Goal: Task Accomplishment & Management: Use online tool/utility

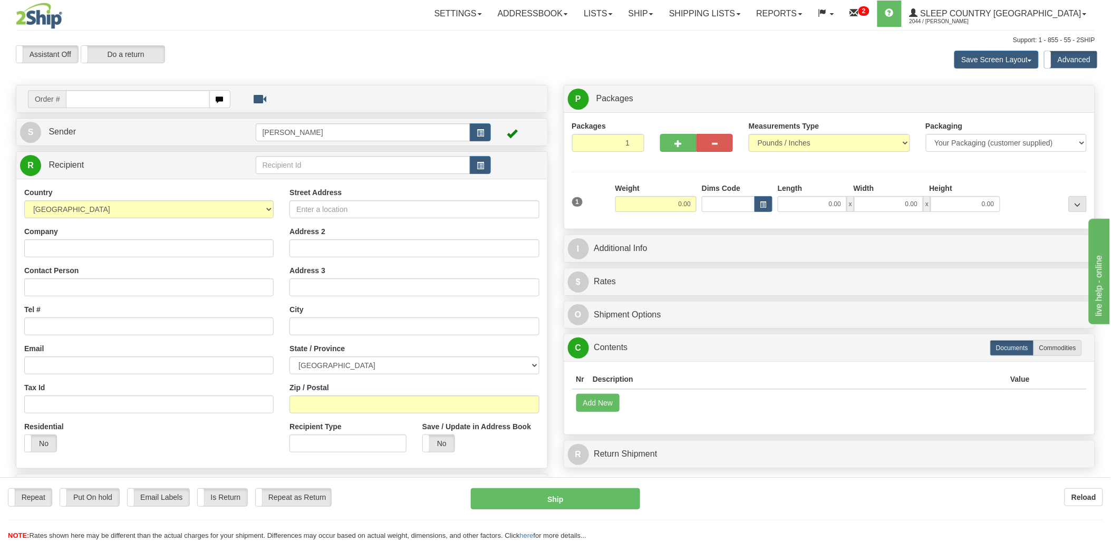
click at [154, 96] on div at bounding box center [555, 270] width 1111 height 541
click at [128, 95] on input "text" at bounding box center [137, 99] width 143 height 18
type input "9000"
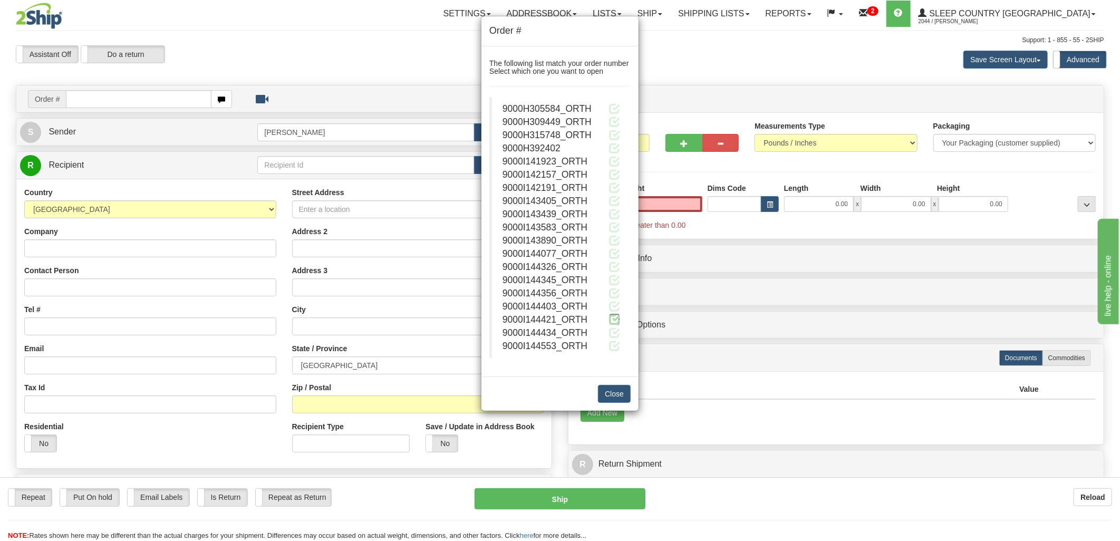
type input "0.00"
click at [614, 318] on span at bounding box center [614, 319] width 11 height 11
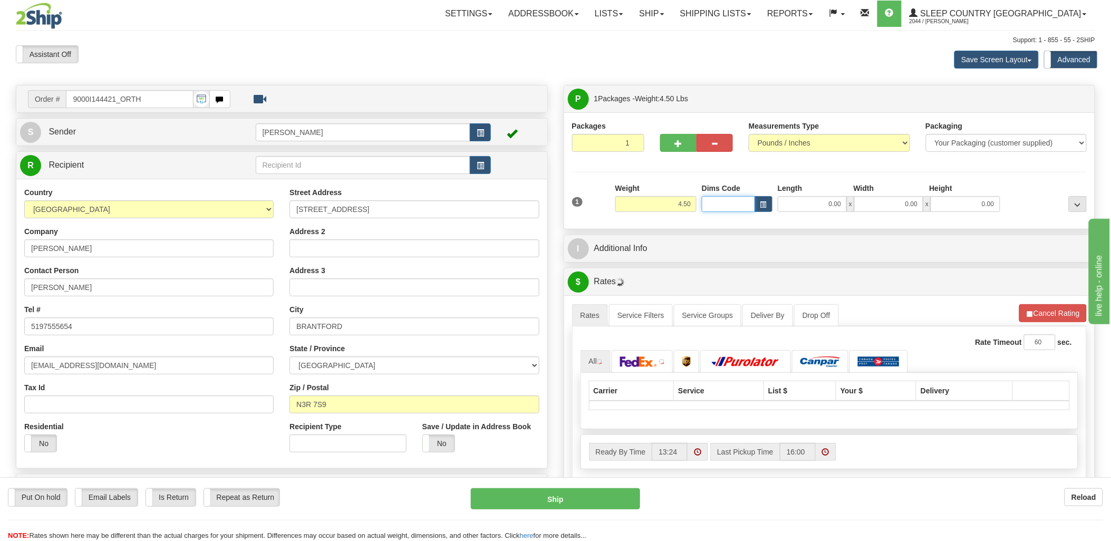
click at [735, 197] on input "Dims Code" at bounding box center [728, 204] width 53 height 16
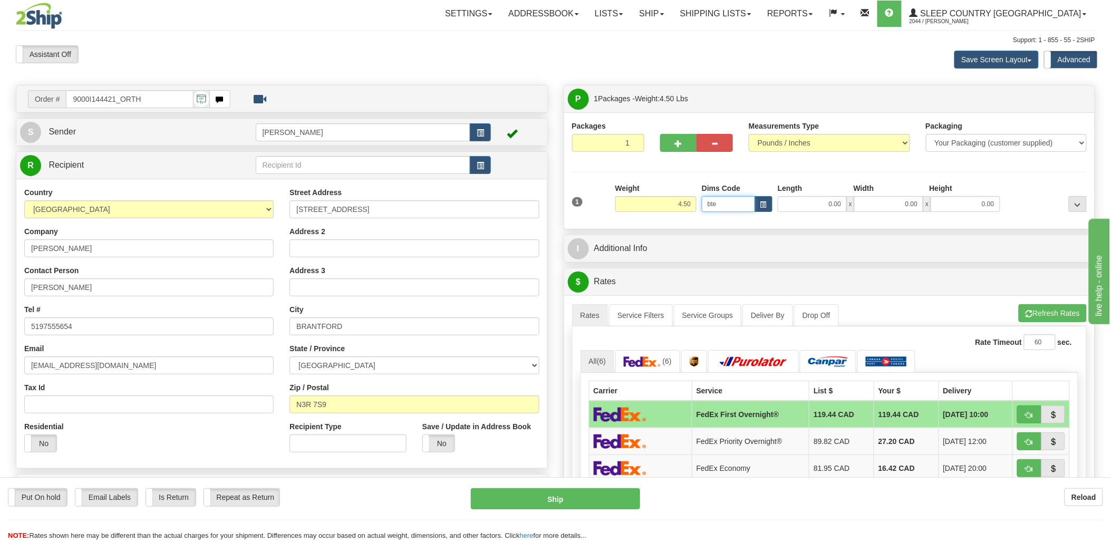
type input "bte"
click button "Delete" at bounding box center [0, 0] width 0 height 0
type input "15.00"
type input "5.00"
type input "25.00"
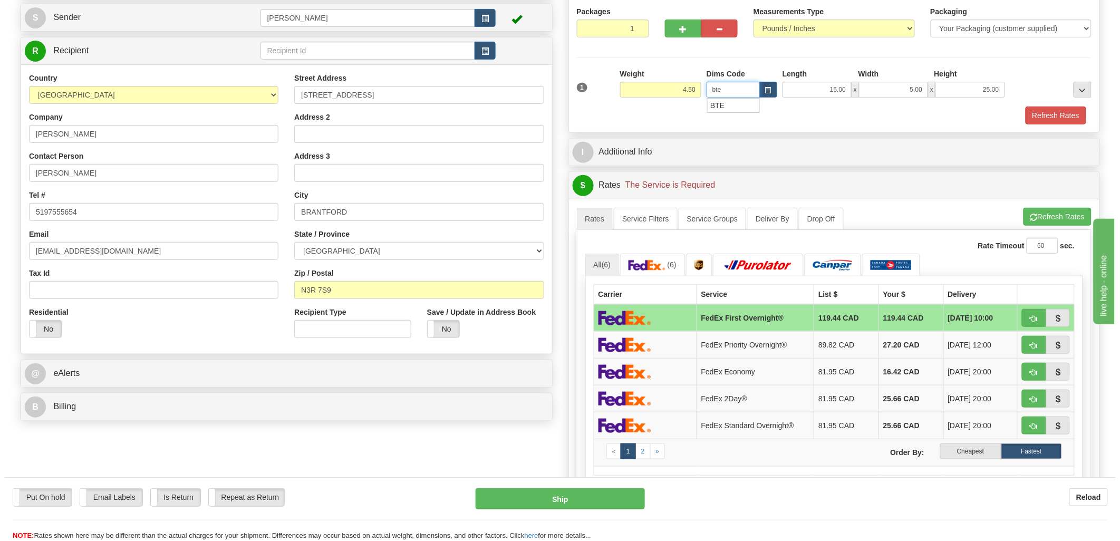
scroll to position [176, 0]
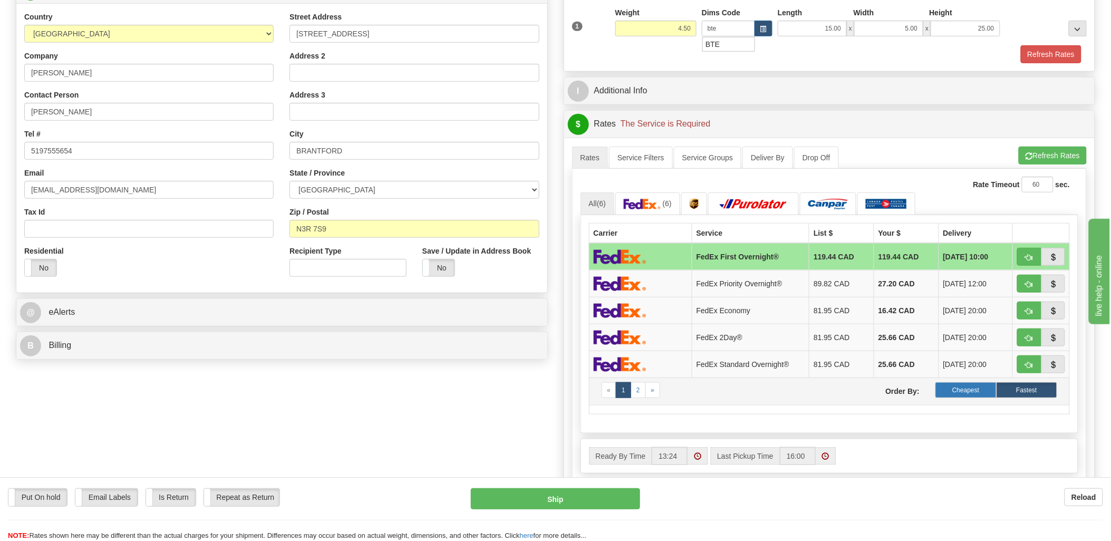
click at [987, 389] on label "Cheapest" at bounding box center [965, 390] width 61 height 16
click at [971, 391] on label "Cheapest" at bounding box center [965, 390] width 61 height 16
click at [1057, 153] on button "Refresh Rates" at bounding box center [1053, 156] width 68 height 18
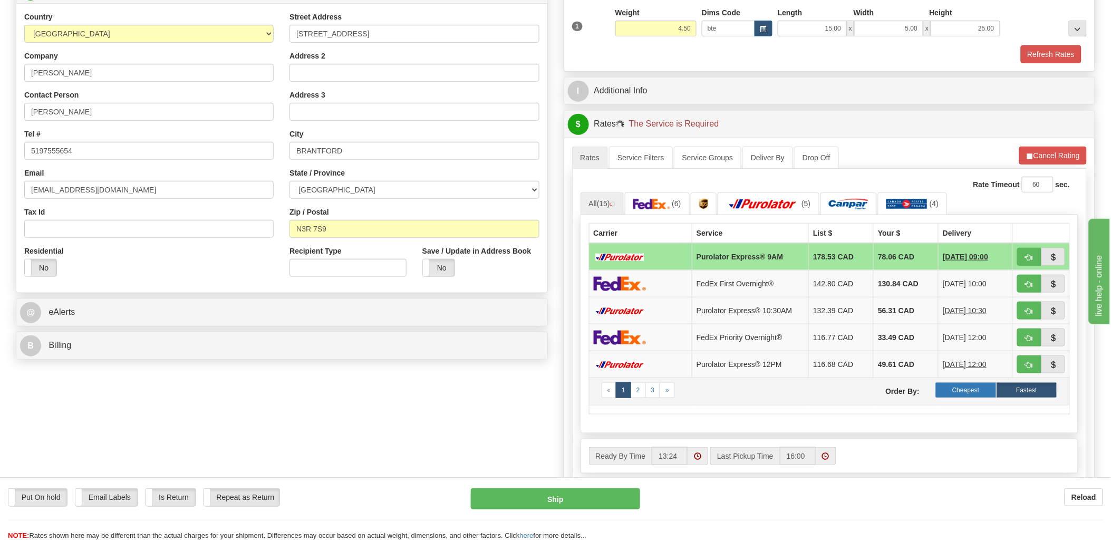
click at [973, 397] on label "Cheapest" at bounding box center [965, 390] width 61 height 16
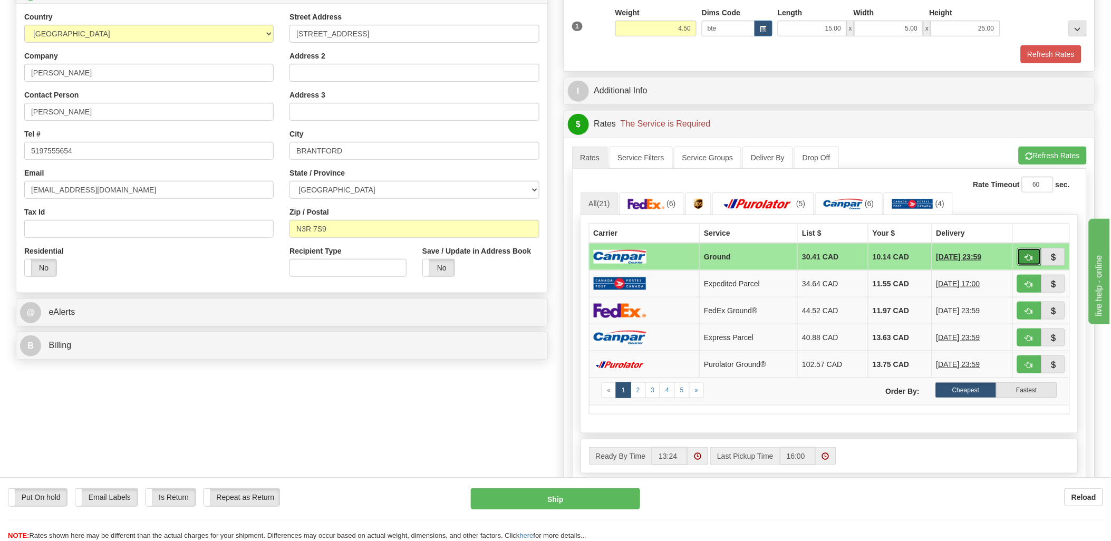
click at [1024, 260] on button "button" at bounding box center [1029, 257] width 24 height 18
type input "1"
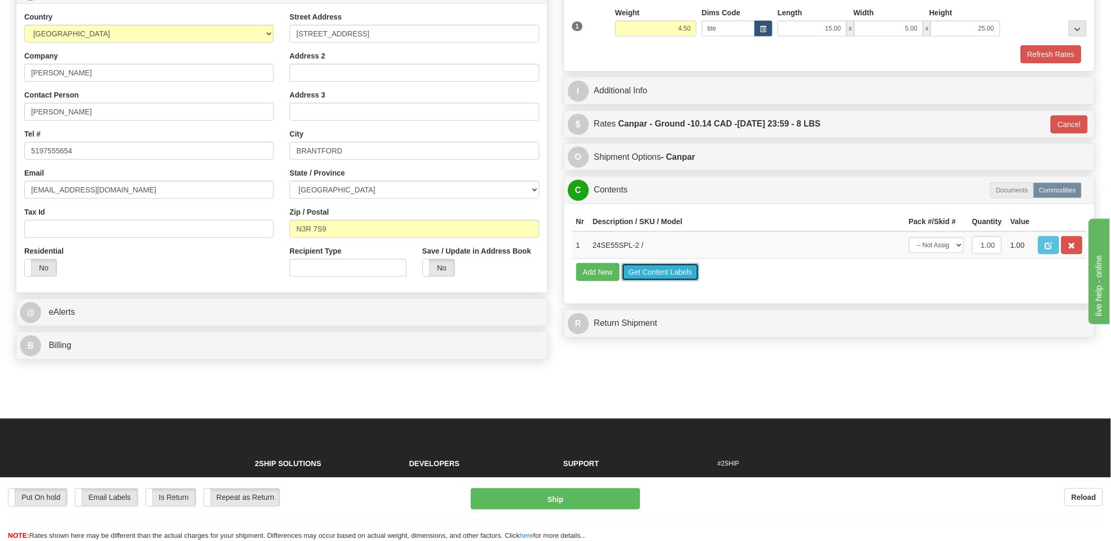
click at [671, 281] on button "Get Content Labels" at bounding box center [661, 272] width 78 height 18
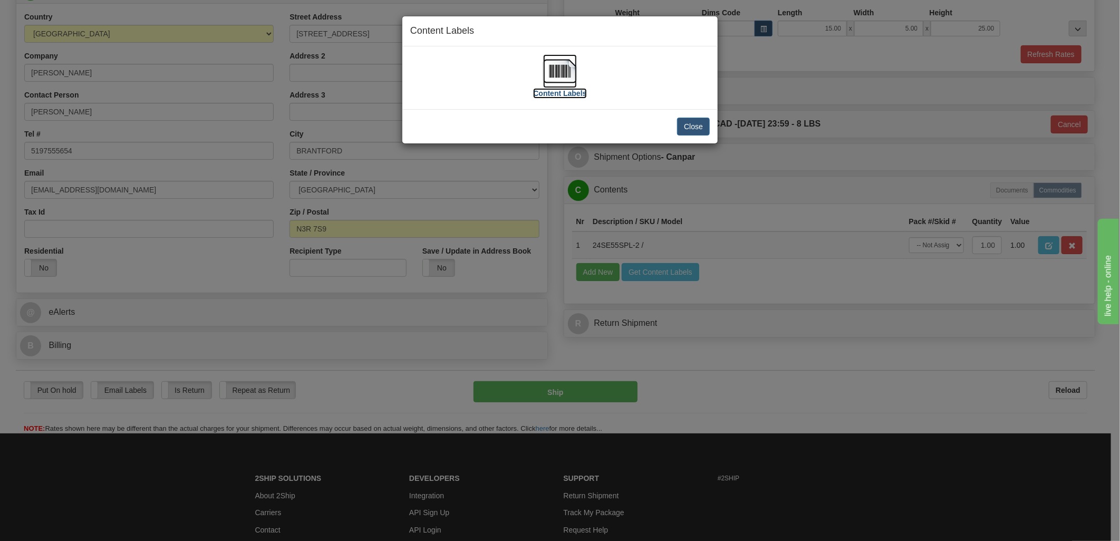
click at [556, 81] on img at bounding box center [560, 71] width 34 height 34
click at [679, 127] on button "Close" at bounding box center [693, 127] width 33 height 18
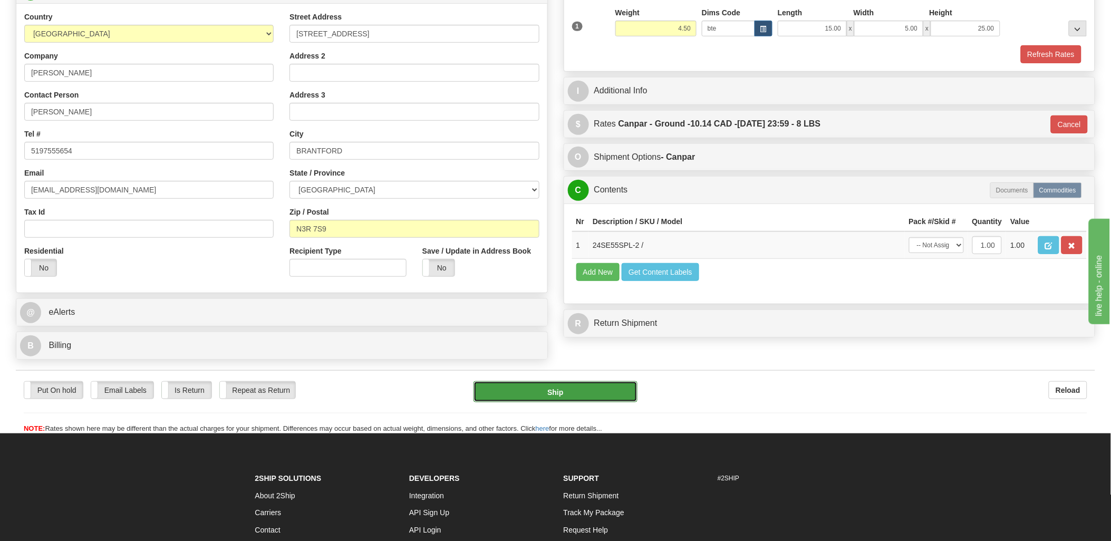
click at [542, 396] on button "Ship" at bounding box center [556, 391] width 164 height 21
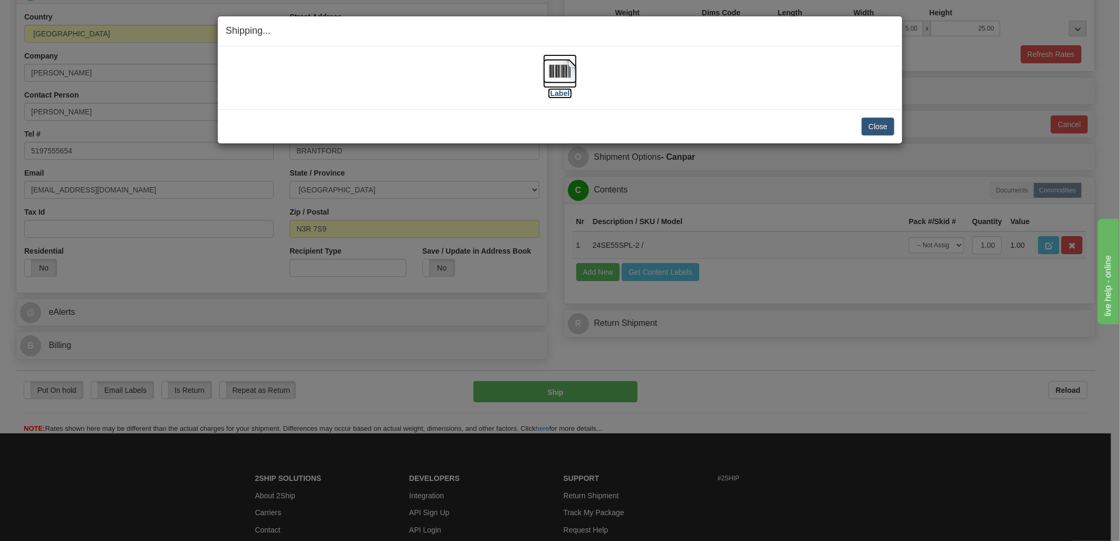
click at [573, 59] on img at bounding box center [560, 71] width 34 height 34
click at [883, 127] on button "Close" at bounding box center [878, 127] width 33 height 18
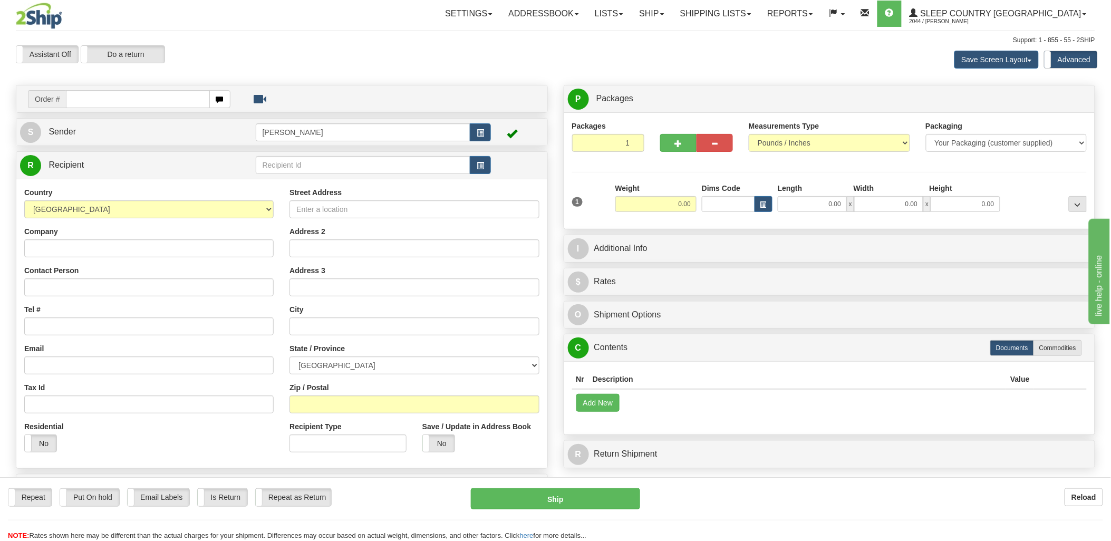
click at [143, 98] on input "text" at bounding box center [137, 99] width 143 height 18
type input "9002"
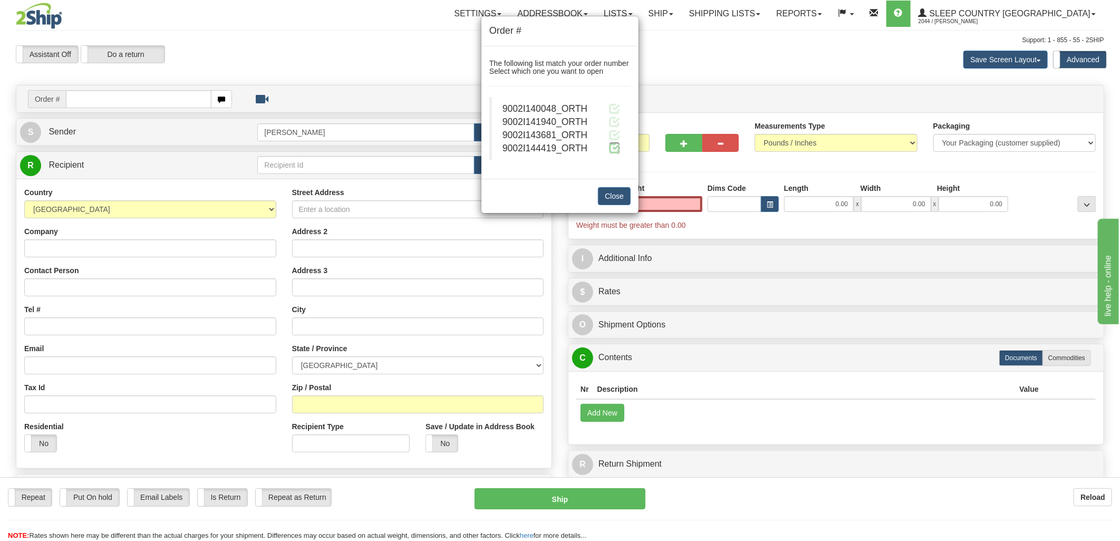
type input "0.00"
click at [613, 148] on span at bounding box center [614, 147] width 11 height 11
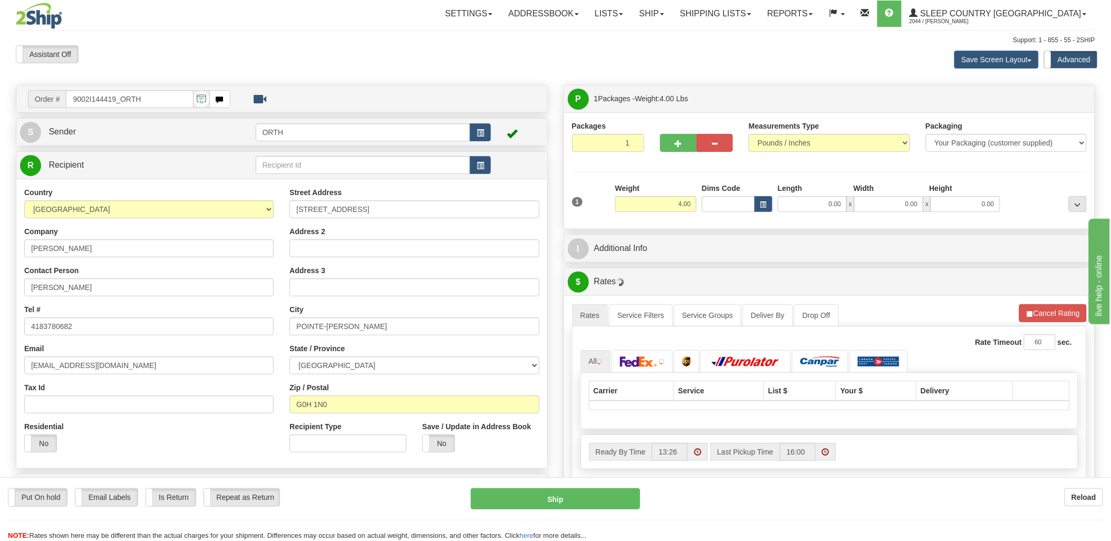
click at [727, 206] on div "Toggle navigation Settings Shipping Preferences Fields Preferences New" at bounding box center [555, 377] width 1111 height 755
click at [727, 206] on input "Dims Code" at bounding box center [728, 204] width 53 height 16
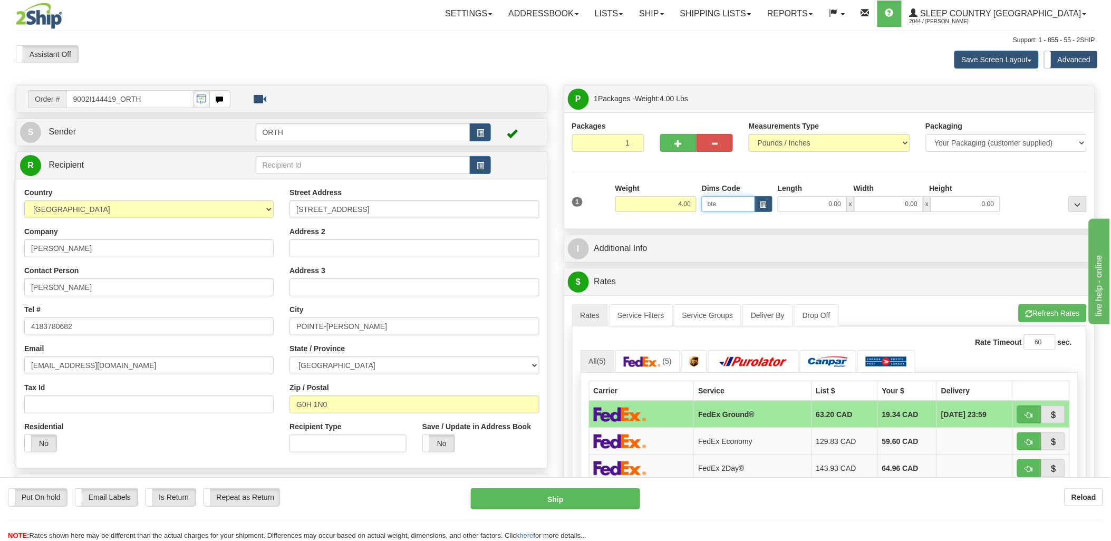
type input "bte"
click button "Delete" at bounding box center [0, 0] width 0 height 0
type input "15.00"
type input "5.00"
type input "25.00"
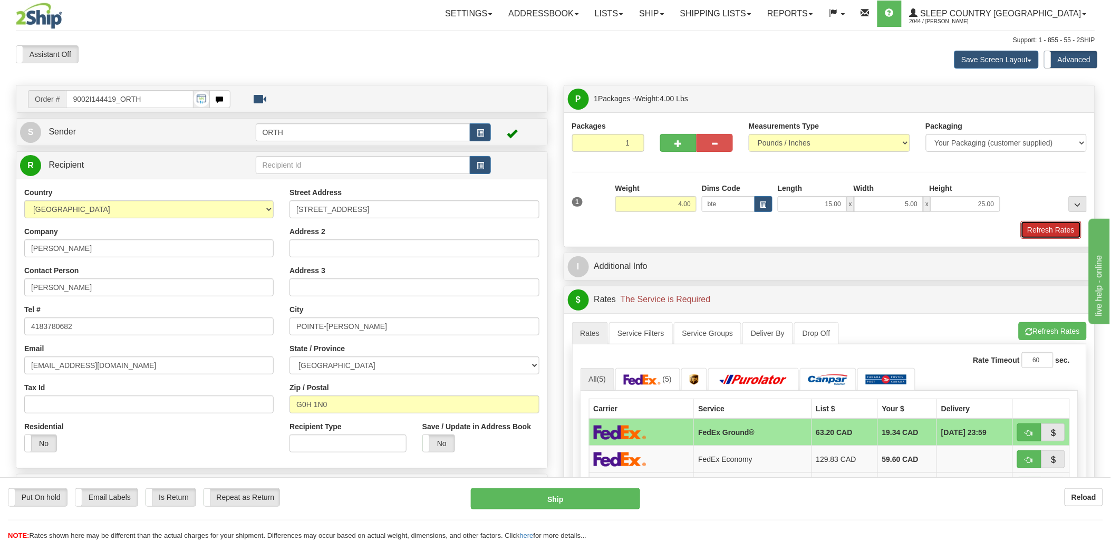
click at [1056, 227] on button "Refresh Rates" at bounding box center [1051, 230] width 61 height 18
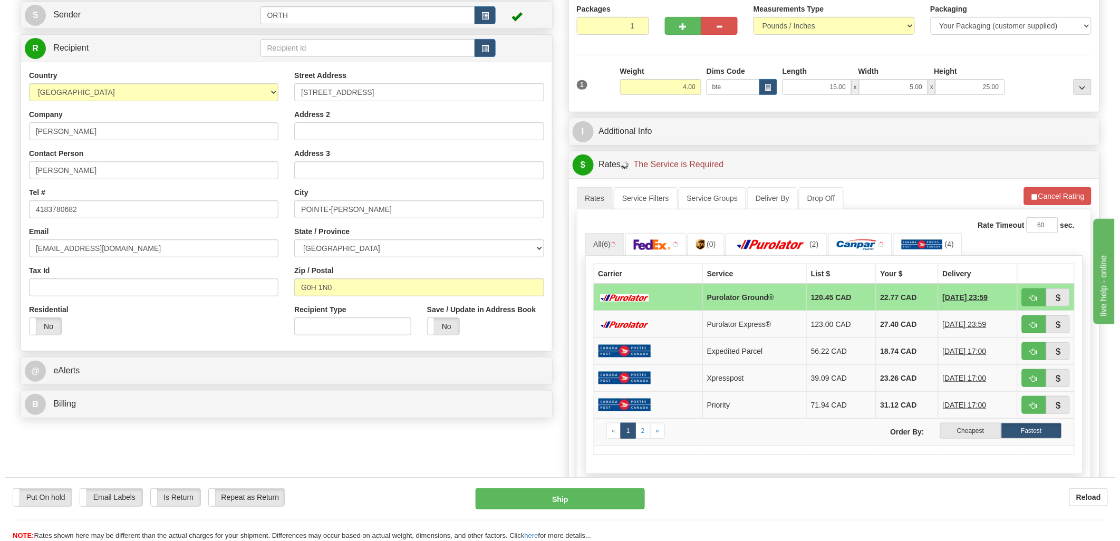
scroll to position [176, 0]
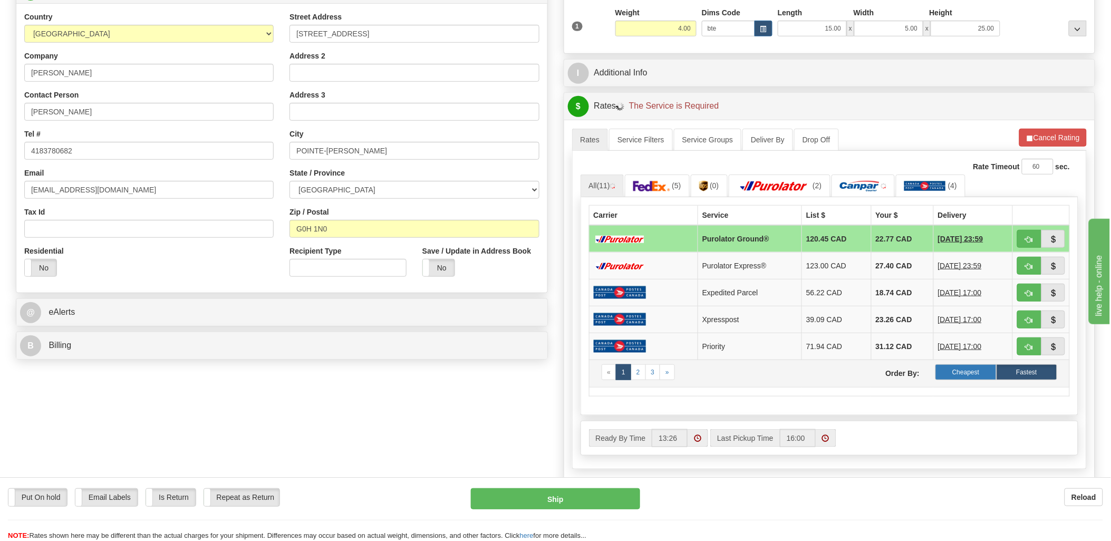
click at [957, 369] on label "Cheapest" at bounding box center [965, 372] width 61 height 16
click at [962, 373] on label "Cheapest" at bounding box center [965, 372] width 61 height 16
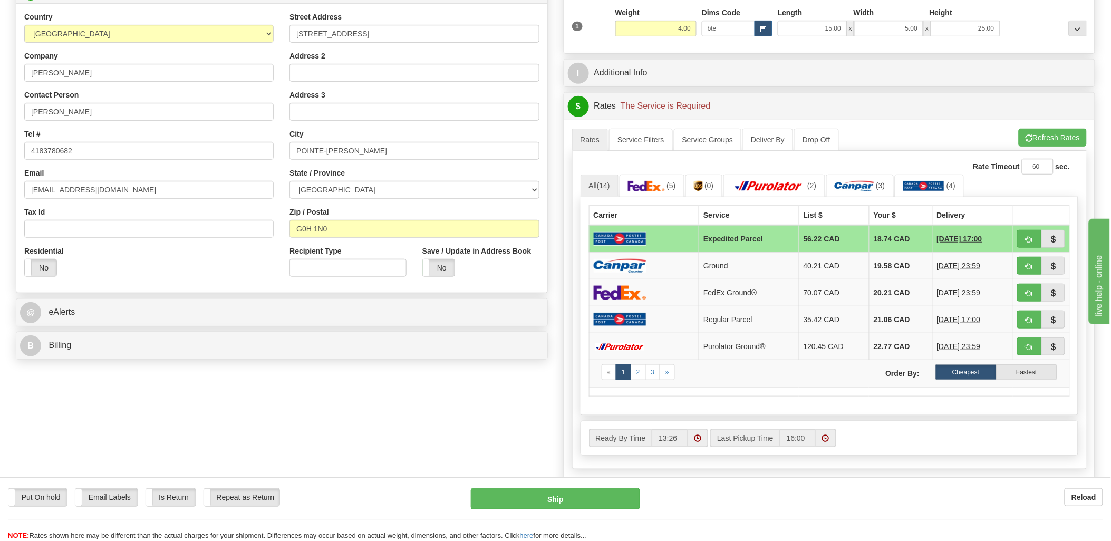
click at [958, 374] on label "Cheapest" at bounding box center [965, 372] width 61 height 16
click at [1030, 263] on span "button" at bounding box center [1029, 266] width 7 height 7
type input "1"
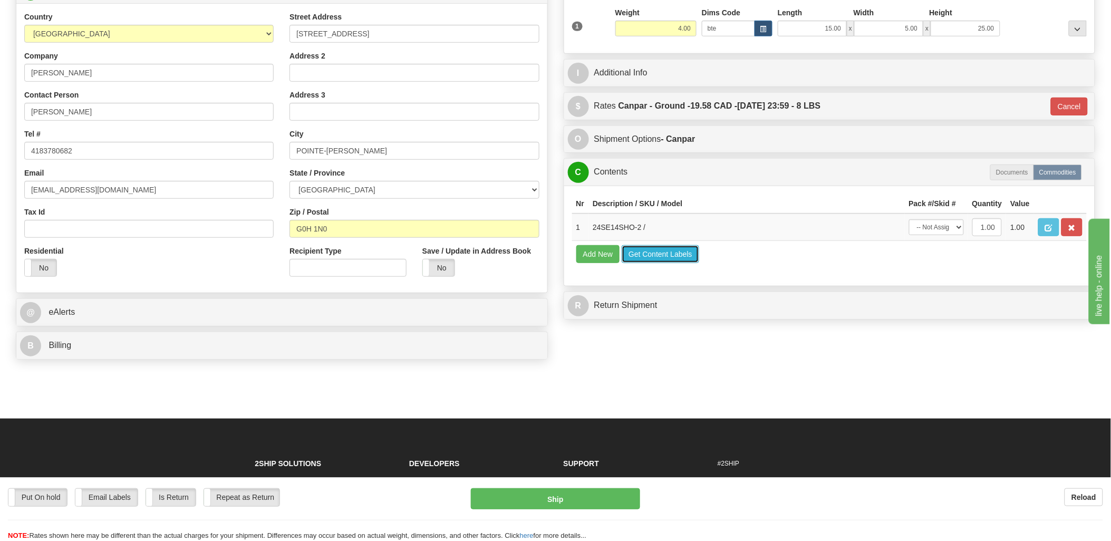
click at [653, 263] on button "Get Content Labels" at bounding box center [661, 254] width 78 height 18
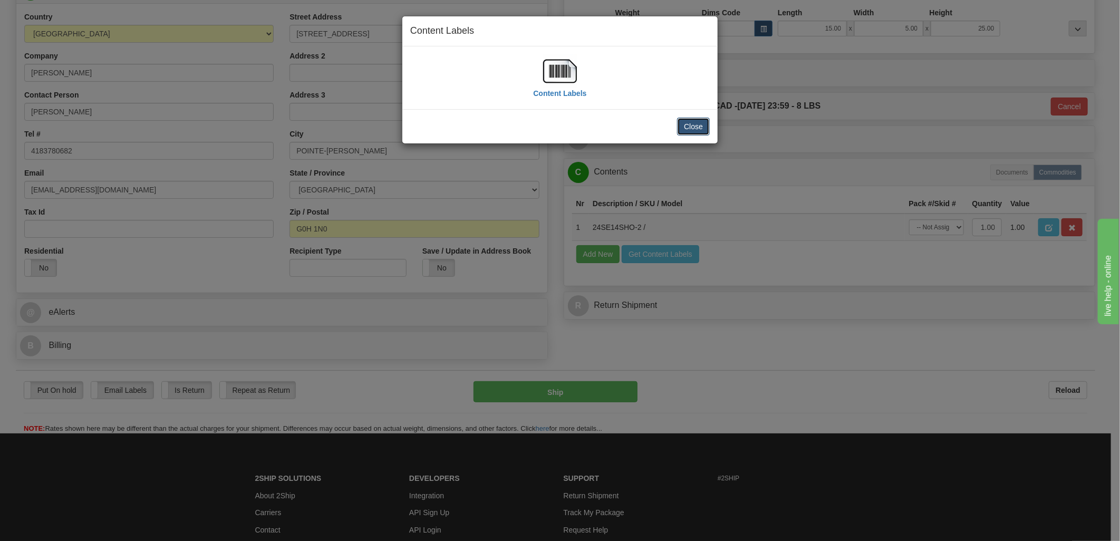
click at [696, 125] on button "Close" at bounding box center [693, 127] width 33 height 18
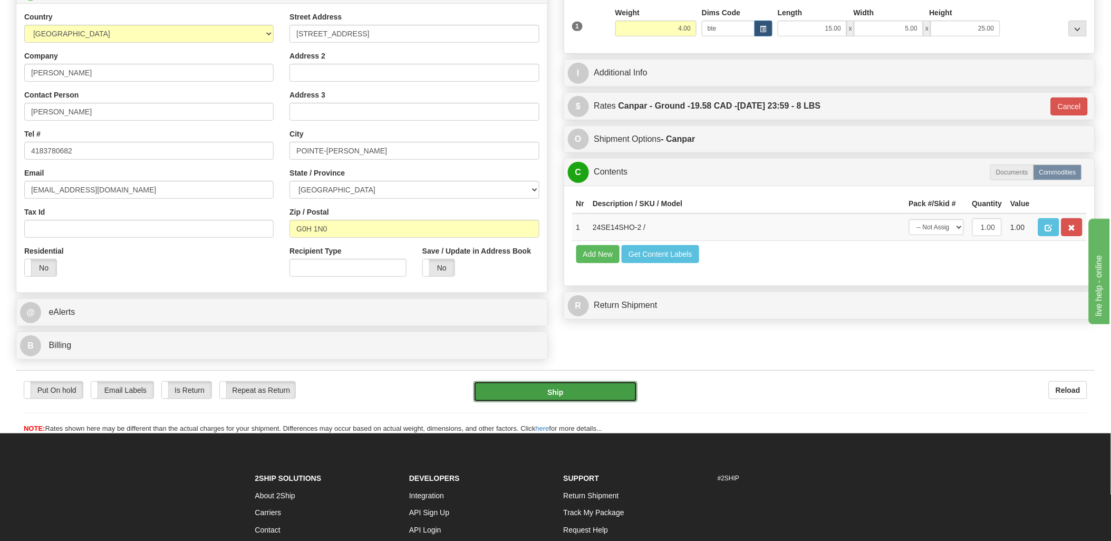
click at [567, 399] on button "Ship" at bounding box center [556, 391] width 164 height 21
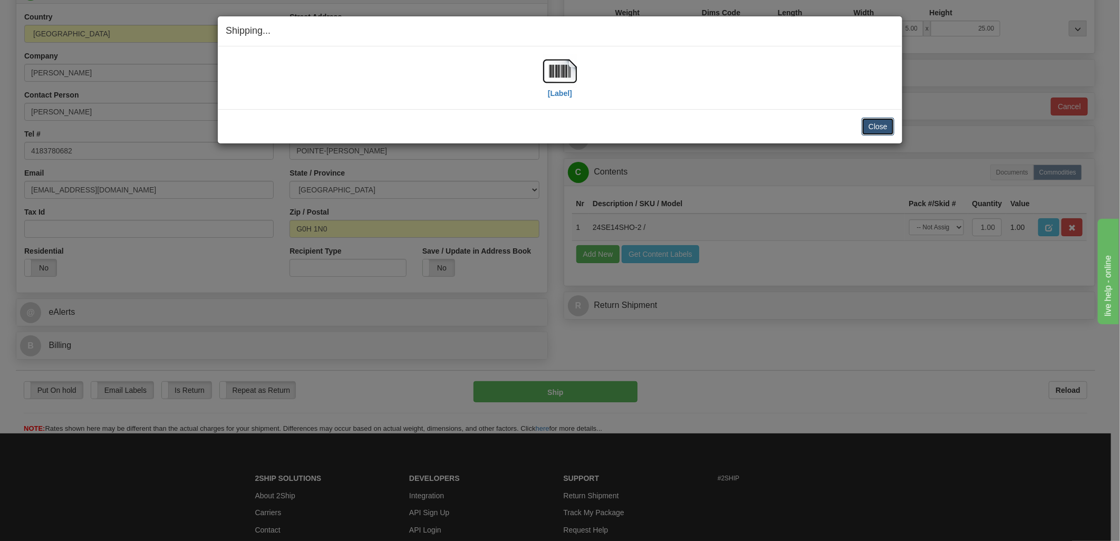
click at [868, 124] on button "Close" at bounding box center [878, 127] width 33 height 18
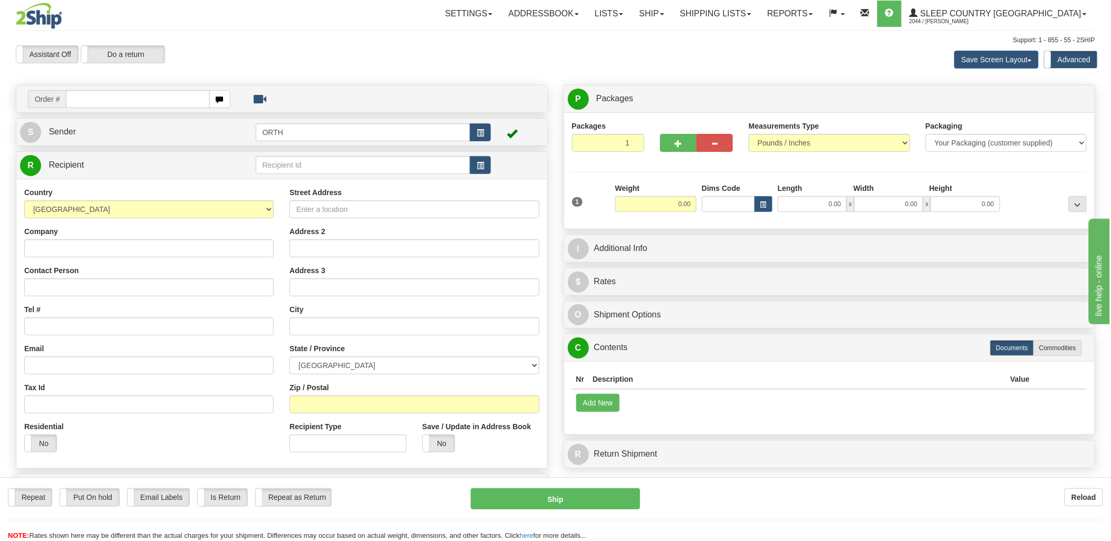
click at [153, 96] on input "text" at bounding box center [137, 99] width 143 height 18
type input "9000i"
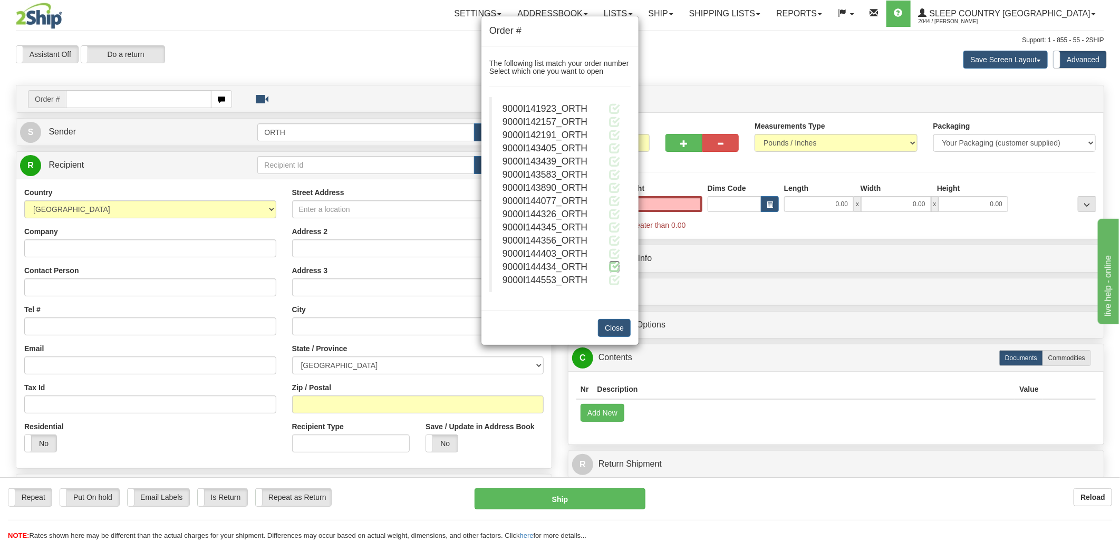
type input "0.00"
click at [614, 264] on span at bounding box center [614, 266] width 11 height 11
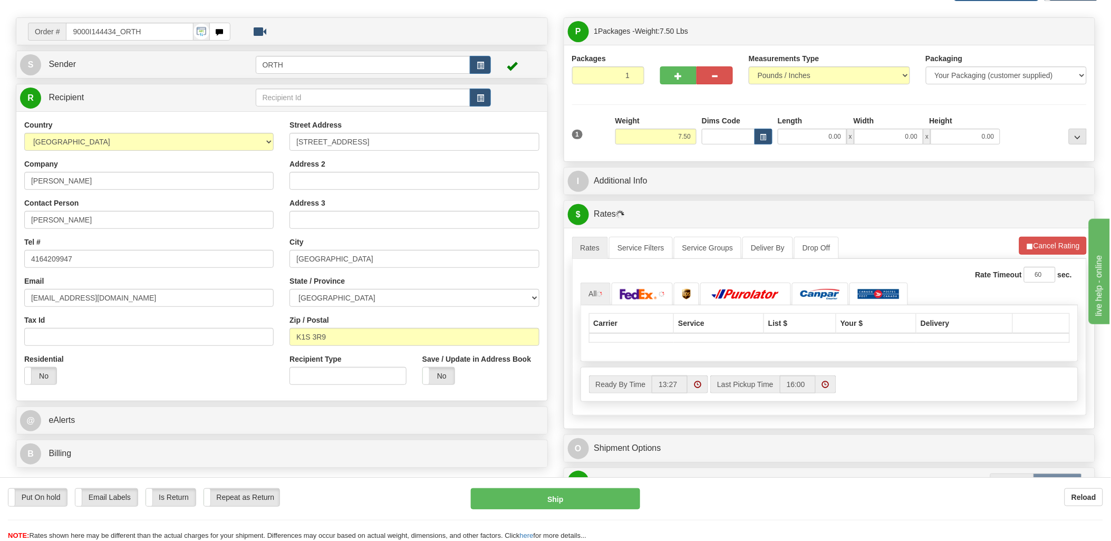
scroll to position [176, 0]
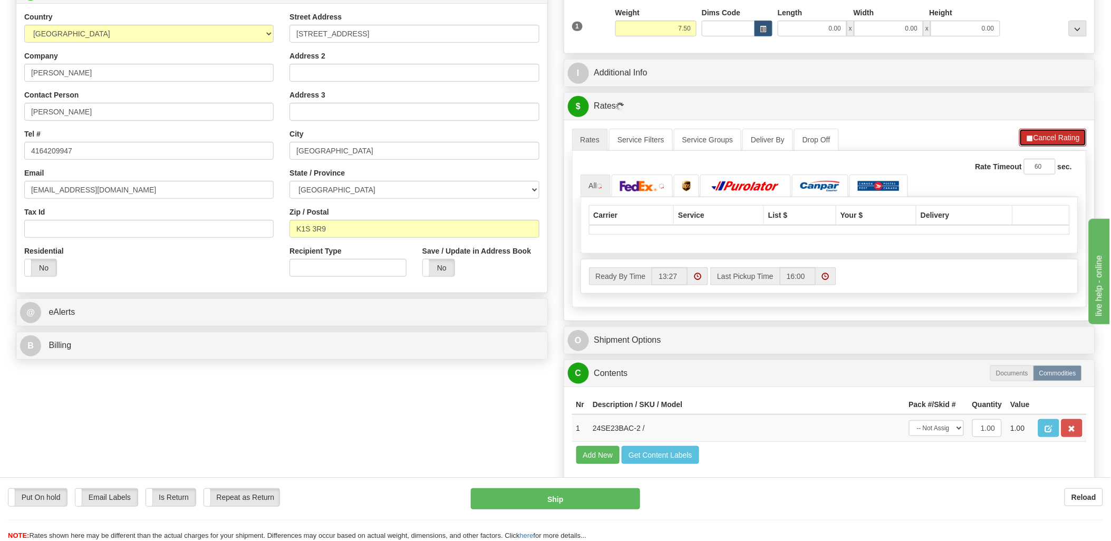
click at [1050, 137] on button "Cancel Rating" at bounding box center [1052, 138] width 67 height 18
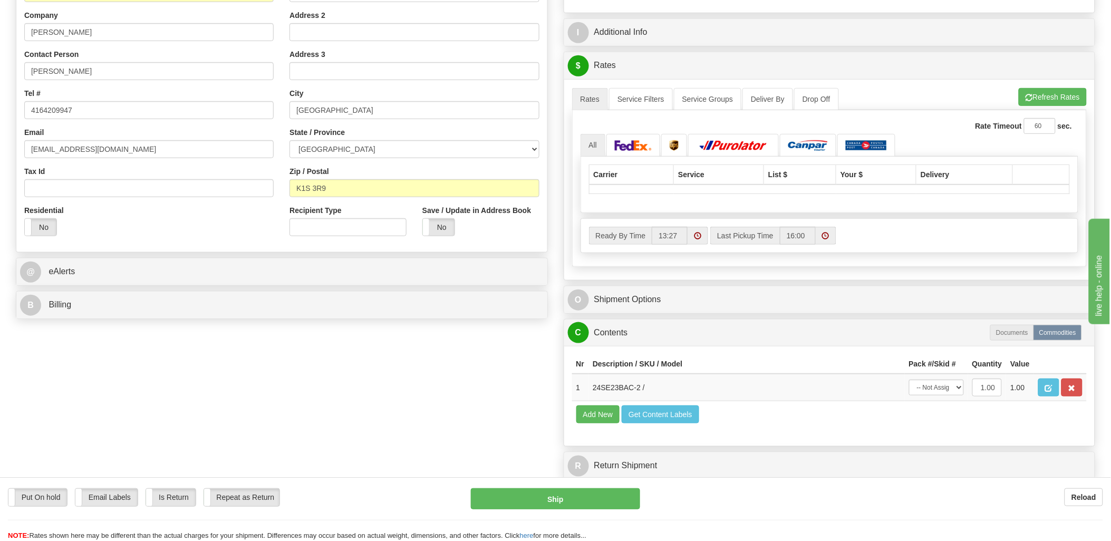
scroll to position [234, 0]
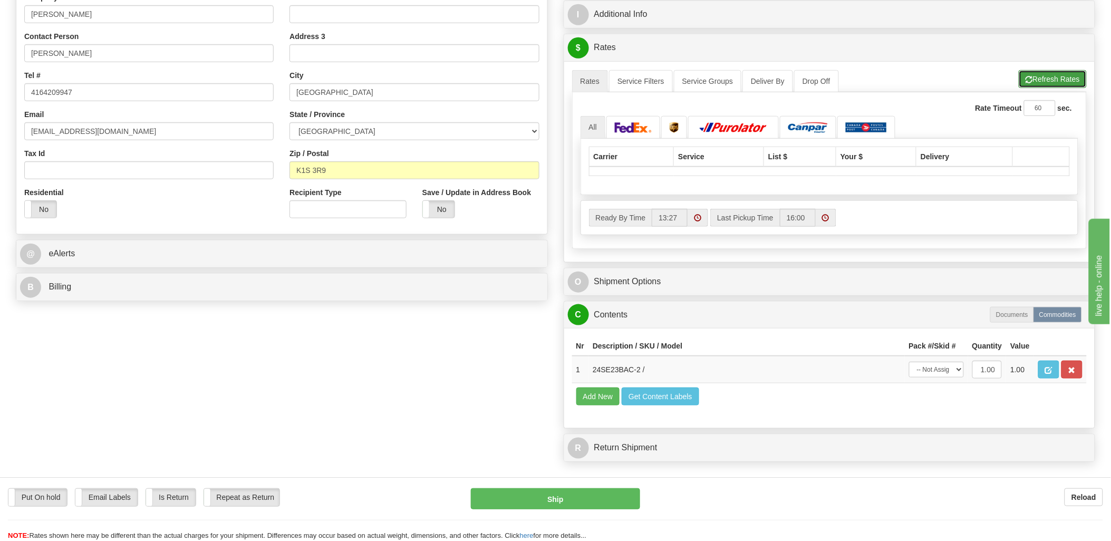
click at [1035, 78] on button "Refresh Rates" at bounding box center [1053, 79] width 68 height 18
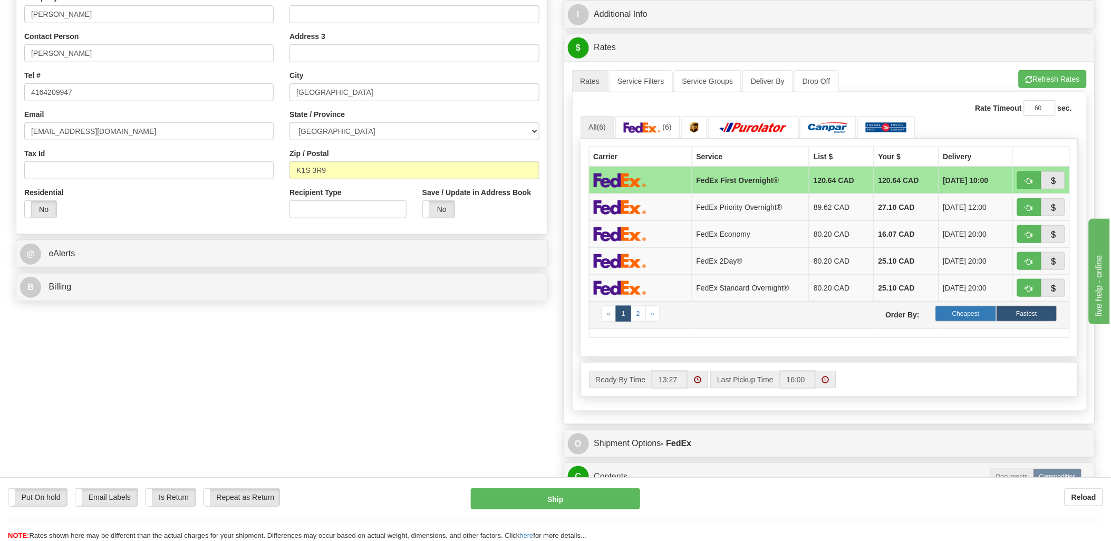
click at [982, 316] on label "Cheapest" at bounding box center [965, 314] width 61 height 16
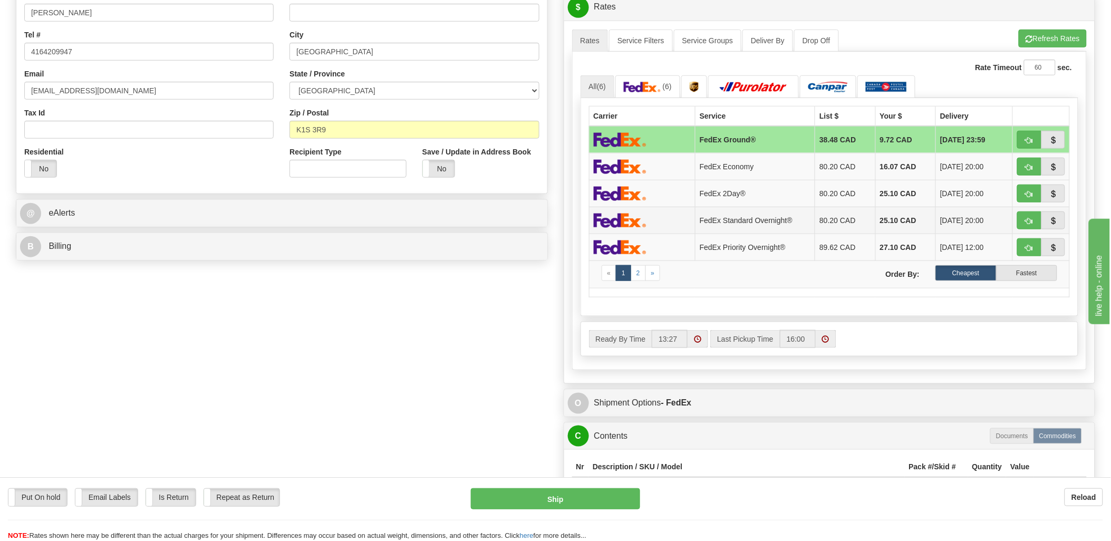
scroll to position [293, 0]
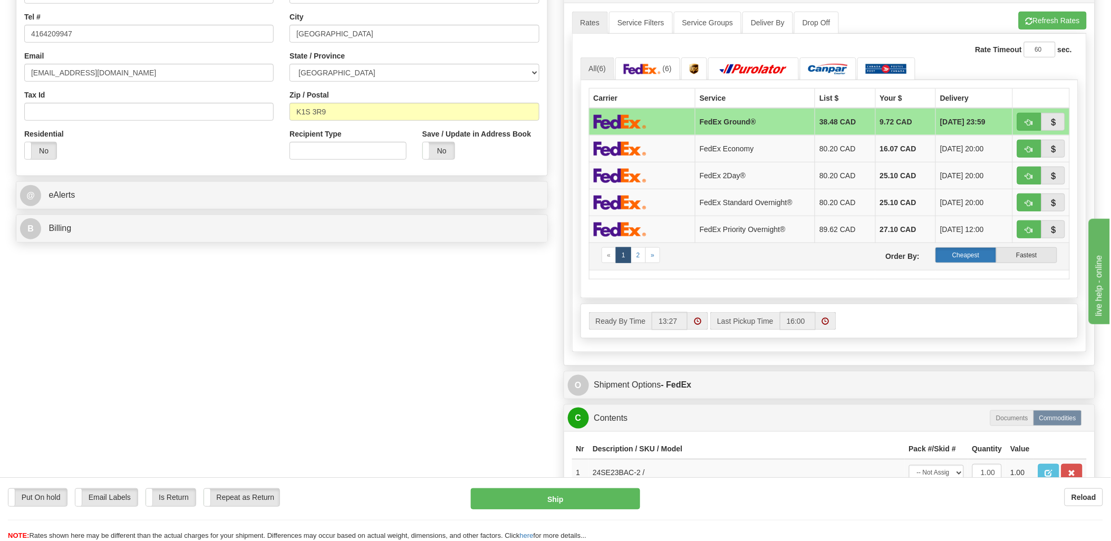
click at [973, 252] on label "Cheapest" at bounding box center [965, 255] width 61 height 16
click at [1051, 17] on button "Refresh Rates" at bounding box center [1053, 21] width 68 height 18
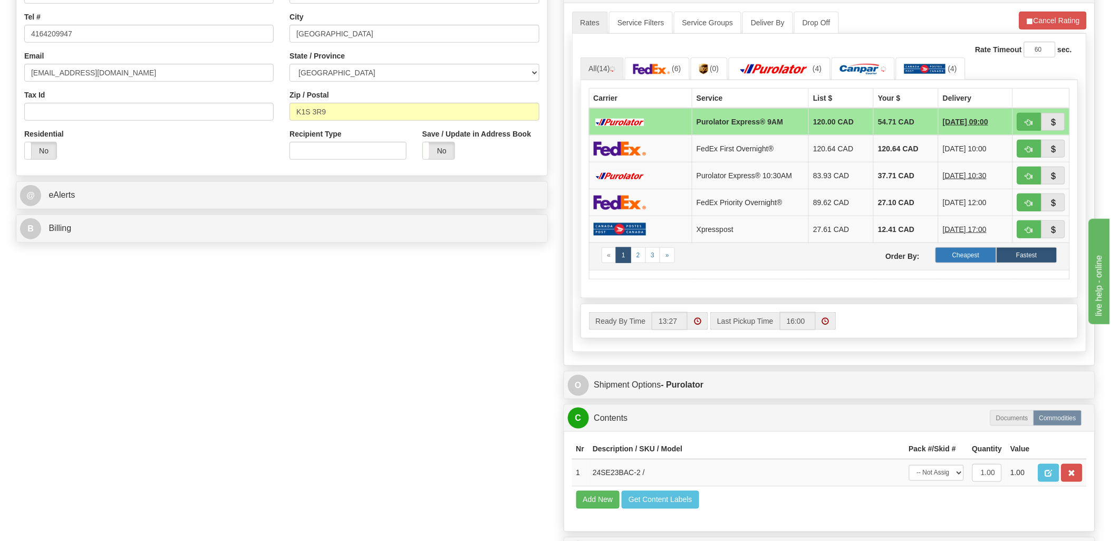
click at [965, 257] on label "Cheapest" at bounding box center [965, 255] width 61 height 16
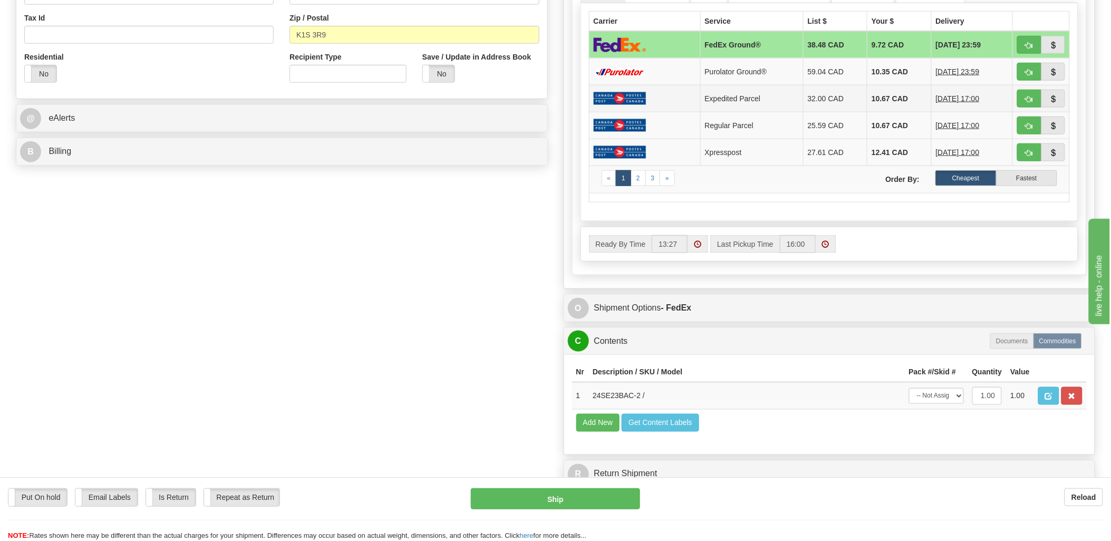
scroll to position [351, 0]
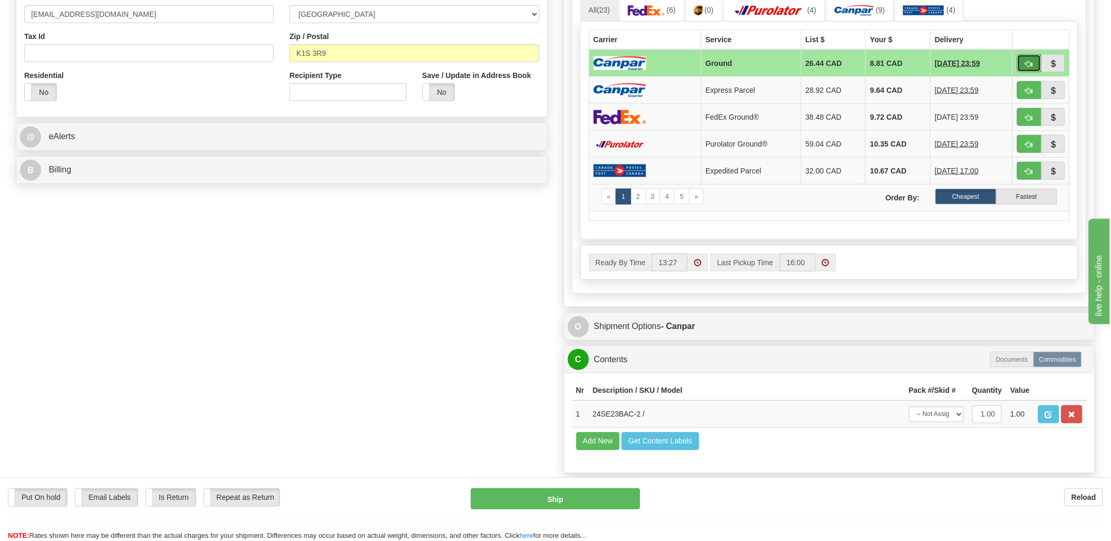
click at [1035, 61] on button "button" at bounding box center [1029, 63] width 24 height 18
type input "1"
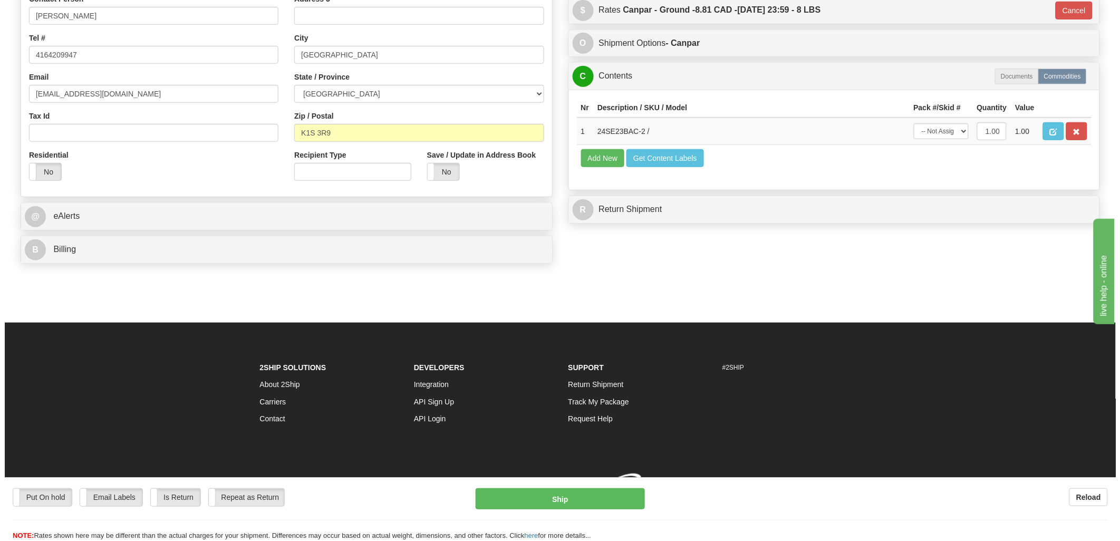
scroll to position [288, 0]
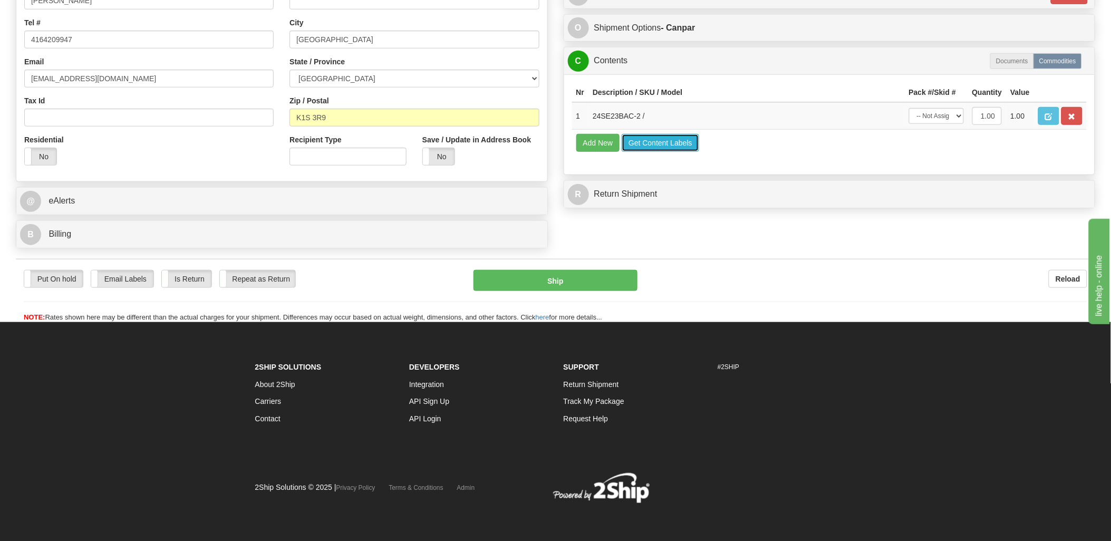
click at [635, 152] on button "Get Content Labels" at bounding box center [661, 143] width 78 height 18
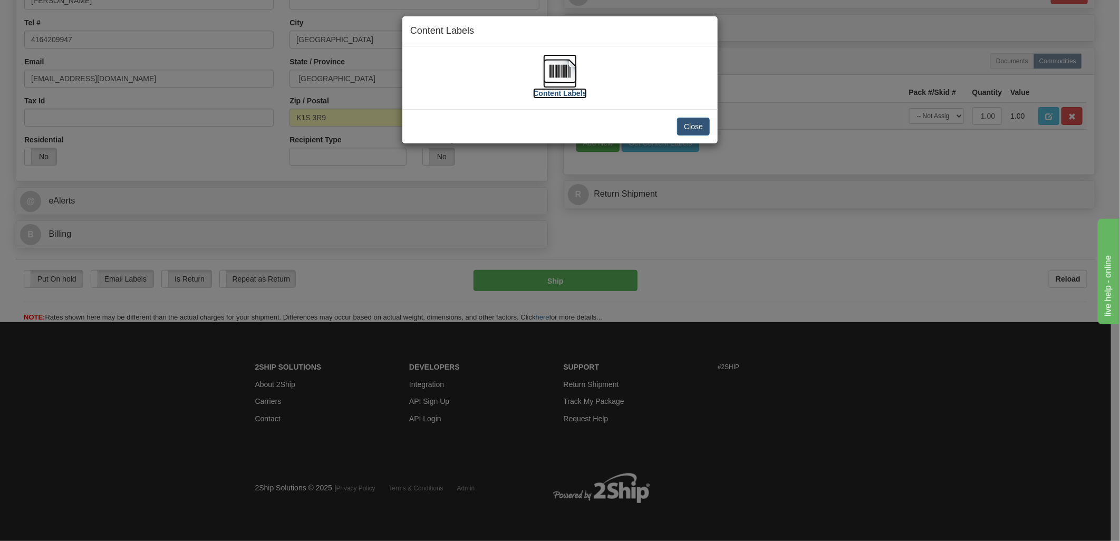
click at [562, 69] on img at bounding box center [560, 71] width 34 height 34
click at [691, 124] on button "Close" at bounding box center [693, 127] width 33 height 18
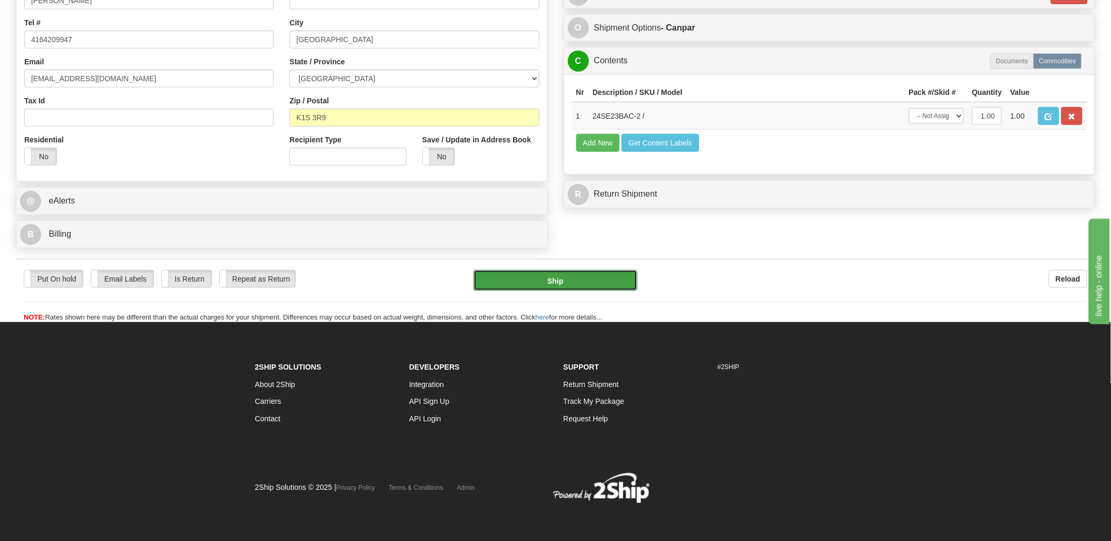
click at [538, 275] on button "Ship" at bounding box center [556, 280] width 164 height 21
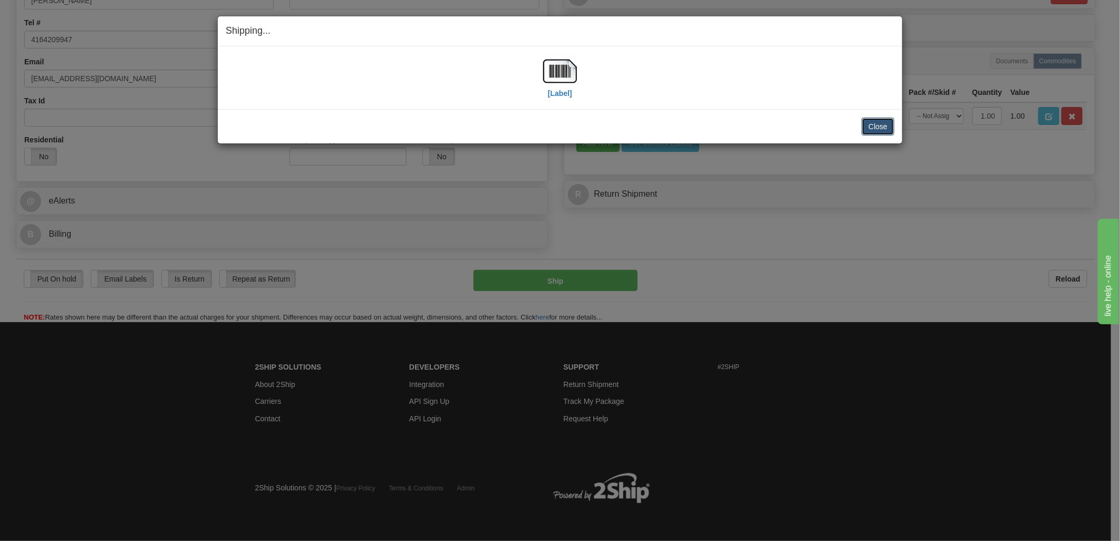
click at [874, 127] on button "Close" at bounding box center [878, 127] width 33 height 18
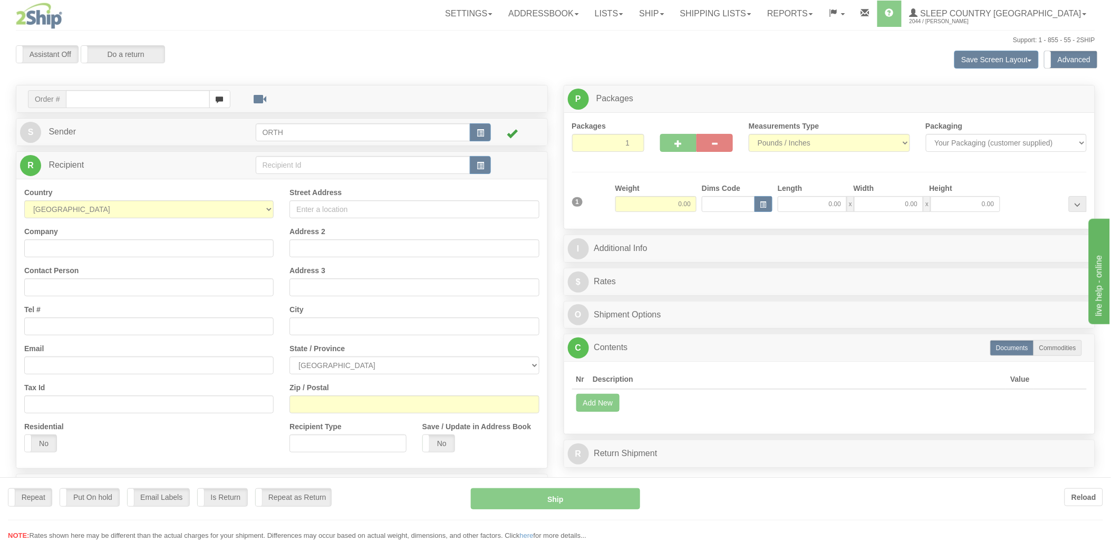
click at [101, 98] on div at bounding box center [555, 270] width 1111 height 541
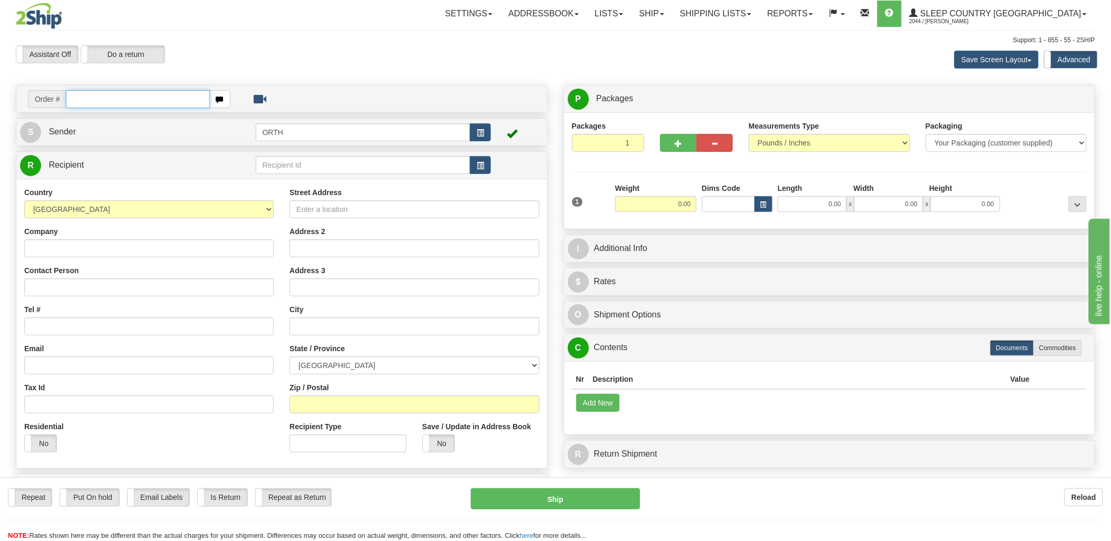
click at [94, 99] on input "text" at bounding box center [137, 99] width 143 height 18
type input "1029799"
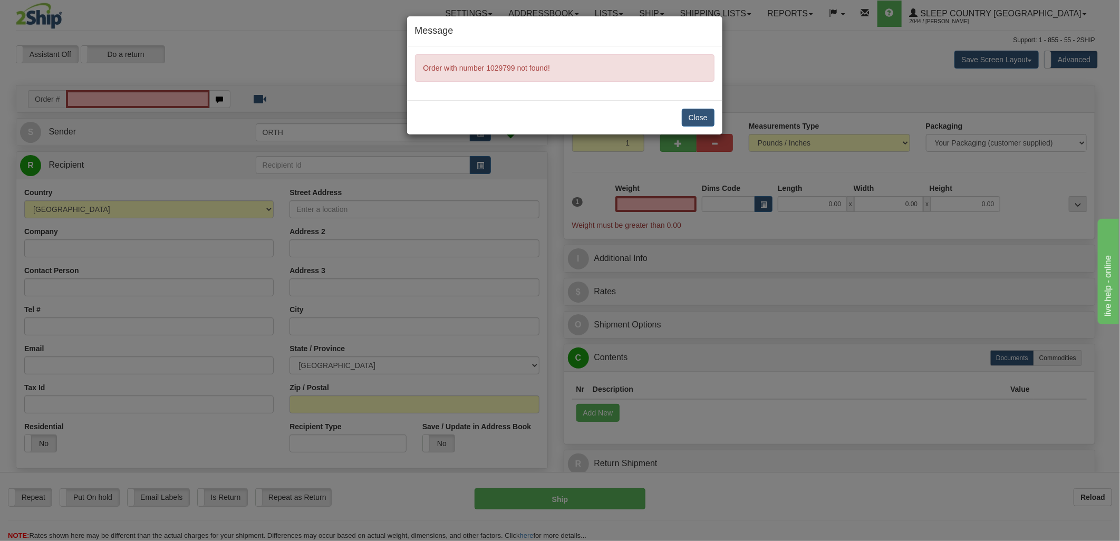
type input "0.00"
click at [680, 118] on div "Close" at bounding box center [564, 117] width 315 height 34
click at [709, 118] on button "Close" at bounding box center [698, 118] width 33 height 18
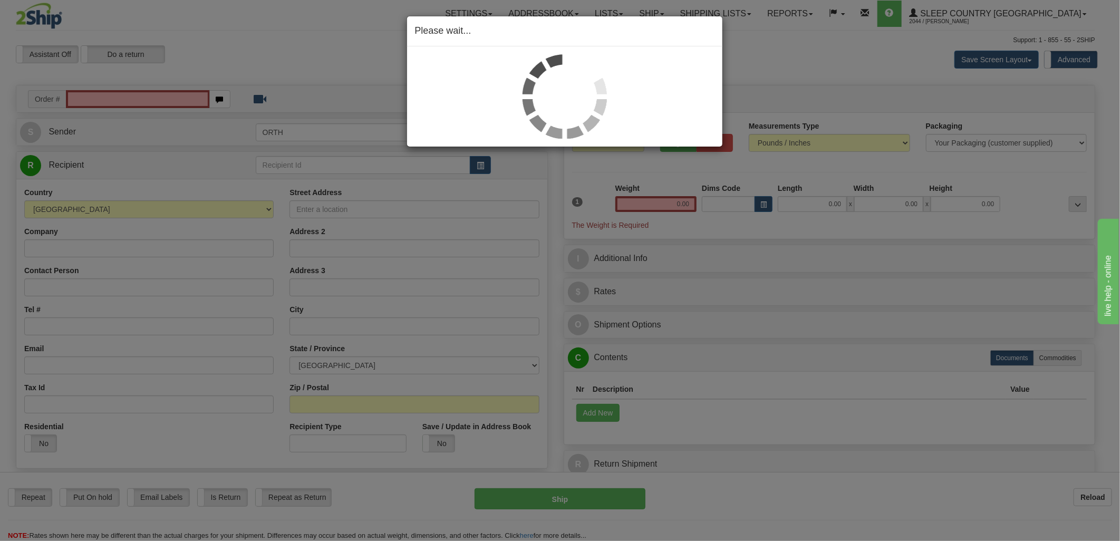
click at [153, 101] on div "Please wait..." at bounding box center [560, 270] width 1120 height 541
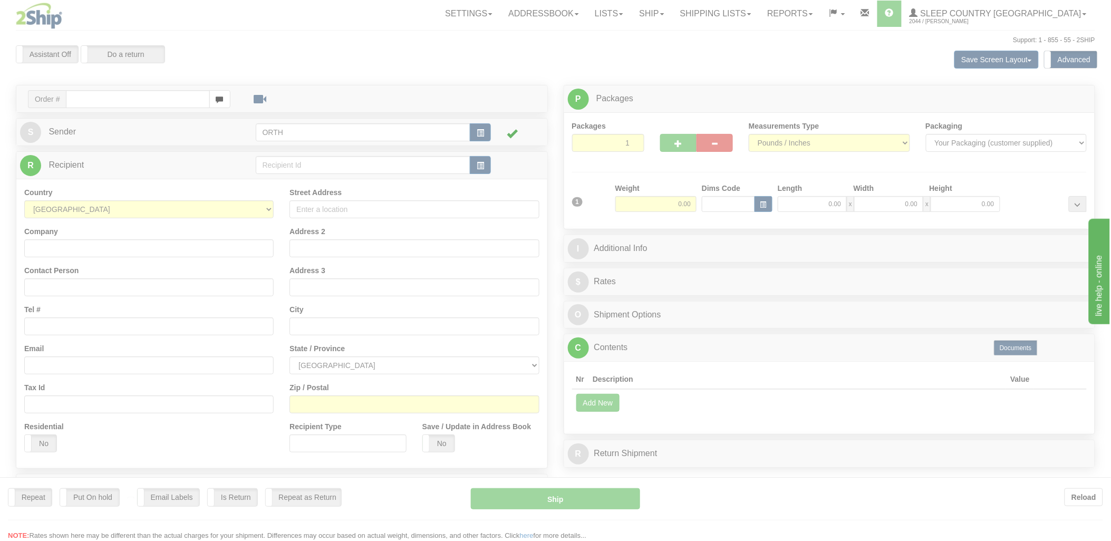
click at [132, 101] on div at bounding box center [555, 270] width 1111 height 541
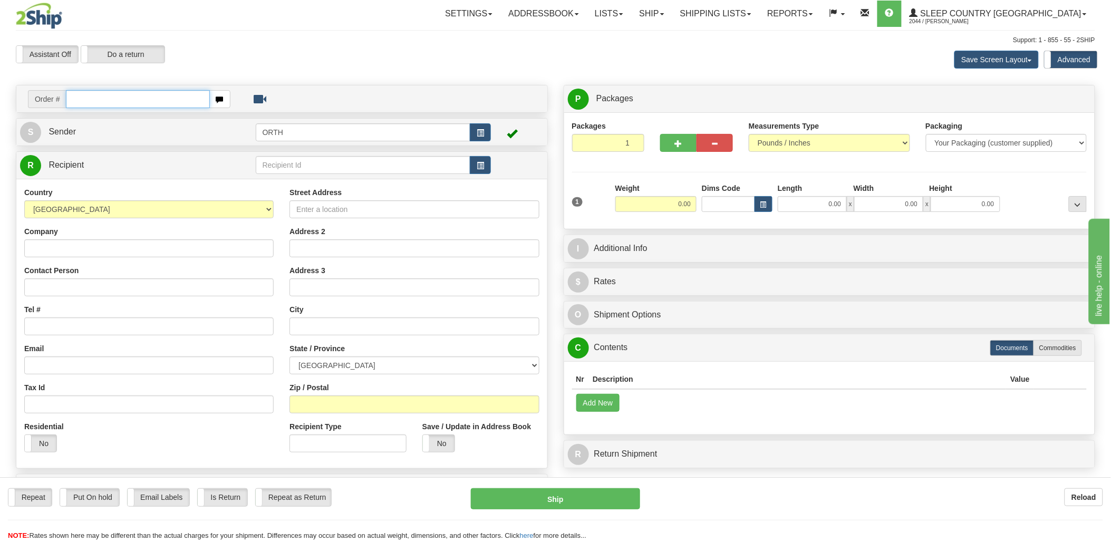
click at [118, 102] on input "text" at bounding box center [137, 99] width 143 height 18
type input "9000i1"
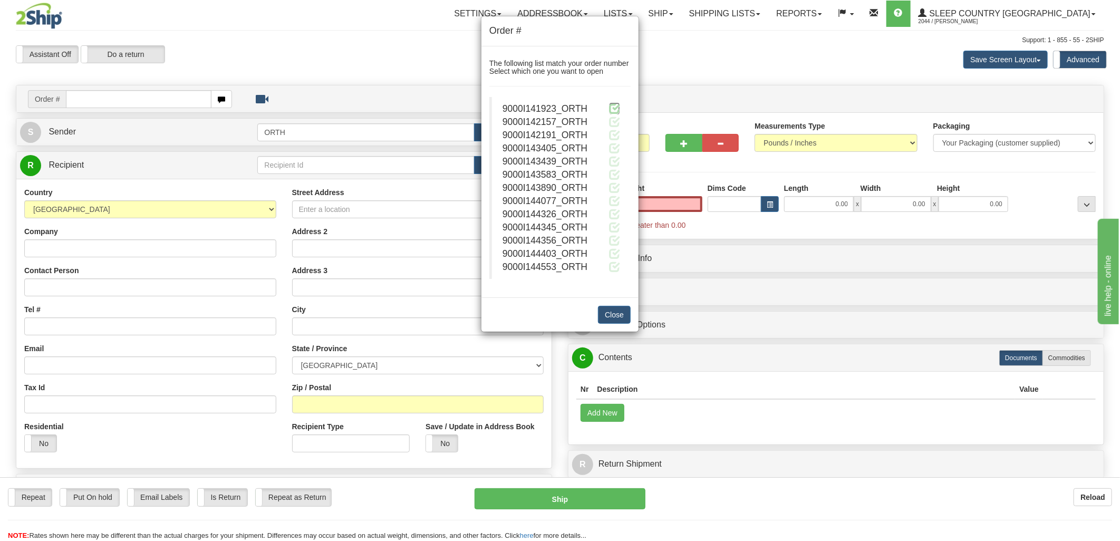
type input "0.00"
click at [615, 106] on span at bounding box center [614, 108] width 11 height 11
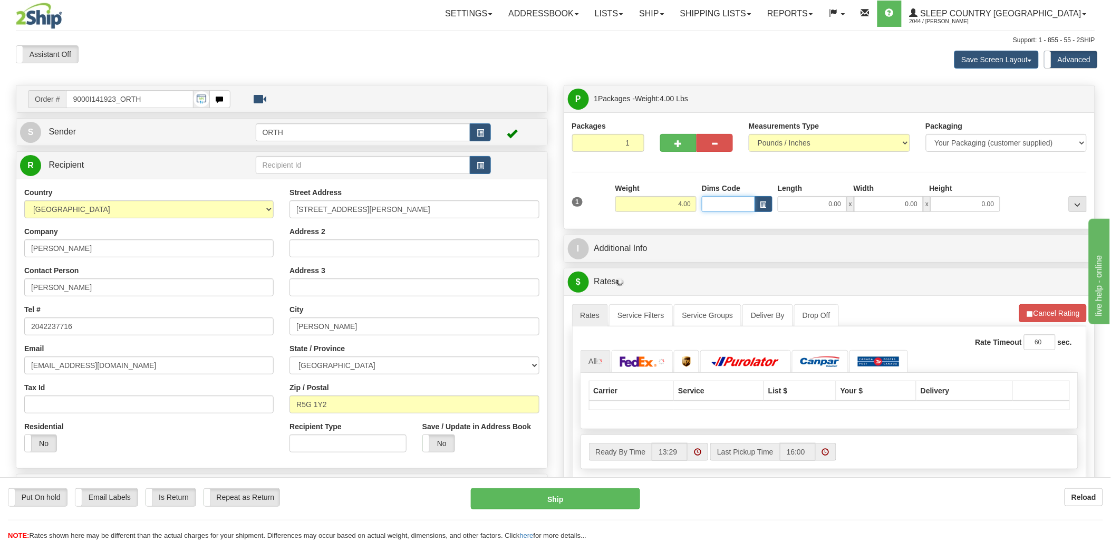
click at [736, 202] on input "Dims Code" at bounding box center [728, 204] width 53 height 16
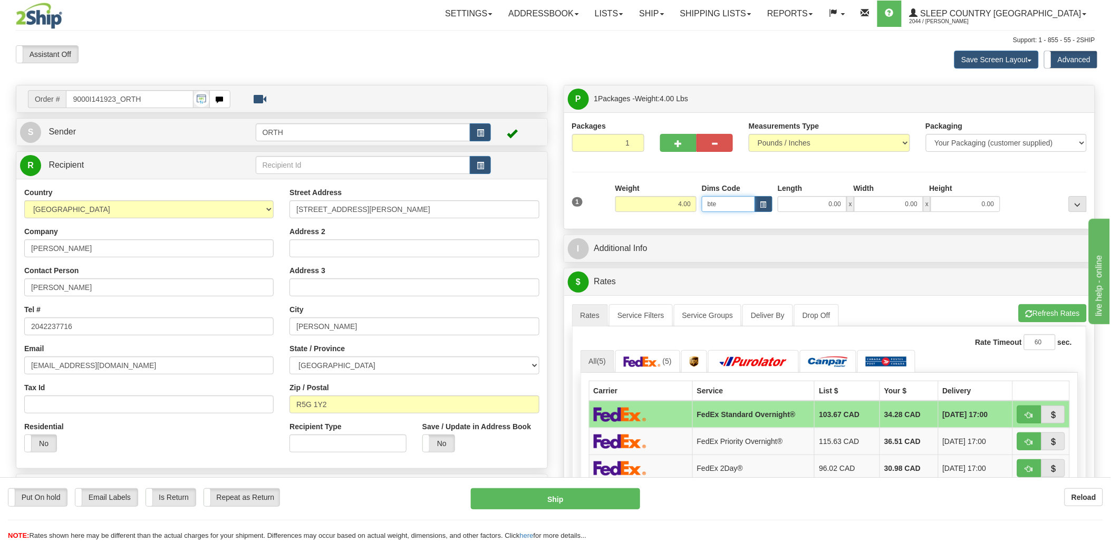
type input "bte"
click button "Delete" at bounding box center [0, 0] width 0 height 0
type input "15.00"
type input "5.00"
type input "25.00"
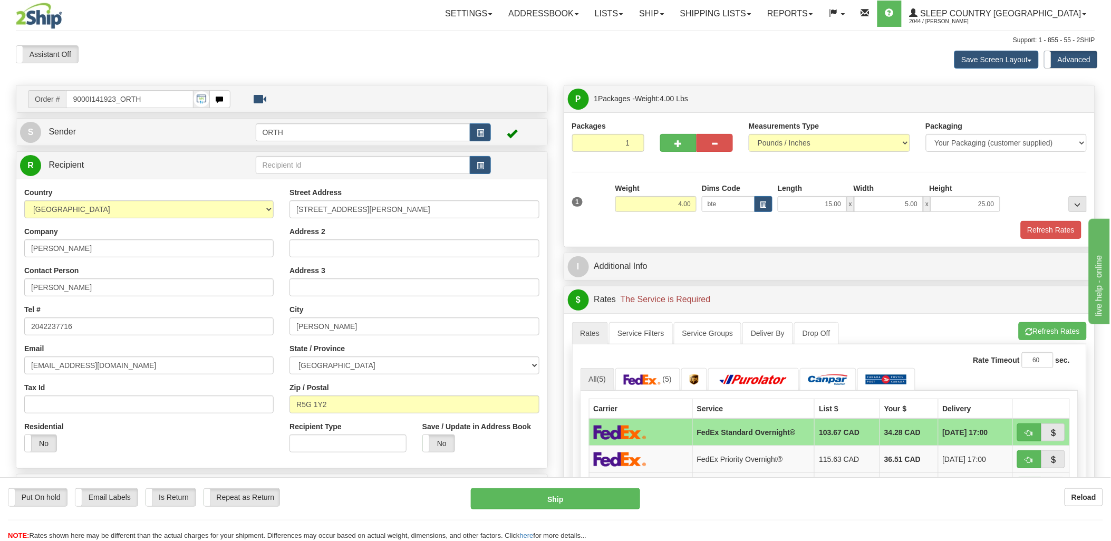
click at [1055, 219] on div "1 Weight 4.00 Dims Code bte" at bounding box center [829, 201] width 520 height 37
click at [1054, 228] on button "Refresh Rates" at bounding box center [1051, 230] width 61 height 18
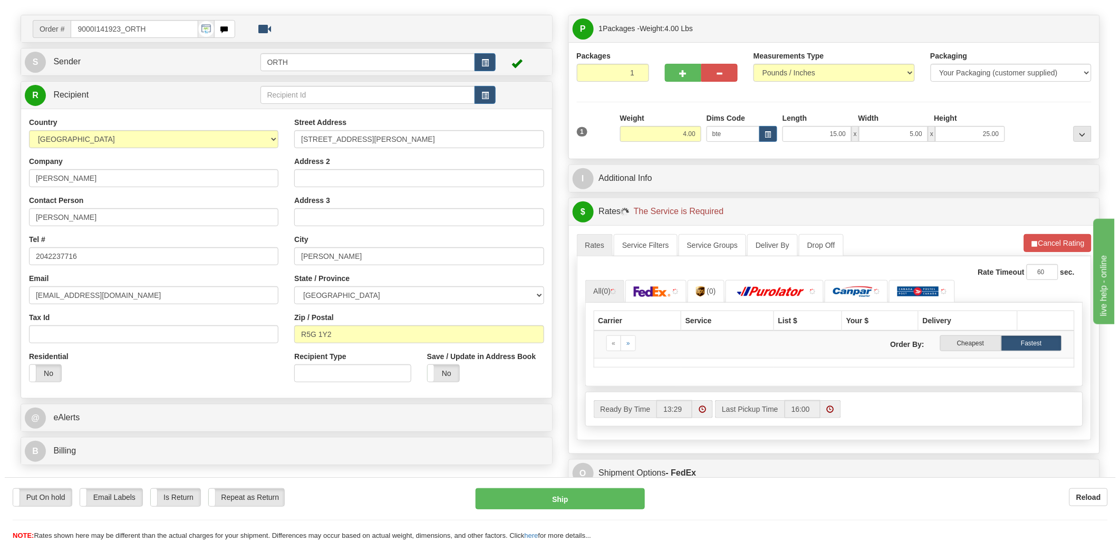
scroll to position [234, 0]
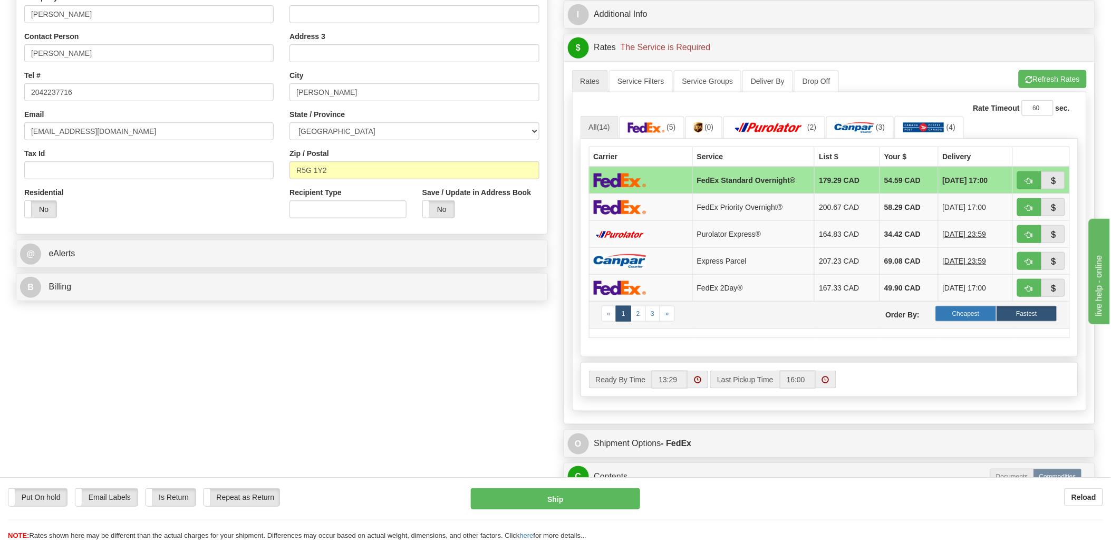
click at [978, 310] on label "Cheapest" at bounding box center [965, 314] width 61 height 16
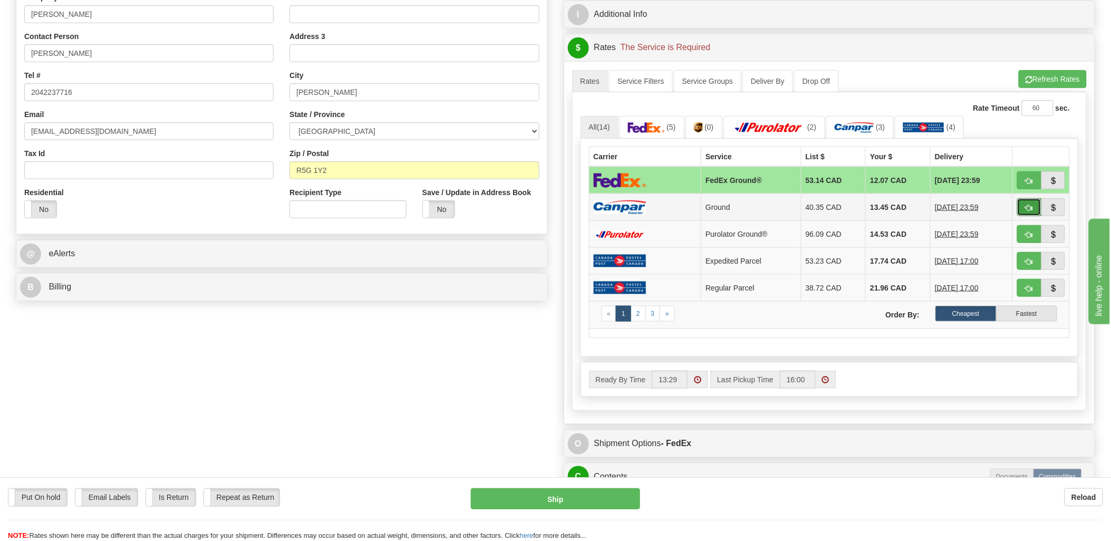
click at [1034, 202] on button "button" at bounding box center [1029, 207] width 24 height 18
type input "1"
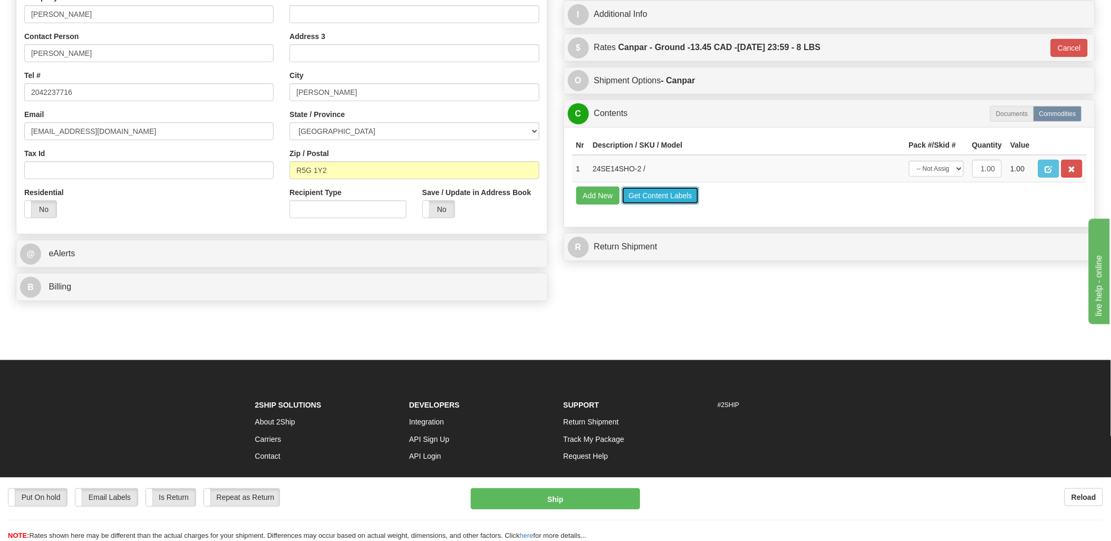
click at [673, 205] on button "Get Content Labels" at bounding box center [661, 196] width 78 height 18
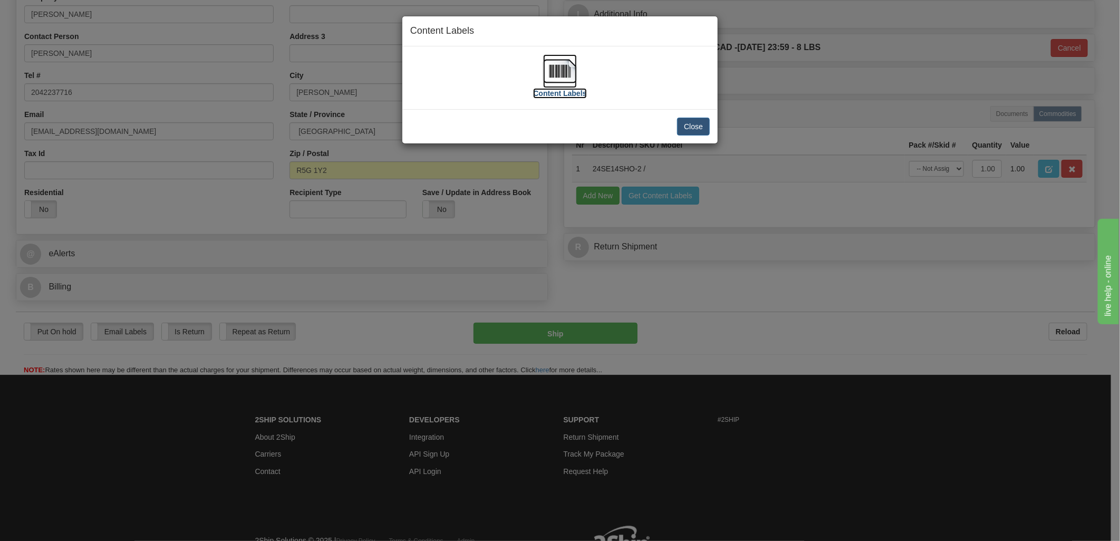
click at [565, 71] on img at bounding box center [560, 71] width 34 height 34
click at [691, 128] on button "Close" at bounding box center [693, 127] width 33 height 18
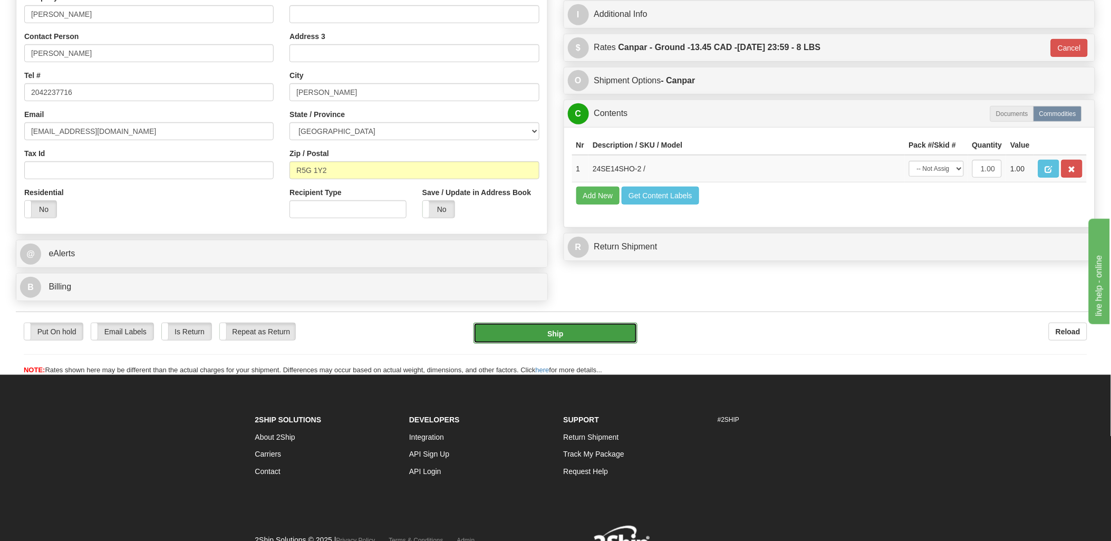
click at [589, 334] on button "Ship" at bounding box center [556, 333] width 164 height 21
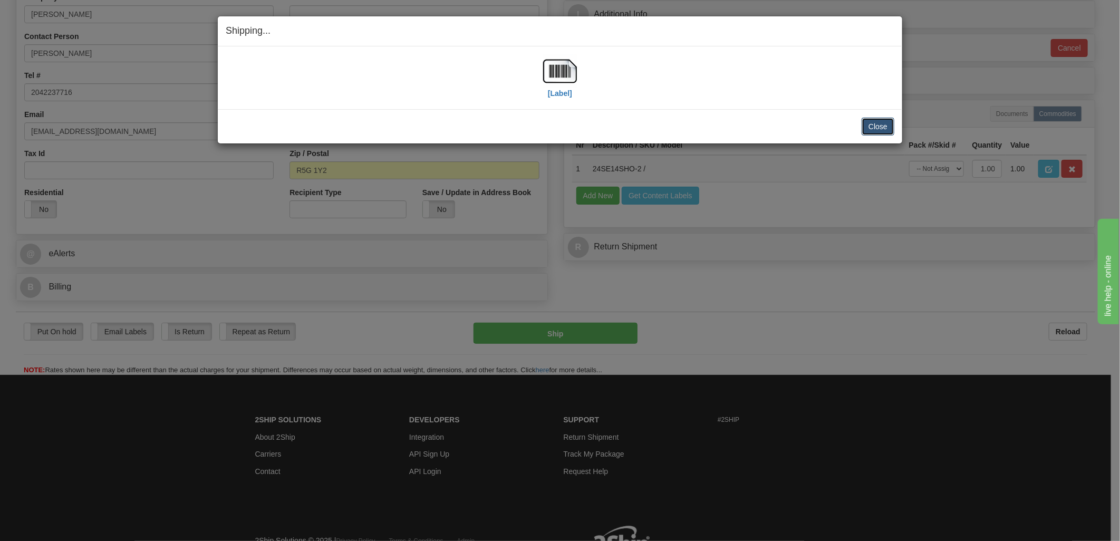
click at [886, 122] on button "Close" at bounding box center [878, 127] width 33 height 18
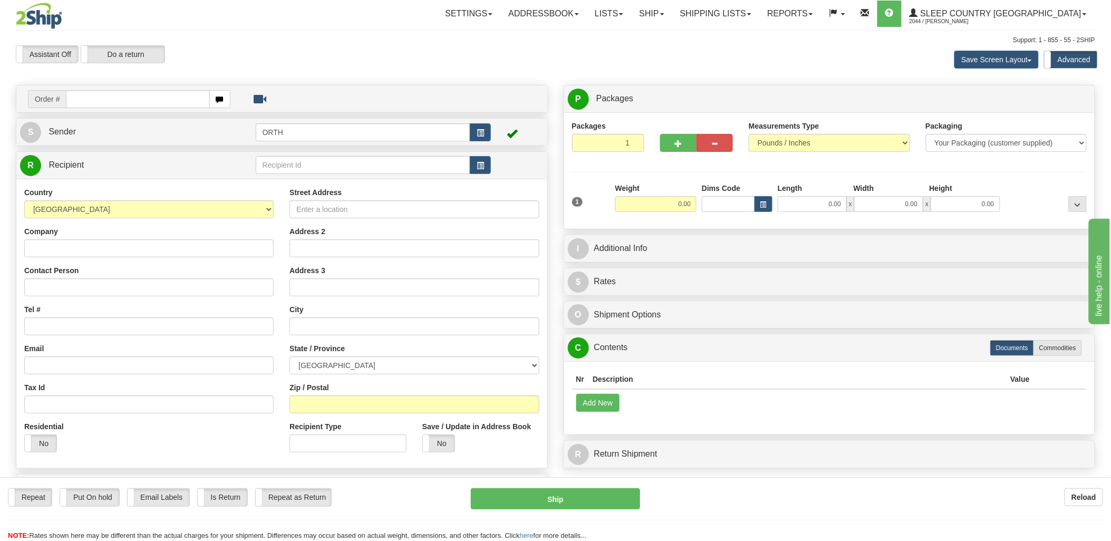
click at [120, 95] on input "text" at bounding box center [137, 99] width 143 height 18
type input "9002"
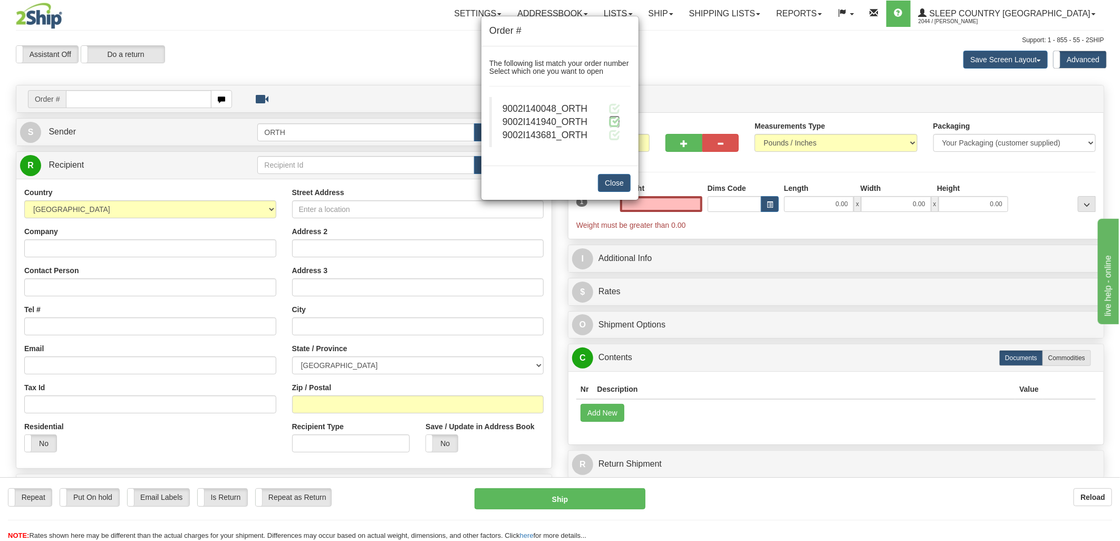
type input "0.00"
click at [615, 122] on span at bounding box center [614, 121] width 11 height 11
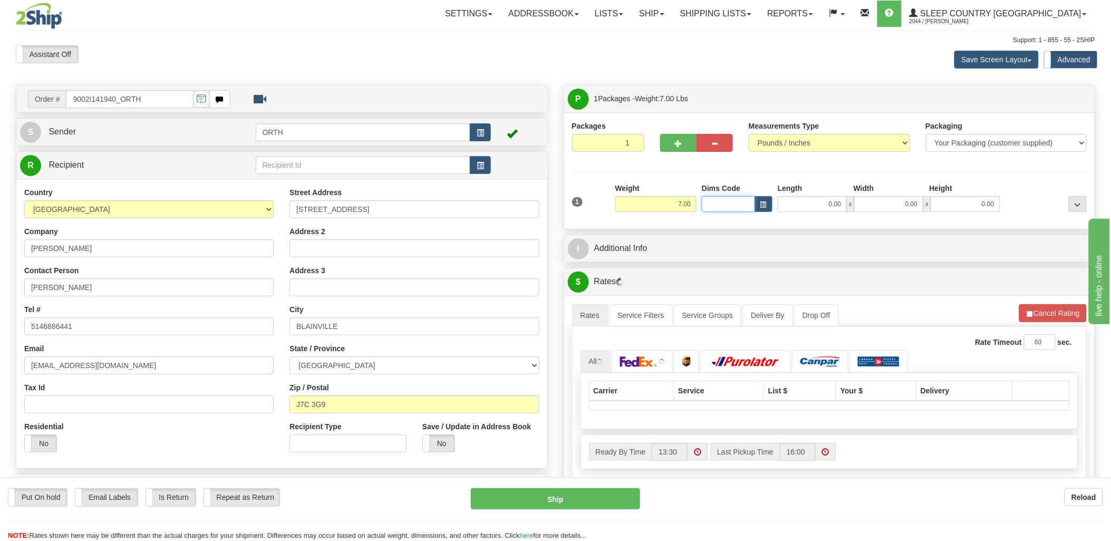
click at [708, 206] on input "Dims Code" at bounding box center [728, 204] width 53 height 16
type input "bte"
click button "Delete" at bounding box center [0, 0] width 0 height 0
type input "15.00"
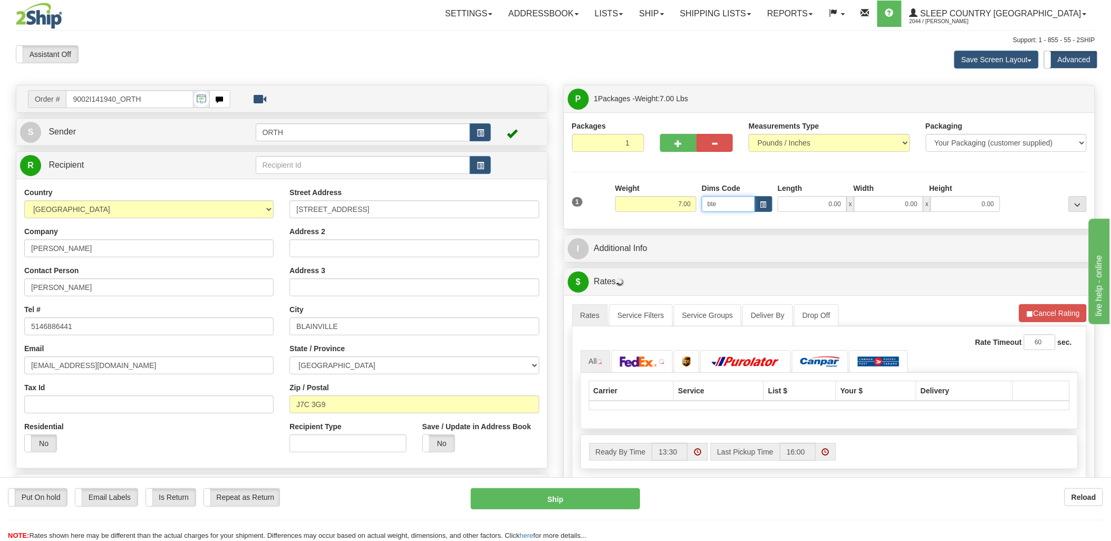
type input "5.00"
type input "25.00"
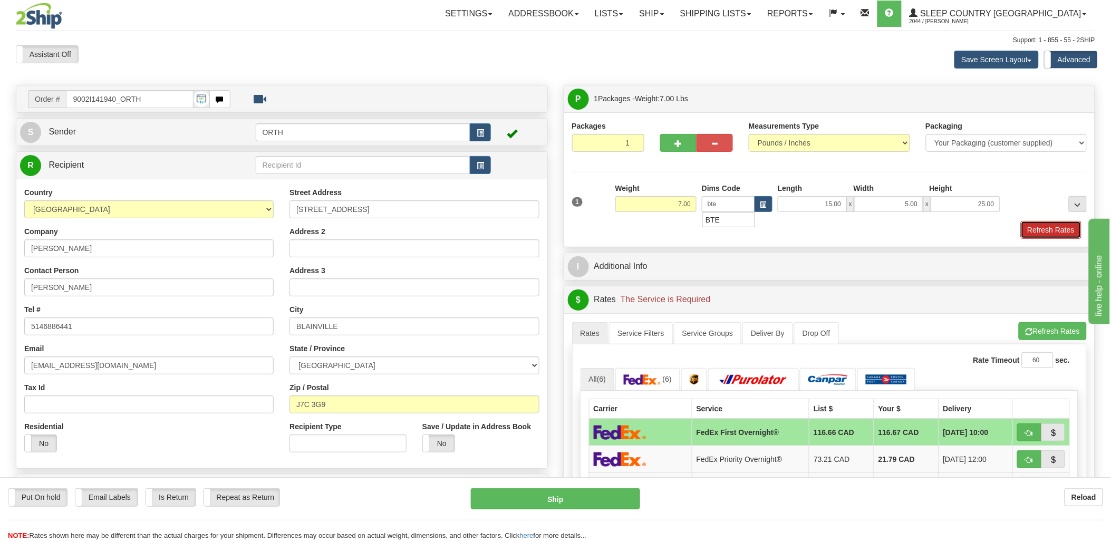
click at [1024, 228] on button "Refresh Rates" at bounding box center [1051, 230] width 61 height 18
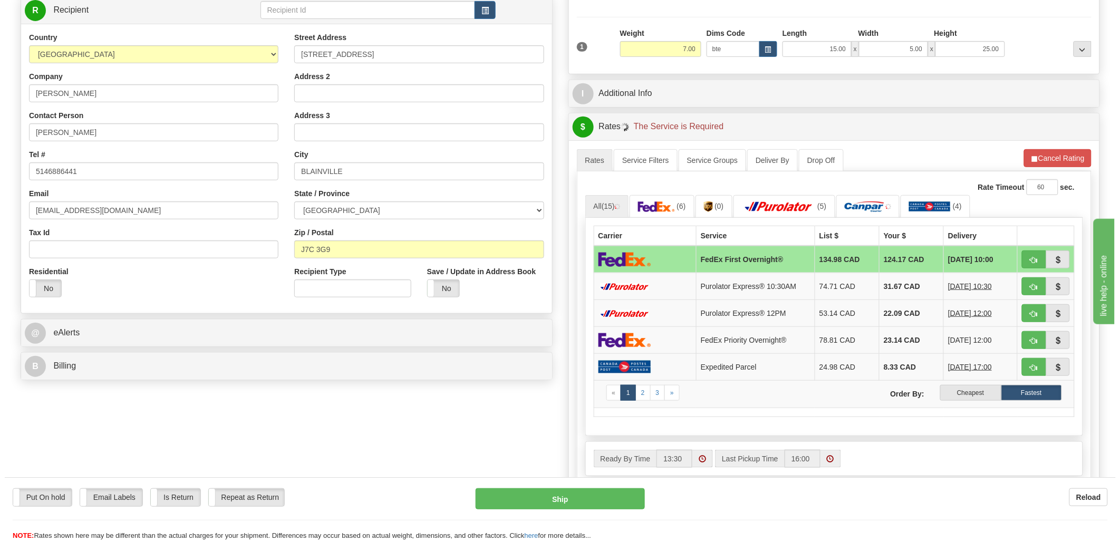
scroll to position [176, 0]
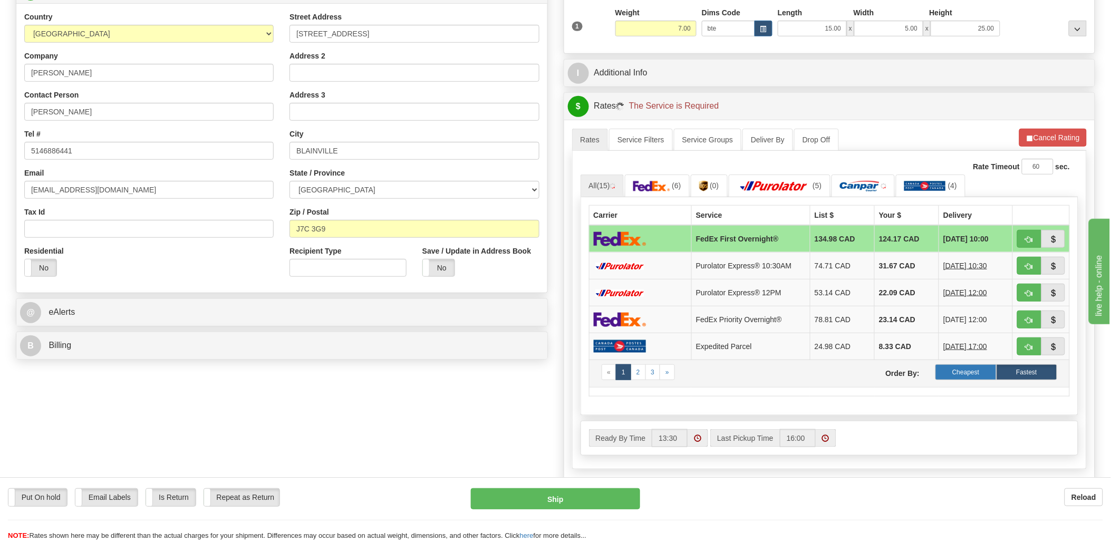
click at [970, 365] on label "Cheapest" at bounding box center [965, 372] width 61 height 16
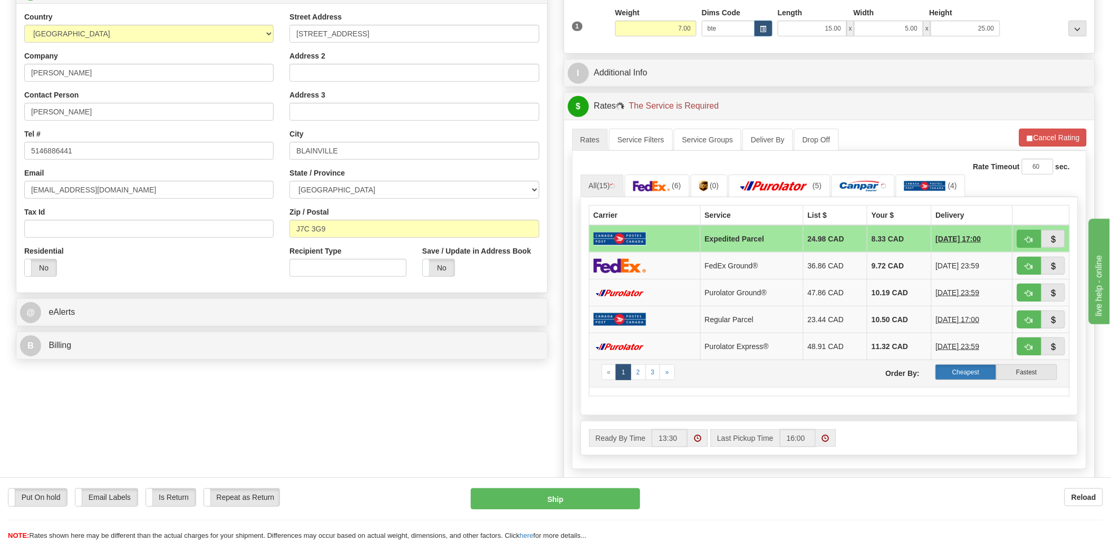
click at [971, 372] on label "Cheapest" at bounding box center [965, 372] width 61 height 16
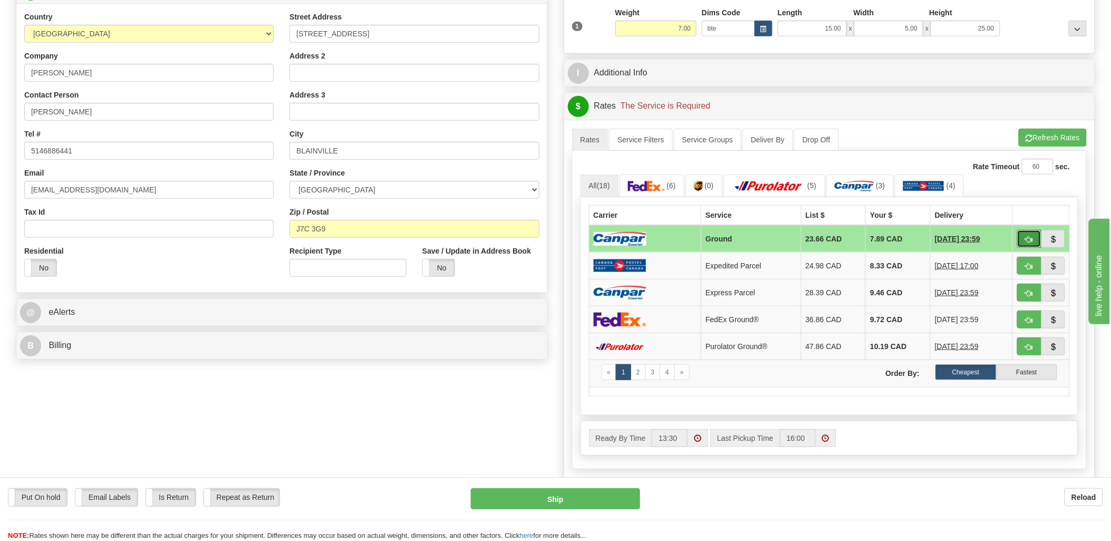
click at [1021, 236] on button "button" at bounding box center [1029, 239] width 24 height 18
type input "1"
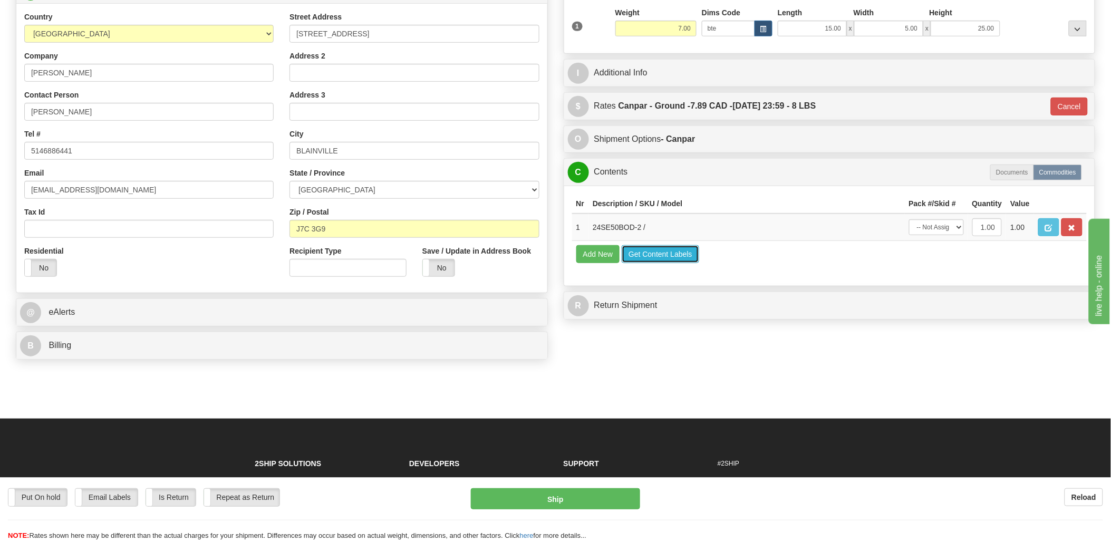
click at [672, 263] on button "Get Content Labels" at bounding box center [661, 254] width 78 height 18
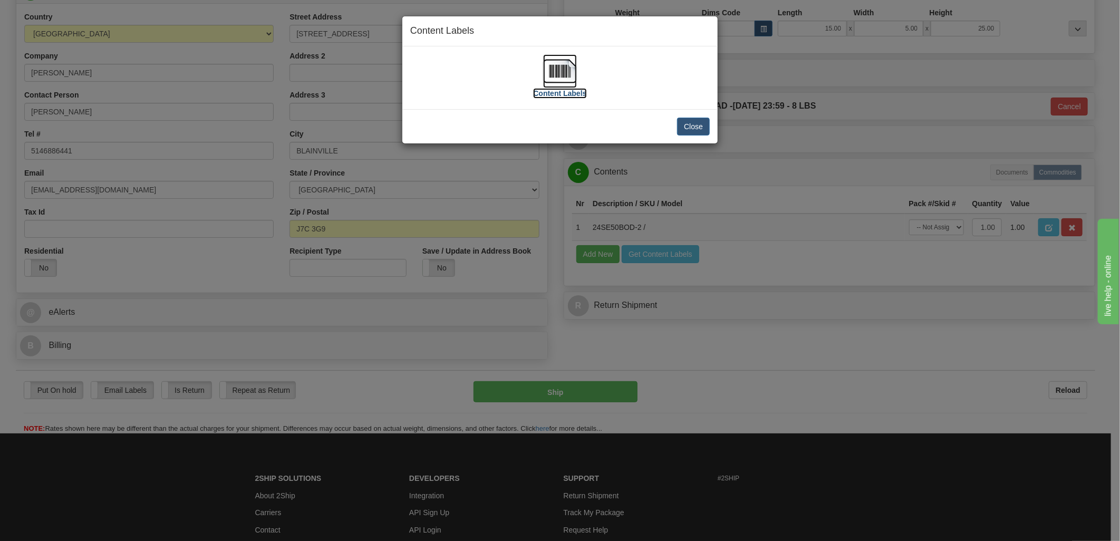
click at [557, 66] on img at bounding box center [560, 71] width 34 height 34
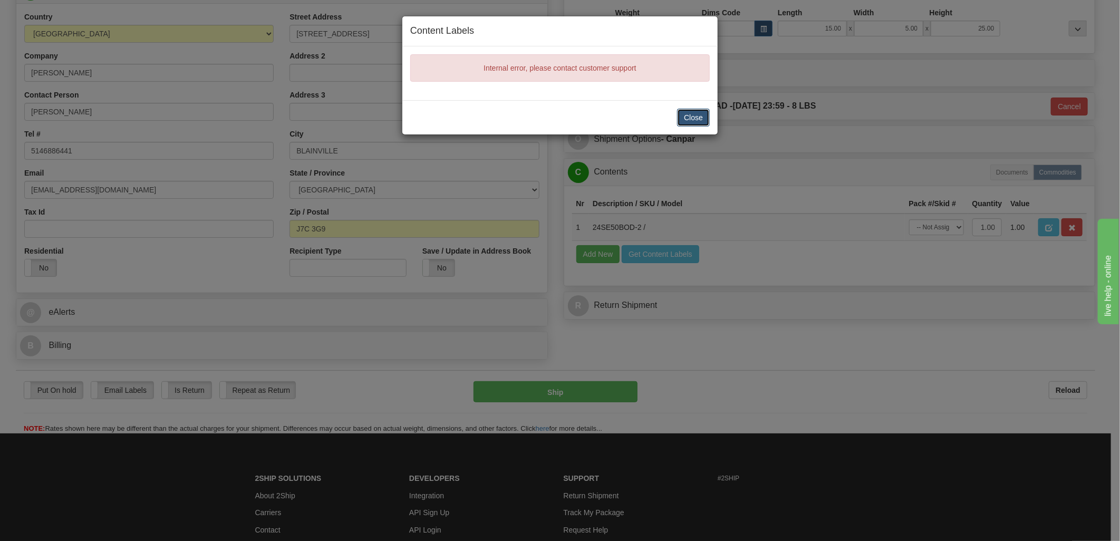
click at [699, 120] on button "Close" at bounding box center [693, 118] width 33 height 18
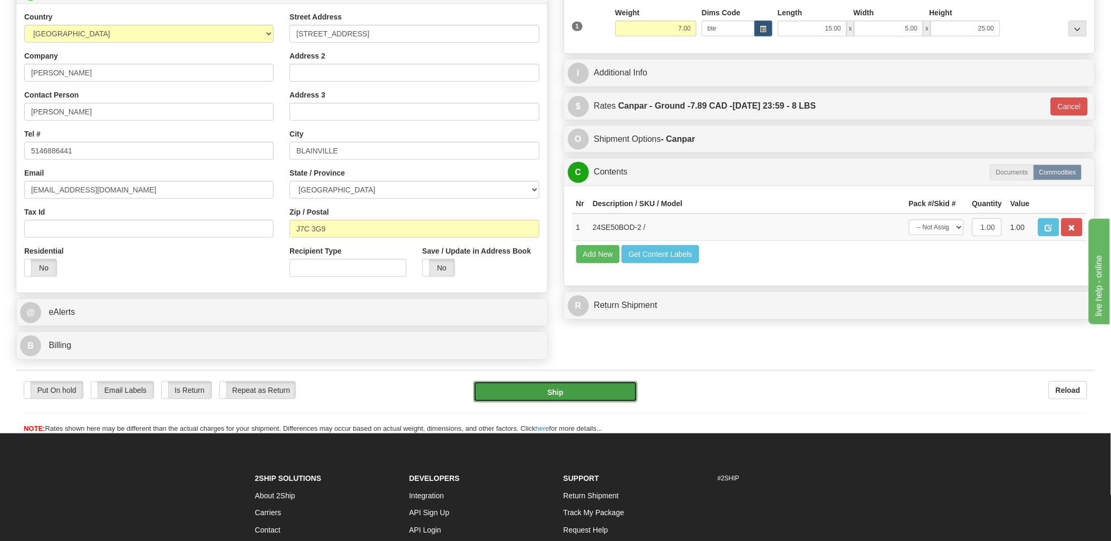
click at [604, 391] on button "Ship" at bounding box center [556, 391] width 164 height 21
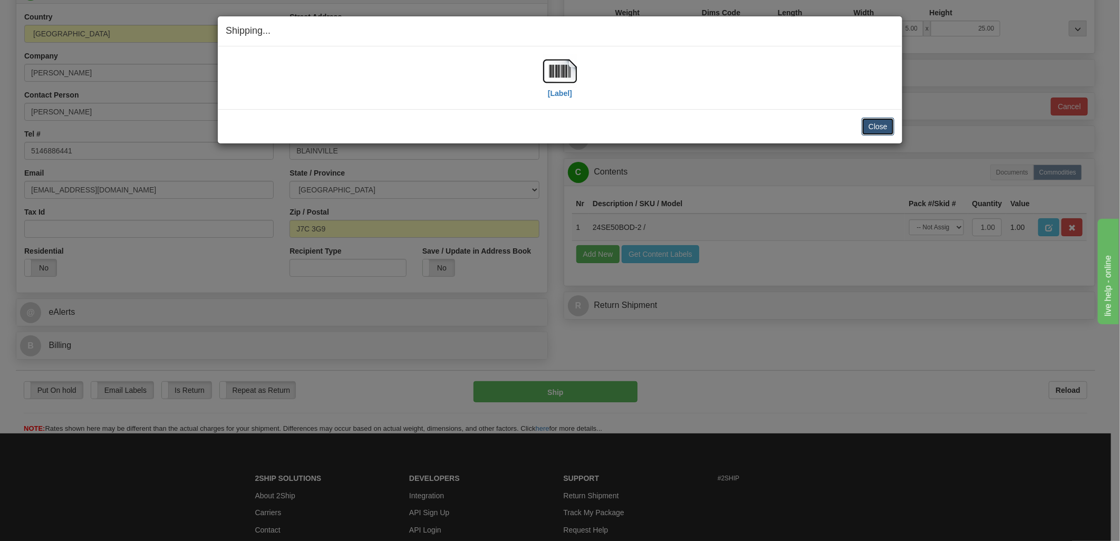
click at [878, 121] on button "Close" at bounding box center [878, 127] width 33 height 18
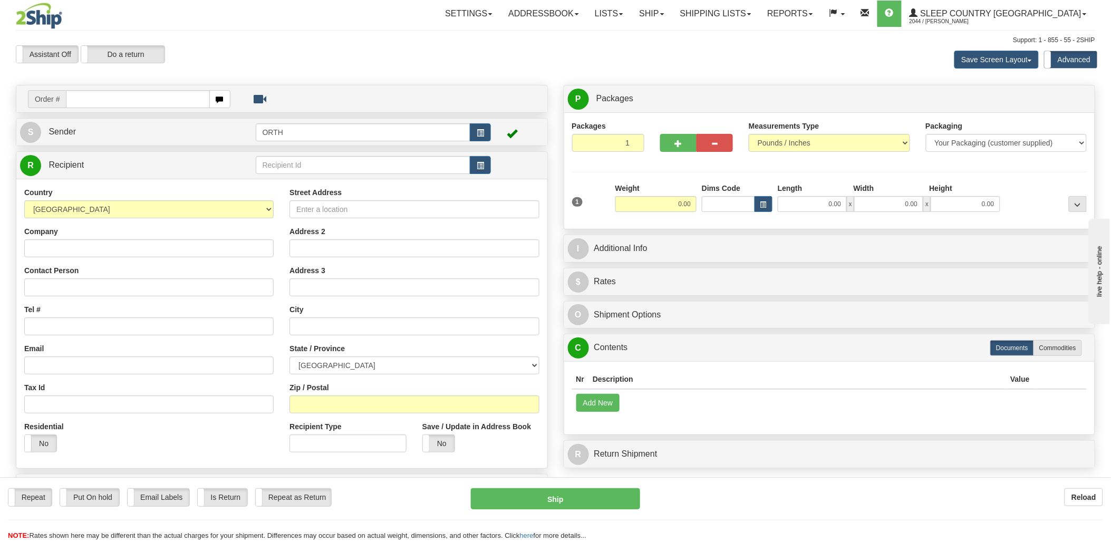
click at [118, 104] on input "text" at bounding box center [137, 99] width 143 height 18
type input "9000i14"
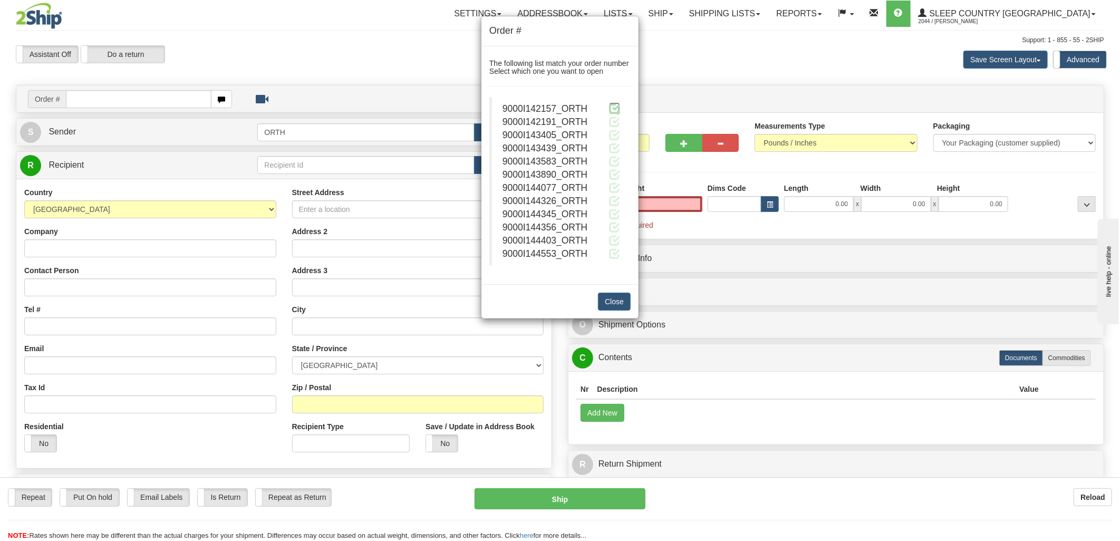
type input "0.00"
click at [615, 104] on span at bounding box center [614, 108] width 11 height 11
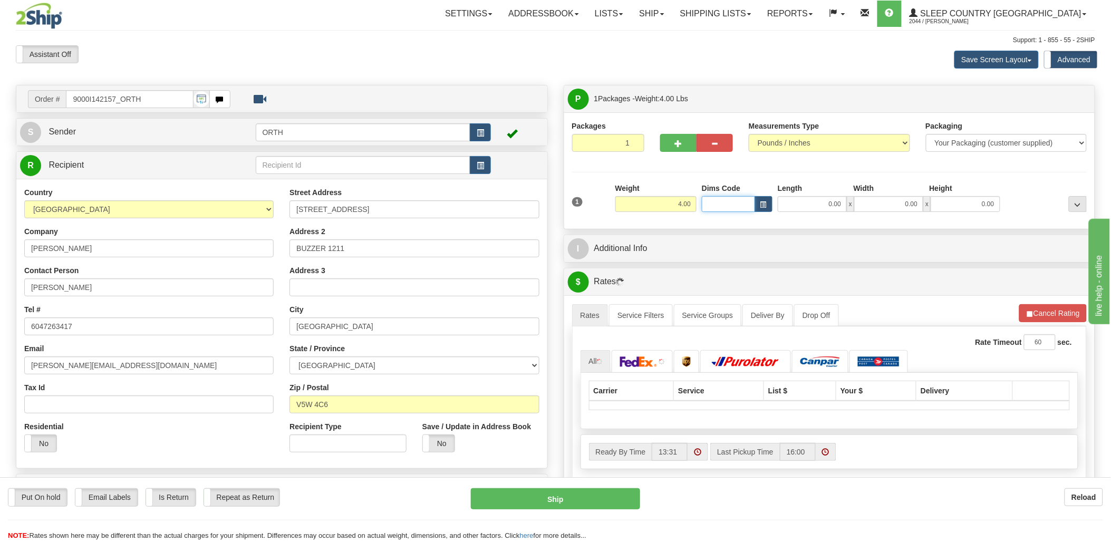
click at [741, 198] on input "Dims Code" at bounding box center [728, 204] width 53 height 16
click at [737, 205] on input "Dims Code" at bounding box center [728, 204] width 53 height 16
type input "bte"
click button "Delete" at bounding box center [0, 0] width 0 height 0
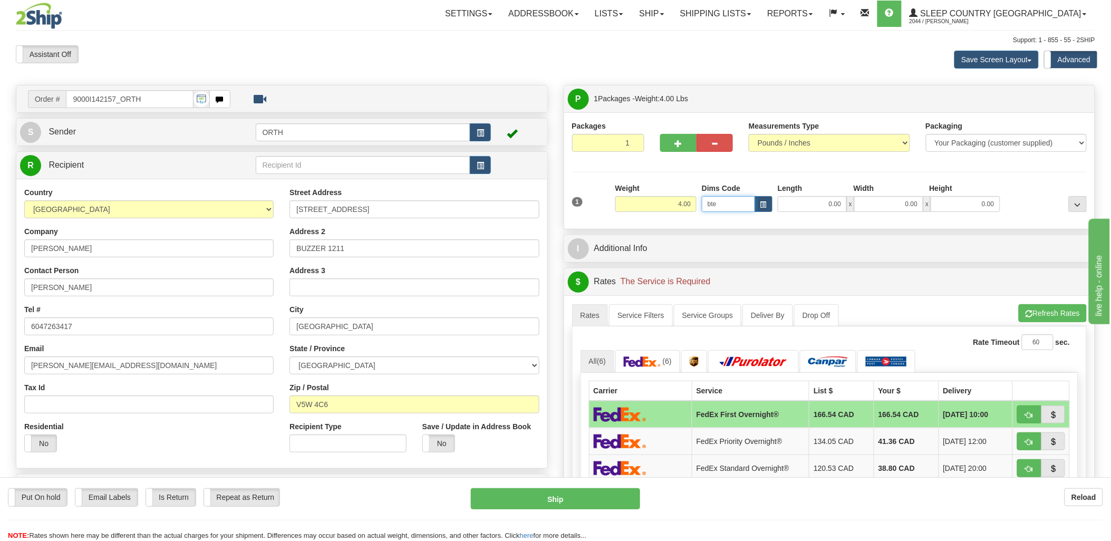
type input "15.00"
type input "5.00"
type input "25.00"
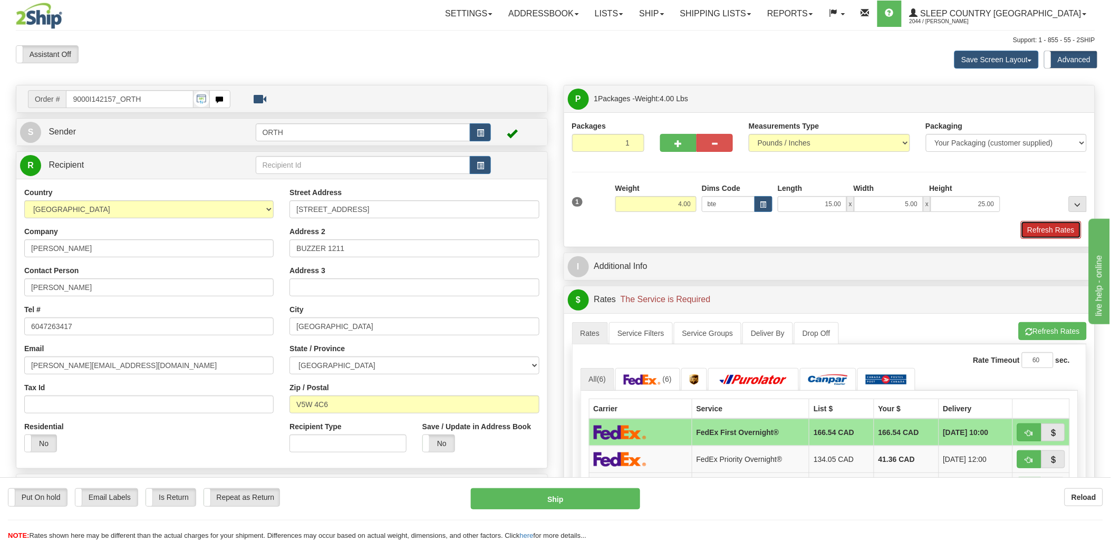
click at [1060, 229] on button "Refresh Rates" at bounding box center [1051, 230] width 61 height 18
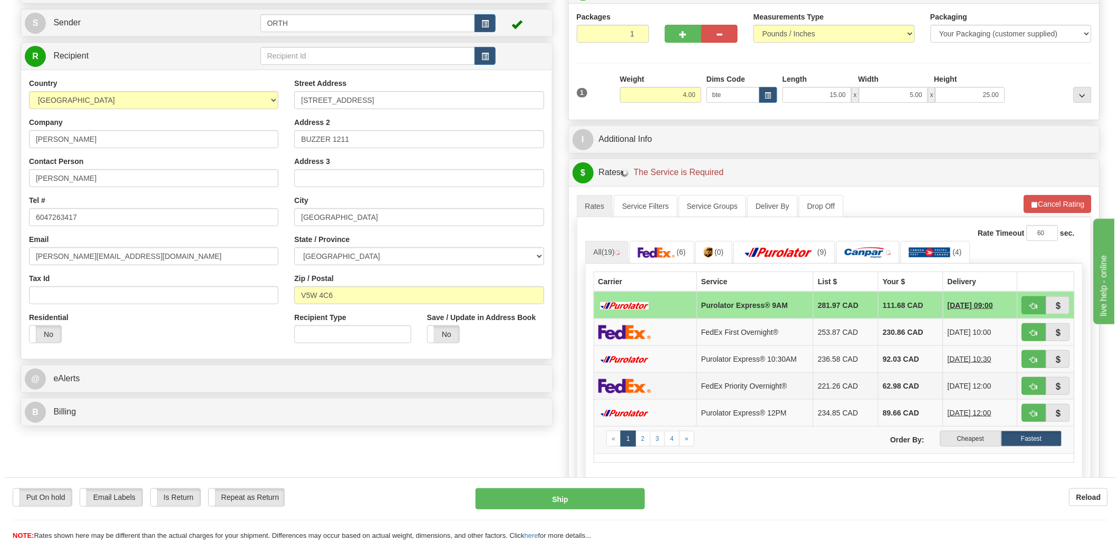
scroll to position [117, 0]
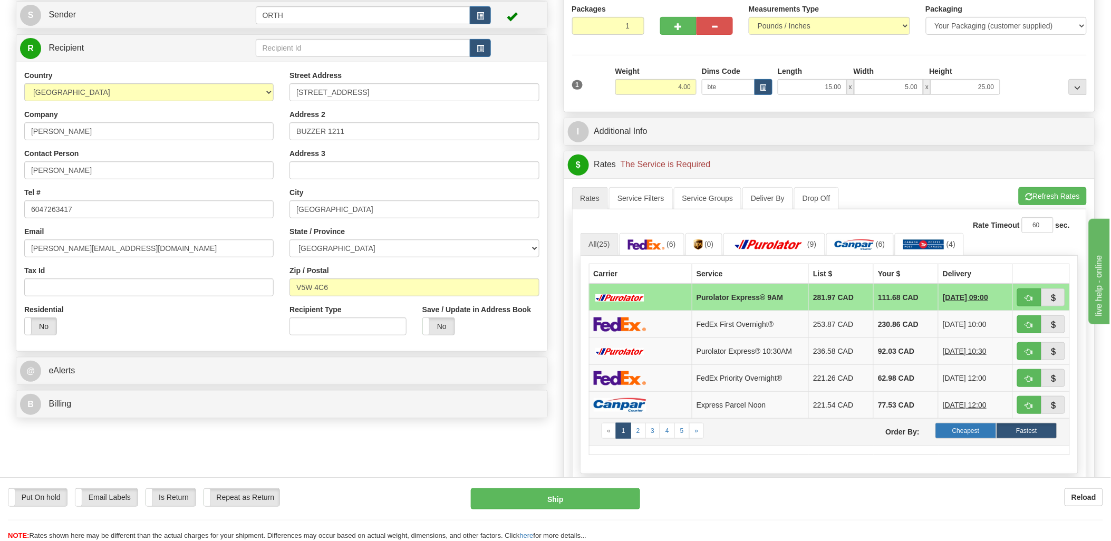
click at [994, 431] on label "Cheapest" at bounding box center [965, 431] width 61 height 16
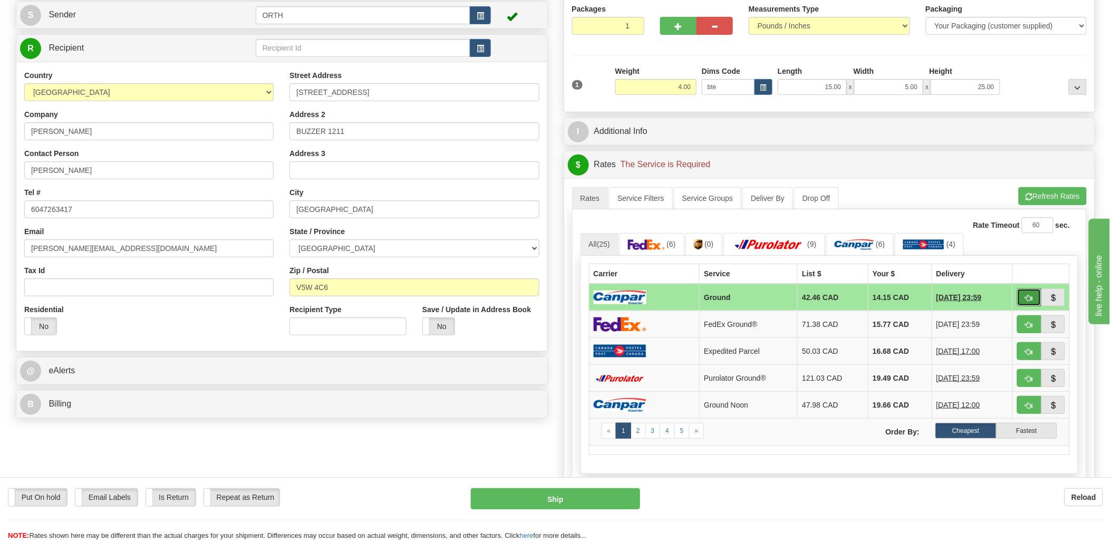
click at [1024, 293] on button "button" at bounding box center [1029, 297] width 24 height 18
type input "1"
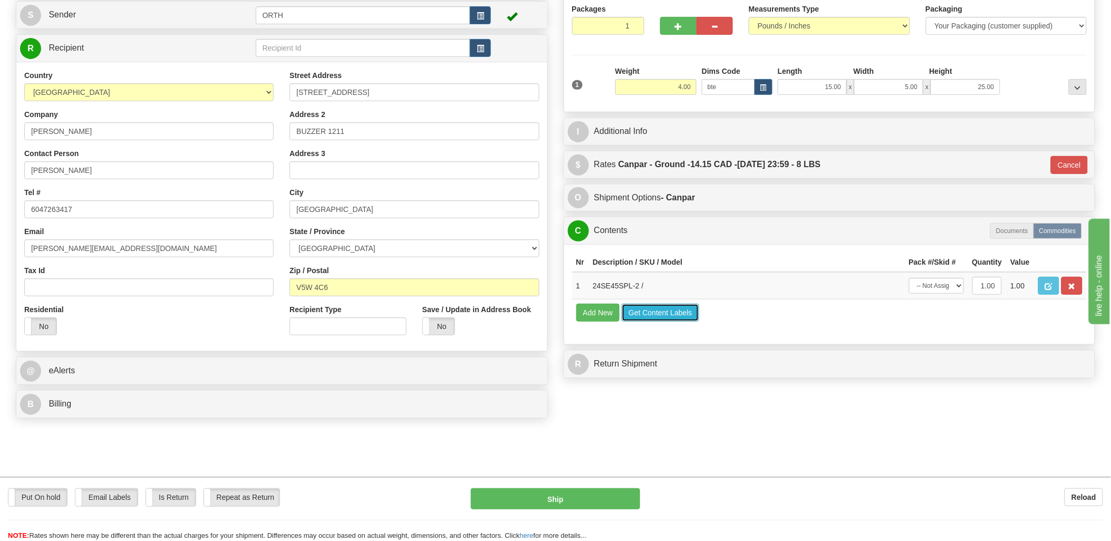
click at [684, 322] on button "Get Content Labels" at bounding box center [661, 313] width 78 height 18
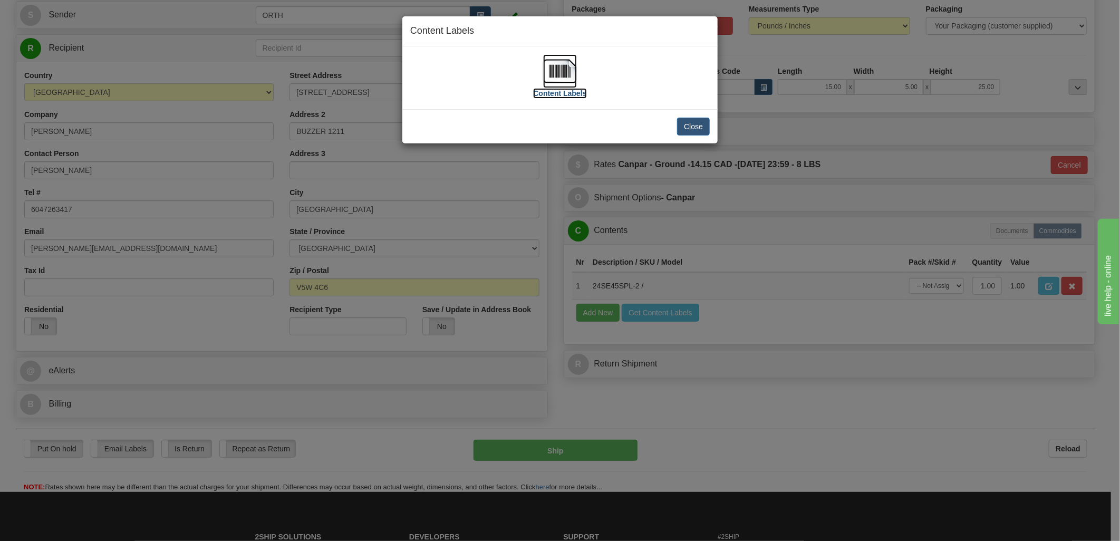
click at [545, 61] on img at bounding box center [560, 71] width 34 height 34
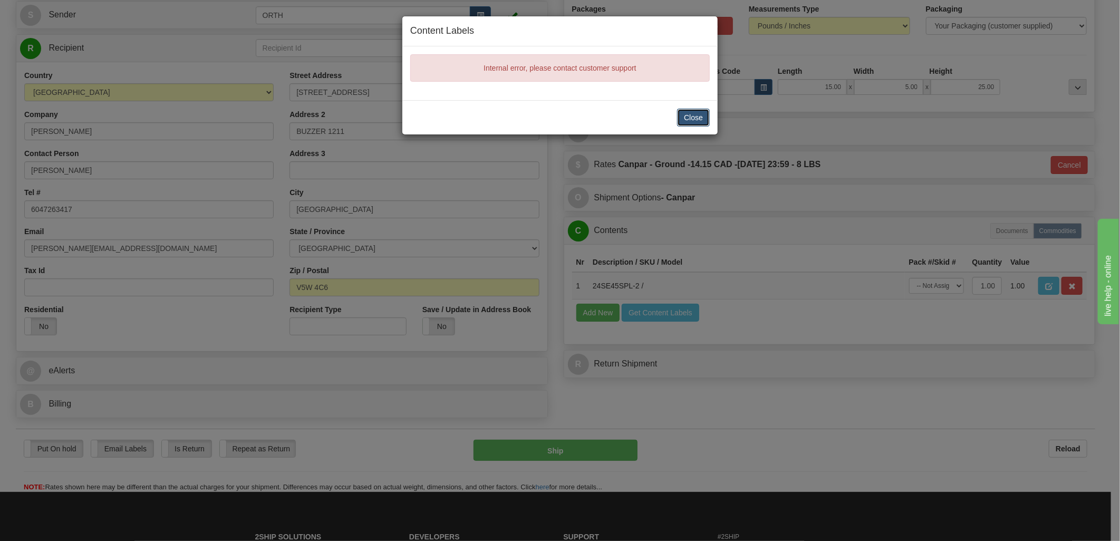
click at [691, 112] on button "Close" at bounding box center [693, 118] width 33 height 18
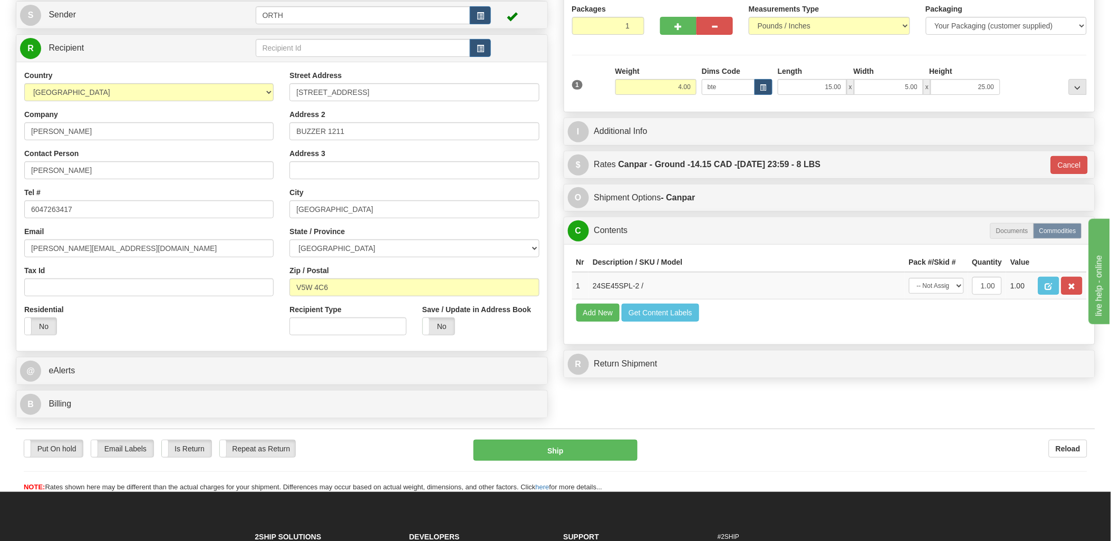
click at [570, 464] on div "Put On hold Put On hold Email Labels Email Labels Edit Is Return Is Return Repe…" at bounding box center [555, 466] width 1079 height 53
click at [570, 454] on button "Ship" at bounding box center [556, 450] width 164 height 21
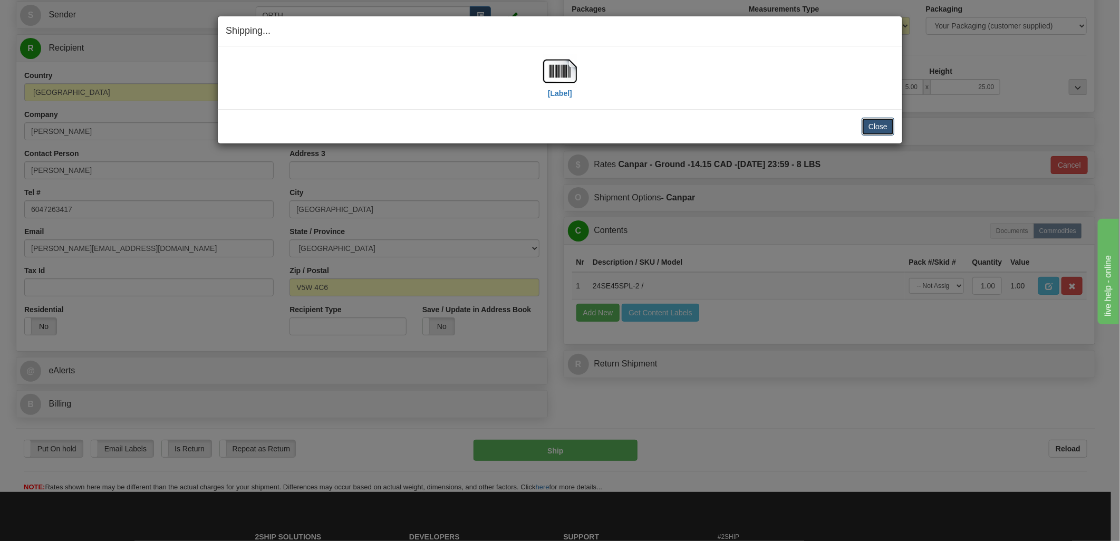
click at [872, 129] on button "Close" at bounding box center [878, 127] width 33 height 18
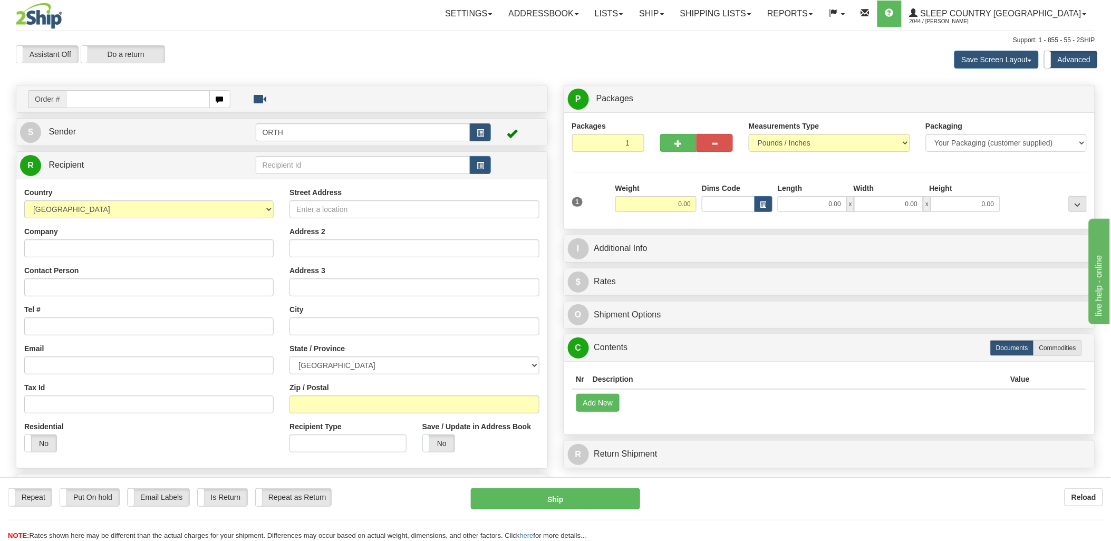
click at [97, 100] on div "Toggle navigation Settings Shipping Preferences Fields Preferences New" at bounding box center [555, 297] width 1111 height 594
click at [98, 97] on input "text" at bounding box center [137, 99] width 143 height 18
type input "9000i142"
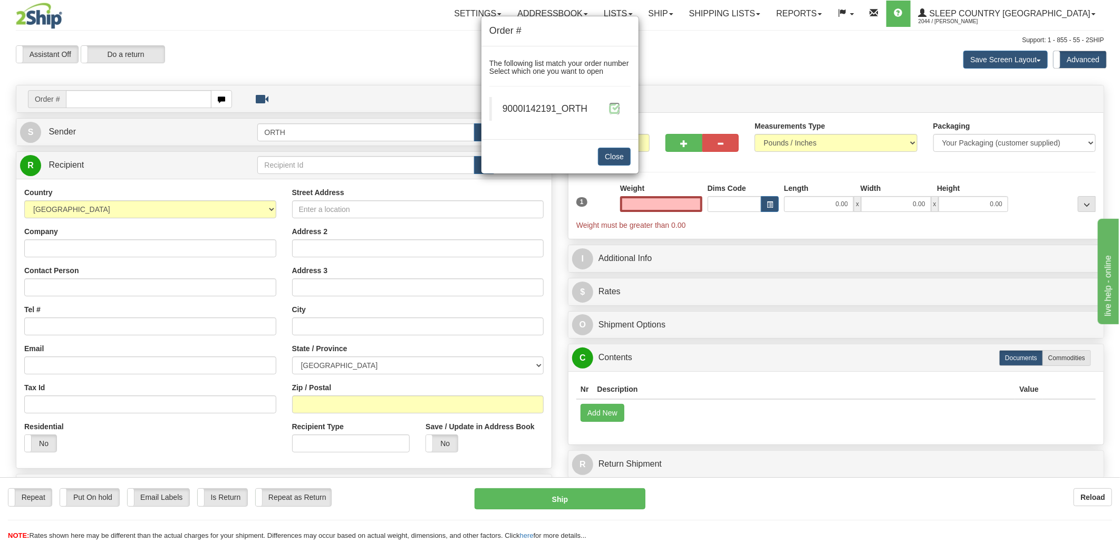
type input "0.00"
click at [619, 108] on span at bounding box center [614, 108] width 11 height 11
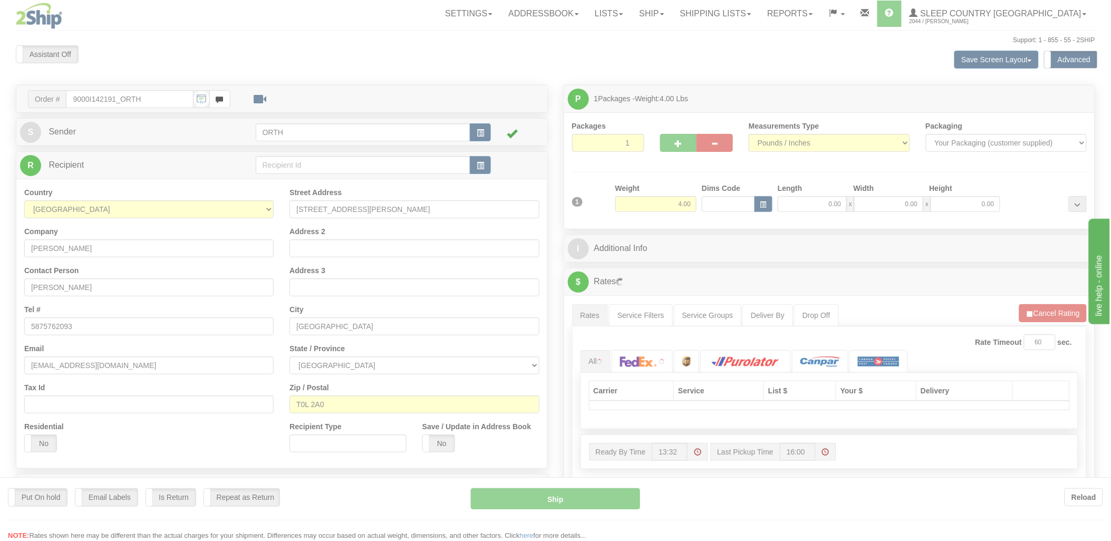
click at [724, 203] on div at bounding box center [555, 270] width 1111 height 541
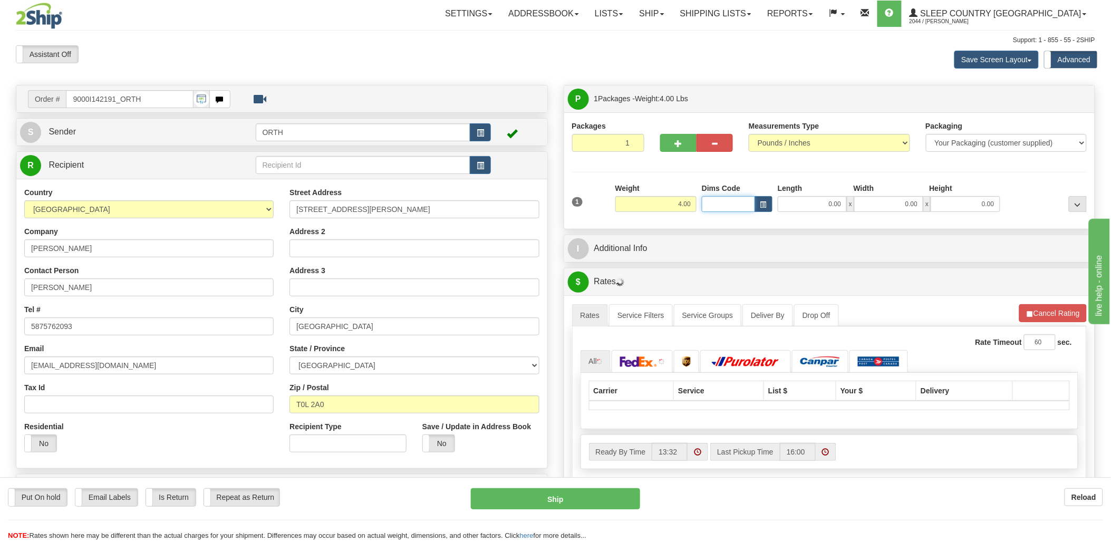
click at [723, 202] on input "Dims Code" at bounding box center [728, 204] width 53 height 16
type input "bte"
click button "Delete" at bounding box center [0, 0] width 0 height 0
type input "15.00"
type input "5.00"
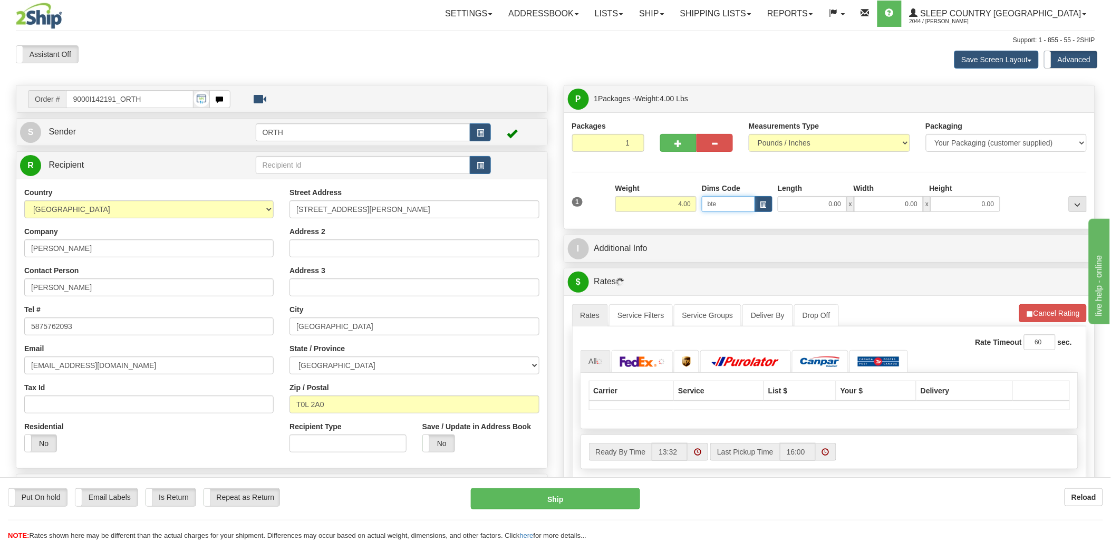
type input "25.00"
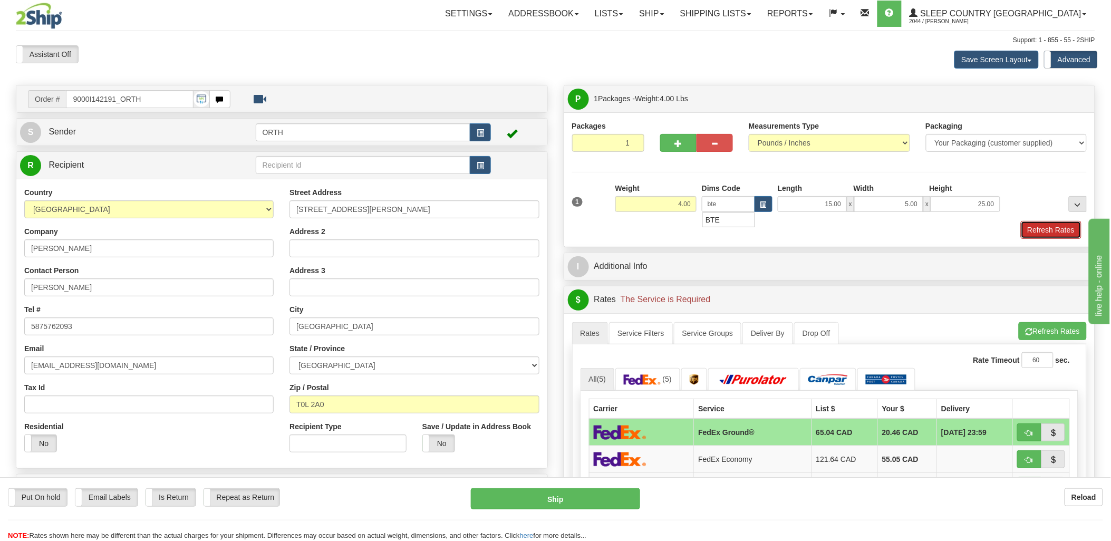
click at [1055, 232] on button "Refresh Rates" at bounding box center [1051, 230] width 61 height 18
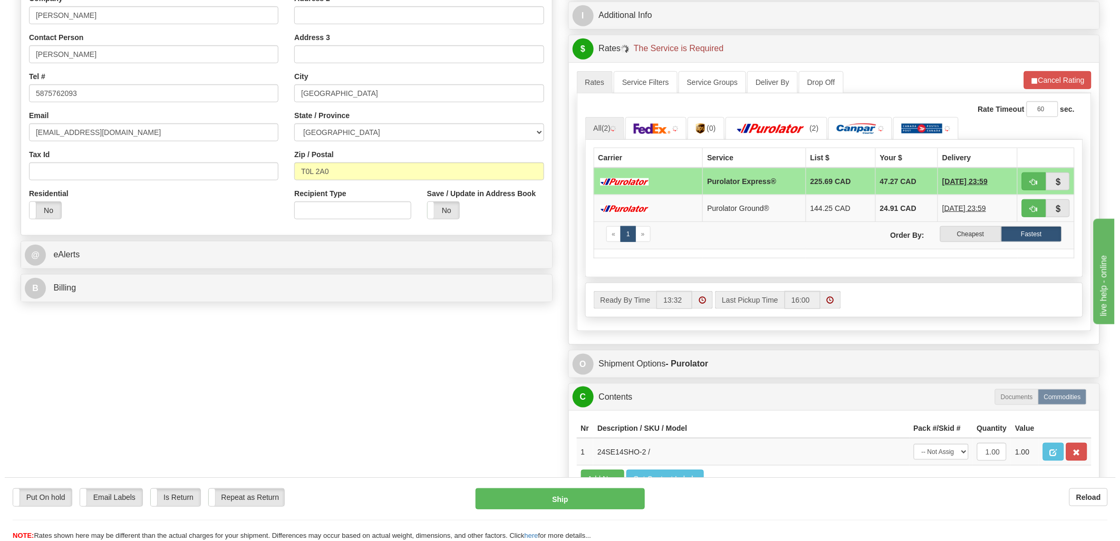
scroll to position [234, 0]
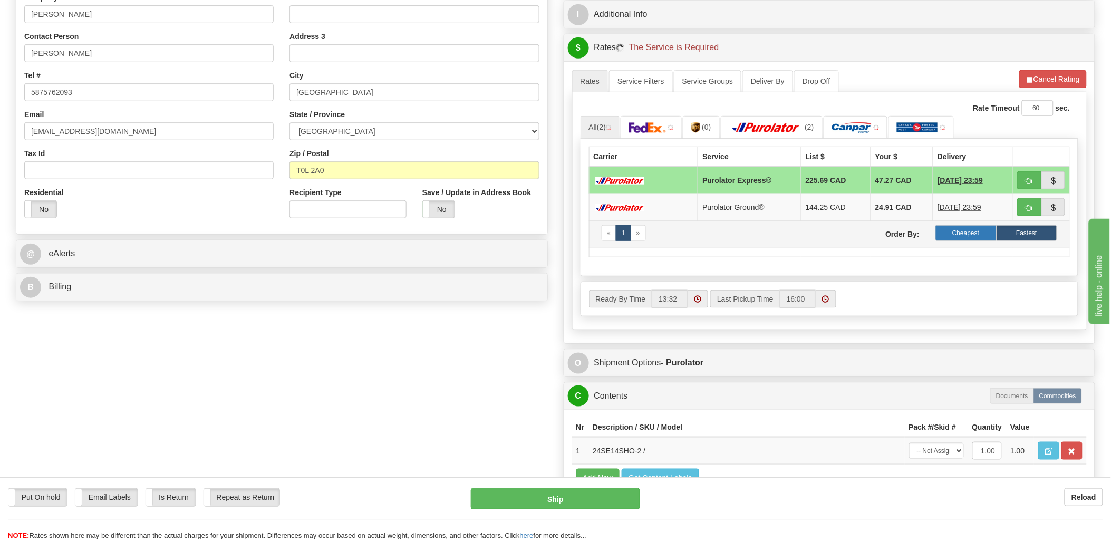
click at [969, 238] on label "Cheapest" at bounding box center [965, 233] width 61 height 16
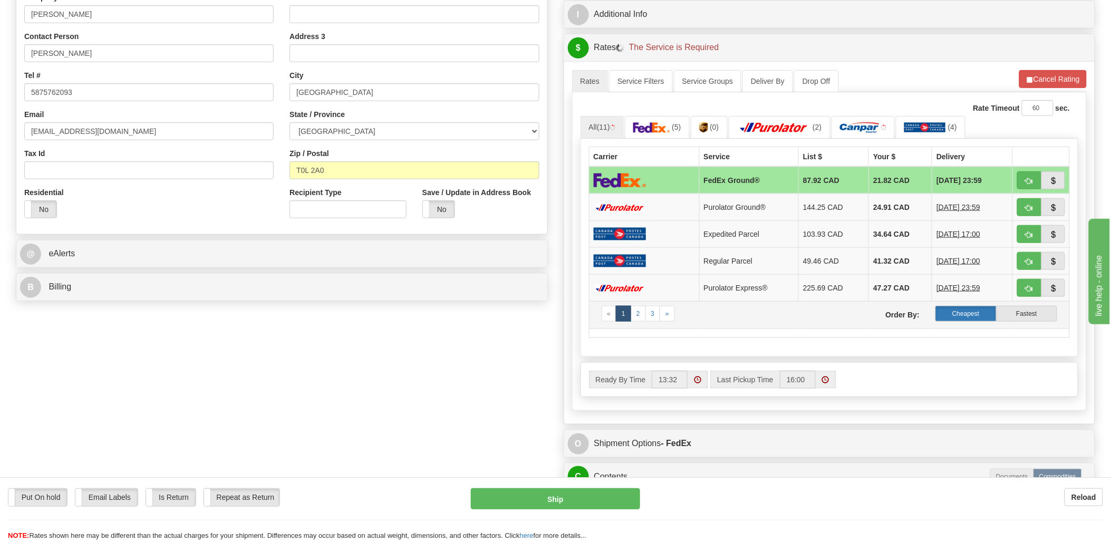
click at [973, 315] on label "Cheapest" at bounding box center [965, 314] width 61 height 16
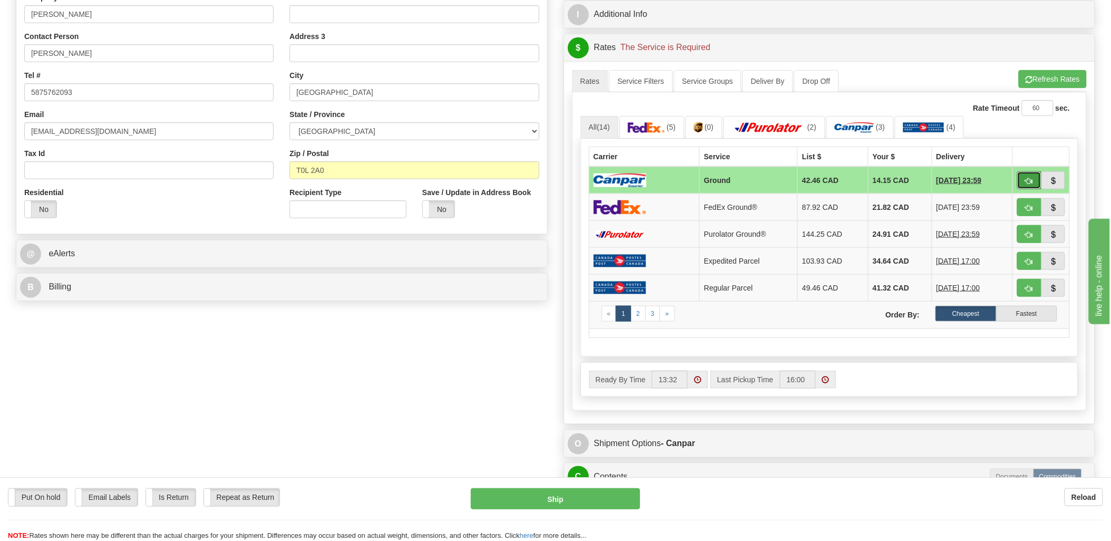
click at [1023, 179] on button "button" at bounding box center [1029, 180] width 24 height 18
type input "1"
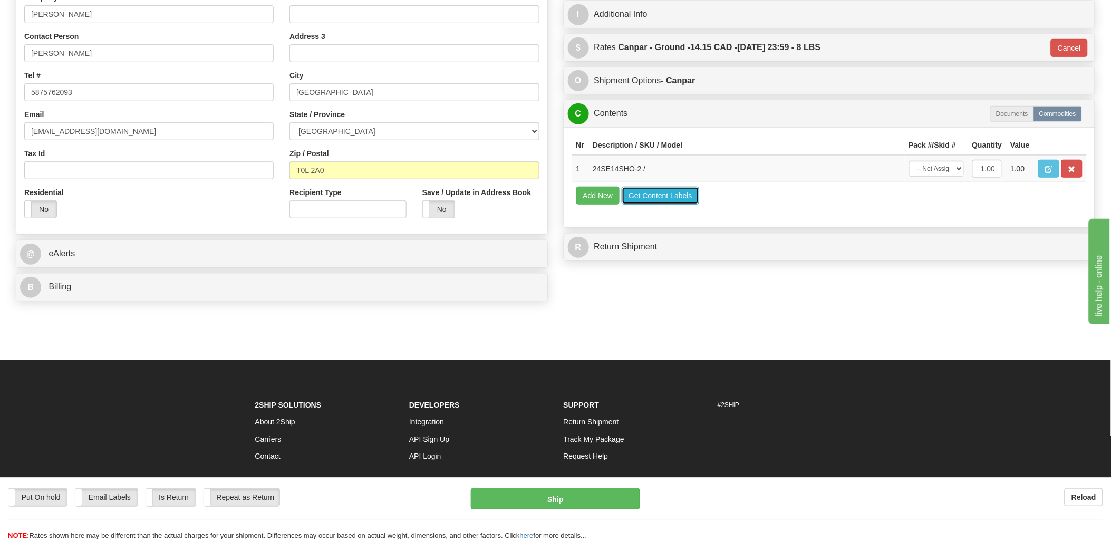
click at [673, 205] on button "Get Content Labels" at bounding box center [661, 196] width 78 height 18
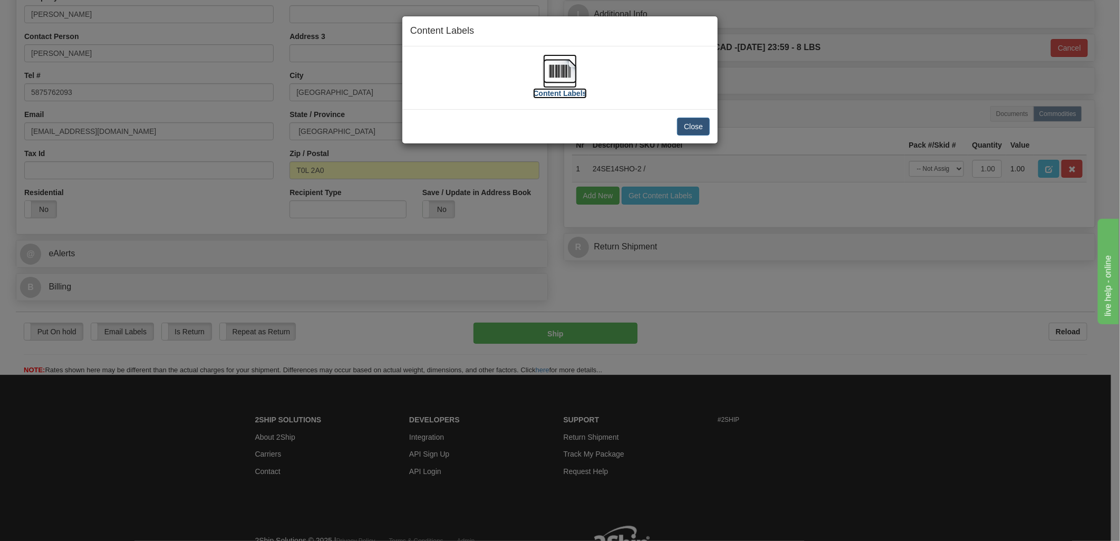
click at [571, 66] on img at bounding box center [560, 71] width 34 height 34
click at [703, 122] on button "Close" at bounding box center [693, 127] width 33 height 18
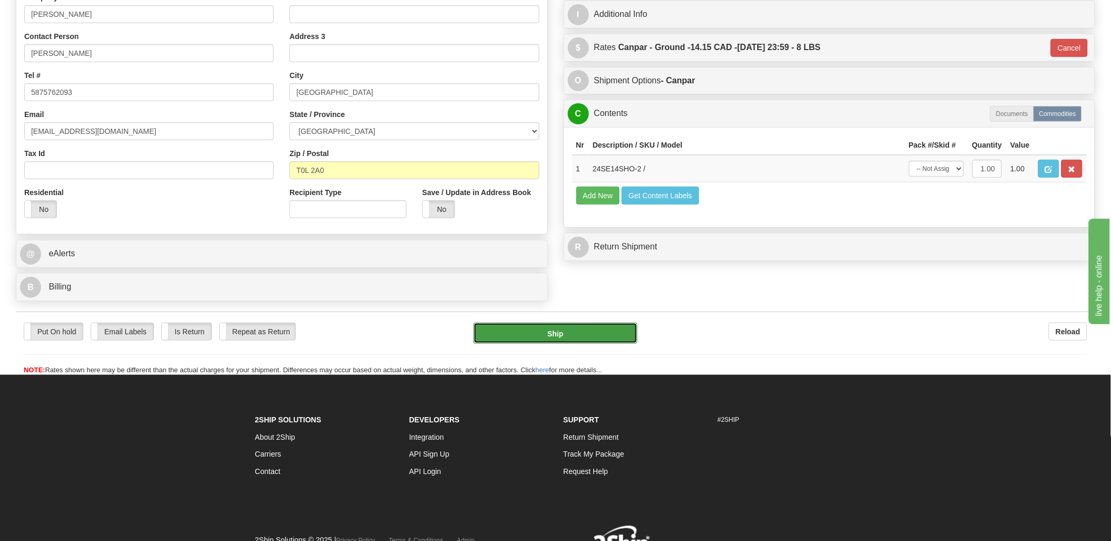
click at [610, 336] on button "Ship" at bounding box center [556, 333] width 164 height 21
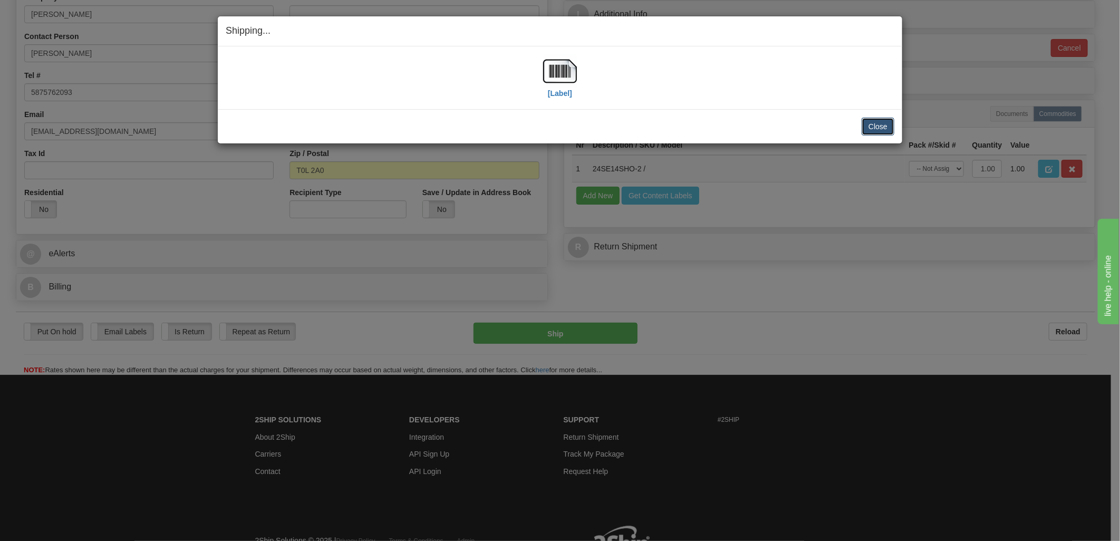
click at [876, 130] on button "Close" at bounding box center [878, 127] width 33 height 18
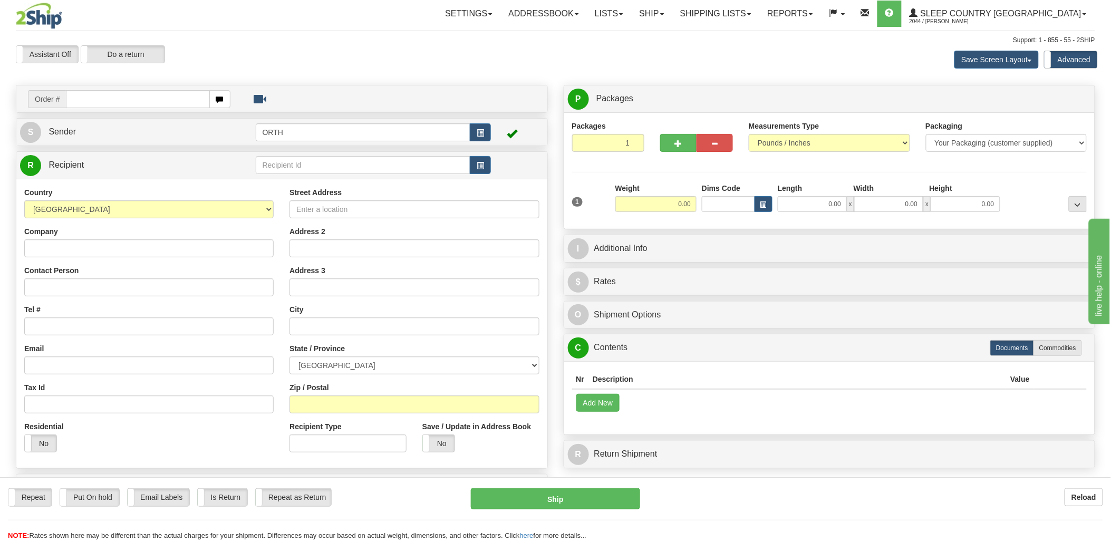
click at [149, 101] on input "text" at bounding box center [137, 99] width 143 height 18
click at [141, 96] on input "text" at bounding box center [137, 99] width 143 height 18
type input "9002i140"
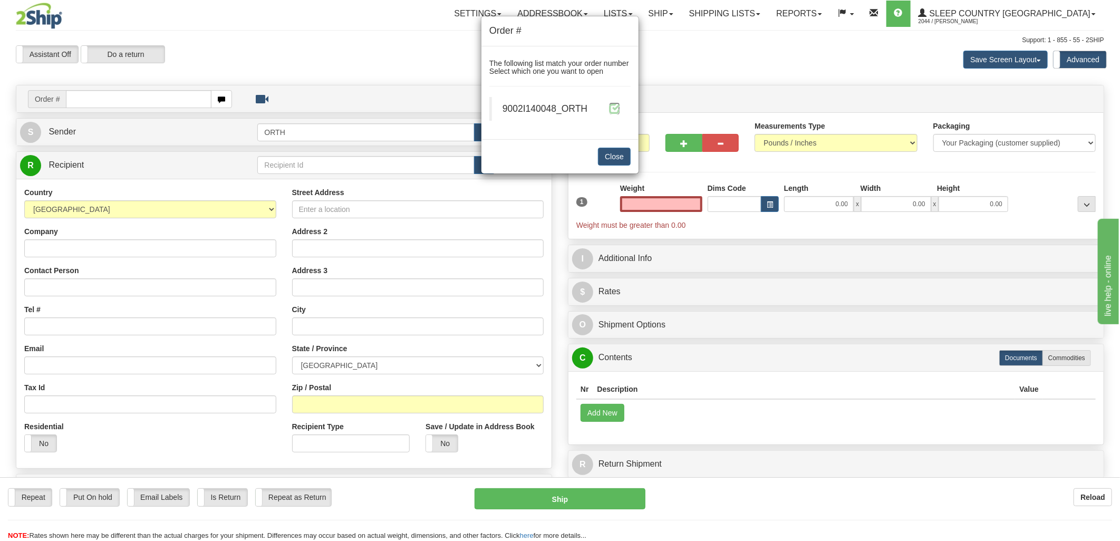
type input "0.00"
click at [619, 108] on span at bounding box center [614, 108] width 11 height 11
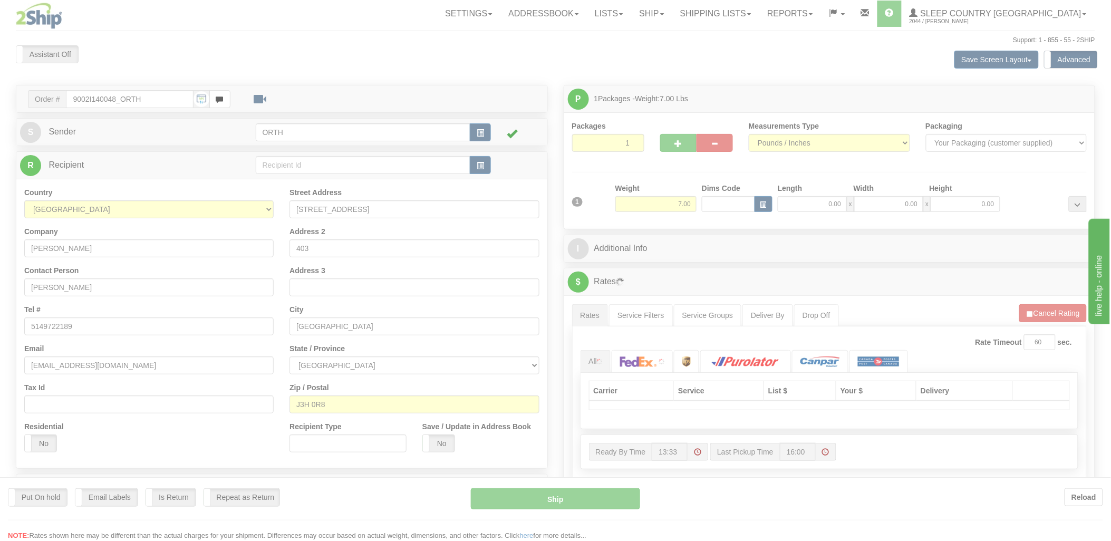
click at [724, 204] on div at bounding box center [555, 270] width 1111 height 541
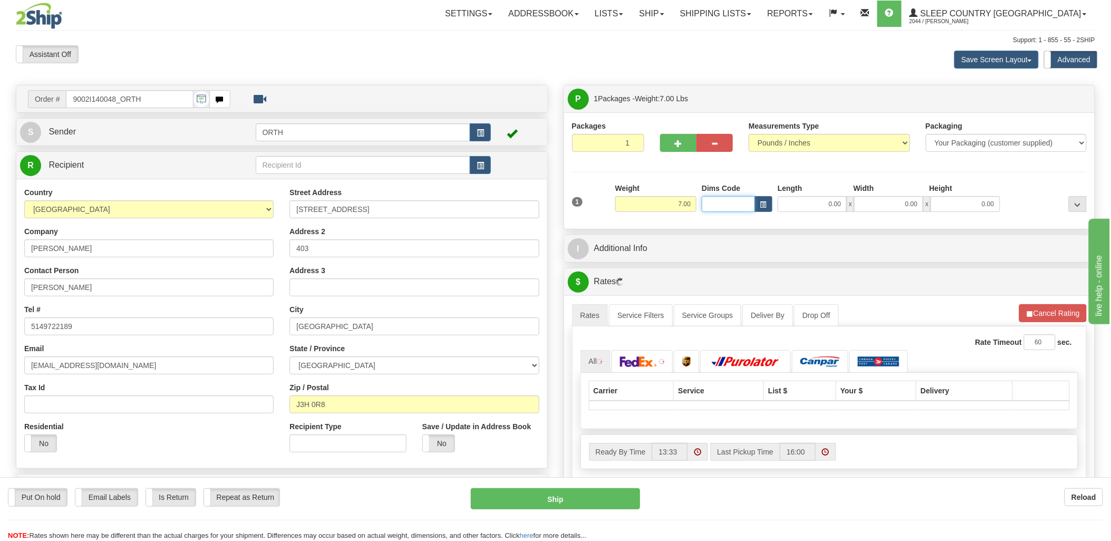
click at [723, 204] on input "Dims Code" at bounding box center [728, 204] width 53 height 16
type input "bte"
click button "Delete" at bounding box center [0, 0] width 0 height 0
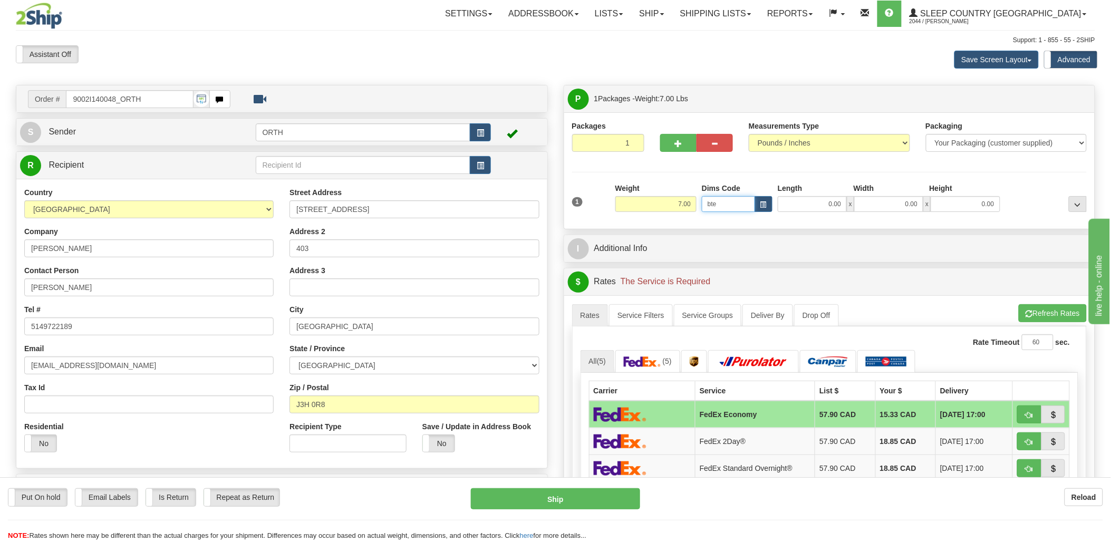
type input "15.00"
type input "5.00"
type input "25.00"
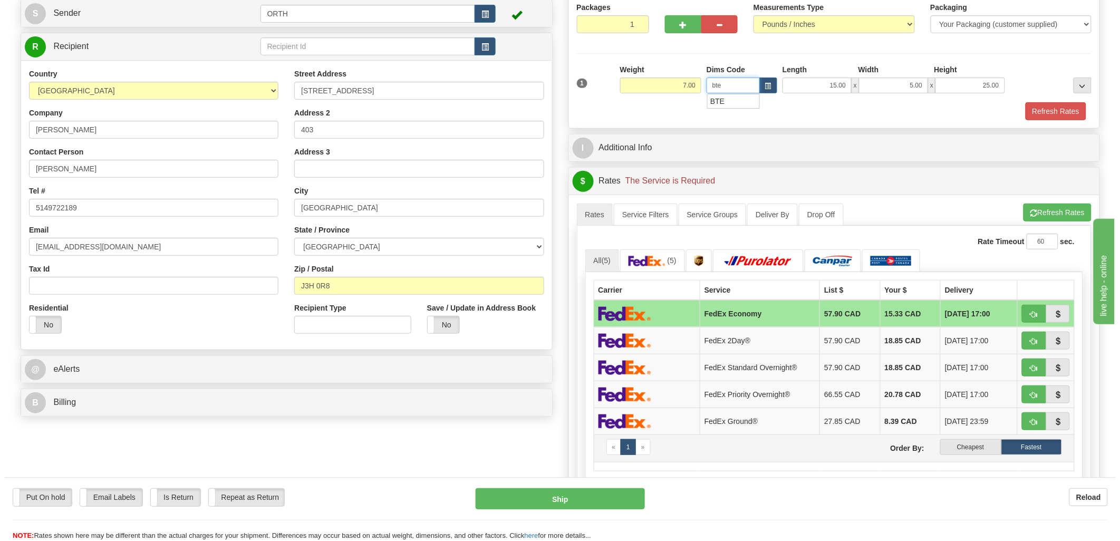
scroll to position [176, 0]
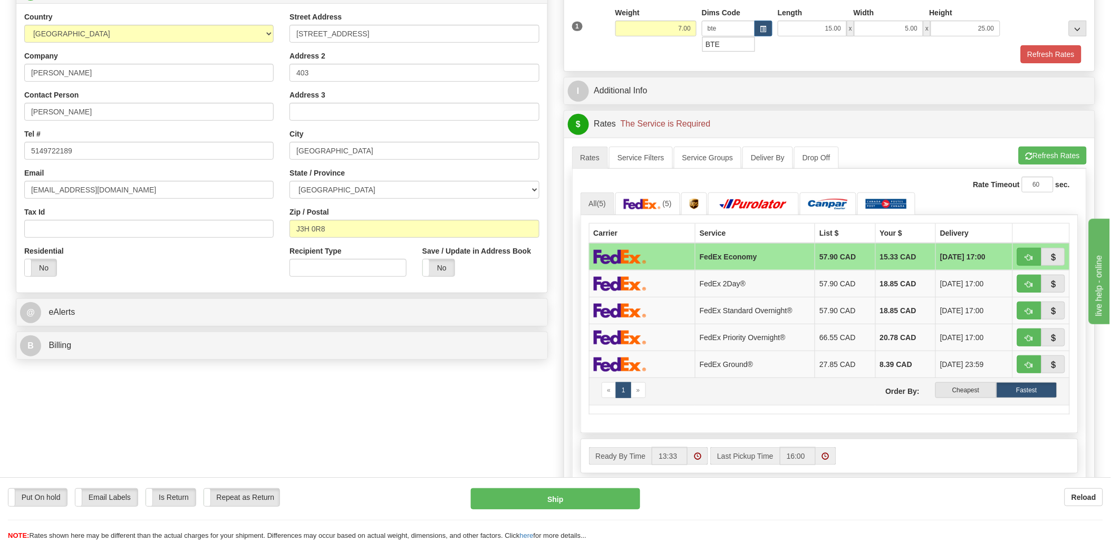
click at [983, 381] on td "« 1 » Order By: Cheapest Fastest" at bounding box center [829, 391] width 481 height 27
click at [982, 387] on label "Cheapest" at bounding box center [965, 390] width 61 height 16
click at [969, 388] on label "Cheapest" at bounding box center [965, 390] width 61 height 16
click at [972, 393] on label "Cheapest" at bounding box center [965, 390] width 61 height 16
click at [968, 391] on label "Cheapest" at bounding box center [965, 390] width 61 height 16
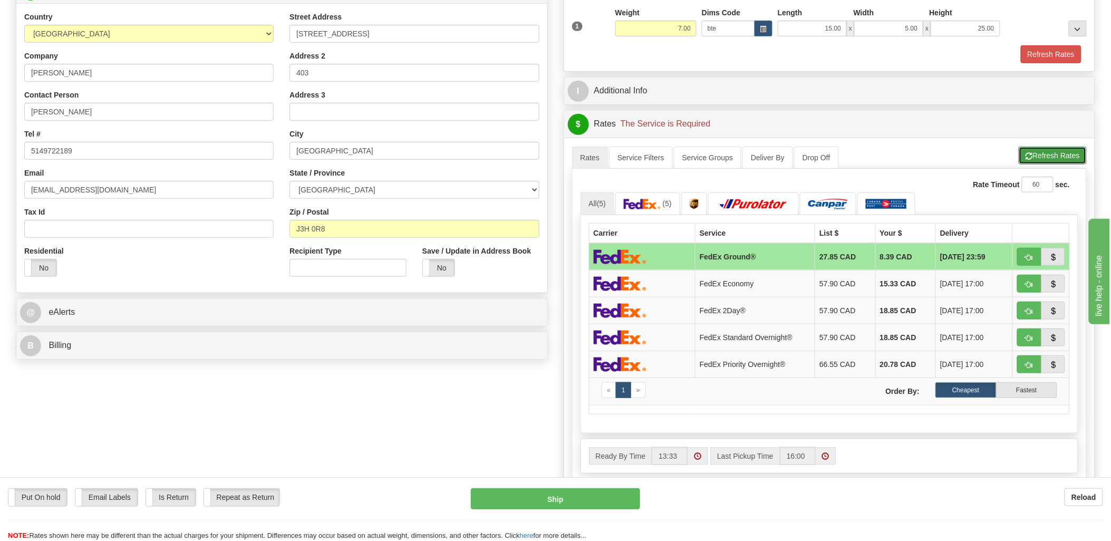
click at [1040, 154] on button "Refresh Rates" at bounding box center [1053, 156] width 68 height 18
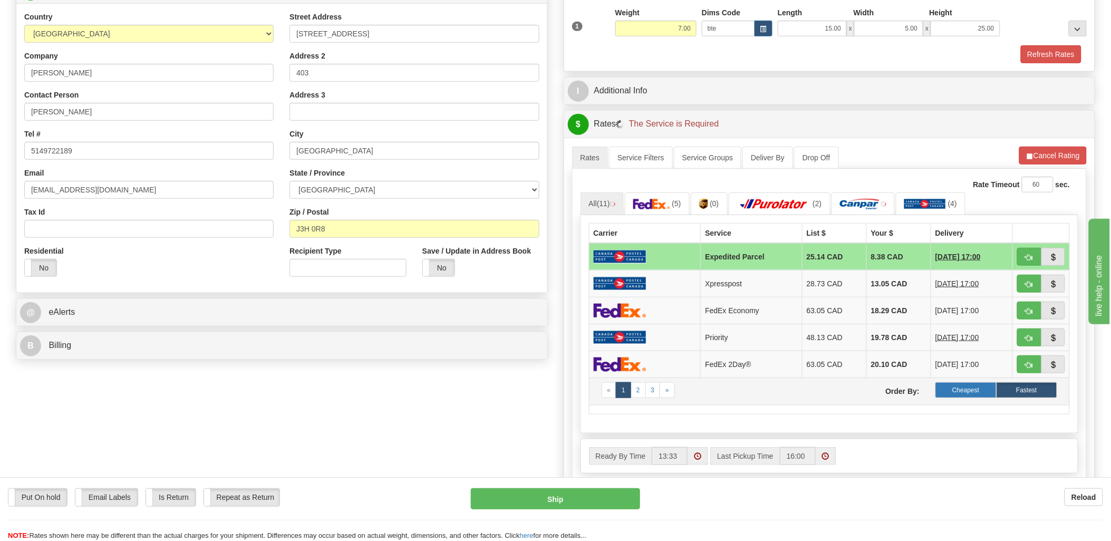
click at [979, 394] on label "Cheapest" at bounding box center [965, 390] width 61 height 16
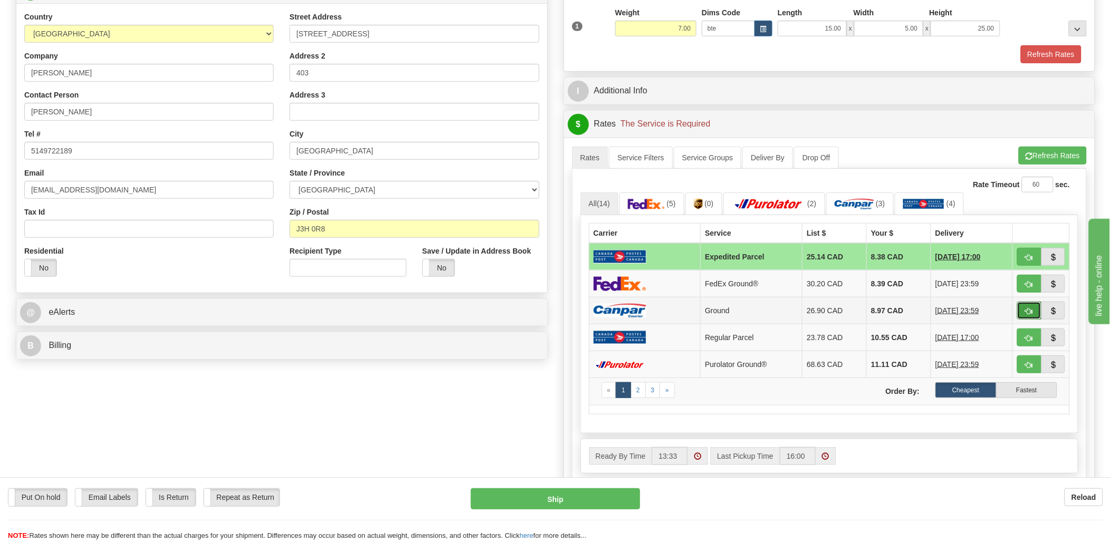
click at [1037, 314] on button "button" at bounding box center [1029, 311] width 24 height 18
type input "1"
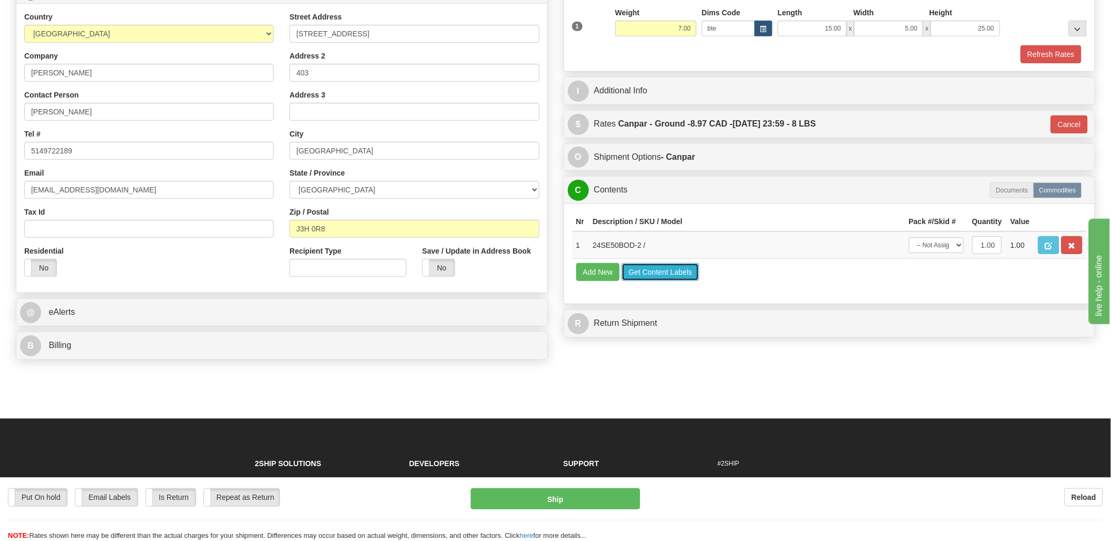
click at [642, 281] on button "Get Content Labels" at bounding box center [661, 272] width 78 height 18
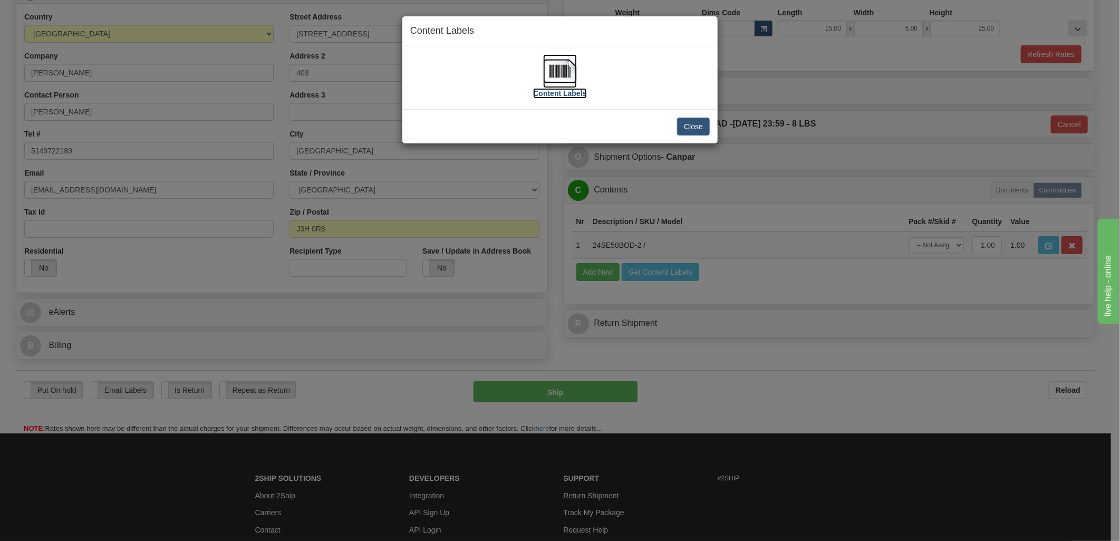
click at [551, 69] on img at bounding box center [560, 71] width 34 height 34
click at [699, 128] on button "Close" at bounding box center [693, 127] width 33 height 18
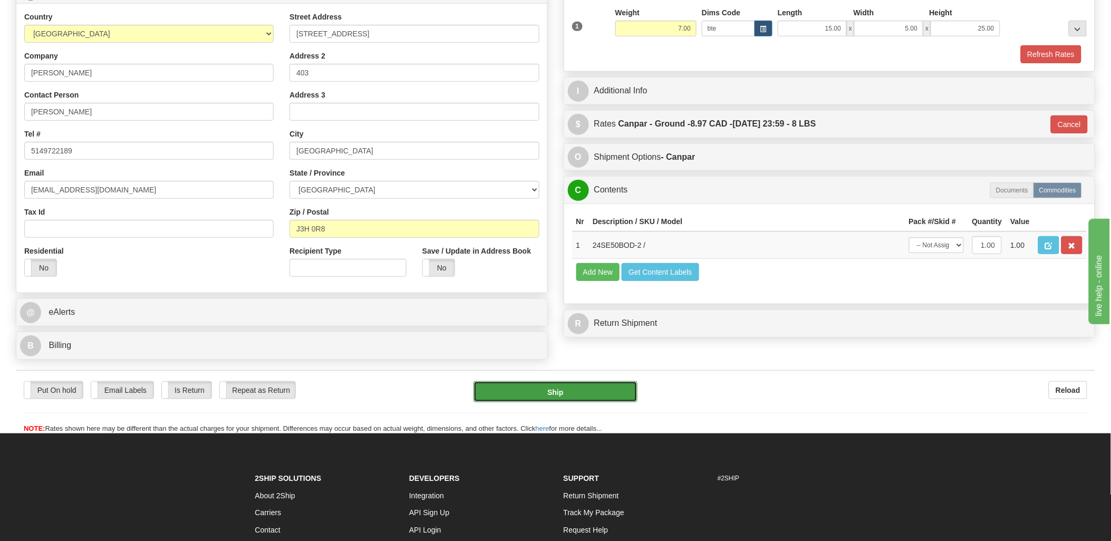
click at [596, 386] on button "Ship" at bounding box center [556, 391] width 164 height 21
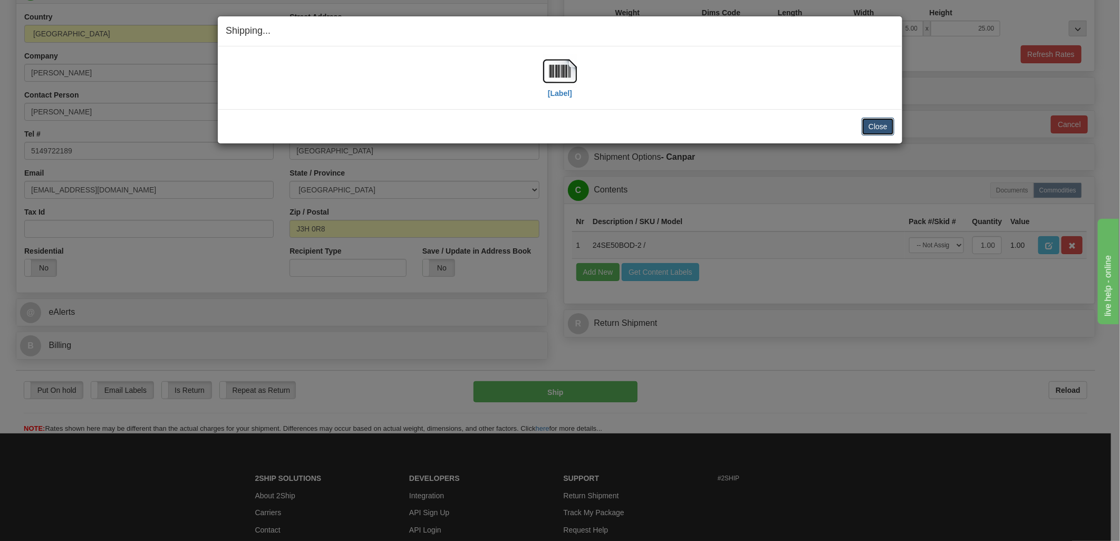
click at [878, 124] on button "Close" at bounding box center [878, 127] width 33 height 18
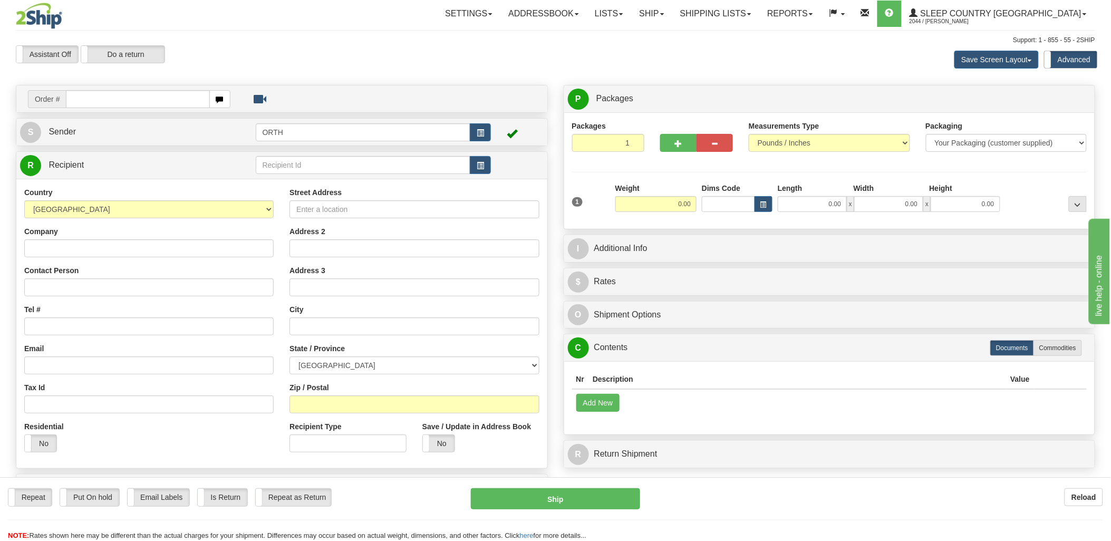
click at [162, 103] on input "text" at bounding box center [137, 99] width 143 height 18
type input "9000i143"
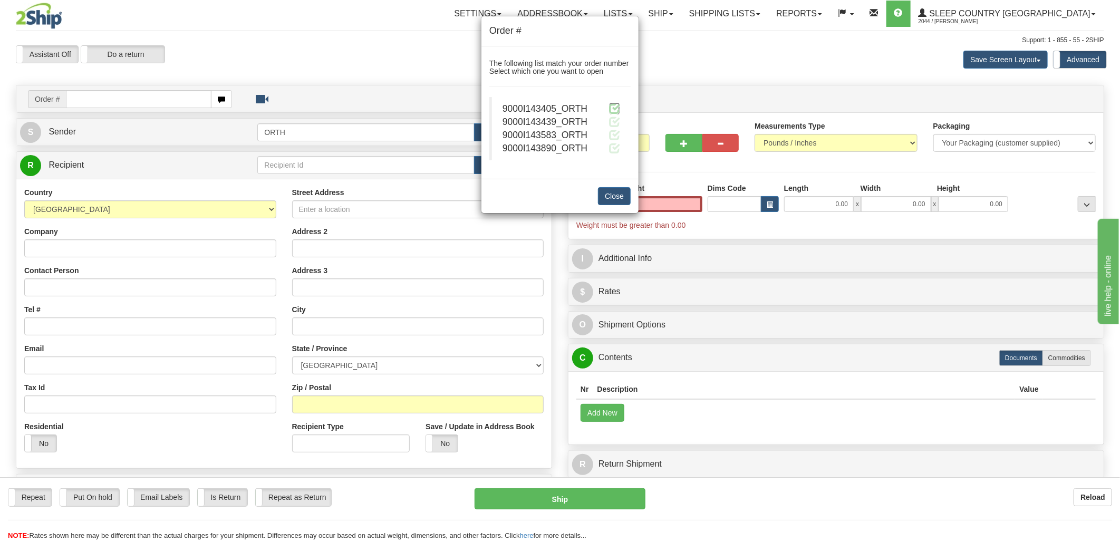
type input "0.00"
click at [613, 111] on span at bounding box center [614, 108] width 11 height 11
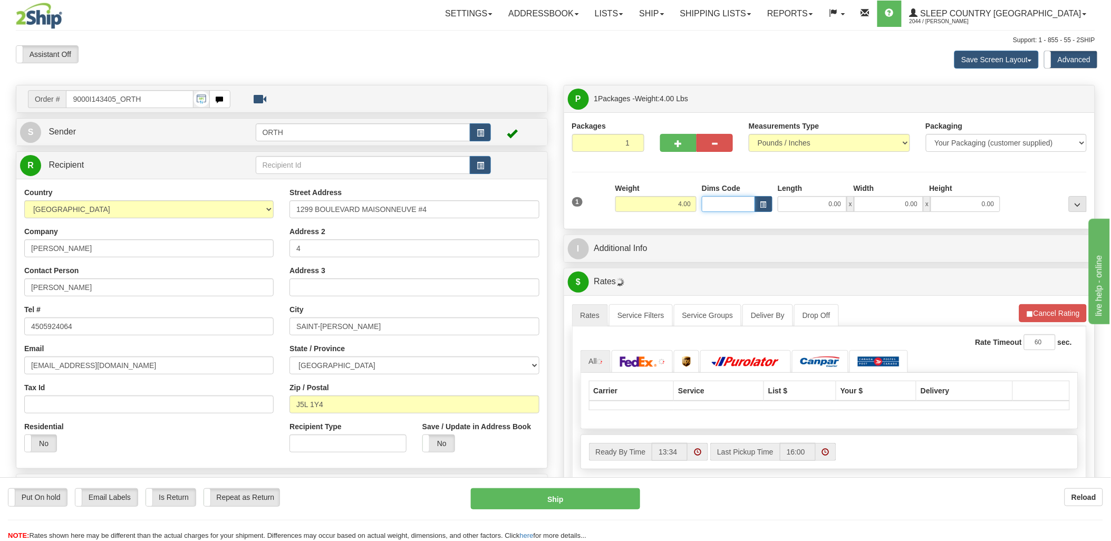
click at [720, 207] on input "Dims Code" at bounding box center [728, 204] width 53 height 16
type input "bte"
click button "Delete" at bounding box center [0, 0] width 0 height 0
type input "15.00"
type input "5.00"
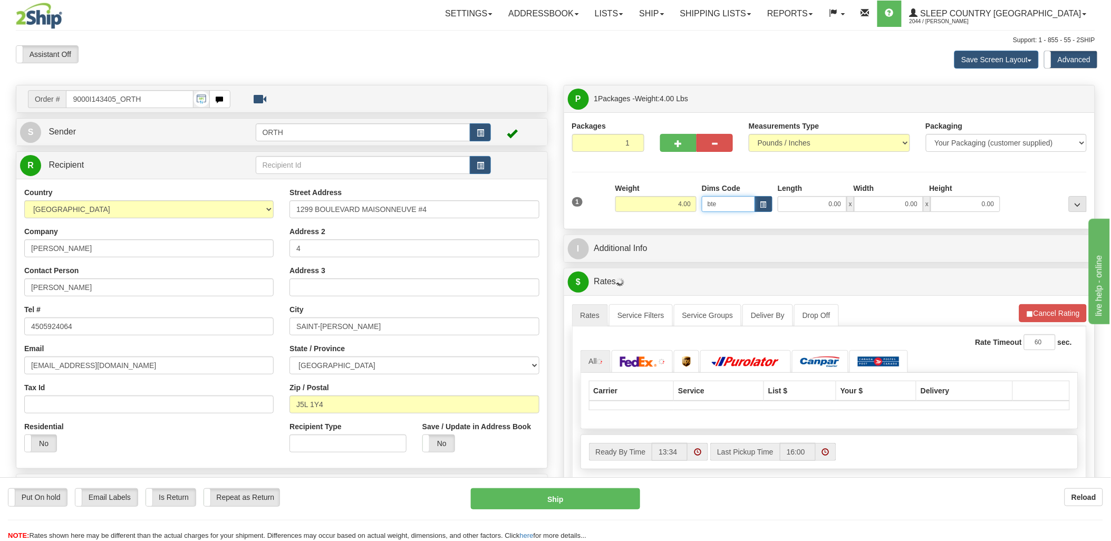
type input "25.00"
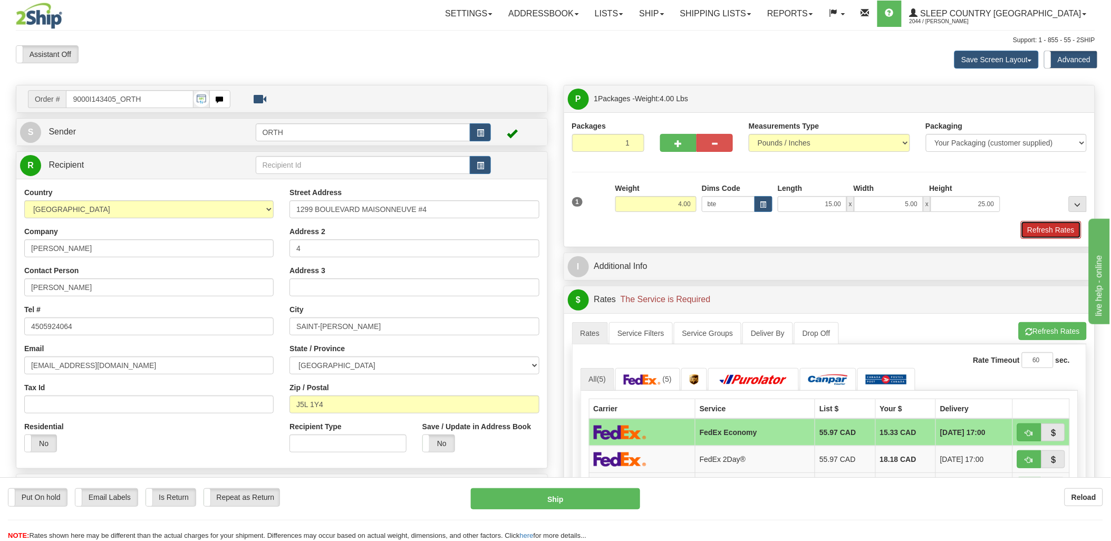
click at [1057, 234] on button "Refresh Rates" at bounding box center [1051, 230] width 61 height 18
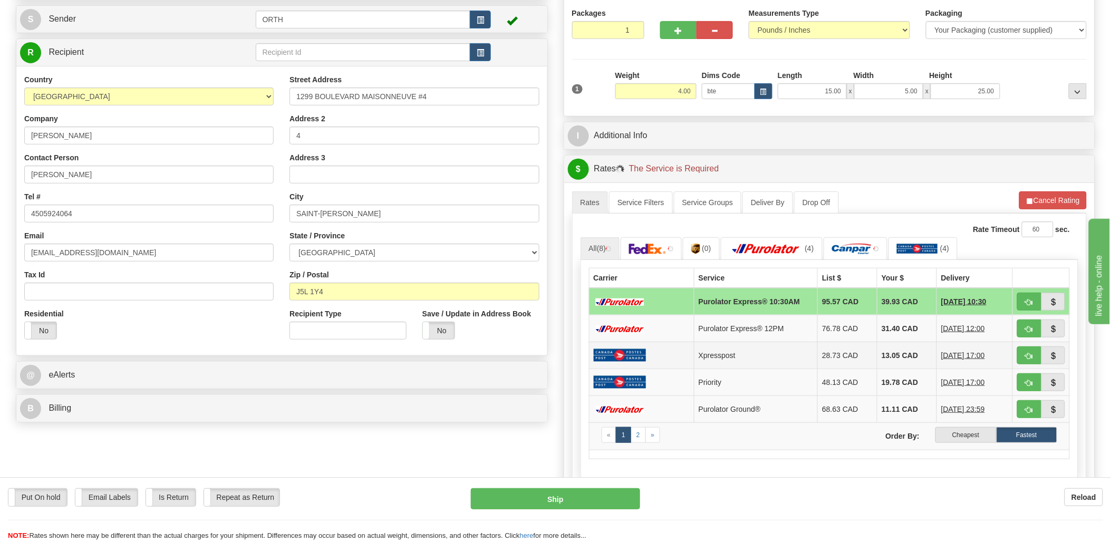
scroll to position [117, 0]
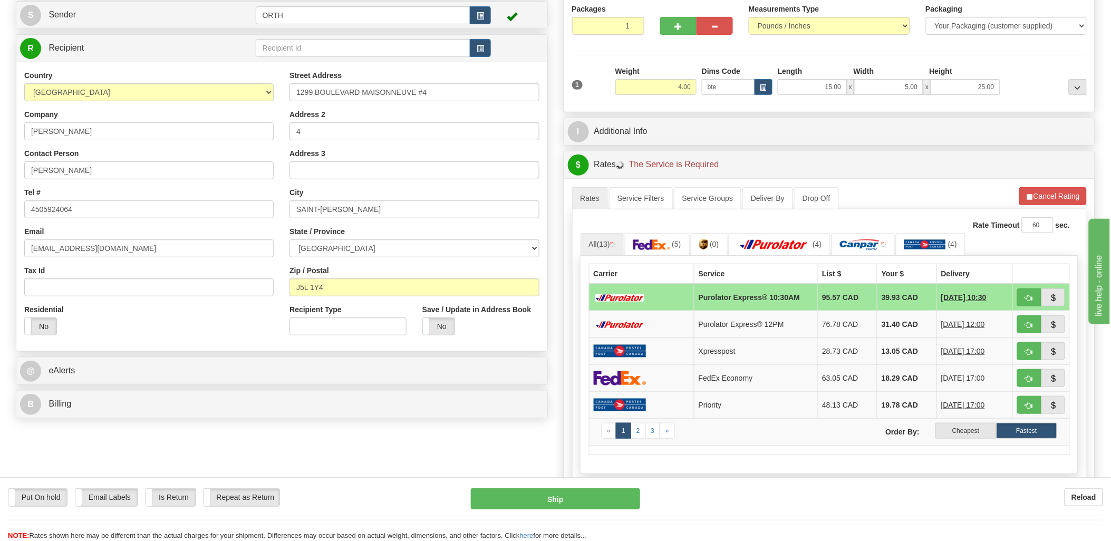
click at [989, 433] on label "Cheapest" at bounding box center [965, 431] width 61 height 16
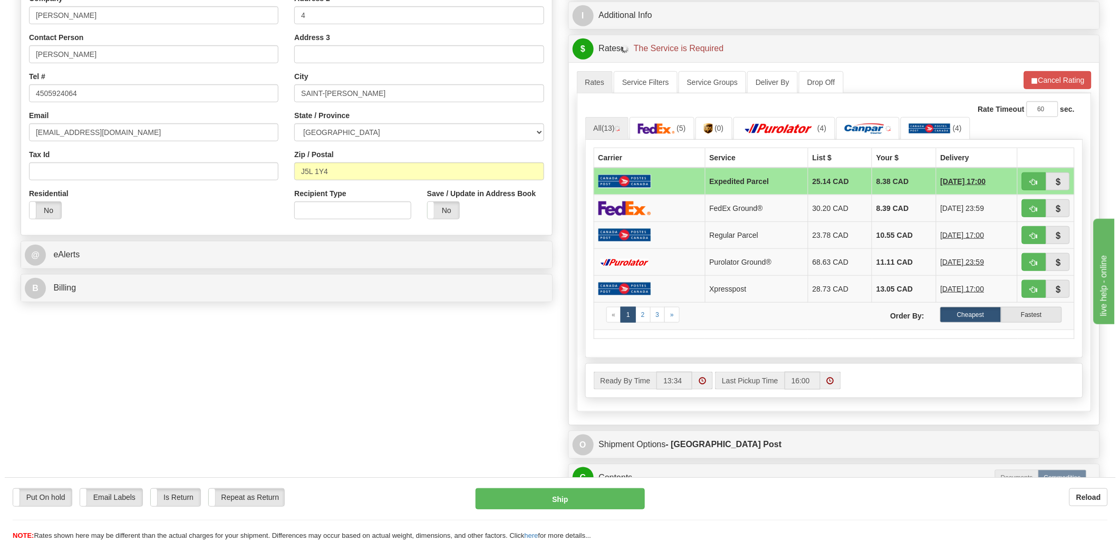
scroll to position [234, 0]
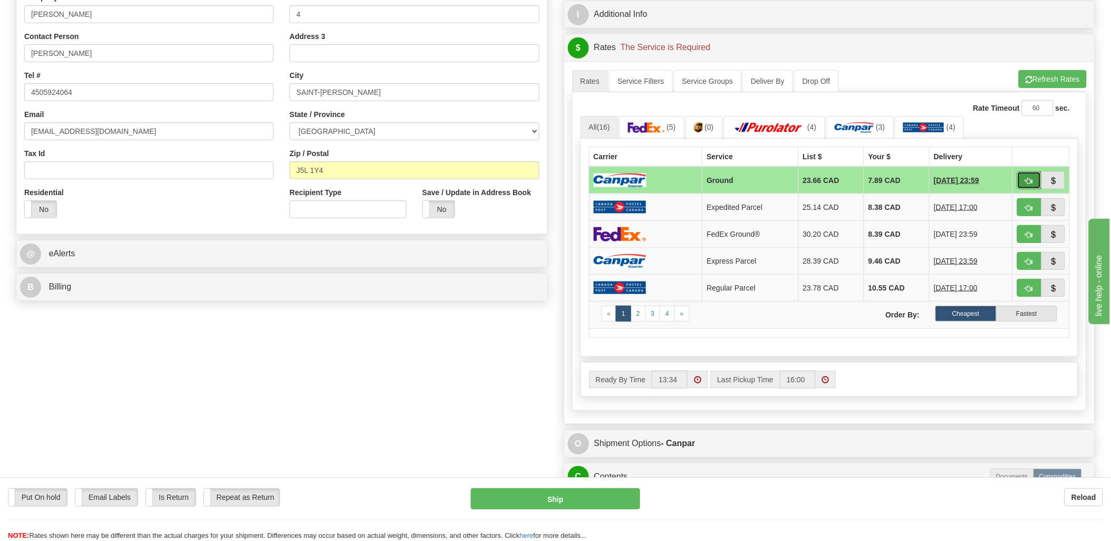
click at [1032, 183] on span "button" at bounding box center [1029, 181] width 7 height 7
type input "1"
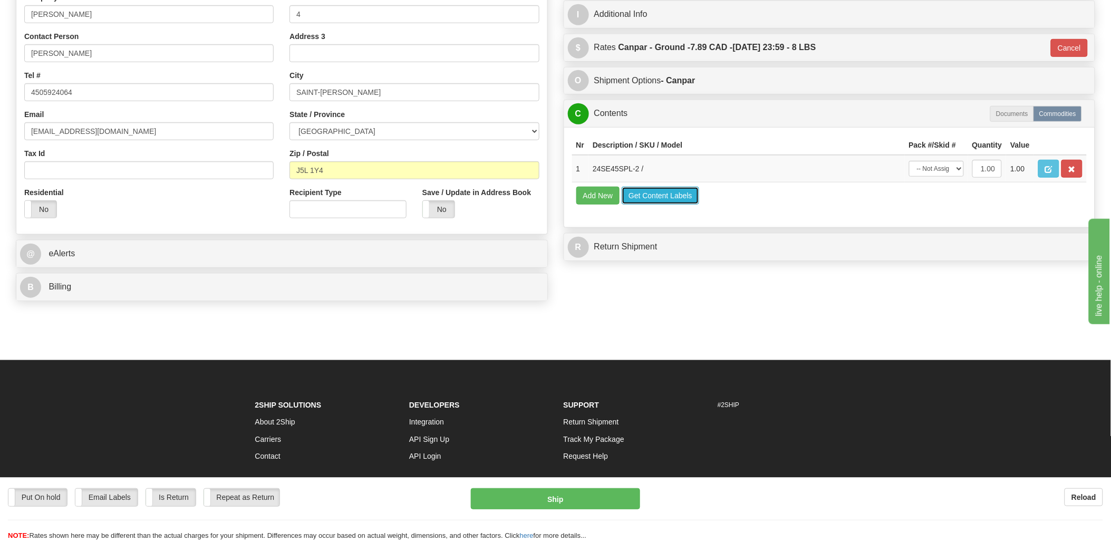
click at [658, 205] on button "Get Content Labels" at bounding box center [661, 196] width 78 height 18
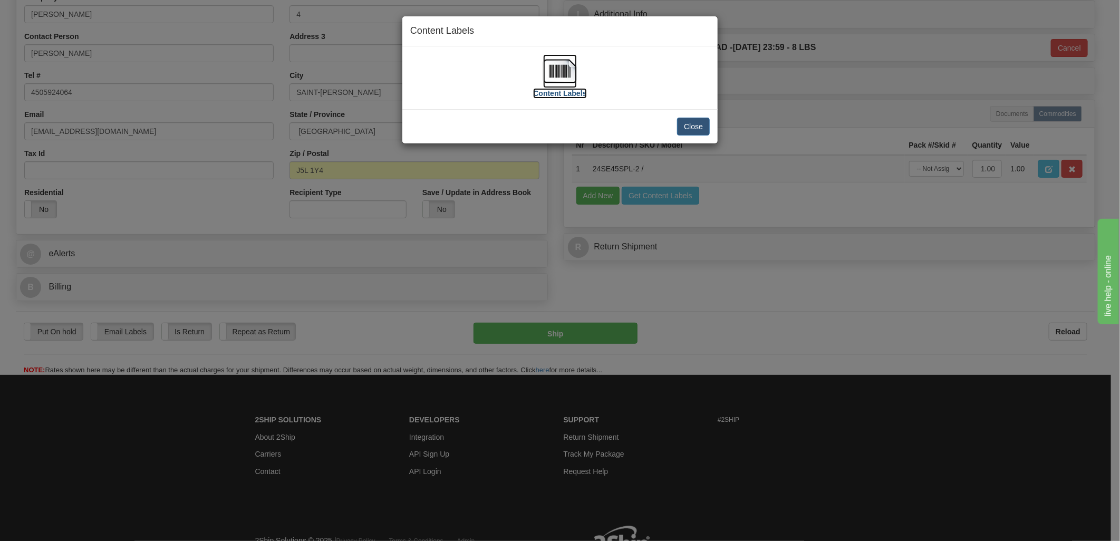
click at [568, 72] on img at bounding box center [560, 71] width 34 height 34
click at [696, 127] on button "Close" at bounding box center [693, 127] width 33 height 18
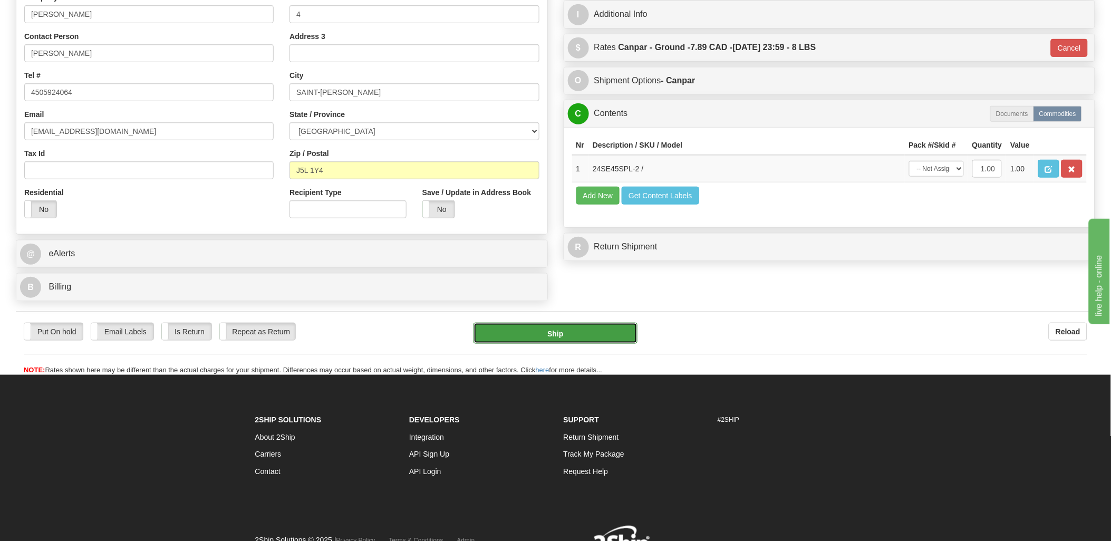
click at [565, 340] on button "Ship" at bounding box center [556, 333] width 164 height 21
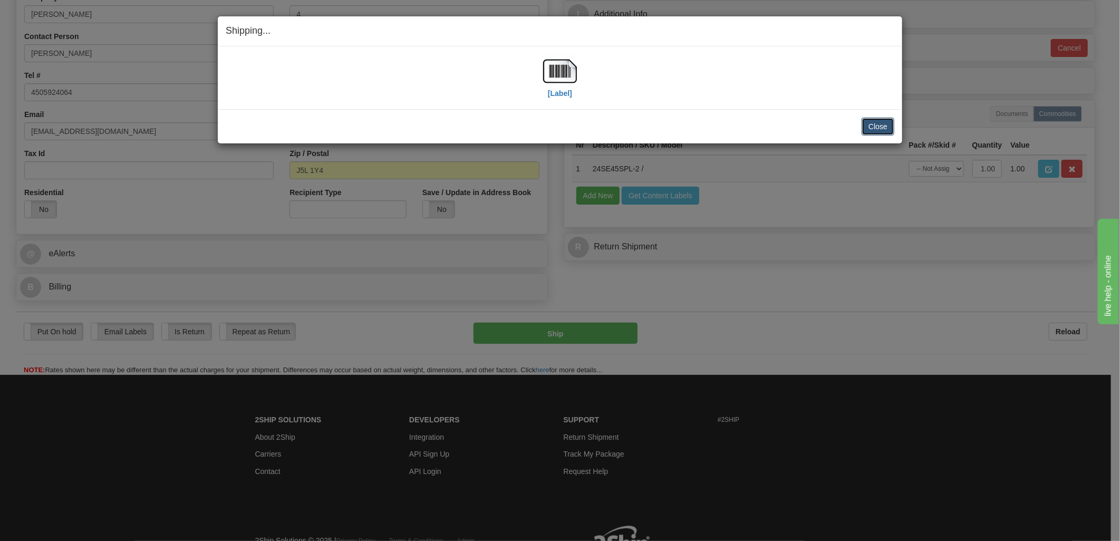
click at [884, 128] on button "Close" at bounding box center [878, 127] width 33 height 18
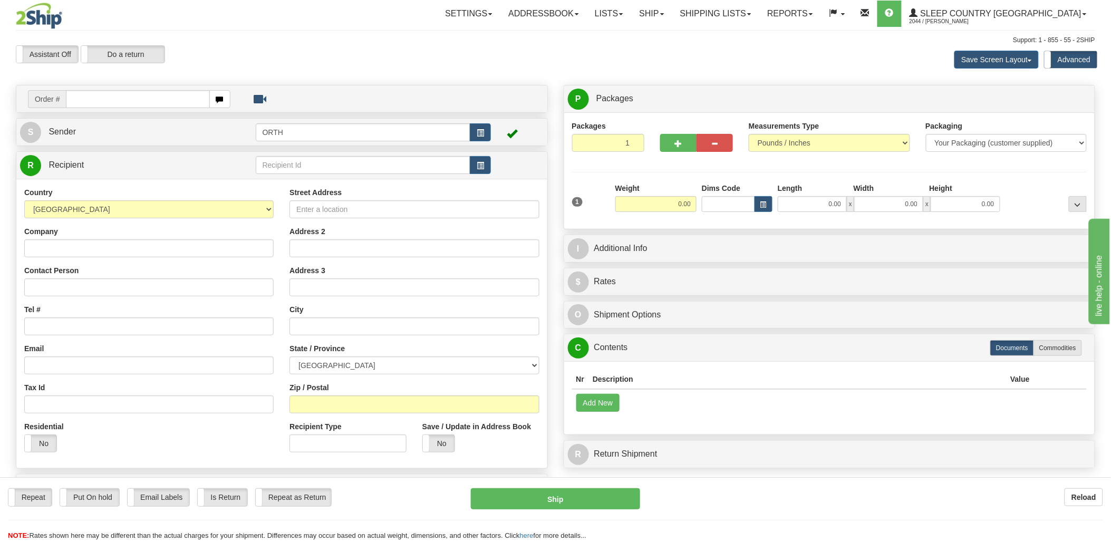
drag, startPoint x: 178, startPoint y: 102, endPoint x: 255, endPoint y: 112, distance: 77.2
click at [178, 102] on input "text" at bounding box center [137, 99] width 143 height 18
type input "9000i143"
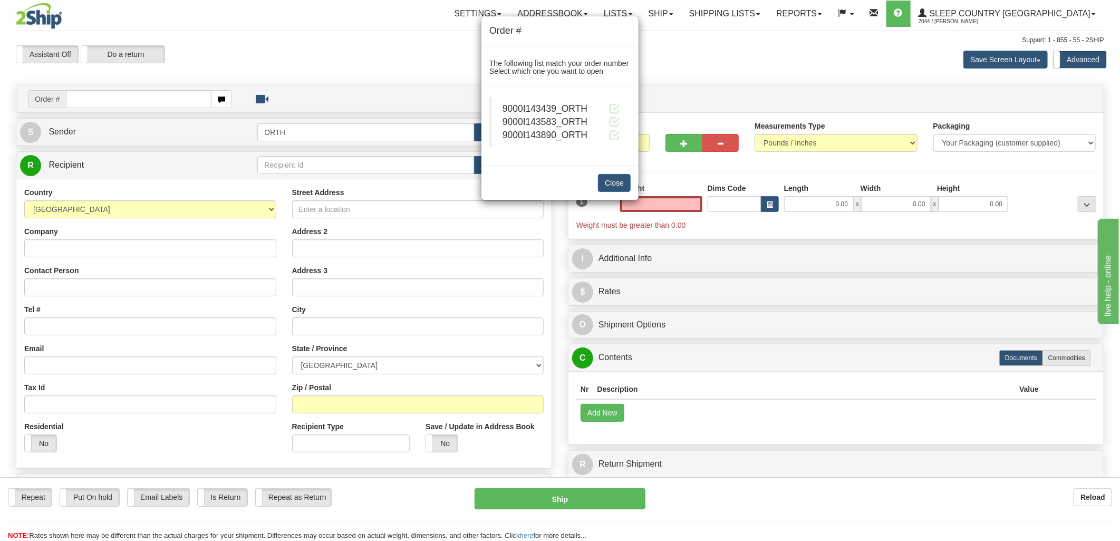
type input "0.00"
click at [621, 109] on blockquote "9000I143439_ORTH 9000I143583_ORTH 9000I143890_ORTH" at bounding box center [559, 122] width 141 height 50
click at [615, 105] on span at bounding box center [614, 108] width 11 height 11
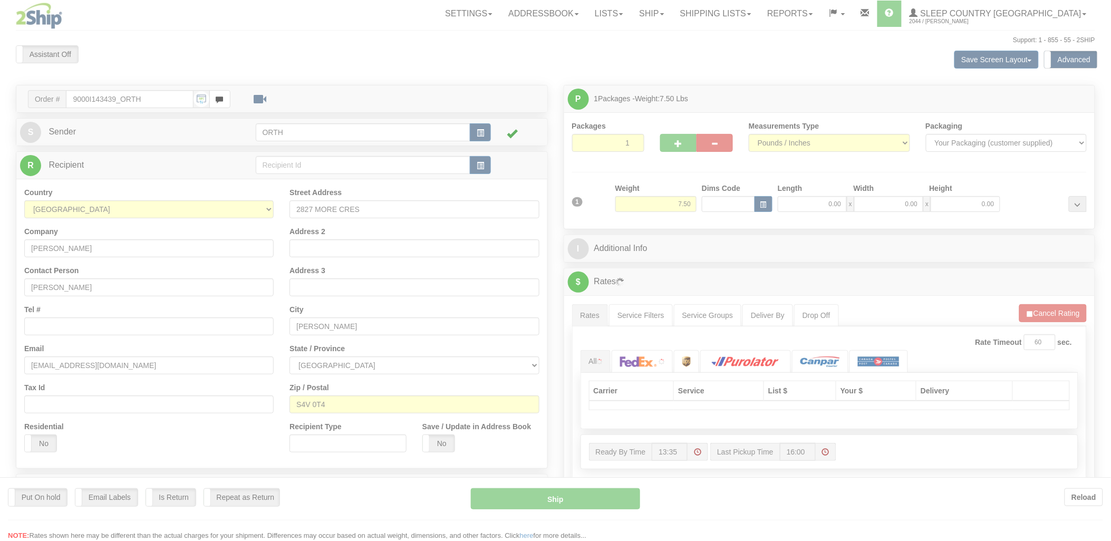
click at [742, 206] on div at bounding box center [555, 270] width 1111 height 541
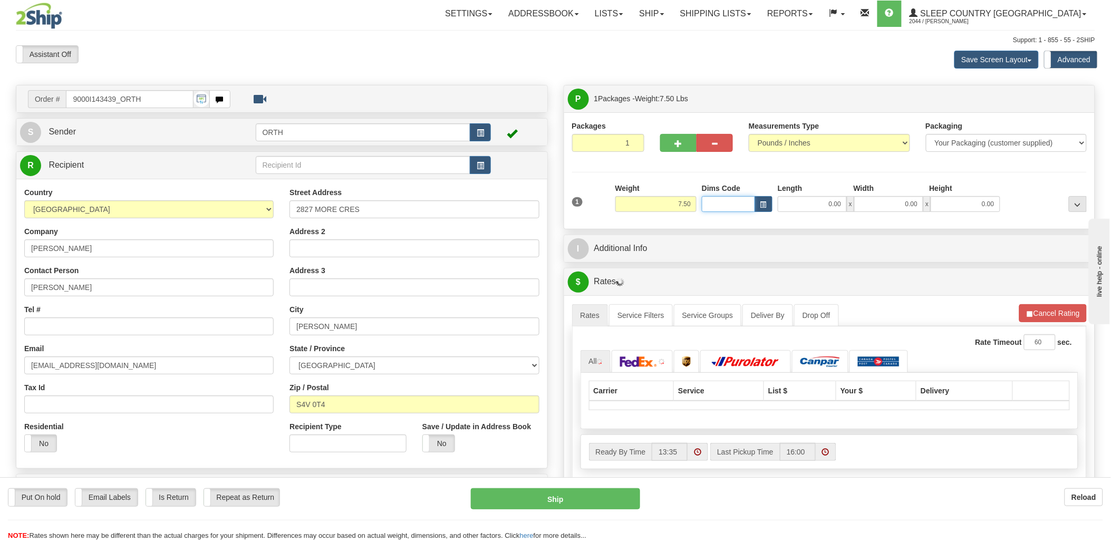
click at [731, 206] on input "Dims Code" at bounding box center [728, 204] width 53 height 16
type input "bte"
click button "Delete" at bounding box center [0, 0] width 0 height 0
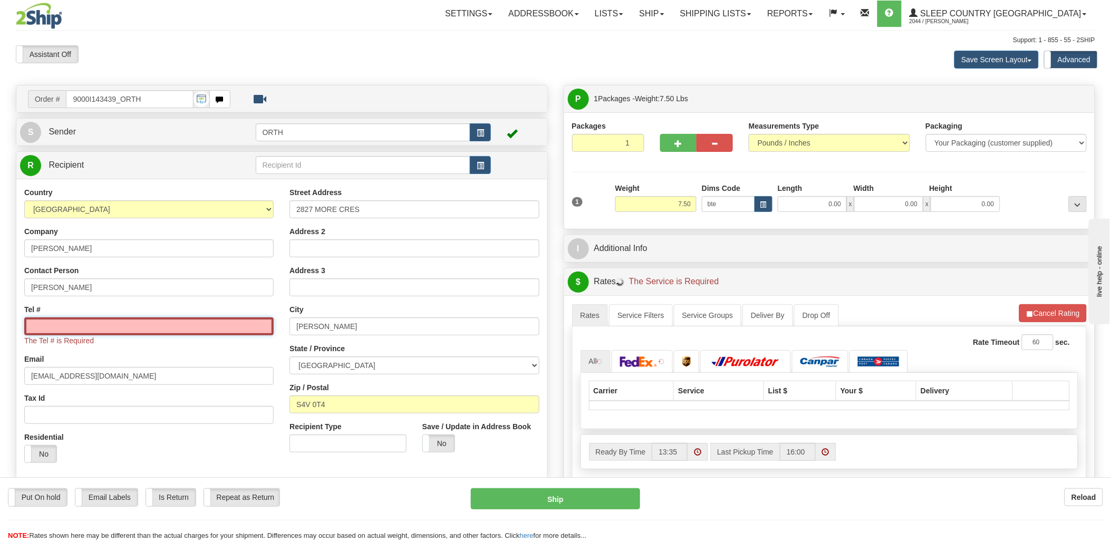
type input "15.00"
type input "5.00"
type input "25.00"
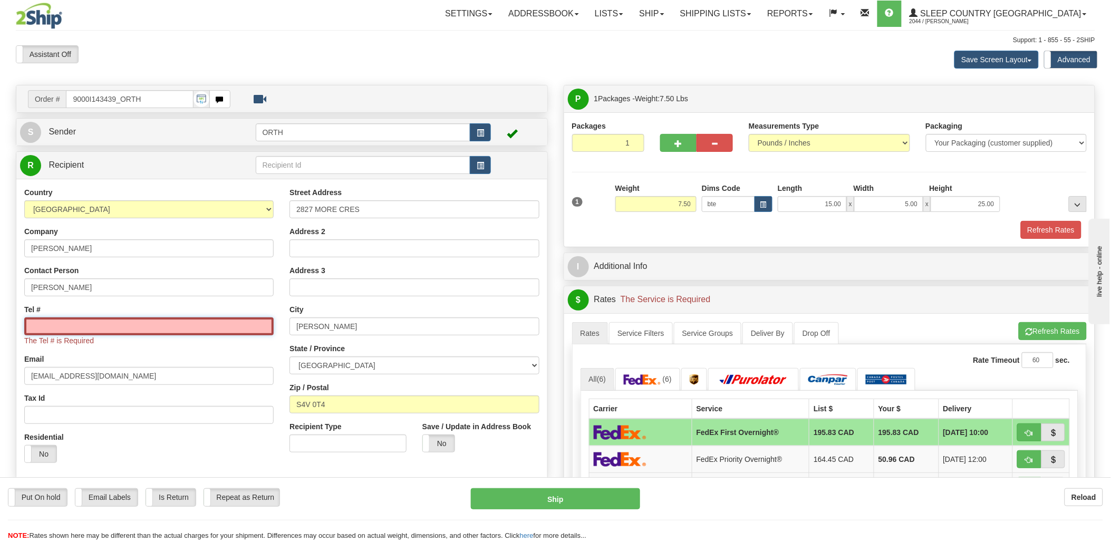
click at [105, 324] on input "Tel #" at bounding box center [148, 326] width 249 height 18
type input "4"
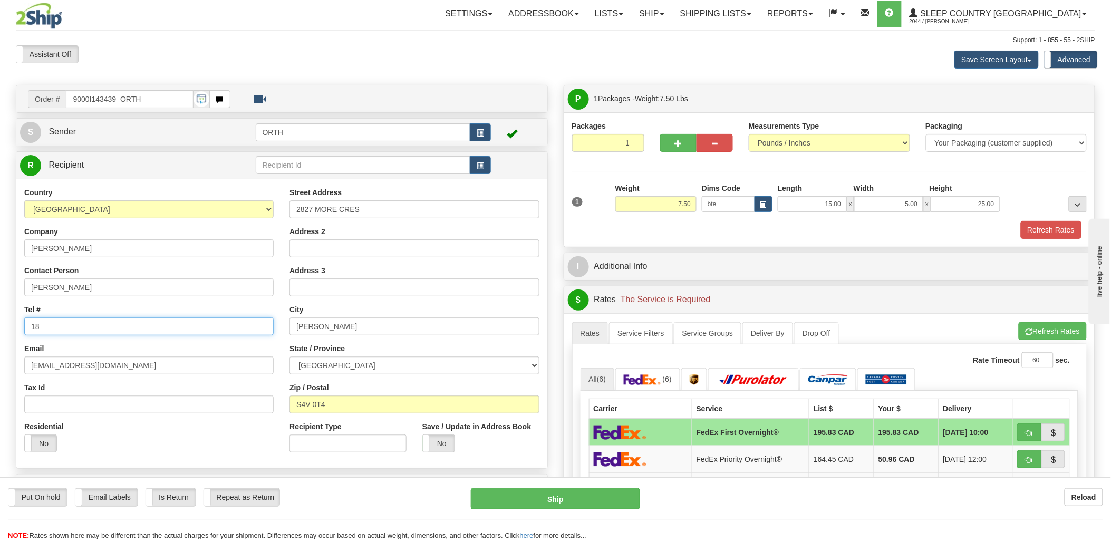
type input "1"
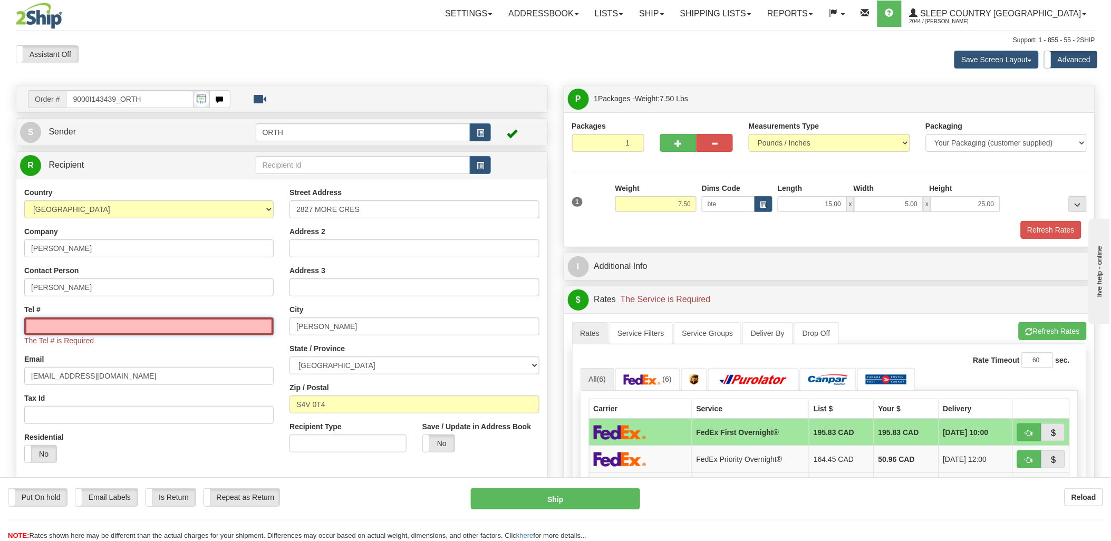
click at [227, 327] on input "Tel #" at bounding box center [148, 326] width 249 height 18
drag, startPoint x: 227, startPoint y: 327, endPoint x: 204, endPoint y: 331, distance: 23.5
click at [204, 331] on input "Tel #" at bounding box center [148, 326] width 249 height 18
click at [198, 330] on input "Tel #" at bounding box center [148, 326] width 249 height 18
click at [130, 325] on input "Tel #" at bounding box center [148, 326] width 249 height 18
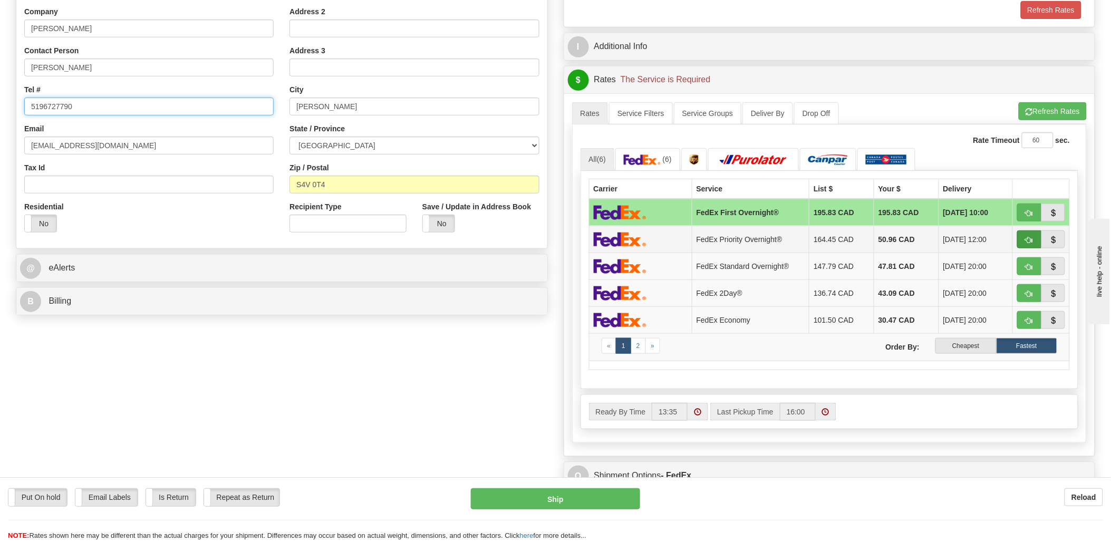
scroll to position [234, 0]
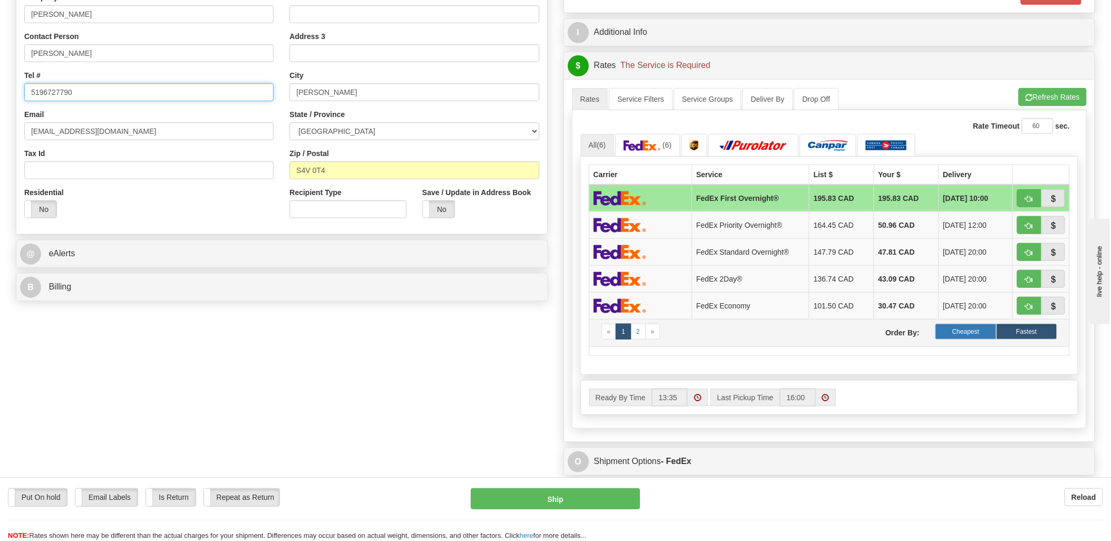
type input "5196727790"
click at [974, 329] on label "Cheapest" at bounding box center [965, 332] width 61 height 16
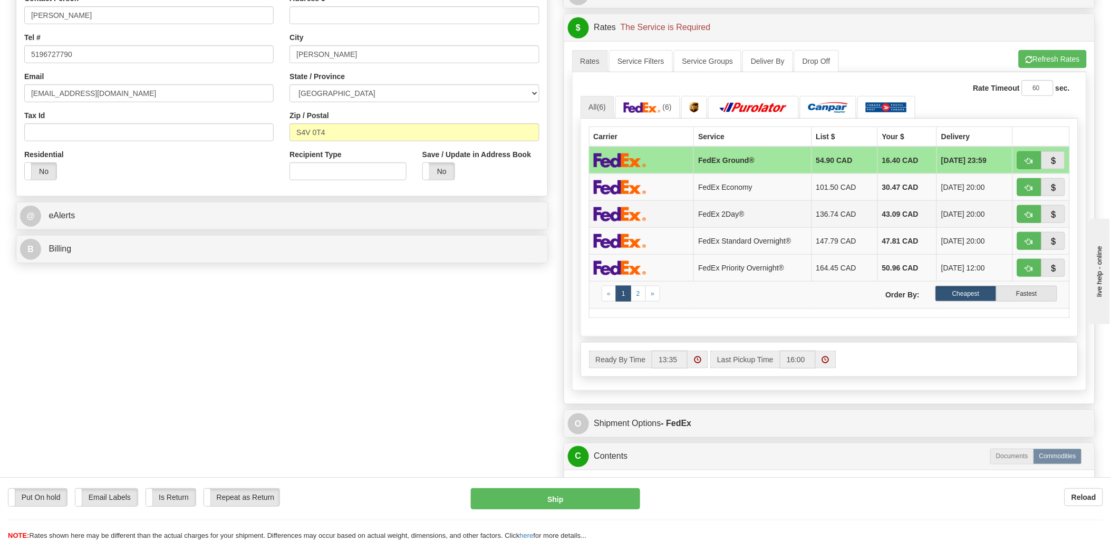
scroll to position [293, 0]
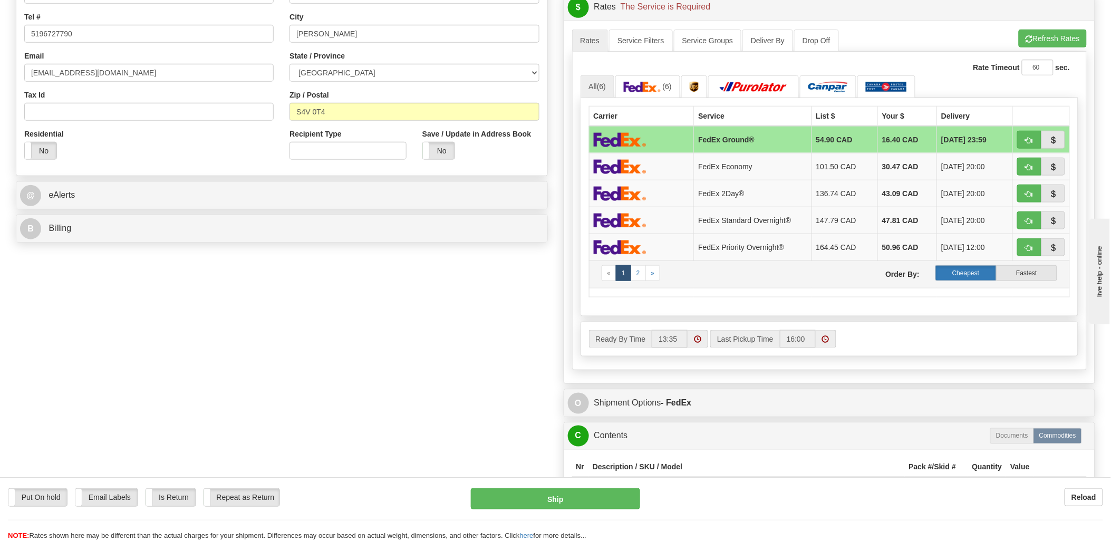
click at [957, 277] on label "Cheapest" at bounding box center [965, 273] width 61 height 16
click at [960, 275] on label "Cheapest" at bounding box center [965, 273] width 61 height 16
click at [1041, 34] on button "Refresh Rates" at bounding box center [1053, 39] width 68 height 18
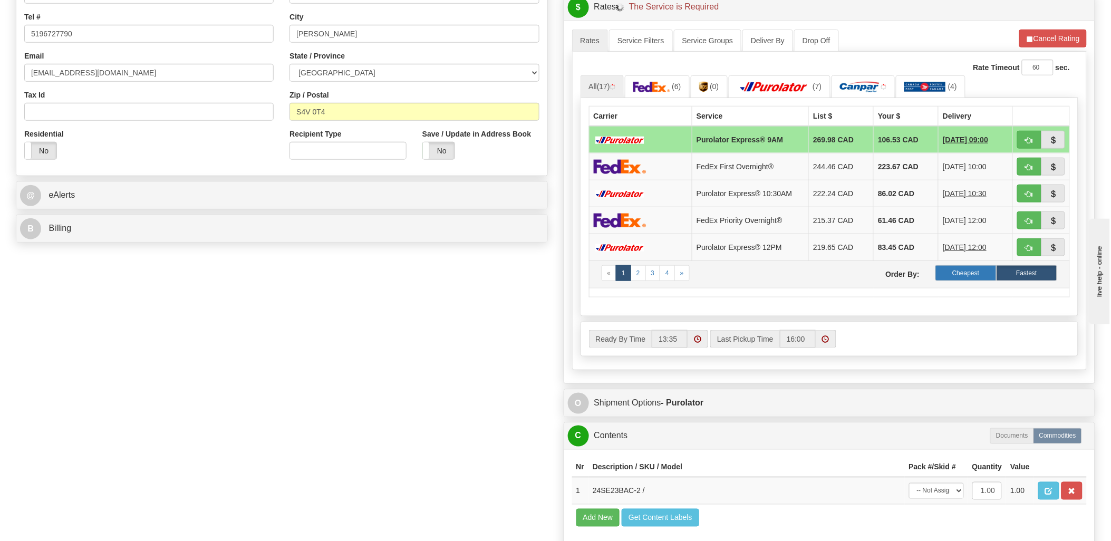
click at [940, 273] on label "Cheapest" at bounding box center [965, 273] width 61 height 16
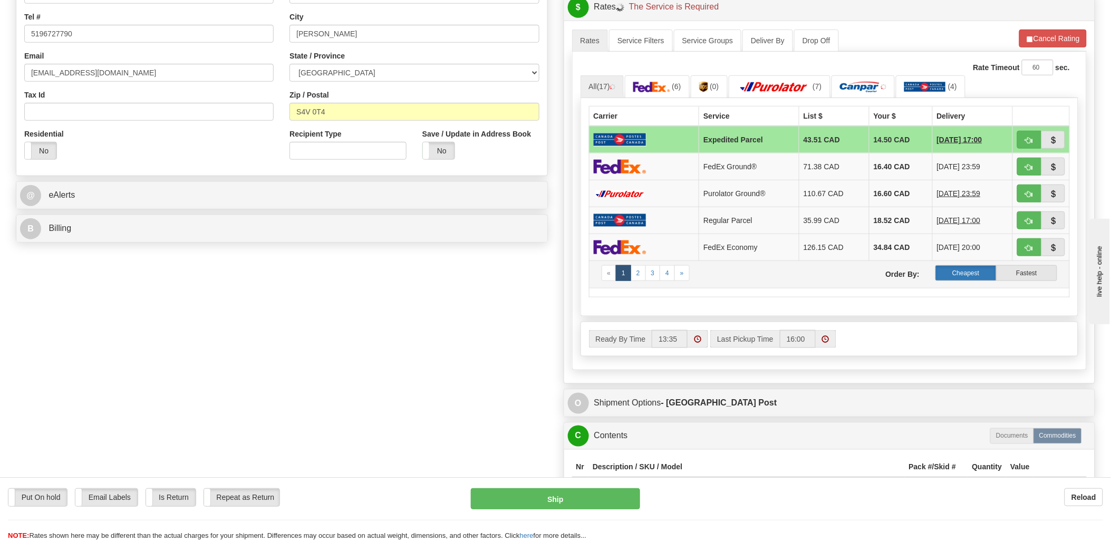
click at [968, 267] on label "Cheapest" at bounding box center [965, 273] width 61 height 16
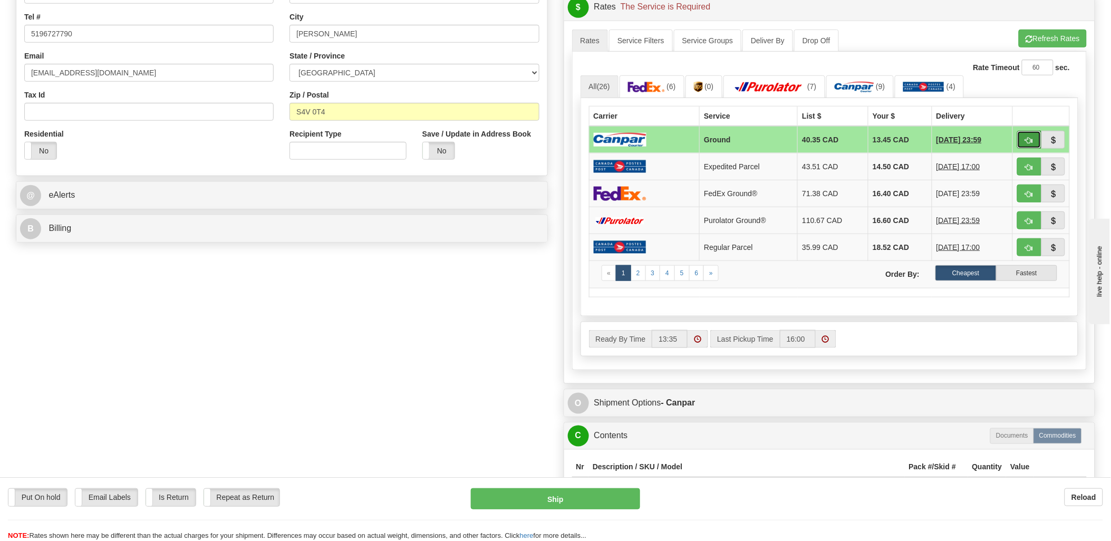
click at [1022, 140] on button "button" at bounding box center [1029, 140] width 24 height 18
type input "1"
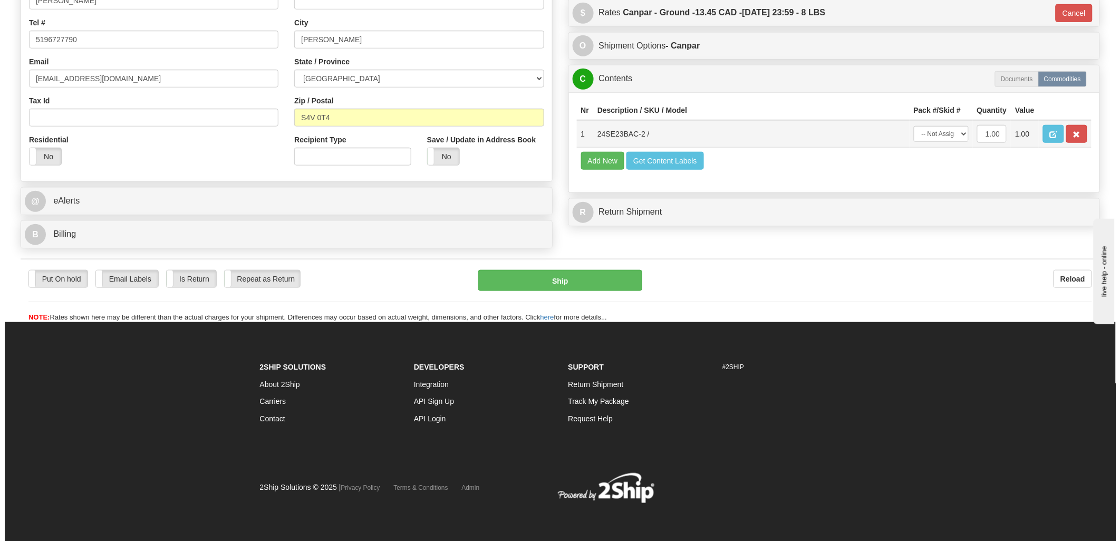
scroll to position [288, 0]
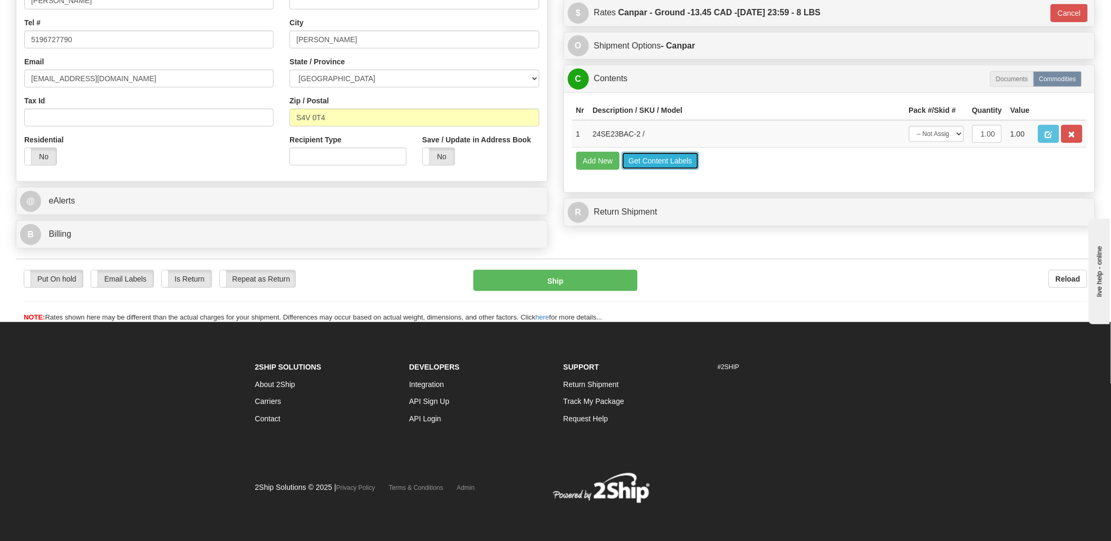
click at [640, 170] on button "Get Content Labels" at bounding box center [661, 161] width 78 height 18
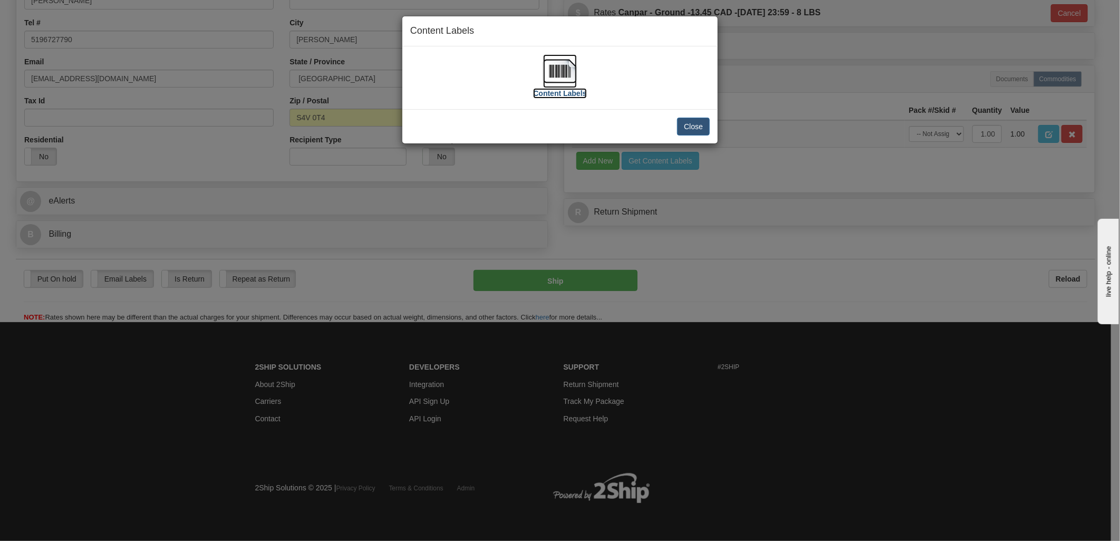
click at [563, 72] on img at bounding box center [560, 71] width 34 height 34
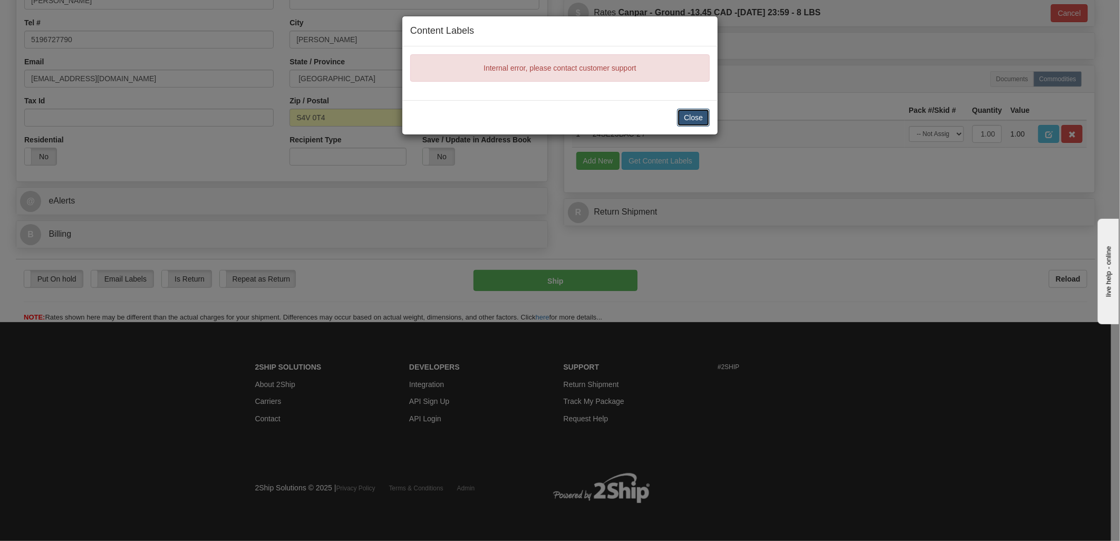
click at [697, 122] on button "Close" at bounding box center [693, 118] width 33 height 18
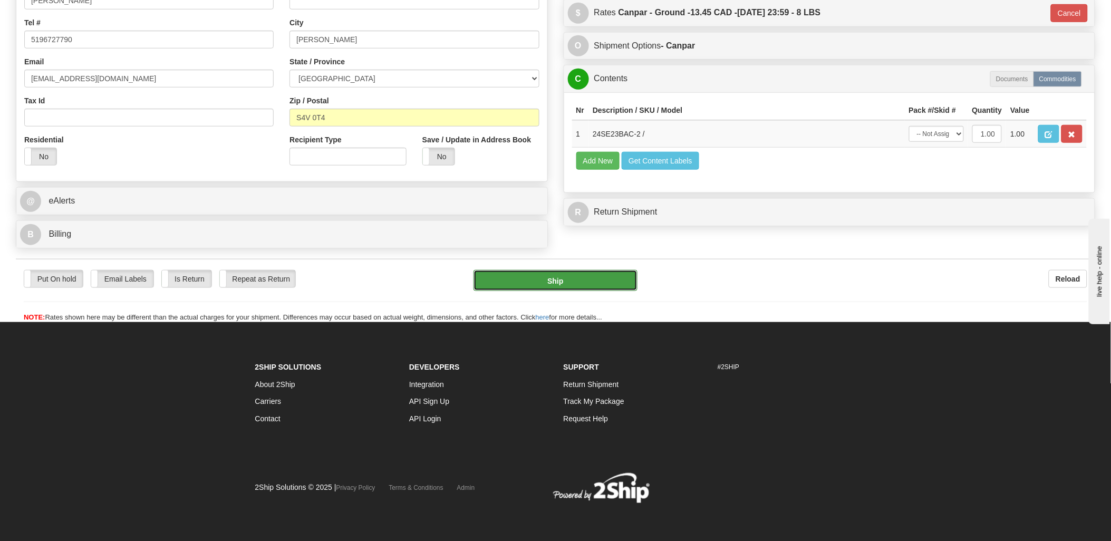
click at [586, 283] on button "Ship" at bounding box center [556, 280] width 164 height 21
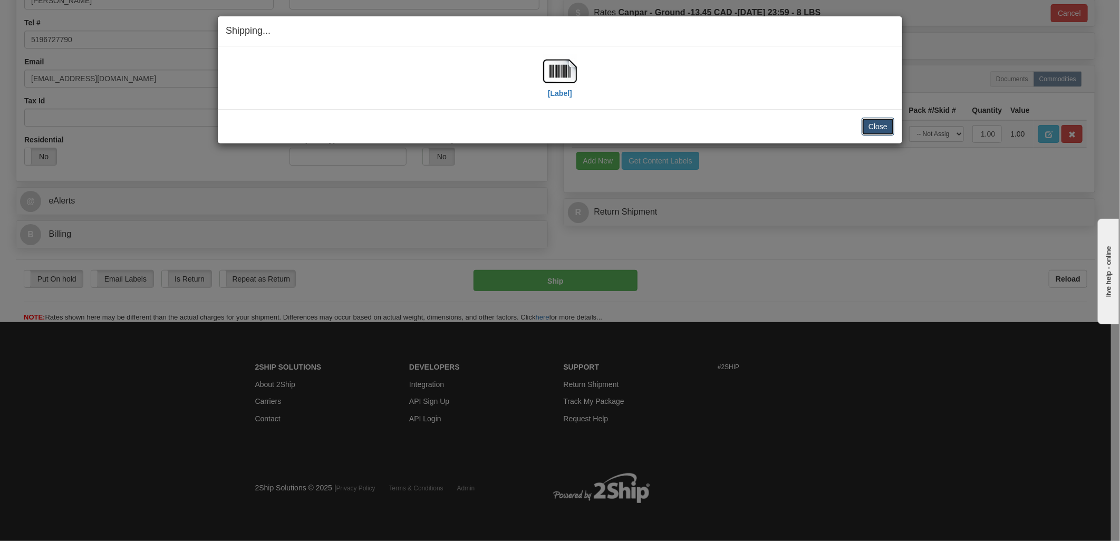
click at [881, 121] on button "Close" at bounding box center [878, 127] width 33 height 18
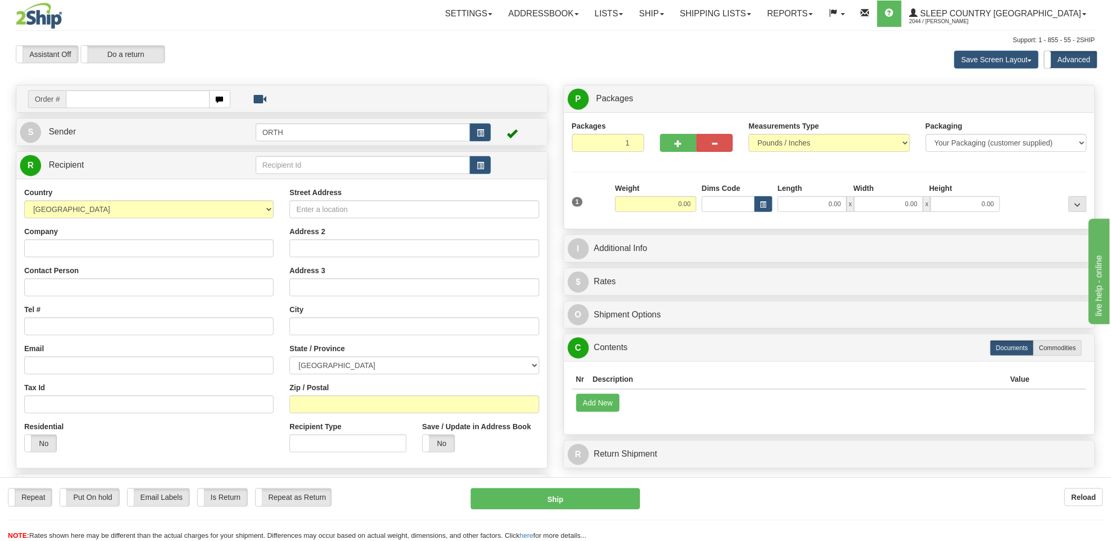
click at [132, 98] on input "text" at bounding box center [137, 99] width 143 height 18
type input "9000i"
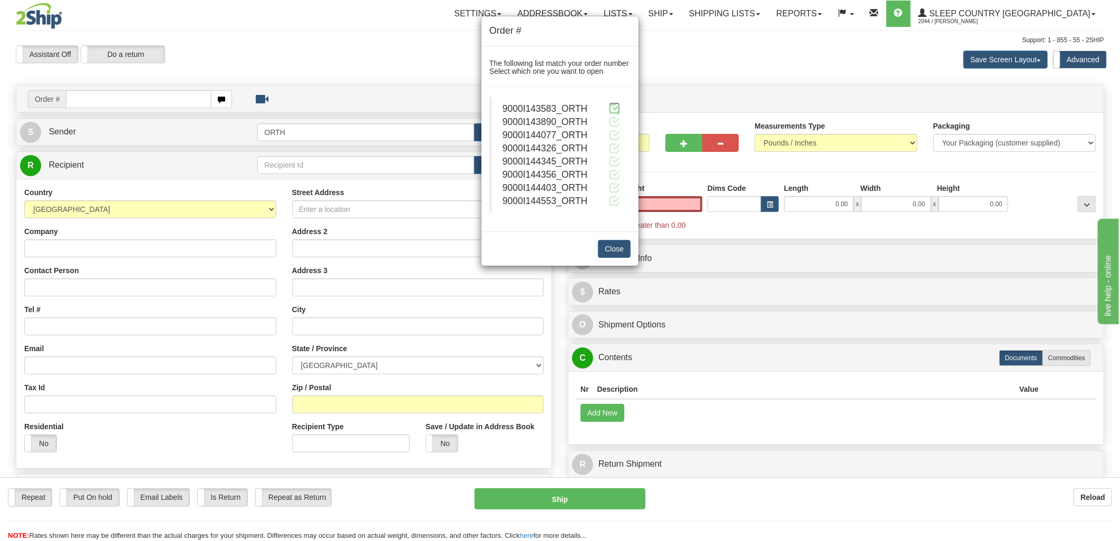
type input "0.00"
click at [614, 103] on span at bounding box center [614, 108] width 11 height 11
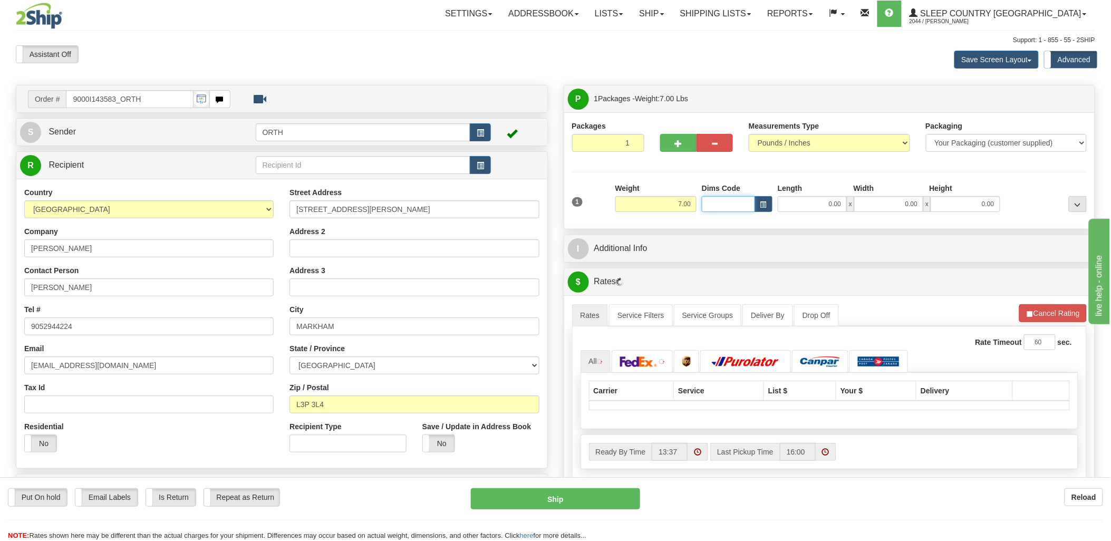
click at [722, 206] on input "Dims Code" at bounding box center [728, 204] width 53 height 16
type input "bte"
click button "Delete" at bounding box center [0, 0] width 0 height 0
type input "15.00"
type input "5.00"
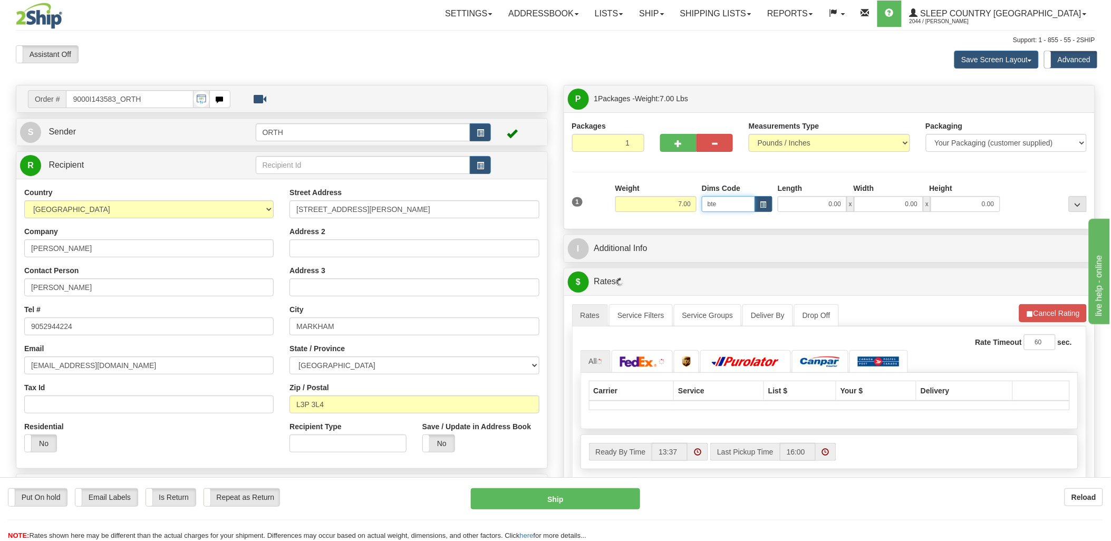
type input "25.00"
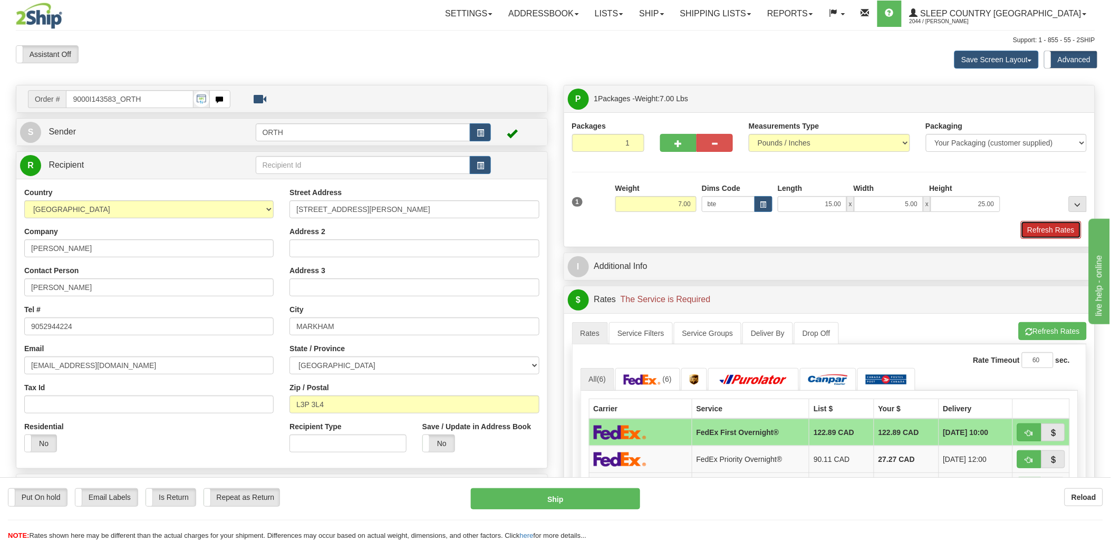
click at [1056, 224] on button "Refresh Rates" at bounding box center [1051, 230] width 61 height 18
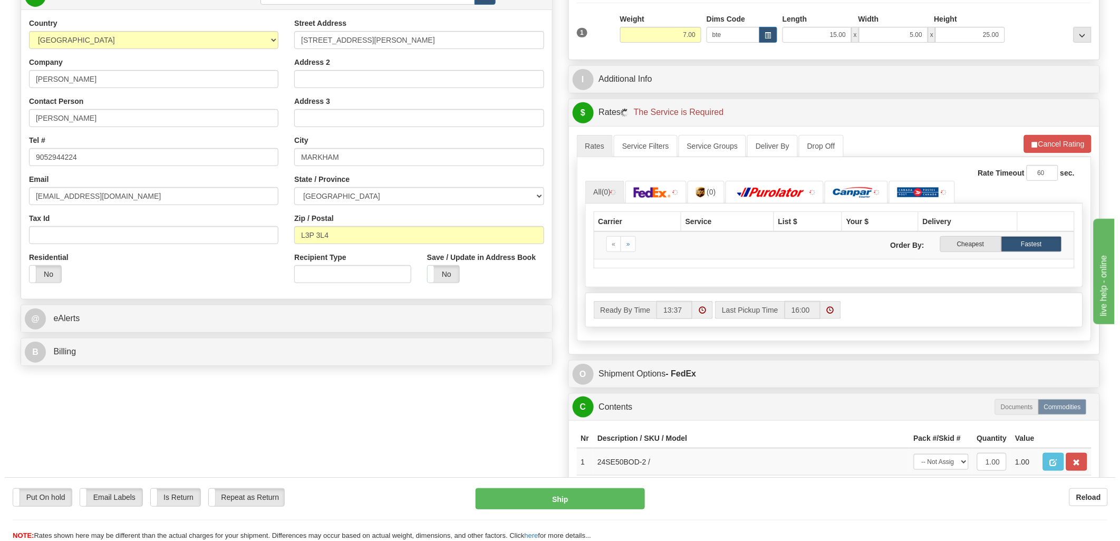
scroll to position [176, 0]
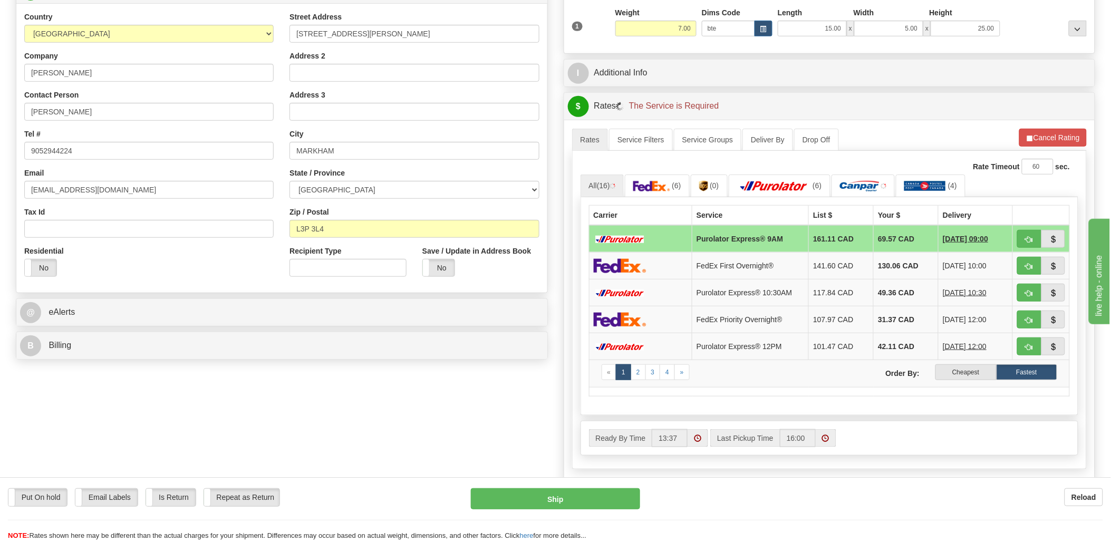
click at [977, 375] on label "Cheapest" at bounding box center [965, 372] width 61 height 16
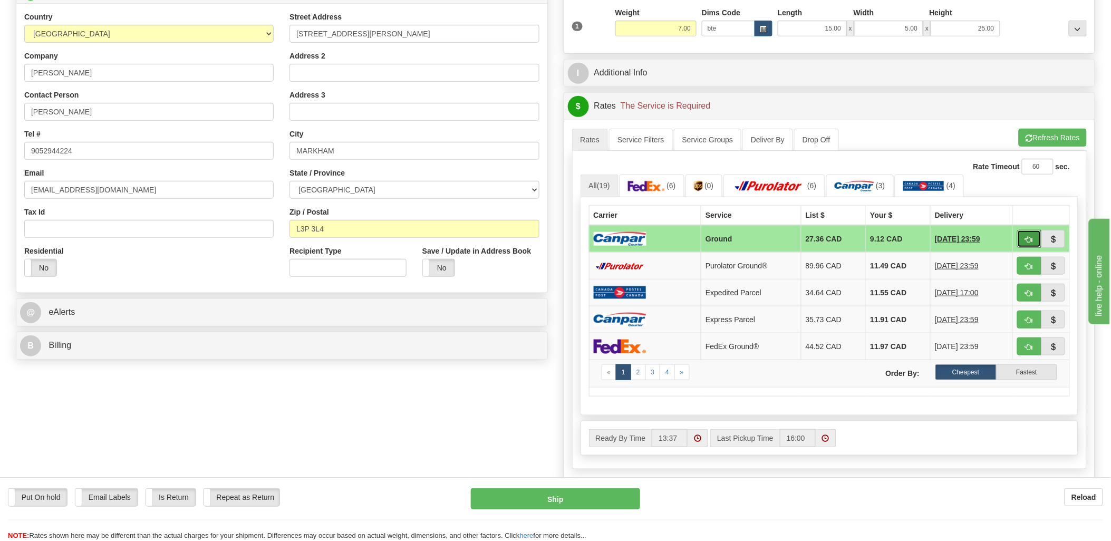
click at [1027, 239] on span "button" at bounding box center [1029, 239] width 7 height 7
type input "1"
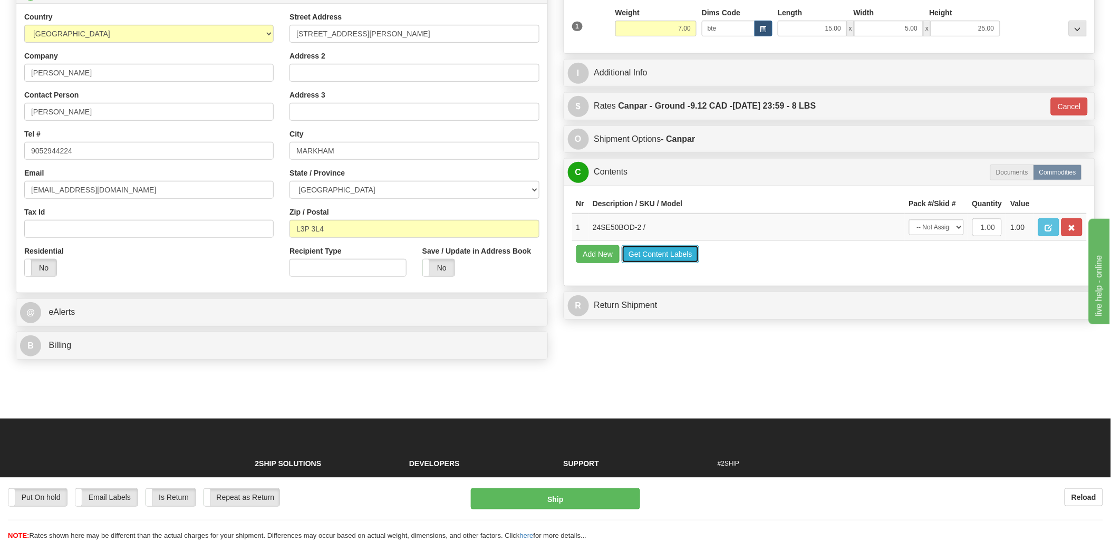
click at [679, 263] on button "Get Content Labels" at bounding box center [661, 254] width 78 height 18
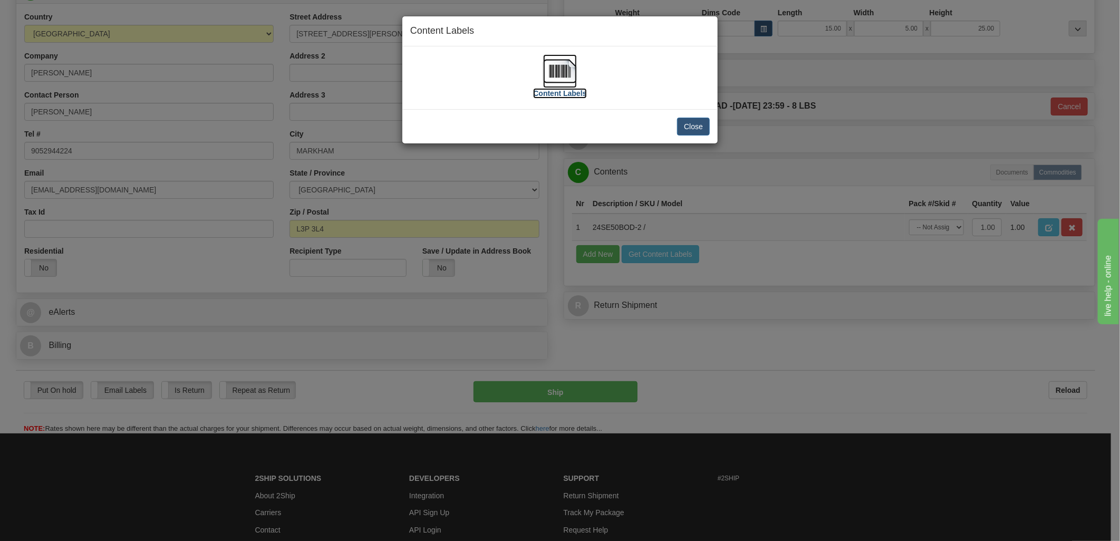
click at [552, 76] on img at bounding box center [560, 71] width 34 height 34
click at [692, 129] on button "Close" at bounding box center [693, 127] width 33 height 18
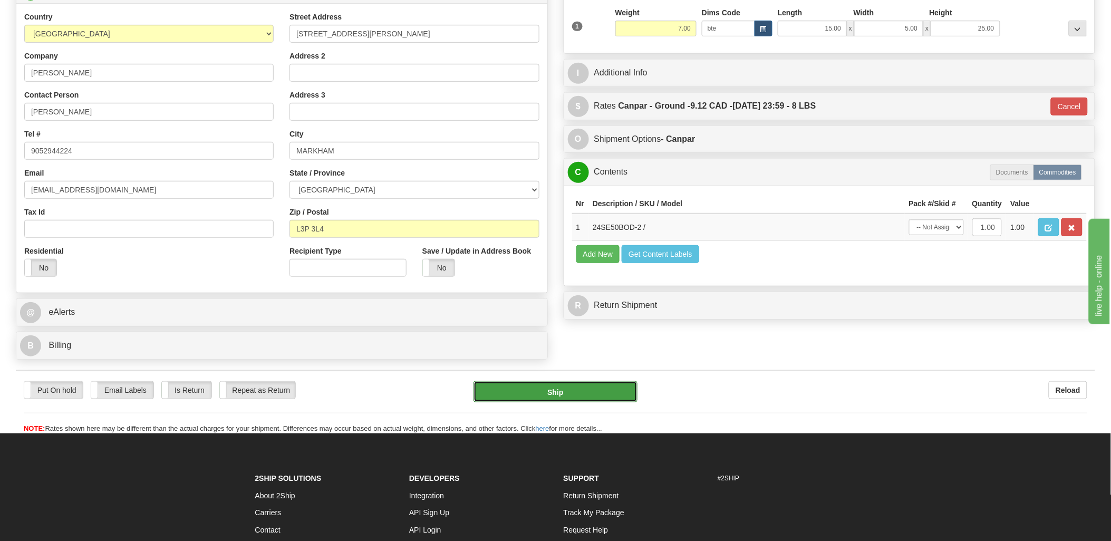
click at [571, 392] on button "Ship" at bounding box center [556, 391] width 164 height 21
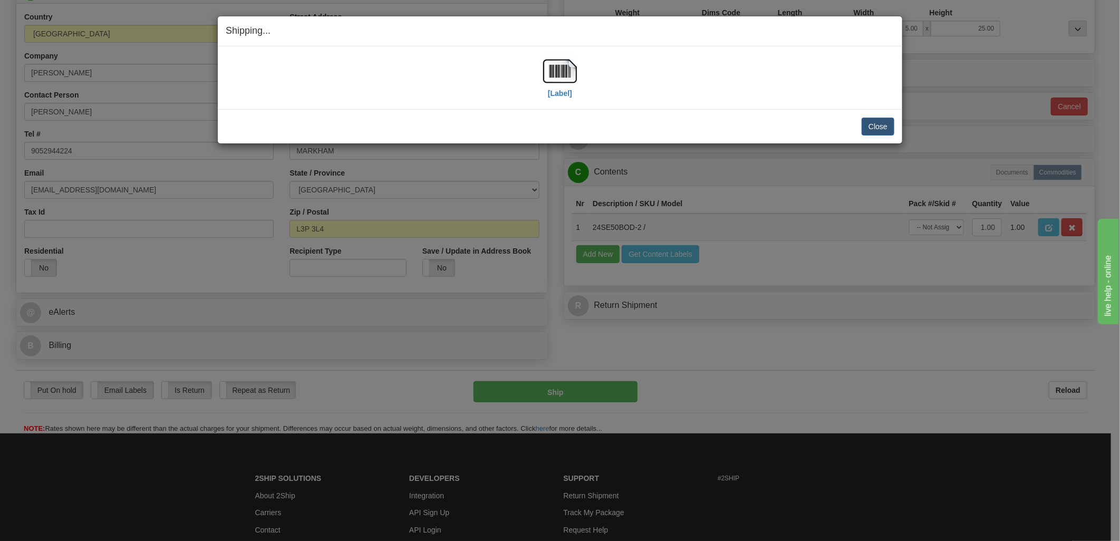
click at [868, 138] on div "Close Cancel Cancel Shipment and Quit Pickup Quit Pickup ONLY" at bounding box center [560, 126] width 684 height 34
click at [868, 124] on button "Close" at bounding box center [878, 127] width 33 height 18
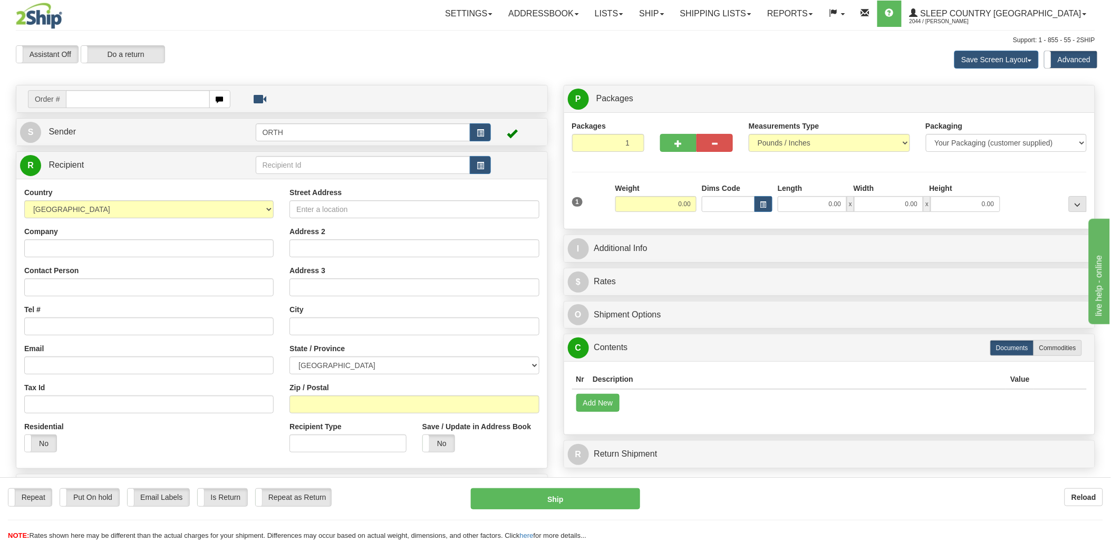
click at [140, 104] on input "text" at bounding box center [137, 99] width 143 height 18
click at [144, 101] on input "text" at bounding box center [137, 99] width 143 height 18
type input "90002"
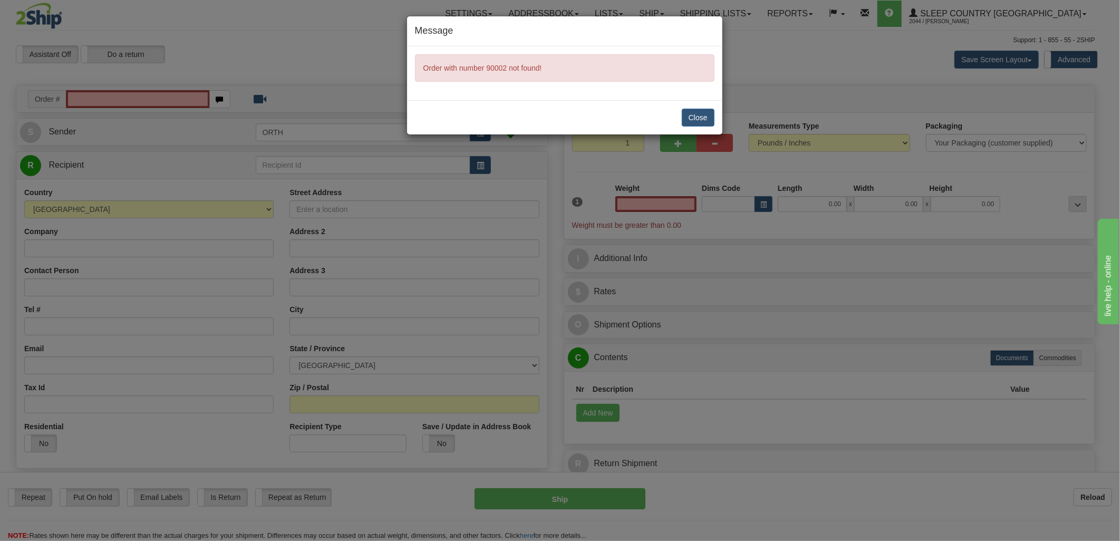
type input "0.00"
click at [708, 115] on button "Close" at bounding box center [698, 118] width 33 height 18
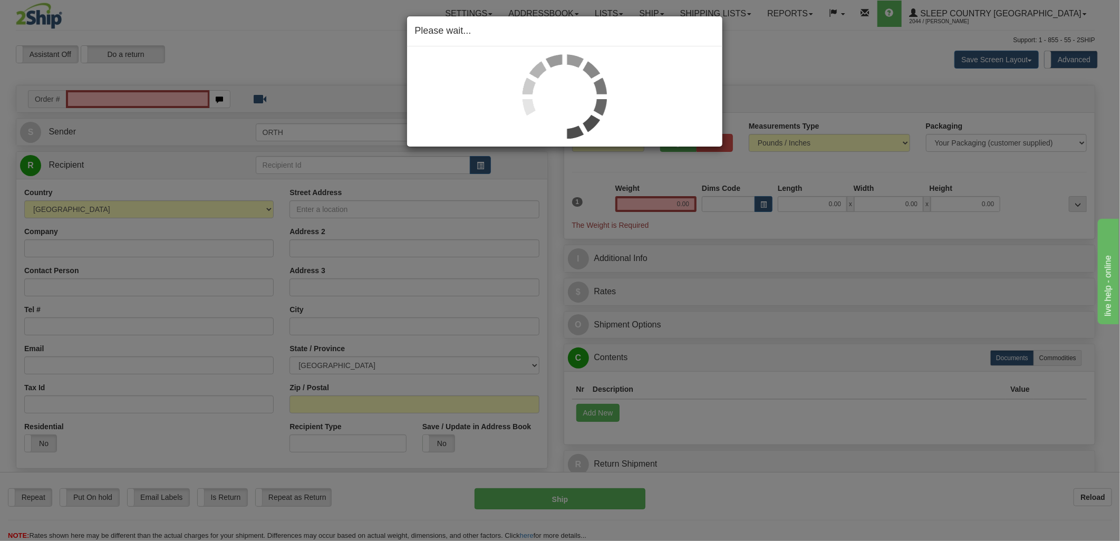
click at [140, 98] on div "Please wait..." at bounding box center [560, 270] width 1120 height 541
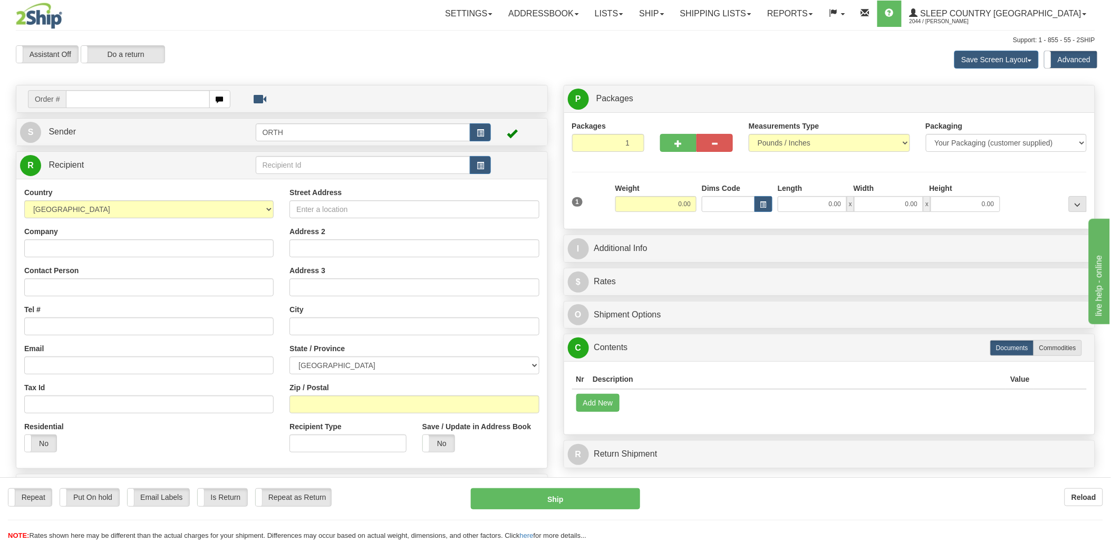
click at [121, 95] on div "Toggle navigation Settings Shipping Preferences Fields Preferences New" at bounding box center [555, 297] width 1111 height 594
click at [136, 99] on input "text" at bounding box center [137, 99] width 143 height 18
type input "9002i"
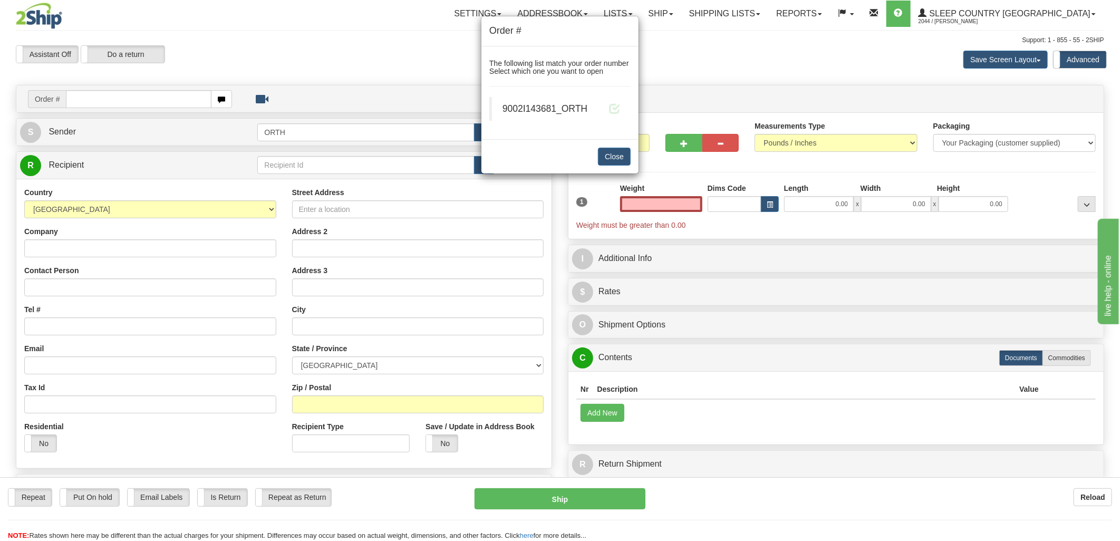
type input "0.00"
click at [620, 107] on blockquote "9002I143681_ORTH" at bounding box center [559, 109] width 141 height 24
click at [621, 108] on blockquote "9002I143681_ORTH" at bounding box center [559, 109] width 141 height 24
click at [608, 107] on div "9002I143681_ORTH" at bounding box center [562, 108] width 118 height 13
click at [612, 108] on span at bounding box center [614, 108] width 11 height 11
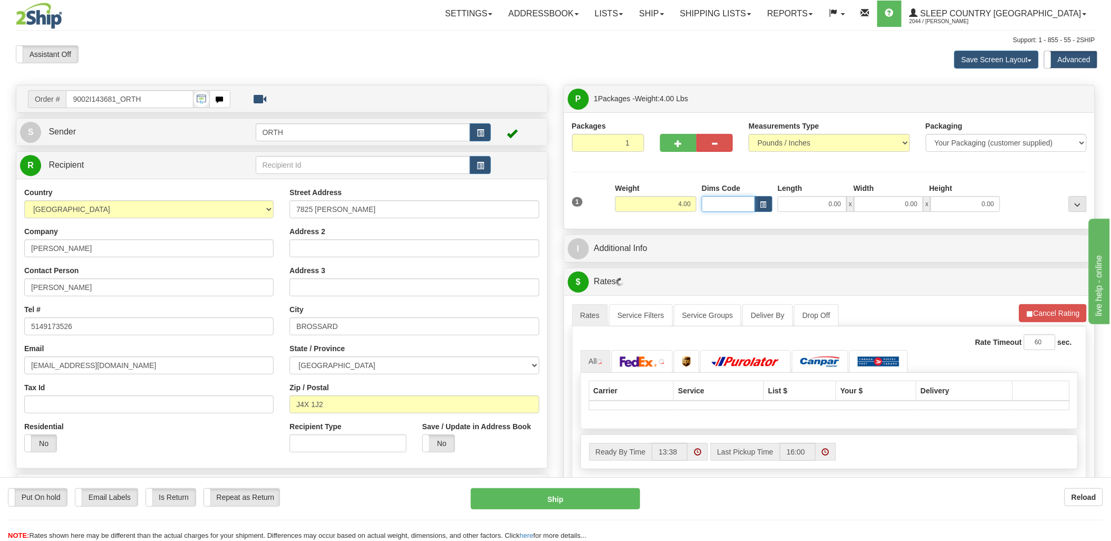
click at [715, 205] on input "Dims Code" at bounding box center [728, 204] width 53 height 16
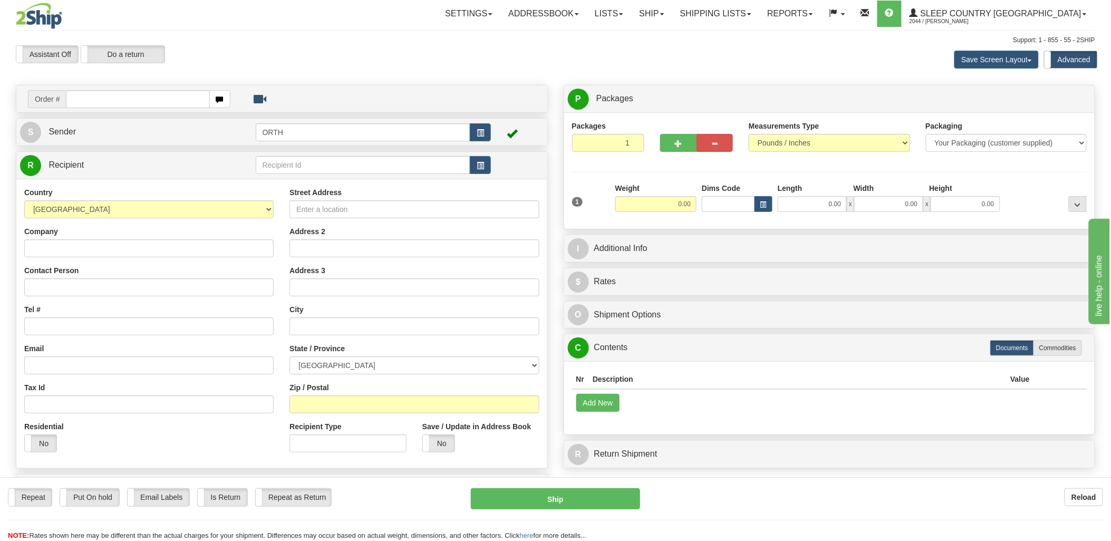
click at [95, 101] on input "text" at bounding box center [137, 99] width 143 height 18
click at [98, 95] on input "text" at bounding box center [137, 99] width 143 height 18
type input "9000i14"
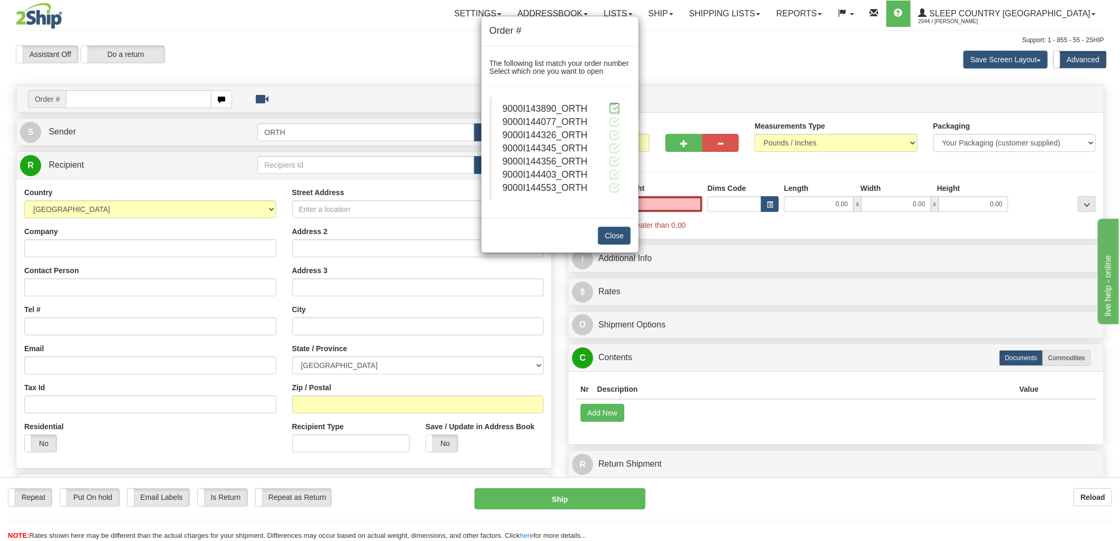
type input "0.00"
click at [610, 107] on span at bounding box center [614, 108] width 11 height 11
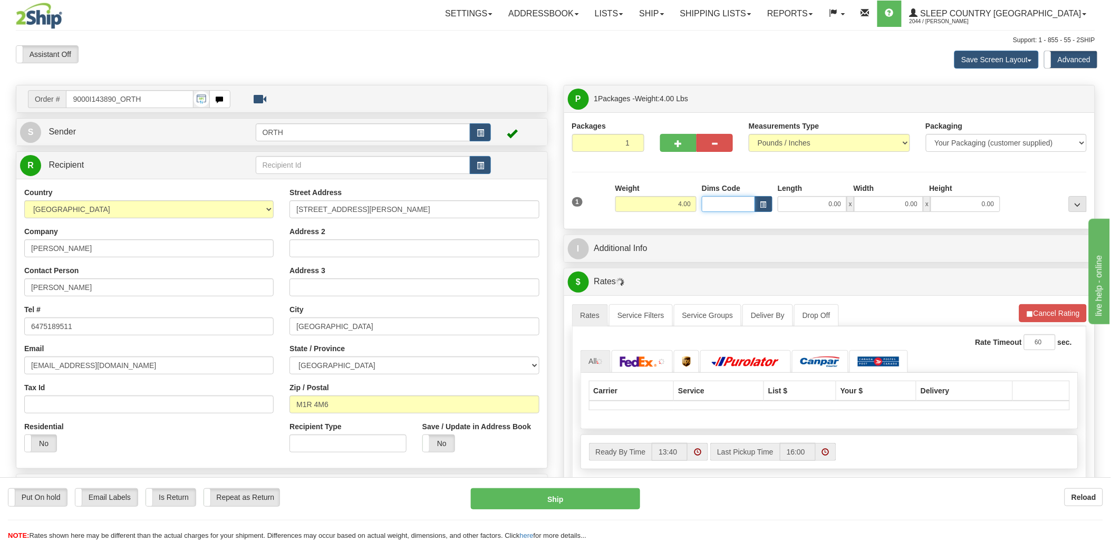
click at [728, 207] on input "Dims Code" at bounding box center [728, 204] width 53 height 16
type input "bte"
click button "Delete" at bounding box center [0, 0] width 0 height 0
type input "15.00"
type input "5.00"
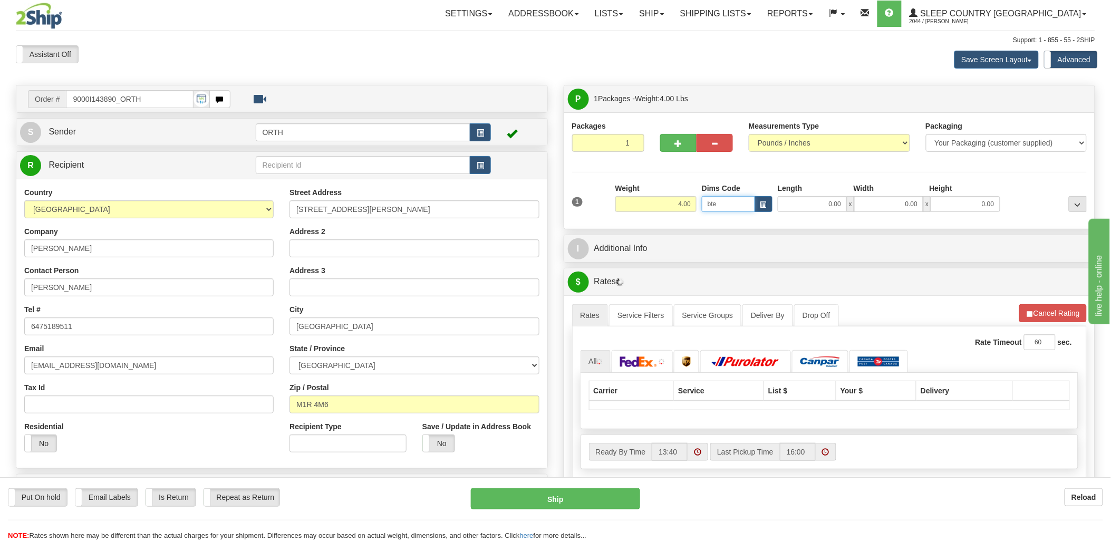
type input "25.00"
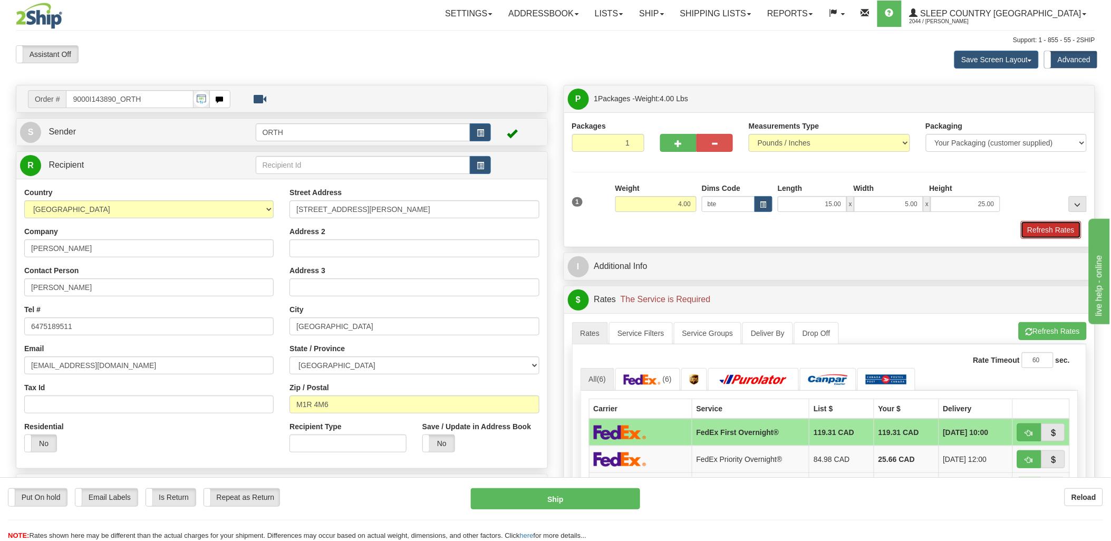
click at [1066, 227] on button "Refresh Rates" at bounding box center [1051, 230] width 61 height 18
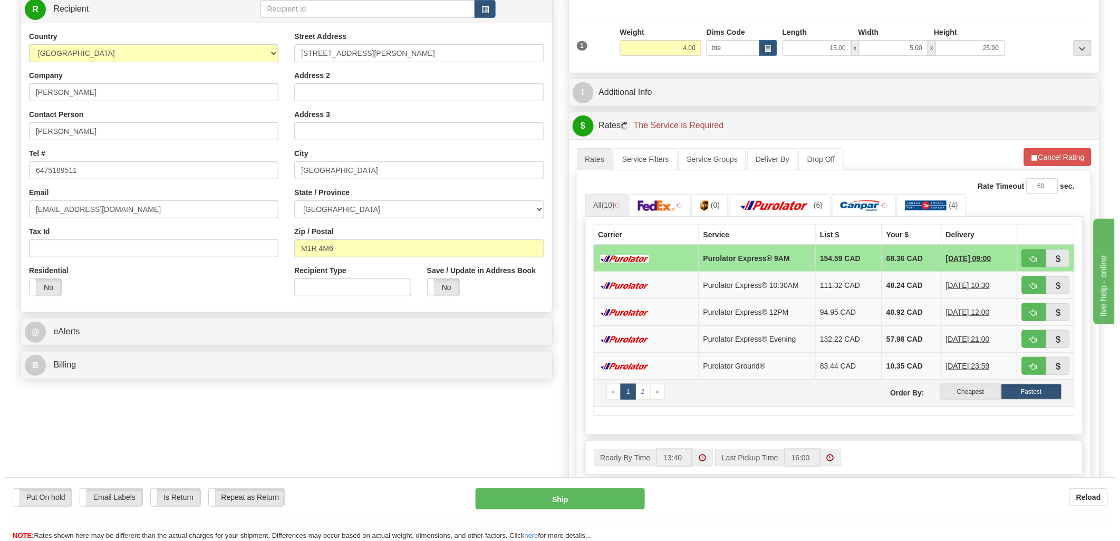
scroll to position [176, 0]
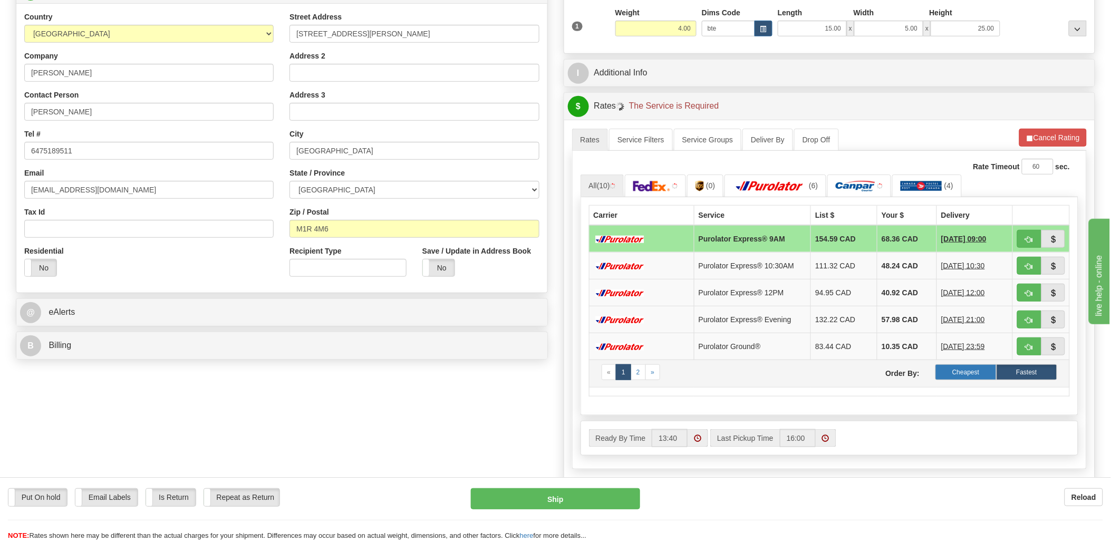
click at [953, 373] on label "Cheapest" at bounding box center [965, 372] width 61 height 16
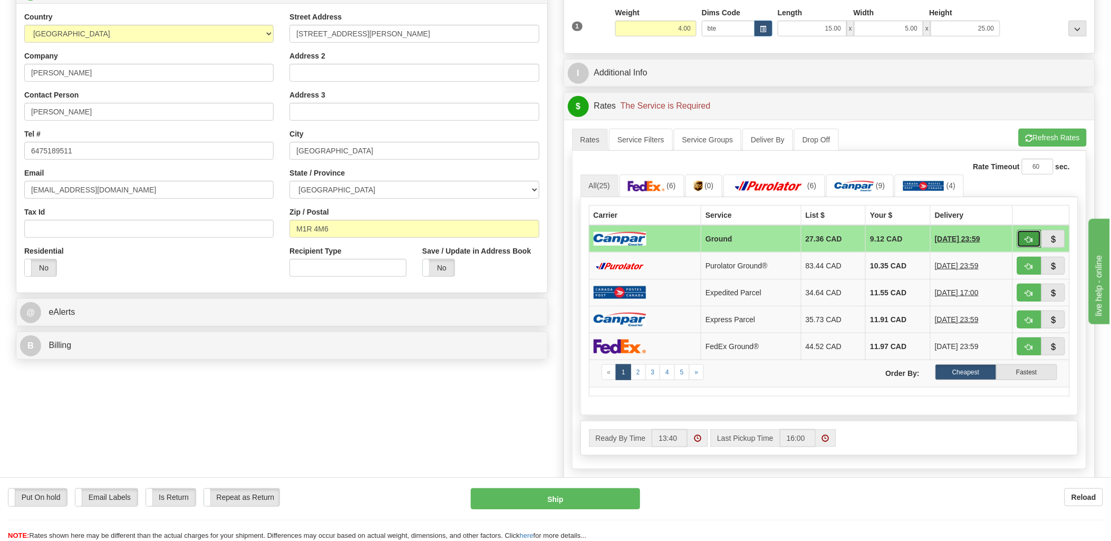
click at [1038, 239] on button "button" at bounding box center [1029, 239] width 24 height 18
type input "1"
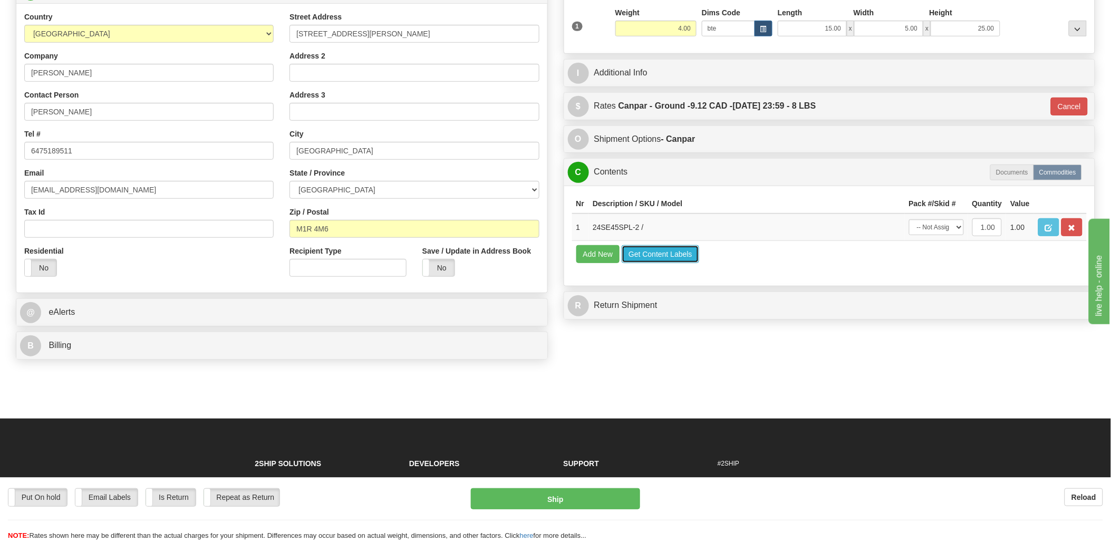
click at [673, 263] on button "Get Content Labels" at bounding box center [661, 254] width 78 height 18
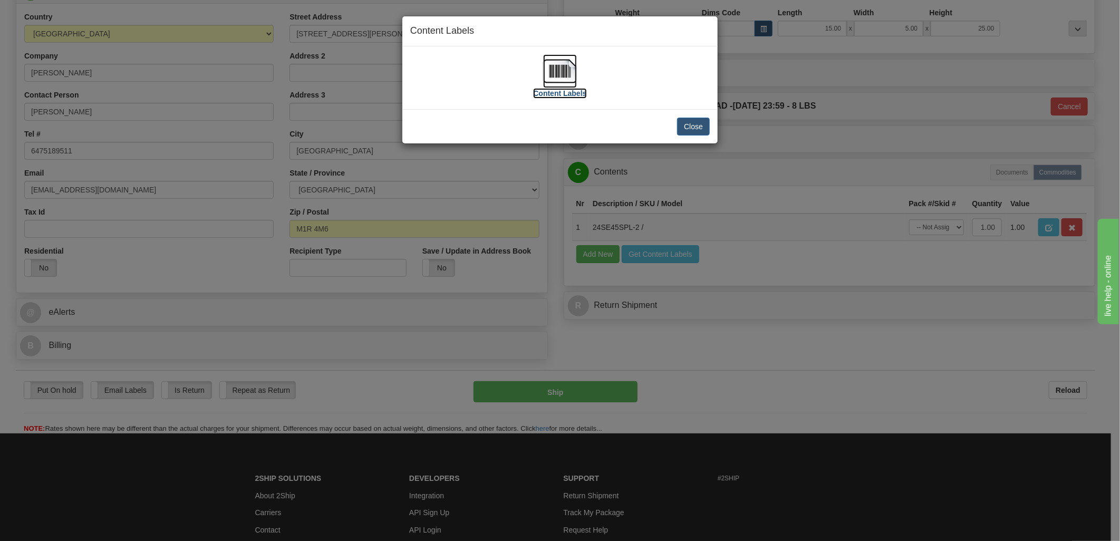
click at [563, 64] on img at bounding box center [560, 71] width 34 height 34
click at [556, 65] on img at bounding box center [560, 71] width 34 height 34
click at [693, 129] on button "Close" at bounding box center [693, 127] width 33 height 18
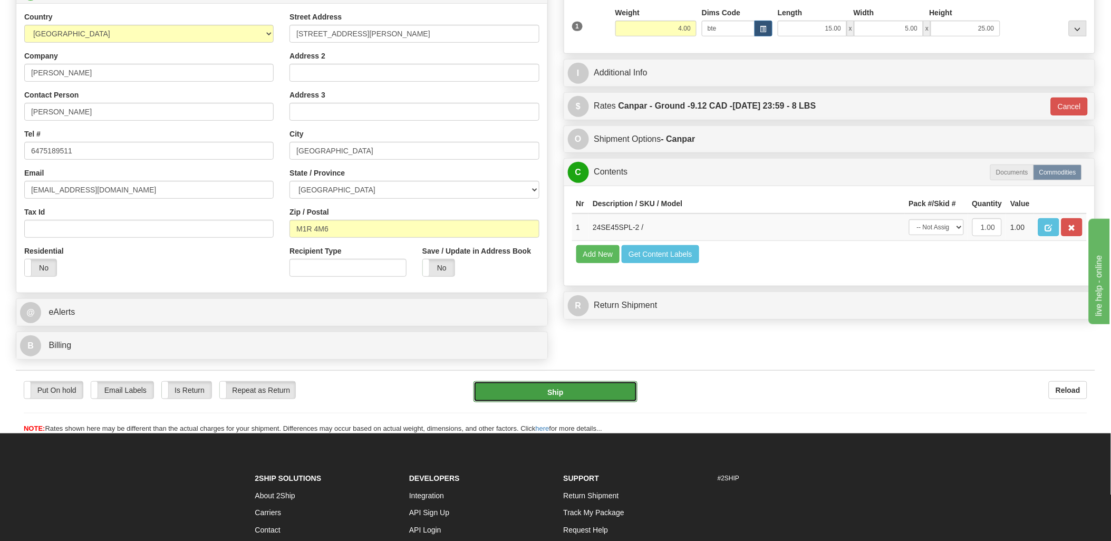
click at [608, 398] on button "Ship" at bounding box center [556, 391] width 164 height 21
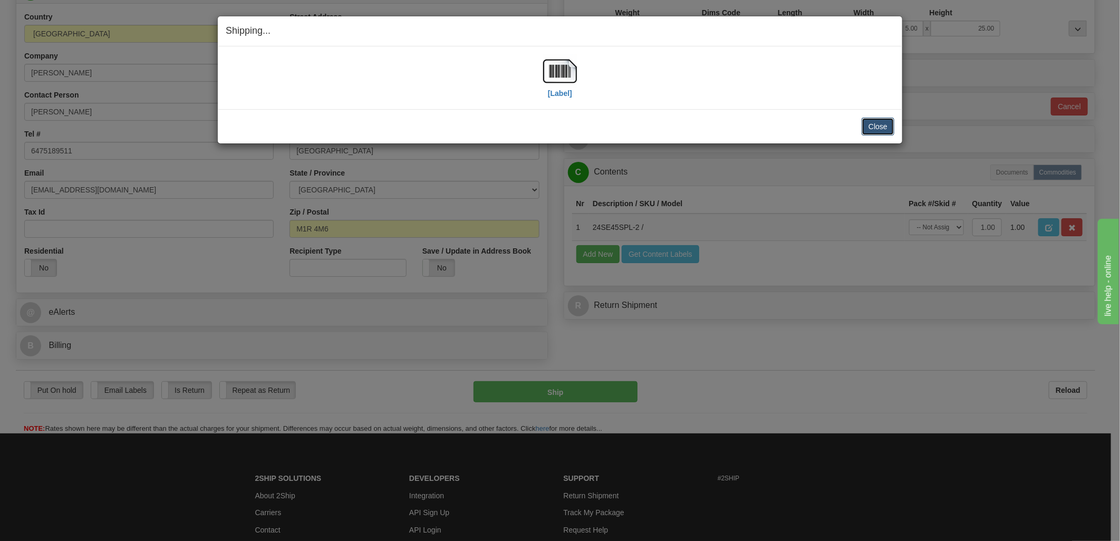
click at [881, 122] on button "Close" at bounding box center [878, 127] width 33 height 18
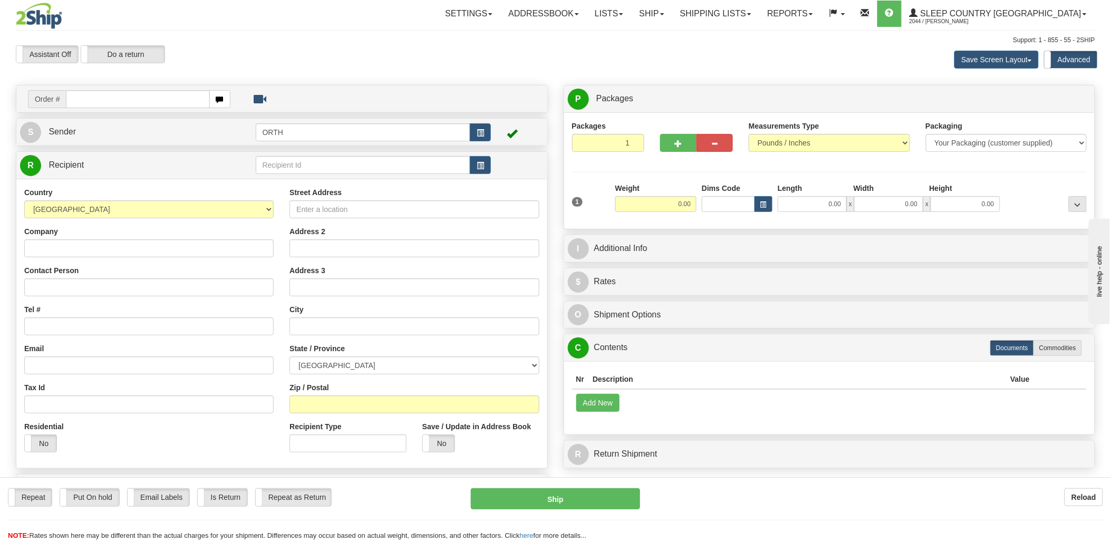
click at [179, 102] on input "text" at bounding box center [137, 99] width 143 height 18
type input "9000i"
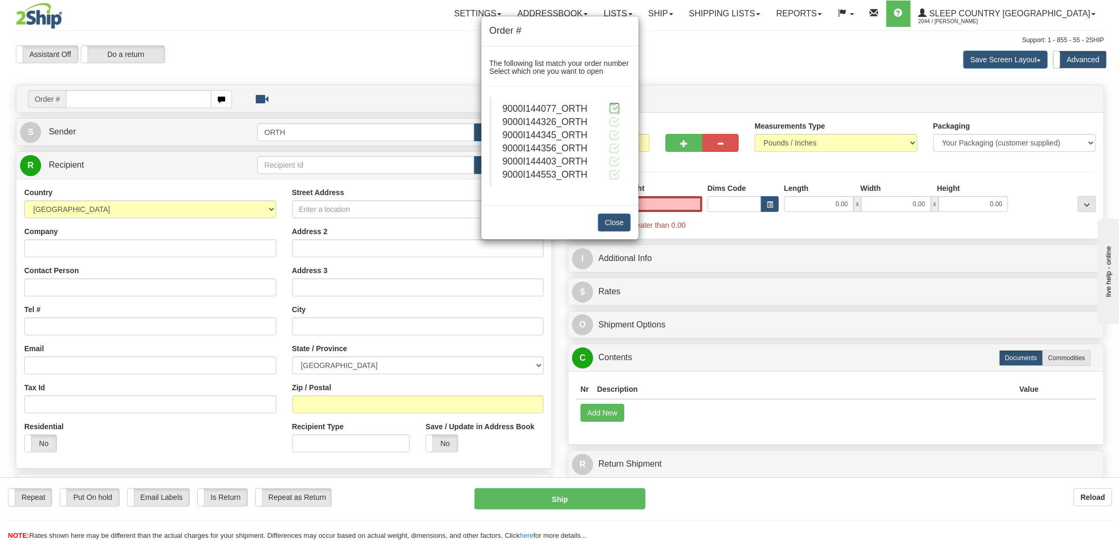
type input "0.00"
click at [617, 107] on span at bounding box center [614, 108] width 11 height 11
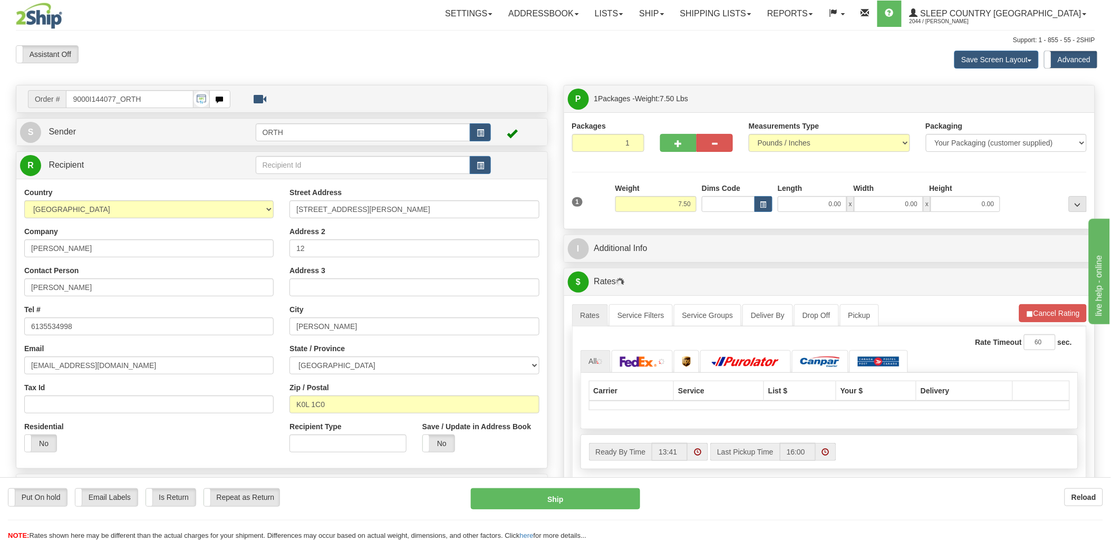
click at [723, 208] on div "Toggle navigation Settings Shipping Preferences Fields Preferences New" at bounding box center [555, 377] width 1111 height 755
click at [724, 205] on input "Dims Code" at bounding box center [728, 204] width 53 height 16
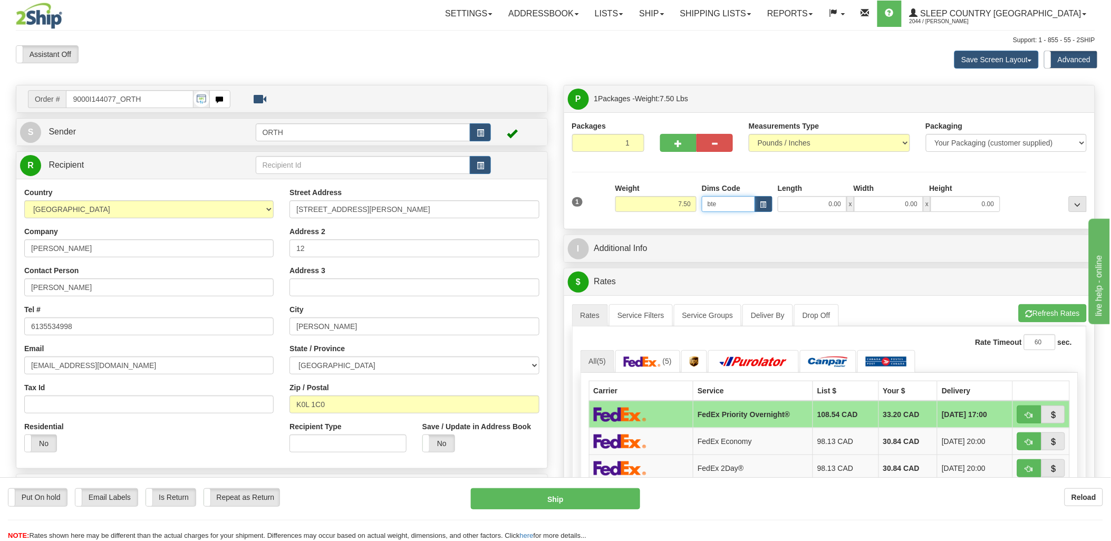
type input "bte"
click button "Delete" at bounding box center [0, 0] width 0 height 0
type input "15.00"
type input "5.00"
type input "25.00"
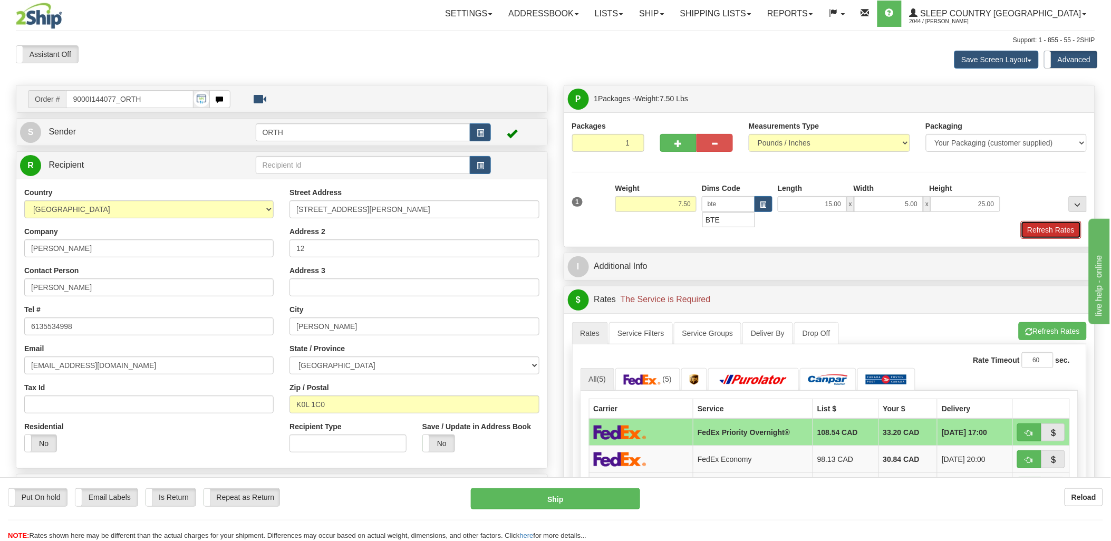
click at [1052, 230] on button "Refresh Rates" at bounding box center [1051, 230] width 61 height 18
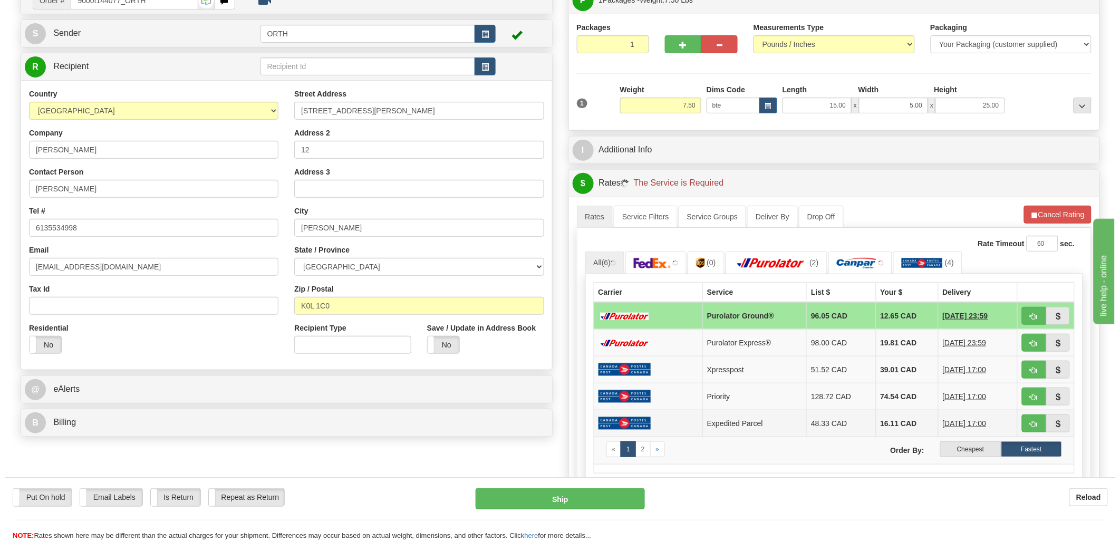
scroll to position [117, 0]
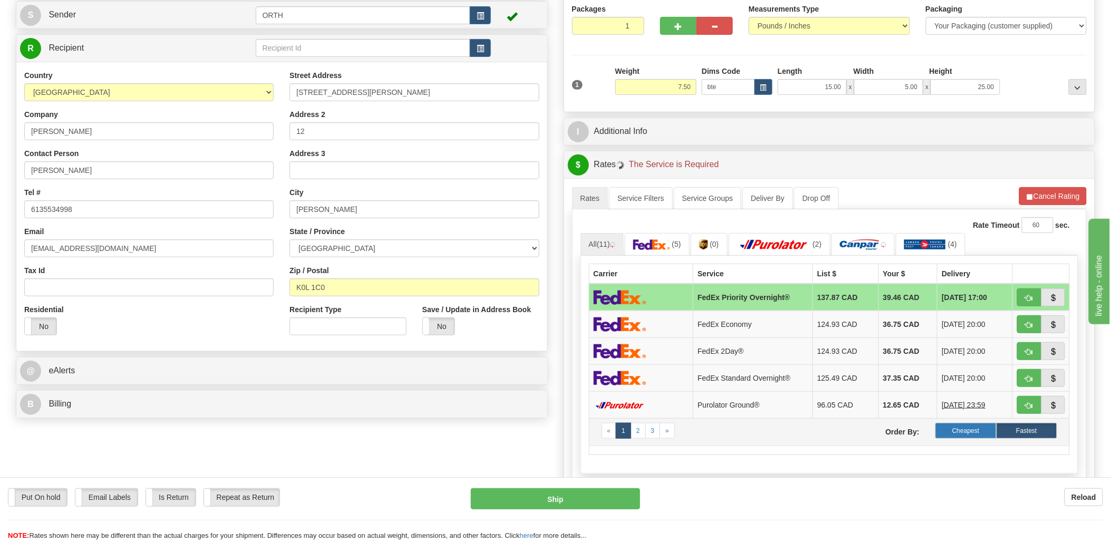
click at [994, 438] on label "Cheapest" at bounding box center [965, 431] width 61 height 16
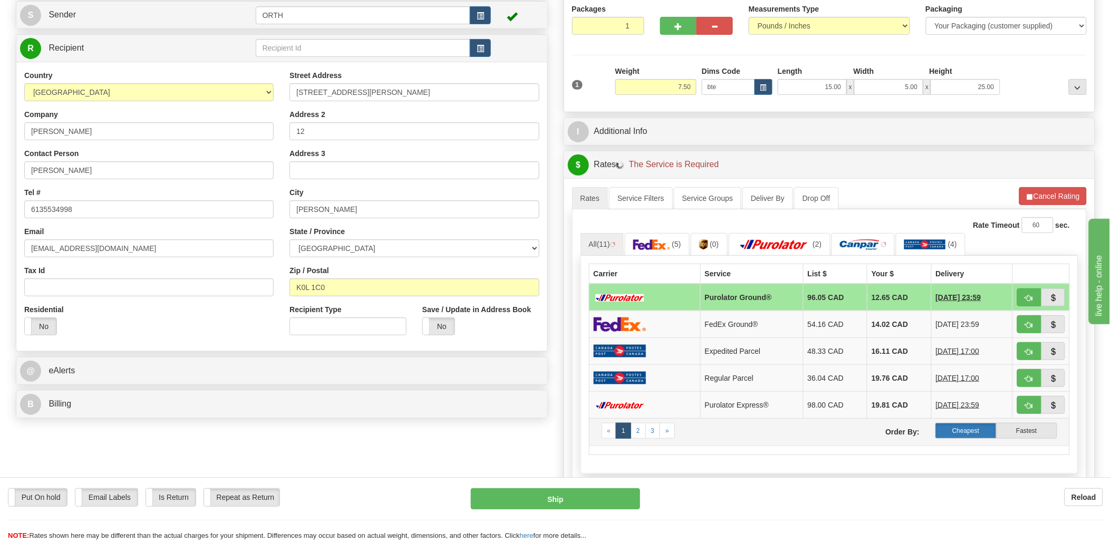
click at [991, 437] on label "Cheapest" at bounding box center [965, 431] width 61 height 16
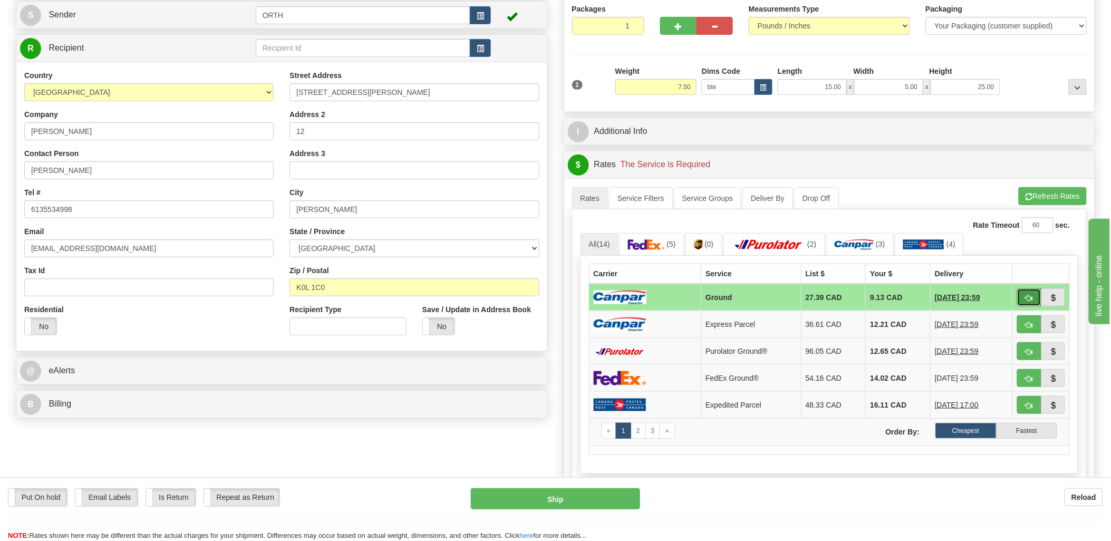
click at [1026, 299] on span "button" at bounding box center [1029, 298] width 7 height 7
type input "1"
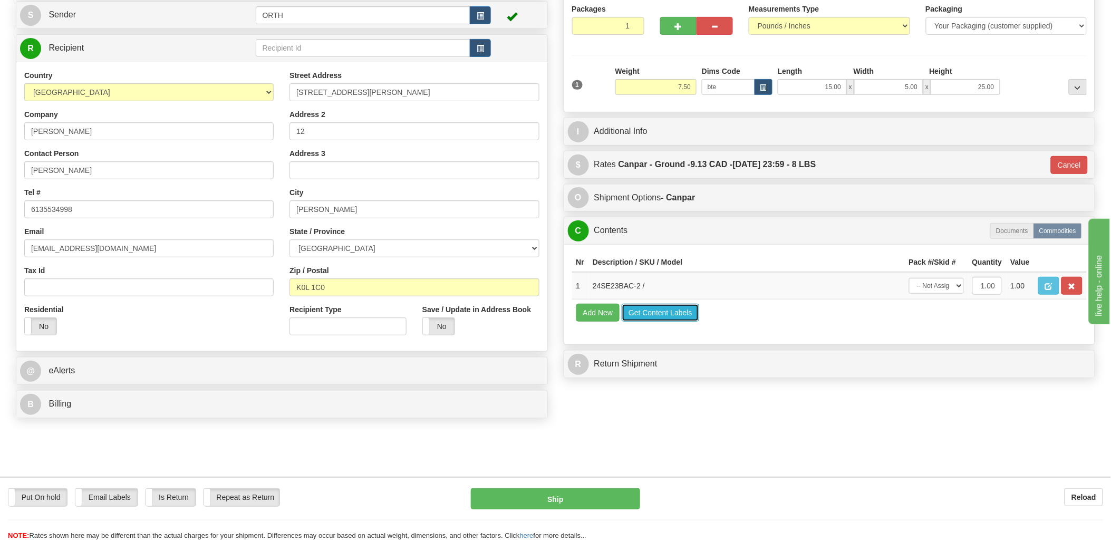
click at [650, 322] on button "Get Content Labels" at bounding box center [661, 313] width 78 height 18
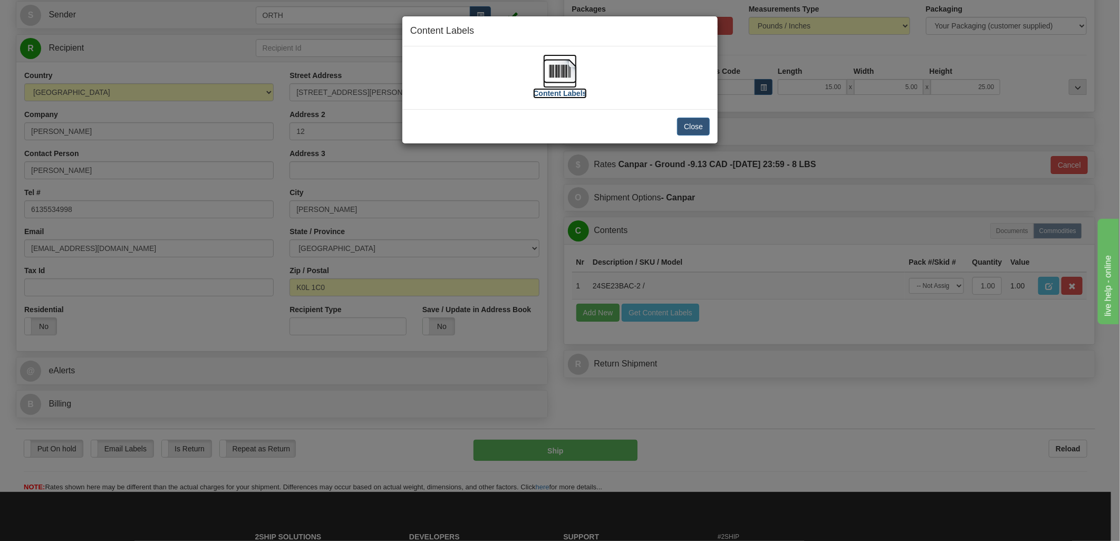
click at [566, 72] on img at bounding box center [560, 71] width 34 height 34
click at [681, 128] on button "Close" at bounding box center [693, 127] width 33 height 18
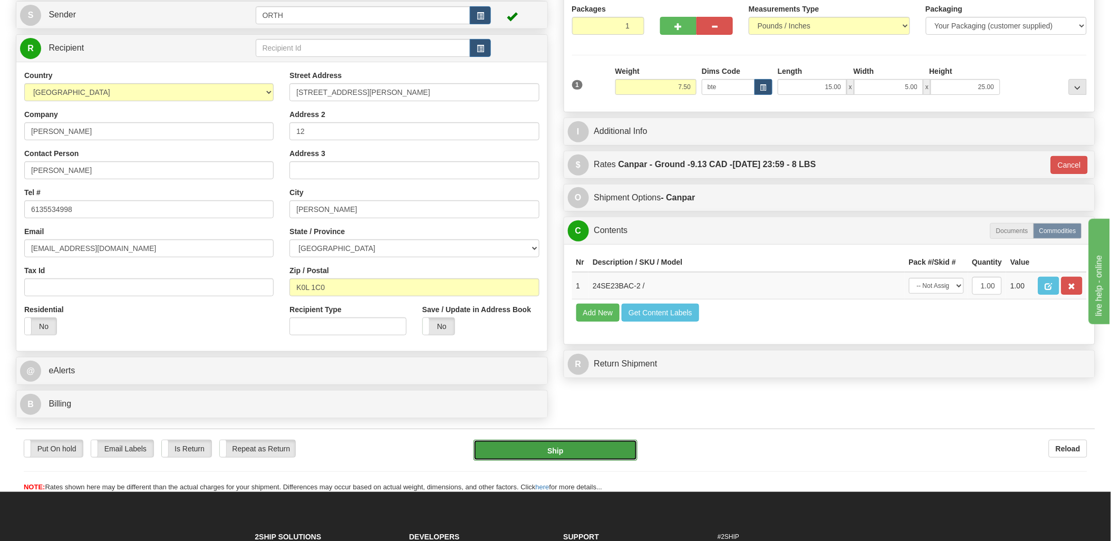
click at [566, 456] on button "Ship" at bounding box center [556, 450] width 164 height 21
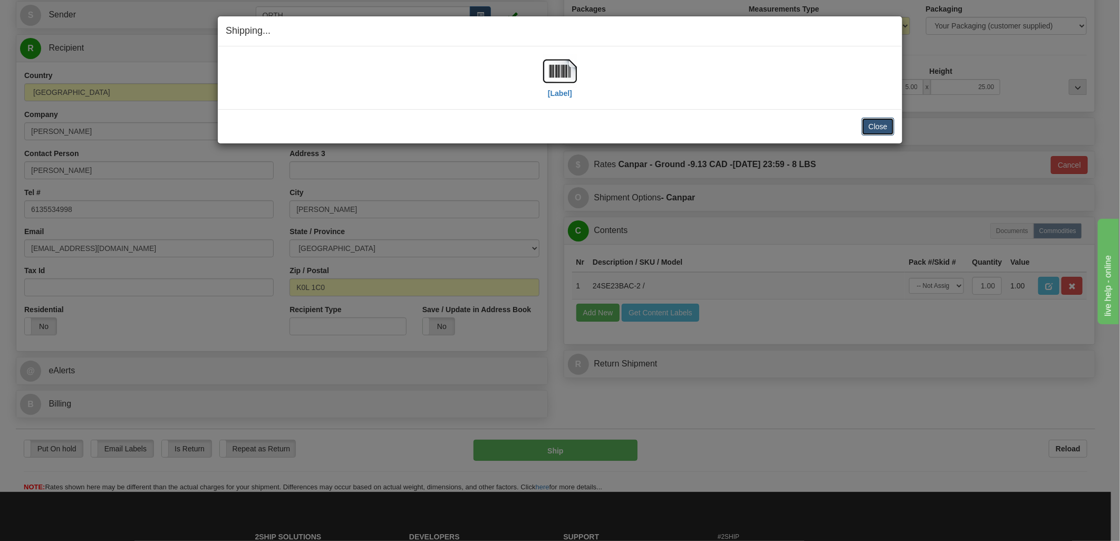
click at [892, 125] on button "Close" at bounding box center [878, 127] width 33 height 18
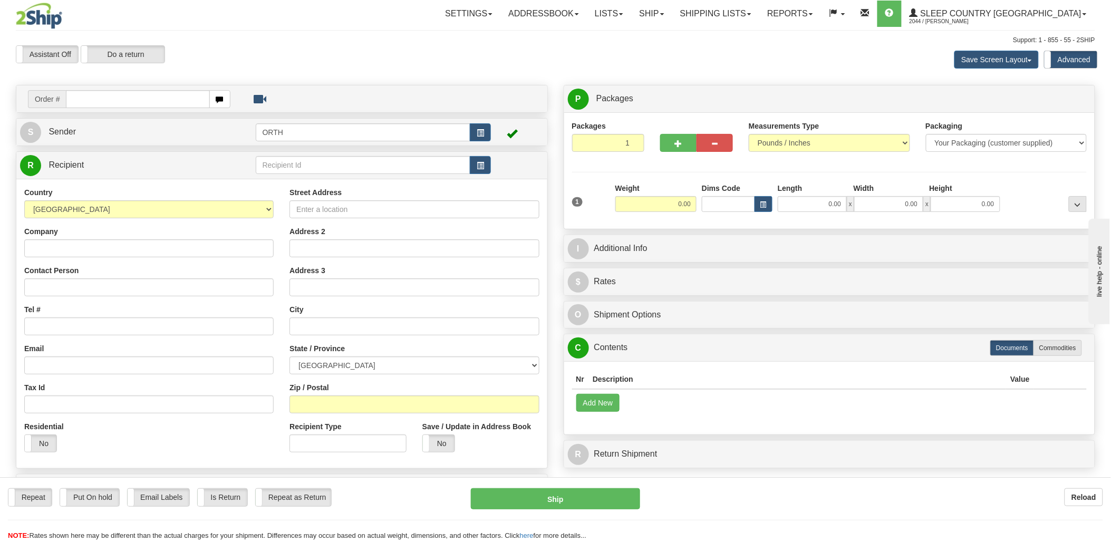
click at [177, 95] on input "text" at bounding box center [137, 99] width 143 height 18
type input "9000i44"
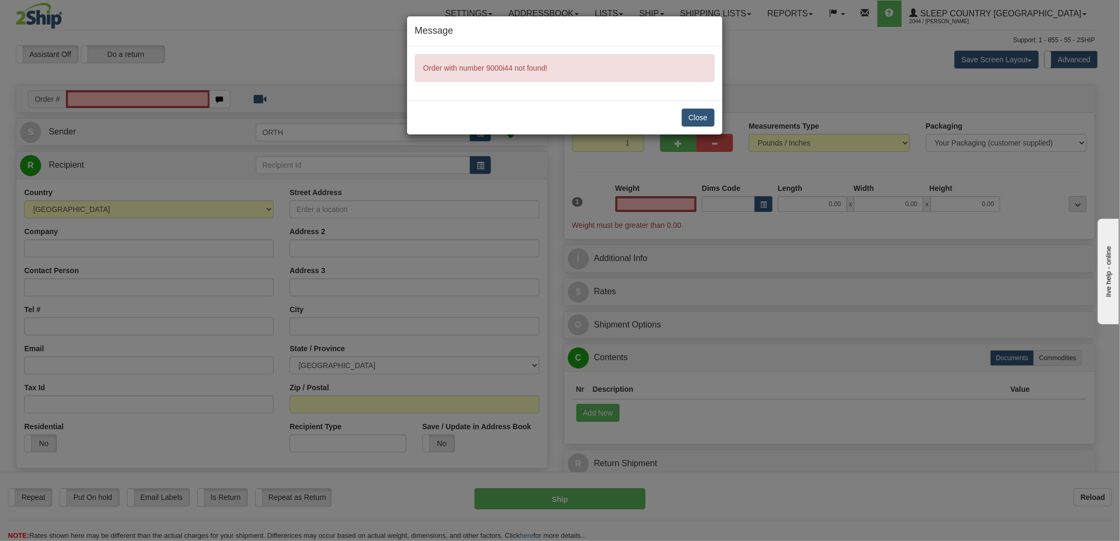
type input "0.00"
click at [698, 115] on button "Close" at bounding box center [698, 118] width 33 height 18
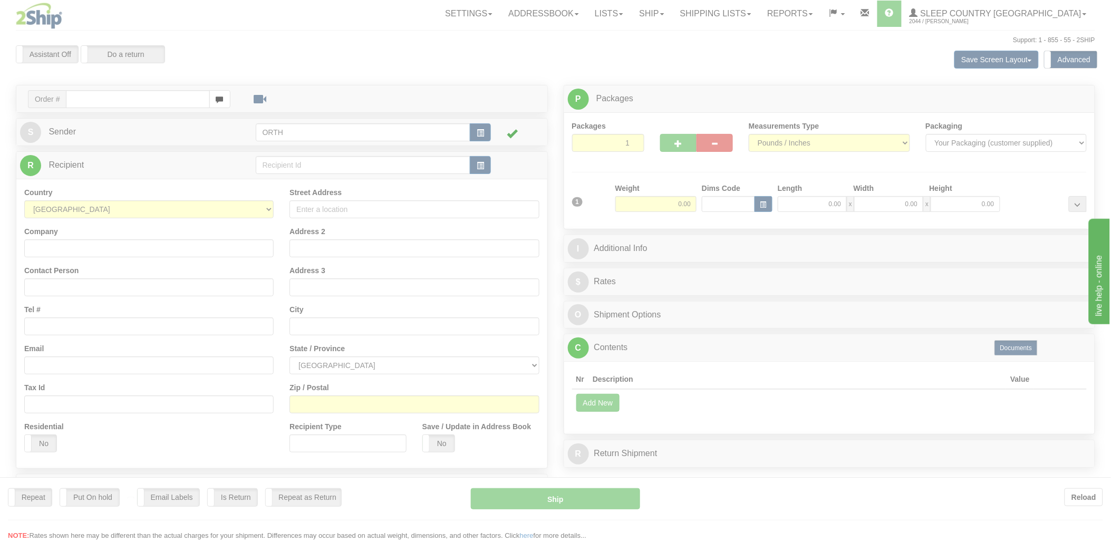
click at [124, 99] on div at bounding box center [555, 270] width 1111 height 541
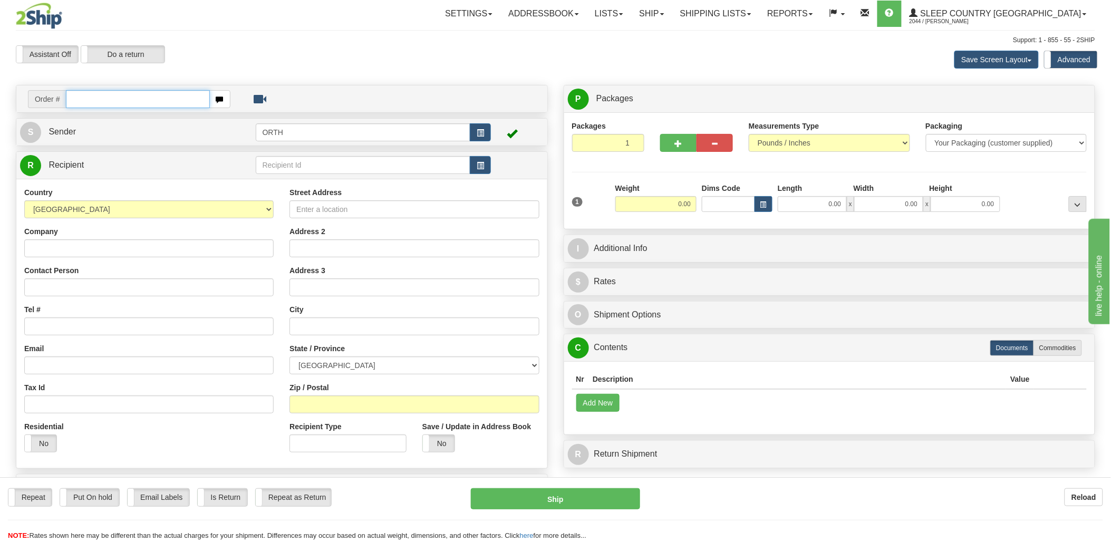
drag, startPoint x: 0, startPoint y: 0, endPoint x: 123, endPoint y: 99, distance: 158.3
click at [123, 99] on input "text" at bounding box center [137, 99] width 143 height 18
type input "9000i"
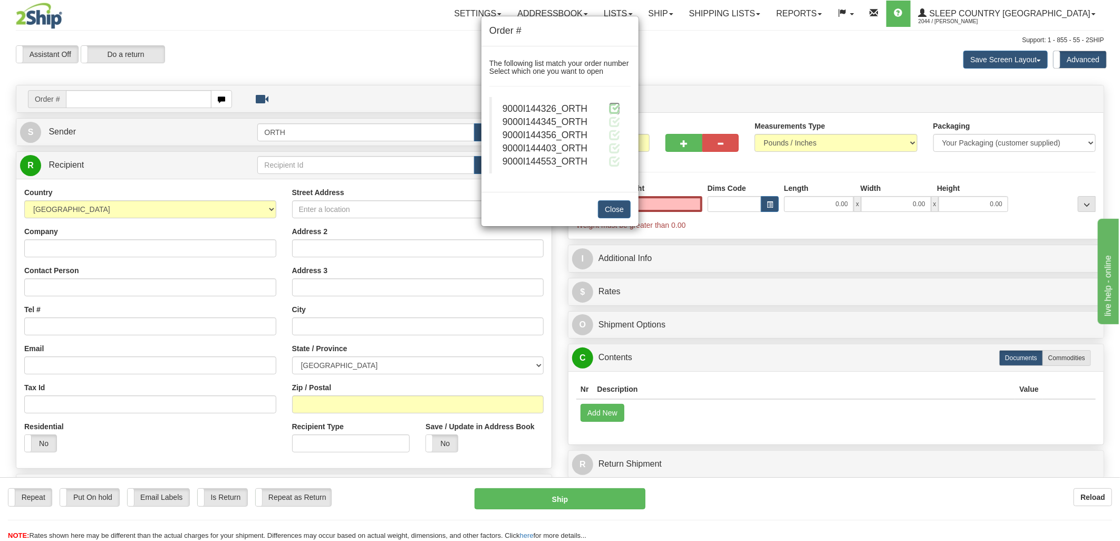
type input "0.00"
click at [610, 109] on span at bounding box center [614, 108] width 11 height 11
click at [616, 107] on span at bounding box center [614, 108] width 11 height 11
click at [623, 211] on button "Close" at bounding box center [614, 209] width 33 height 18
click at [617, 111] on span at bounding box center [614, 108] width 11 height 11
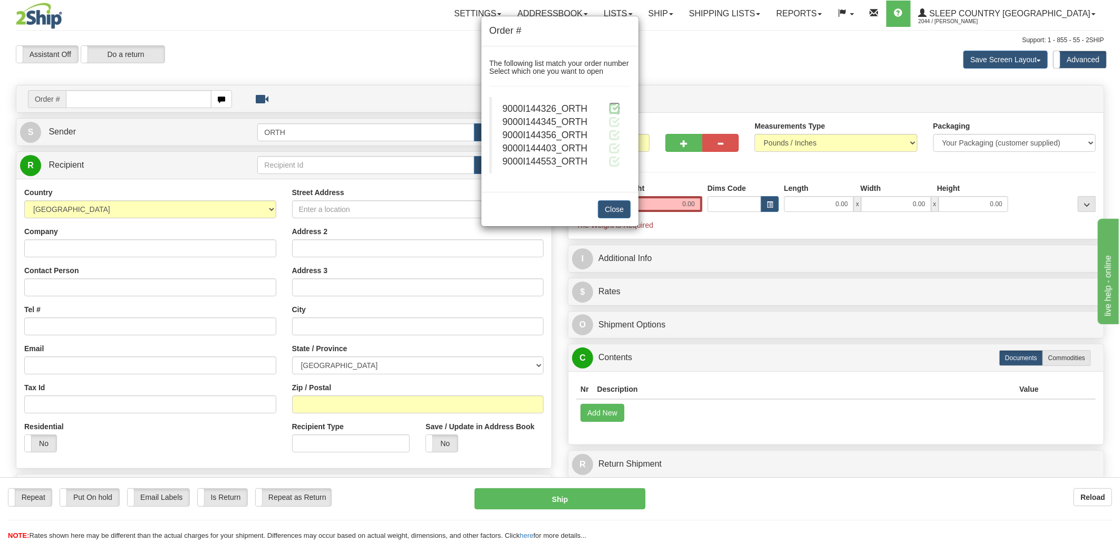
click at [617, 111] on span at bounding box center [614, 108] width 11 height 11
click at [614, 108] on span at bounding box center [614, 108] width 11 height 11
click at [546, 105] on span "9000I144326_ORTH" at bounding box center [545, 108] width 85 height 11
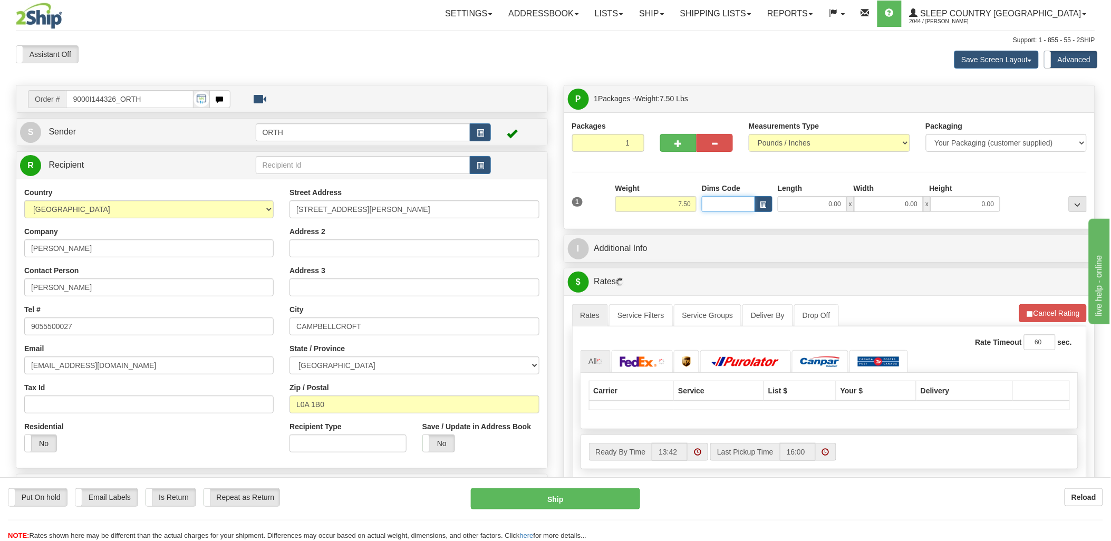
click at [720, 205] on input "Dims Code" at bounding box center [728, 204] width 53 height 16
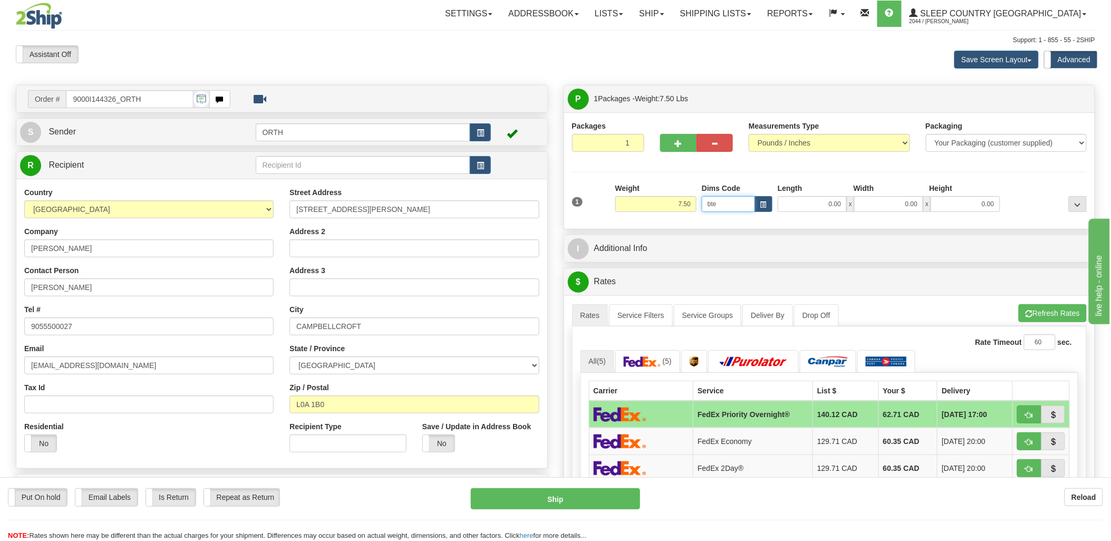
type input "bte"
click button "Delete" at bounding box center [0, 0] width 0 height 0
type input "15.00"
type input "5.00"
type input "25.00"
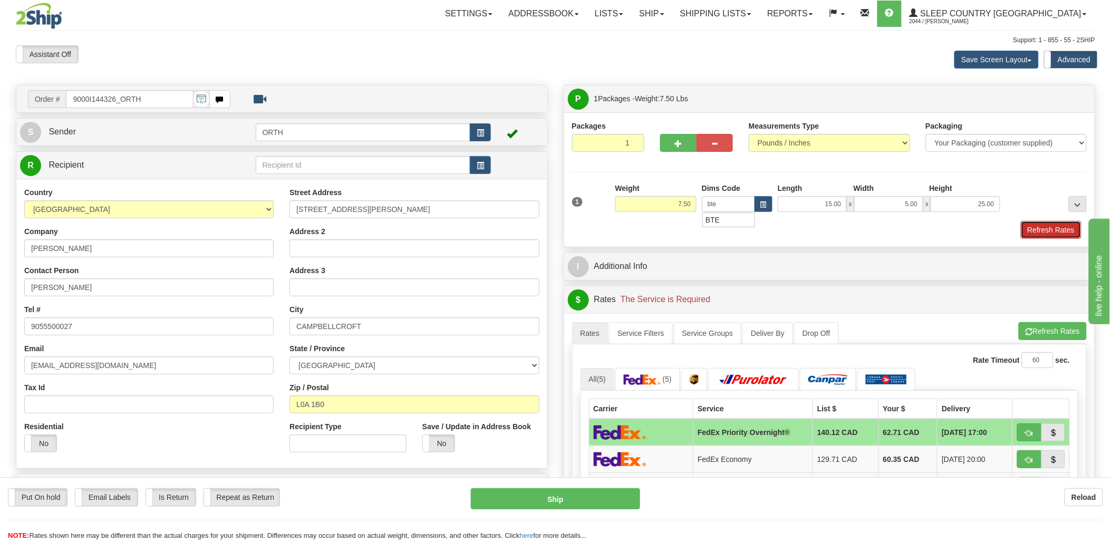
click at [1036, 224] on button "Refresh Rates" at bounding box center [1051, 230] width 61 height 18
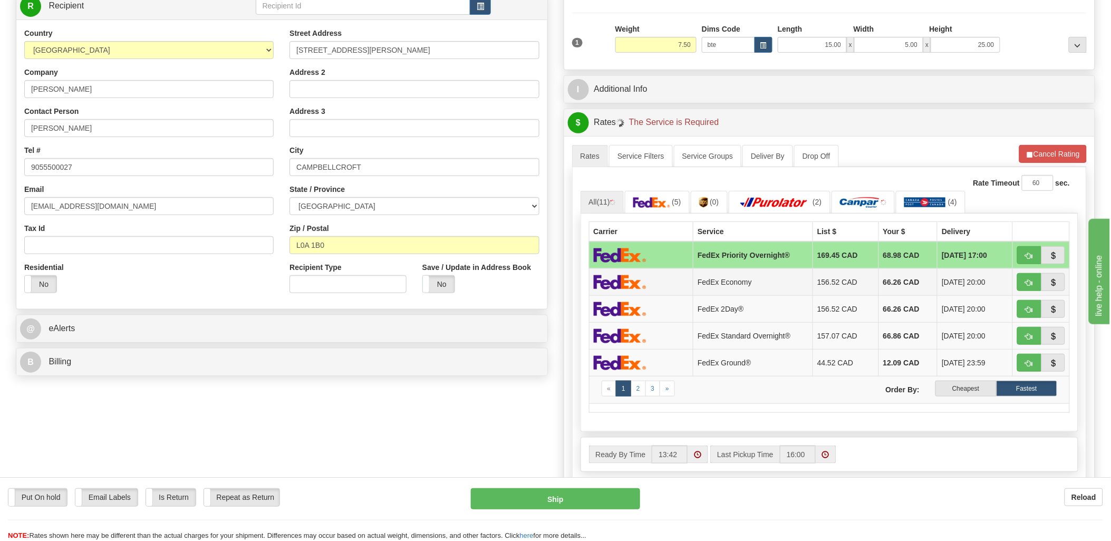
scroll to position [176, 0]
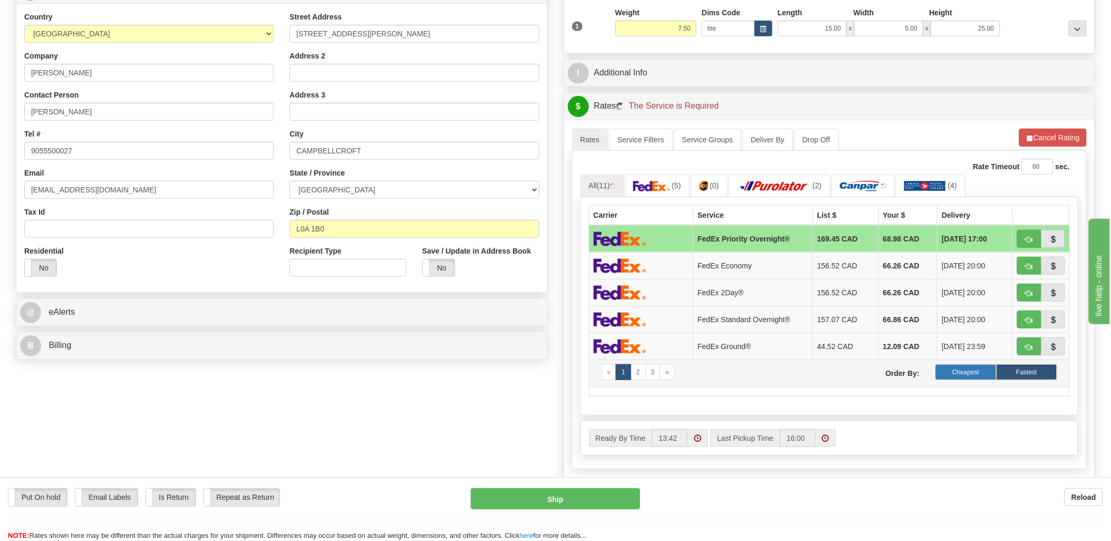
click at [955, 371] on label "Cheapest" at bounding box center [965, 372] width 61 height 16
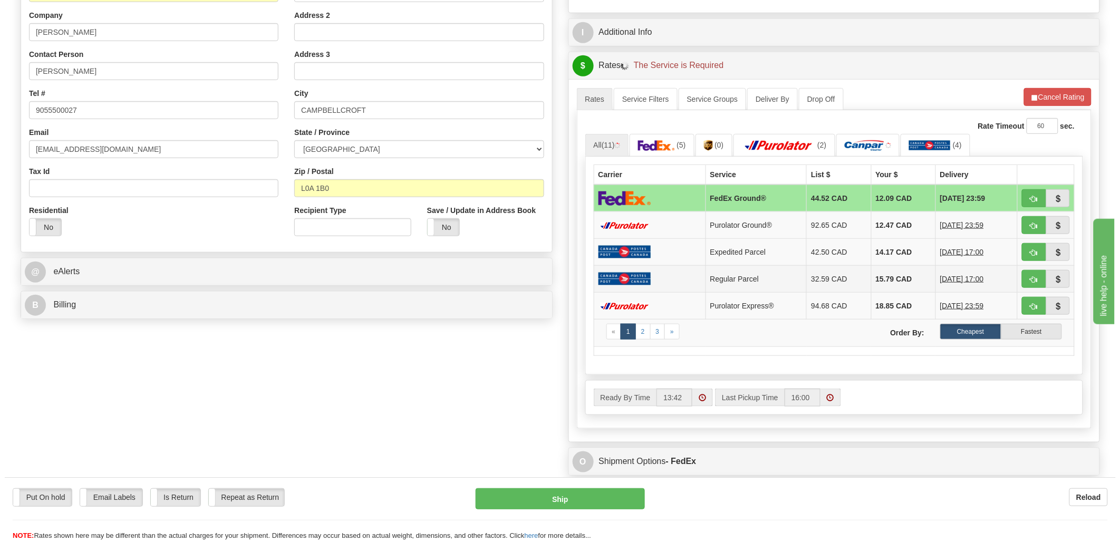
scroll to position [234, 0]
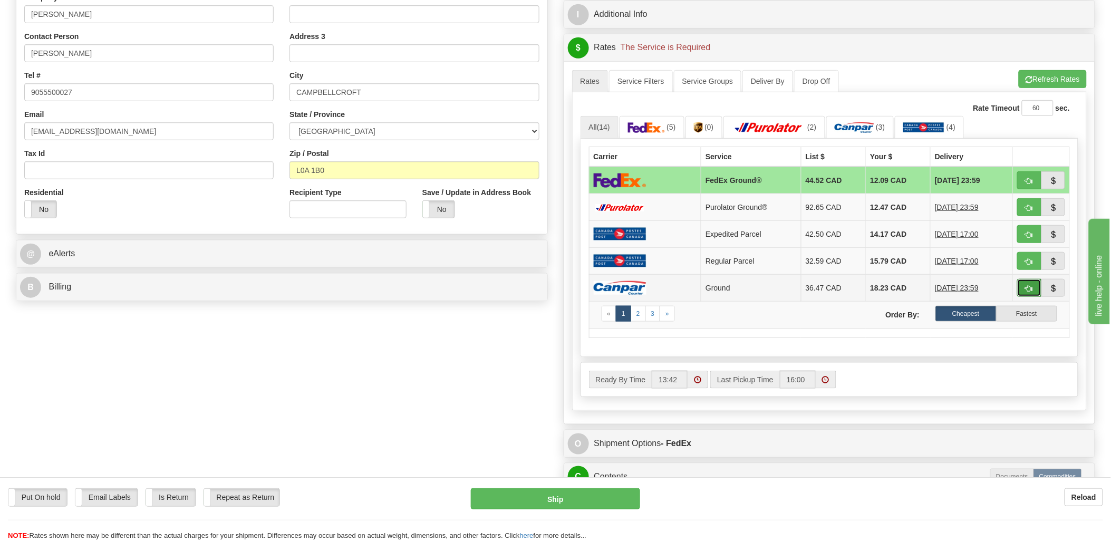
click at [1023, 290] on button "button" at bounding box center [1029, 288] width 24 height 18
type input "1"
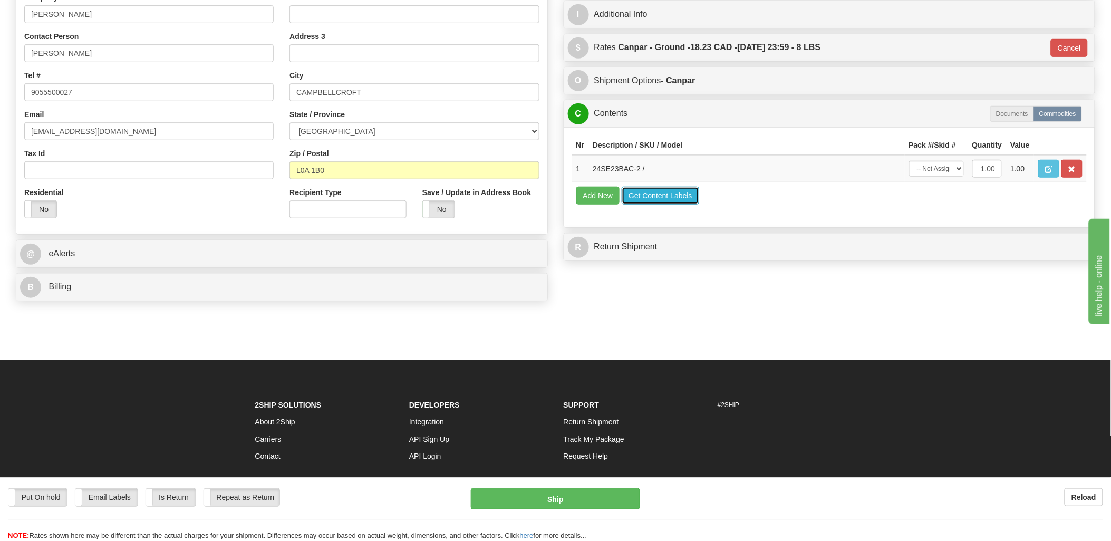
click at [673, 205] on button "Get Content Labels" at bounding box center [661, 196] width 78 height 18
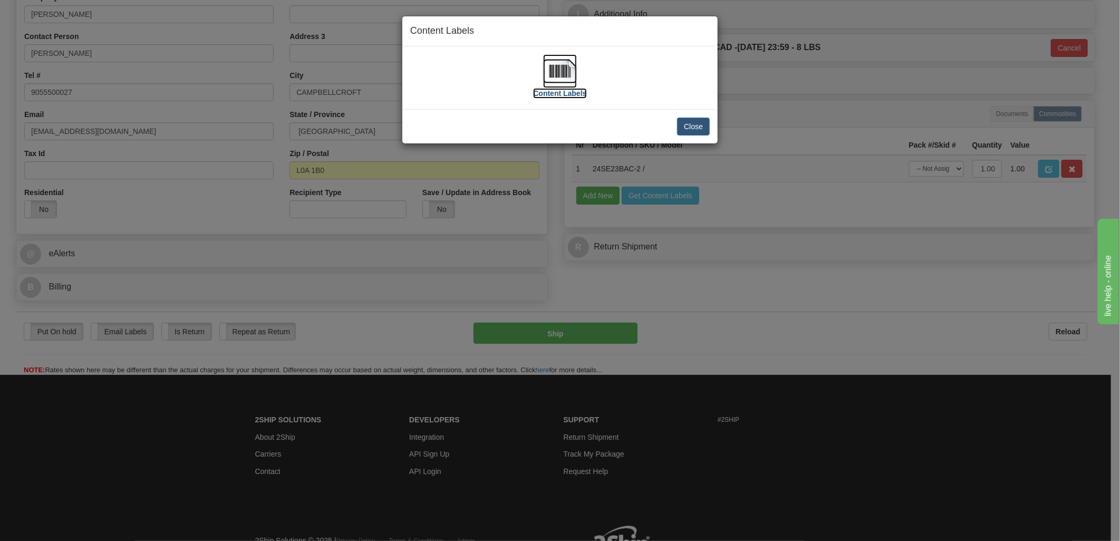
click at [562, 70] on img at bounding box center [560, 71] width 34 height 34
click at [540, 72] on div "Content Labels" at bounding box center [559, 77] width 53 height 47
click at [557, 72] on img at bounding box center [560, 71] width 34 height 34
click at [543, 71] on div "Content Labels" at bounding box center [559, 77] width 53 height 47
click at [552, 72] on img at bounding box center [560, 71] width 34 height 34
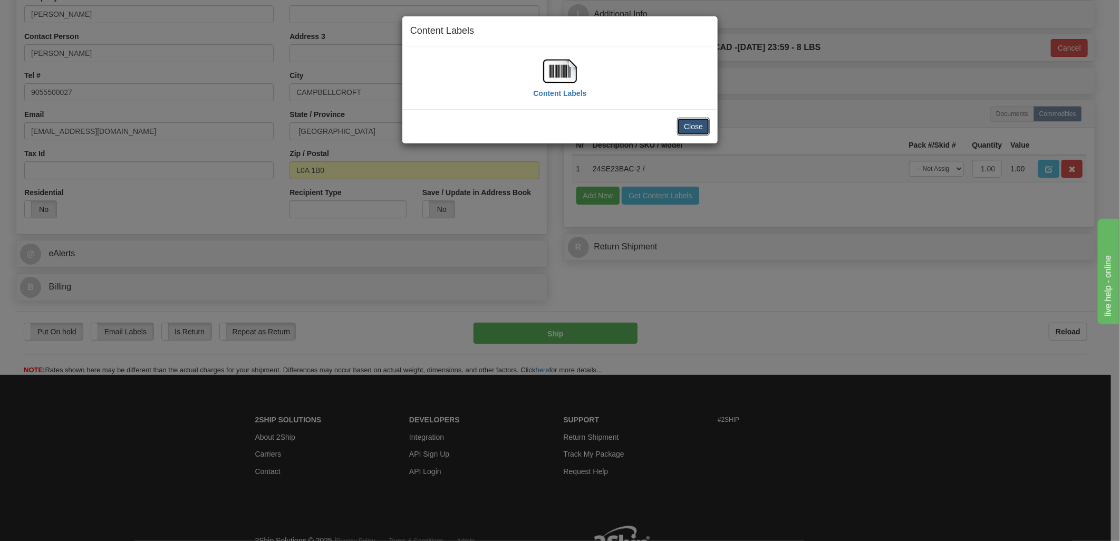
click at [698, 128] on button "Close" at bounding box center [693, 127] width 33 height 18
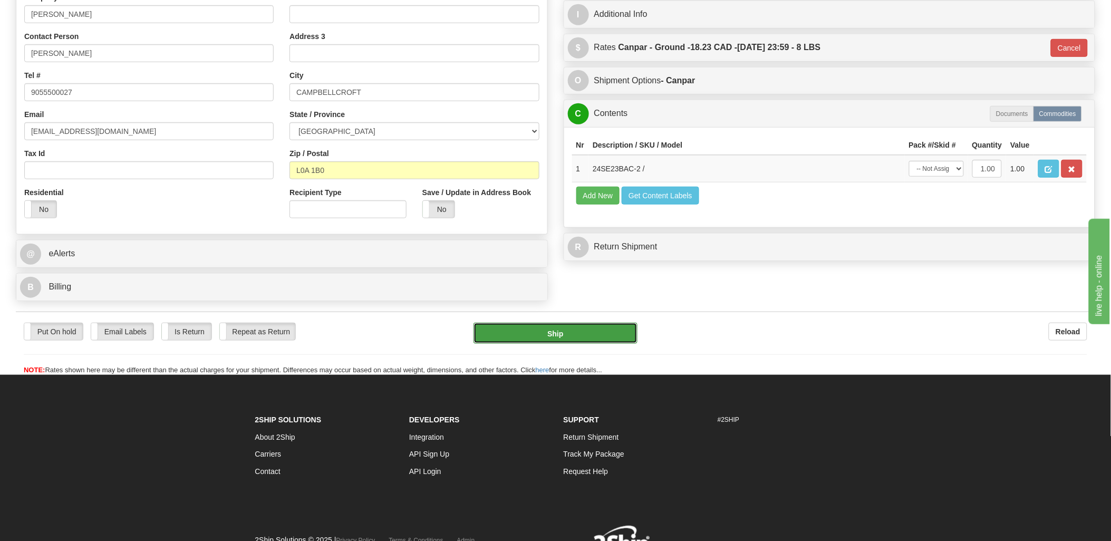
click at [563, 336] on button "Ship" at bounding box center [556, 333] width 164 height 21
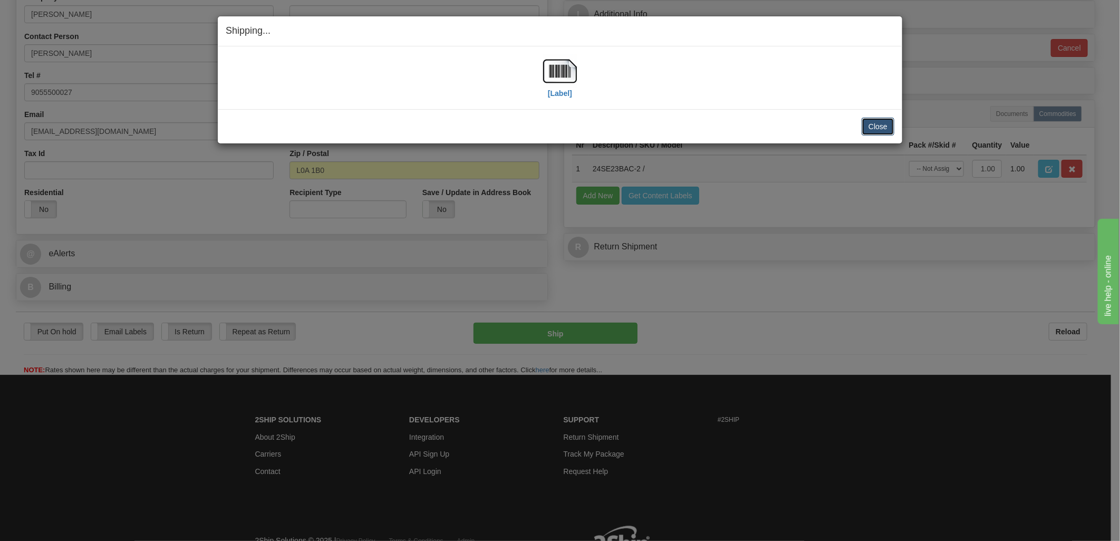
click at [878, 124] on button "Close" at bounding box center [878, 127] width 33 height 18
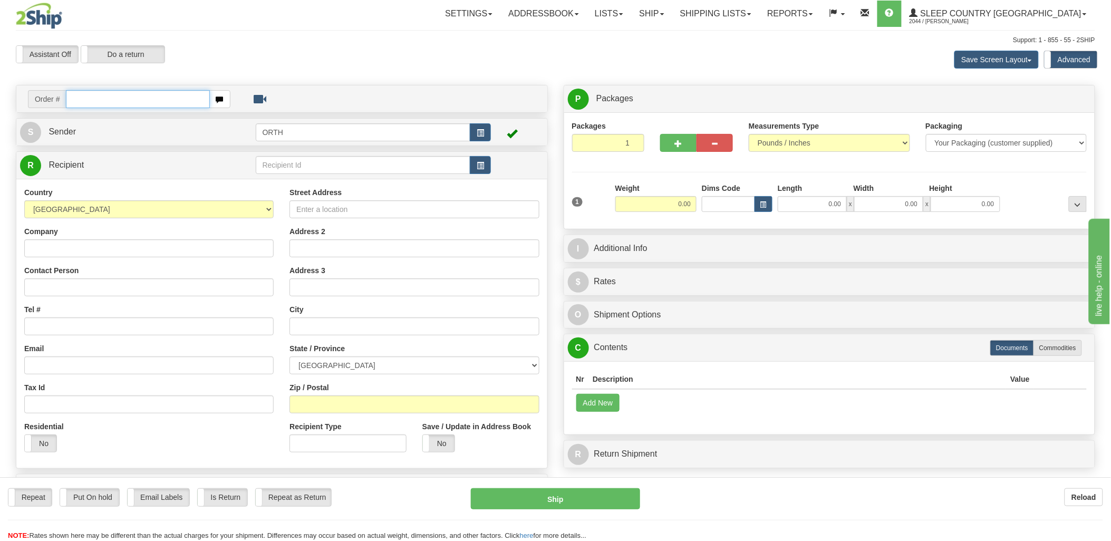
click at [95, 102] on div "Toggle navigation Settings Shipping Preferences Fields Preferences New" at bounding box center [555, 297] width 1111 height 594
click at [95, 102] on input "text" at bounding box center [137, 99] width 143 height 18
type input "9000i14"
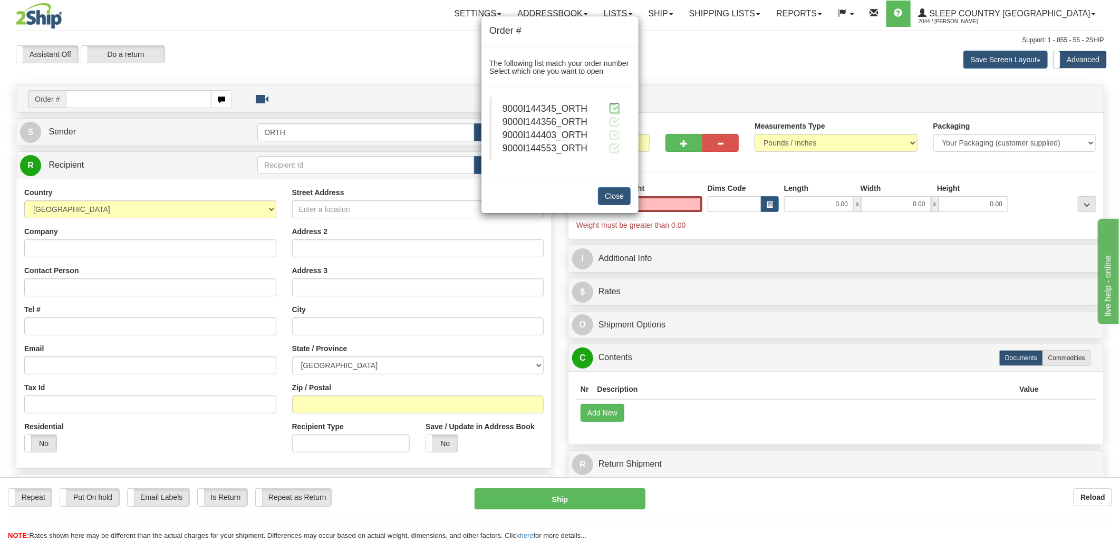
type input "0.00"
click at [615, 112] on span at bounding box center [614, 108] width 11 height 11
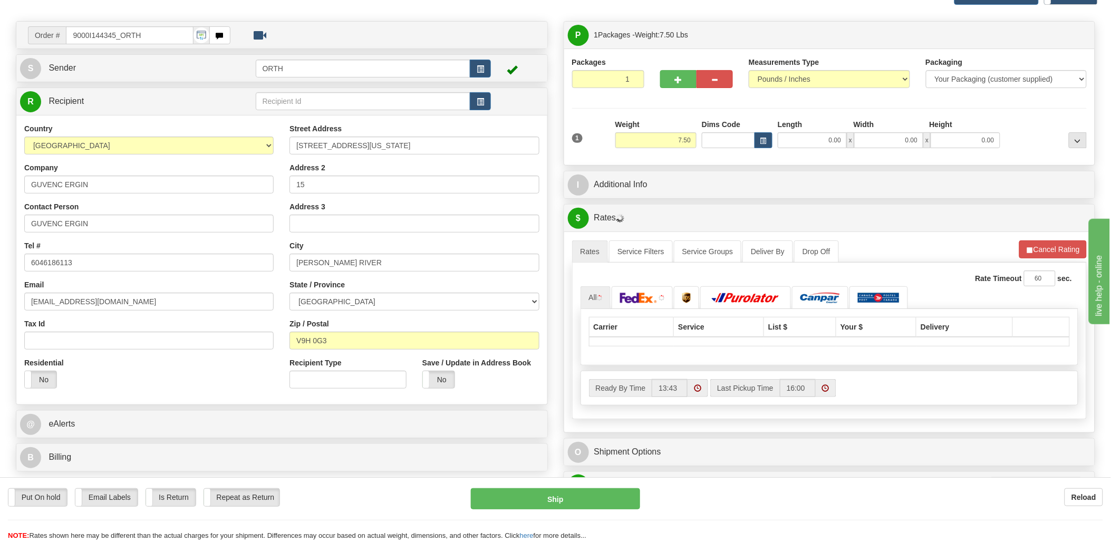
scroll to position [117, 0]
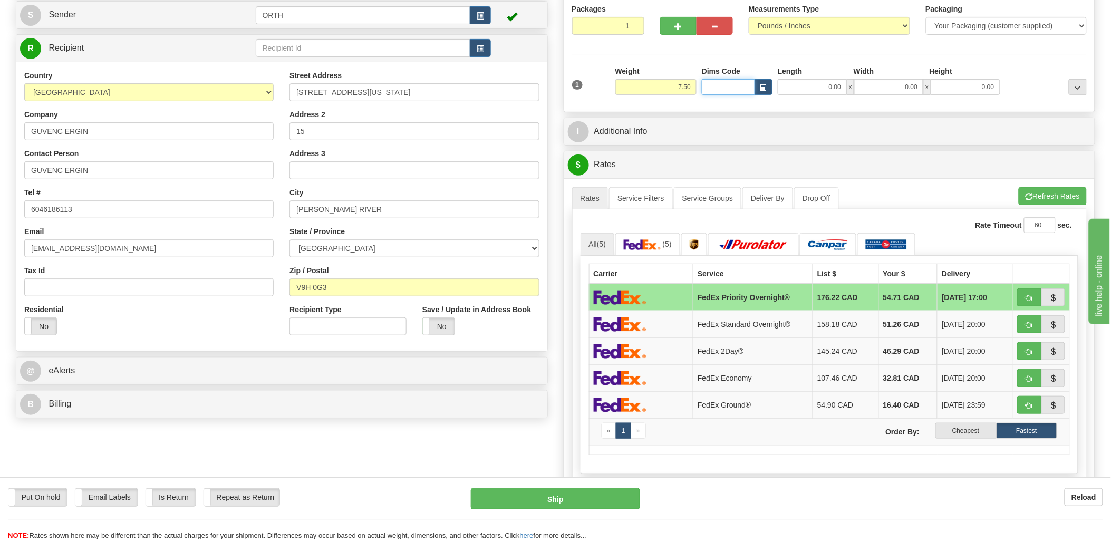
click at [730, 88] on input "Dims Code" at bounding box center [728, 87] width 53 height 16
type input "bte"
click button "Delete" at bounding box center [0, 0] width 0 height 0
type input "15.00"
type input "5.00"
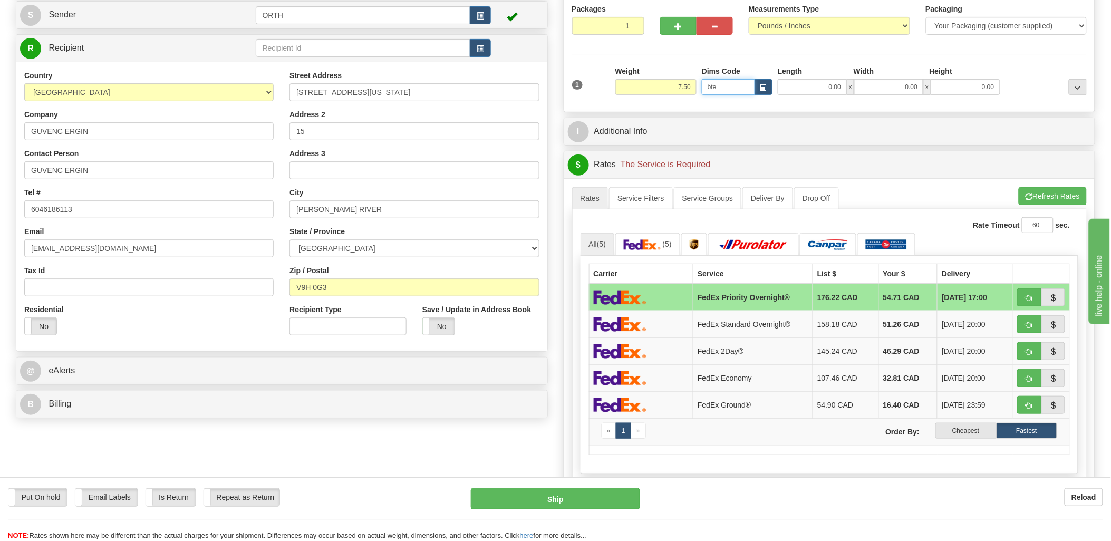
type input "25.00"
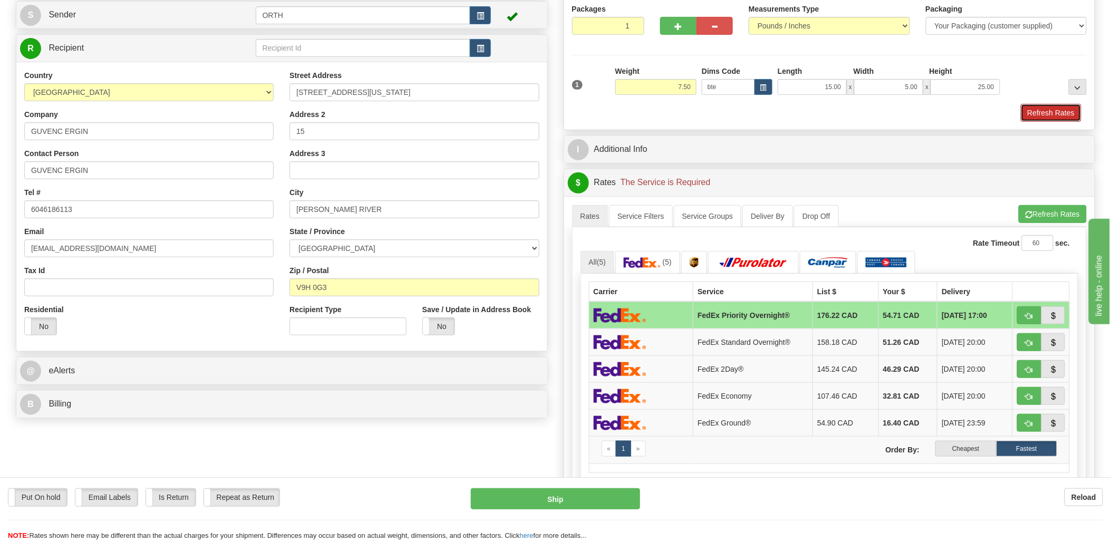
click at [1041, 108] on button "Refresh Rates" at bounding box center [1051, 113] width 61 height 18
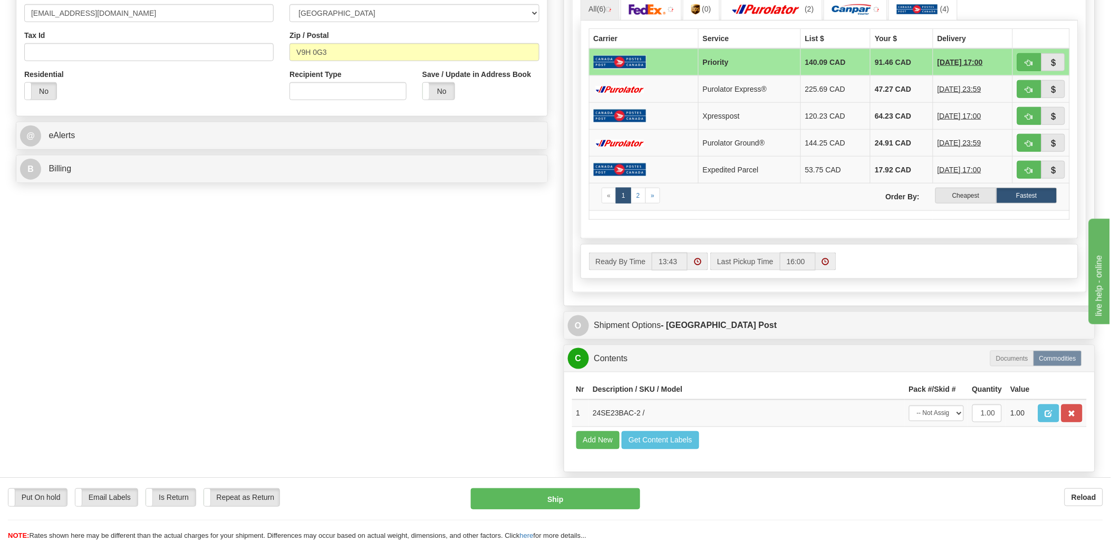
scroll to position [410, 0]
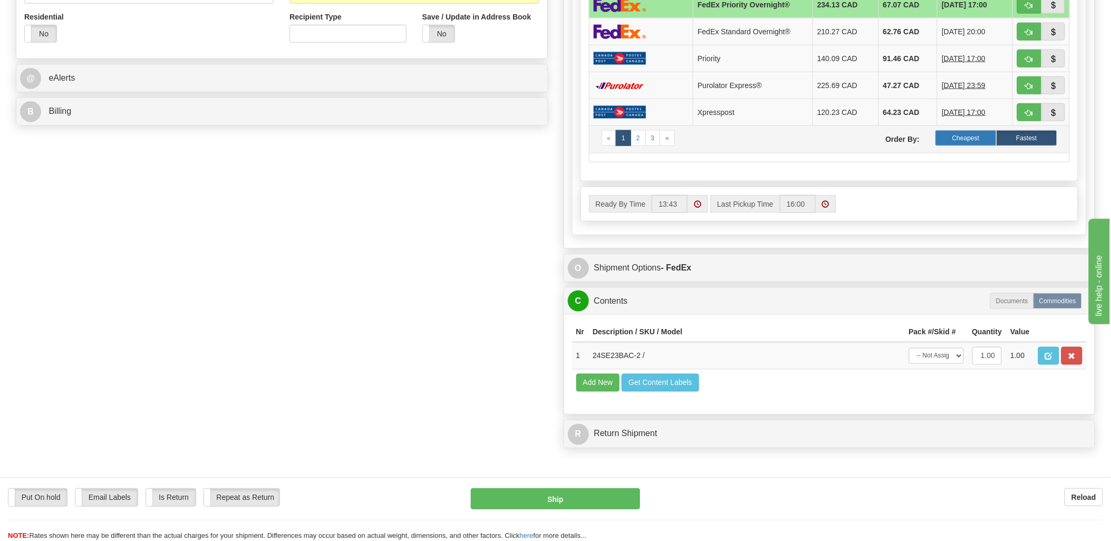
click at [955, 140] on label "Cheapest" at bounding box center [965, 138] width 61 height 16
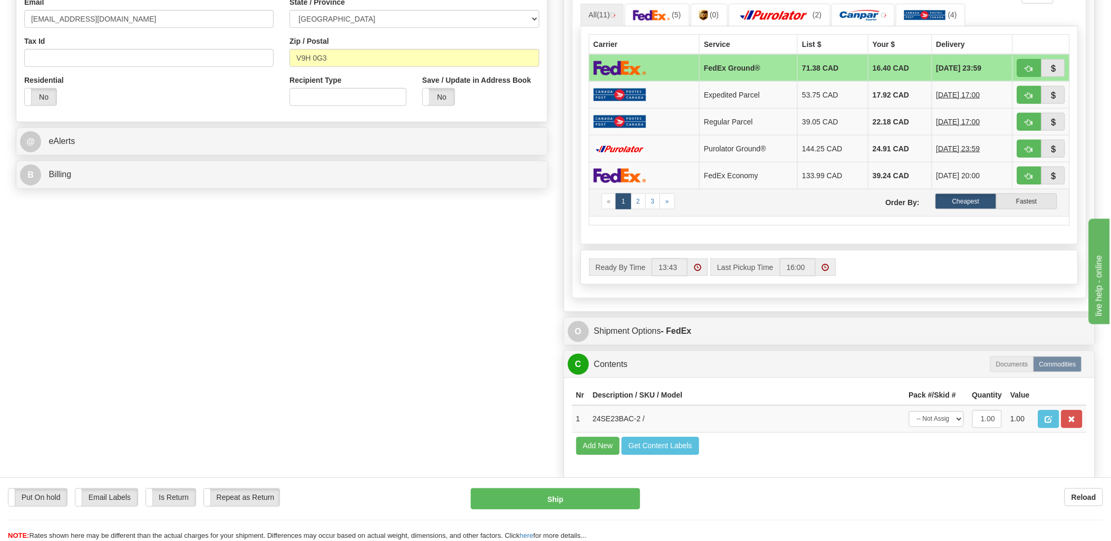
scroll to position [293, 0]
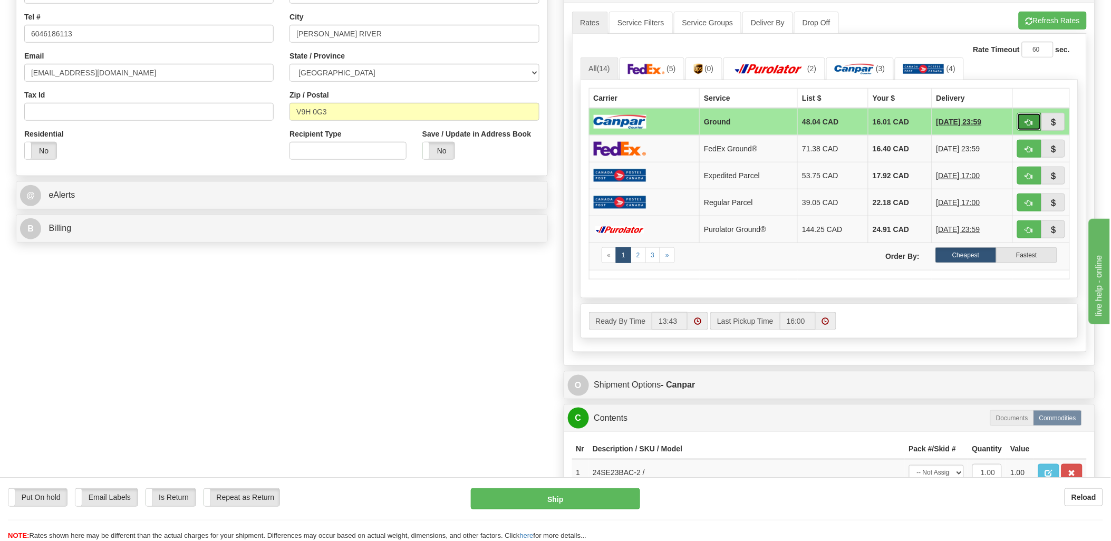
click at [1029, 127] on button "button" at bounding box center [1029, 122] width 24 height 18
type input "1"
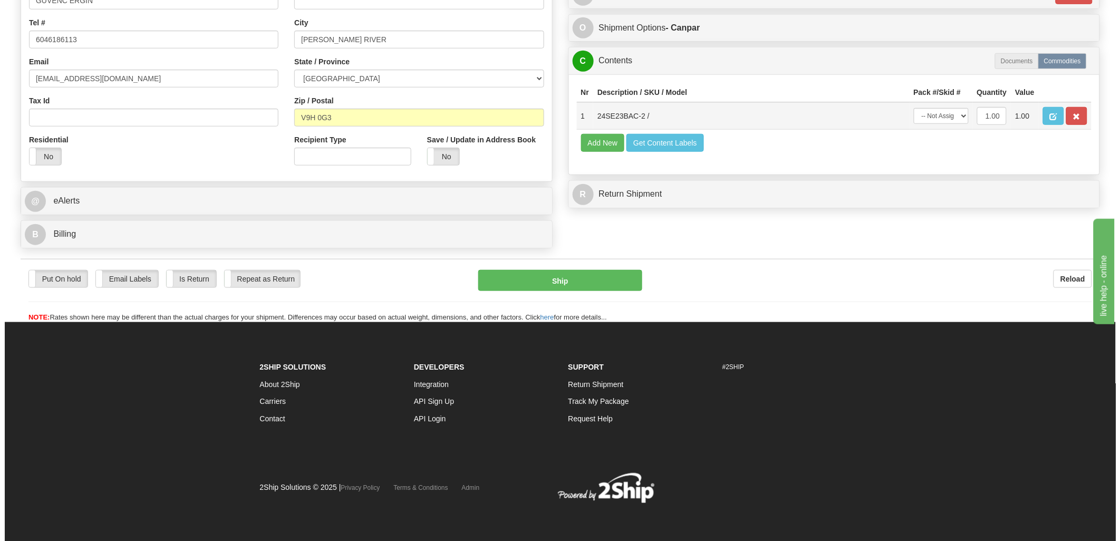
scroll to position [288, 0]
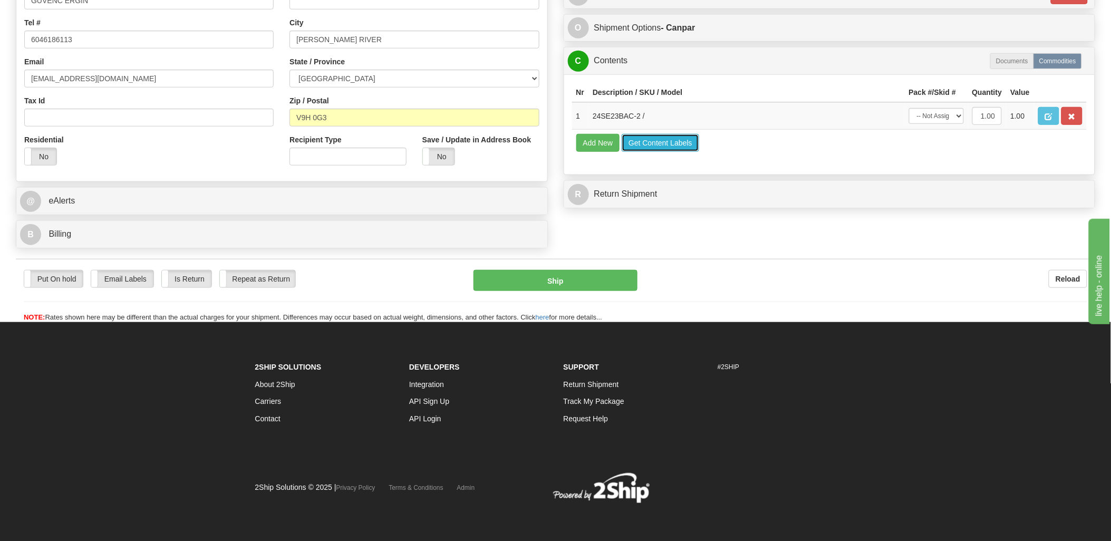
click at [681, 152] on button "Get Content Labels" at bounding box center [661, 143] width 78 height 18
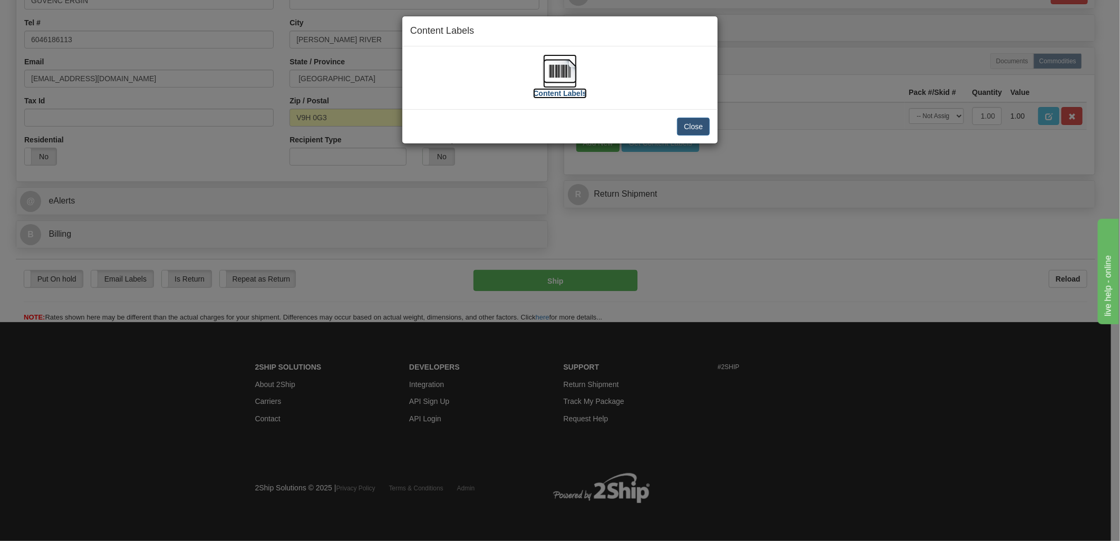
click at [569, 70] on img at bounding box center [560, 71] width 34 height 34
click at [679, 130] on button "Close" at bounding box center [693, 127] width 33 height 18
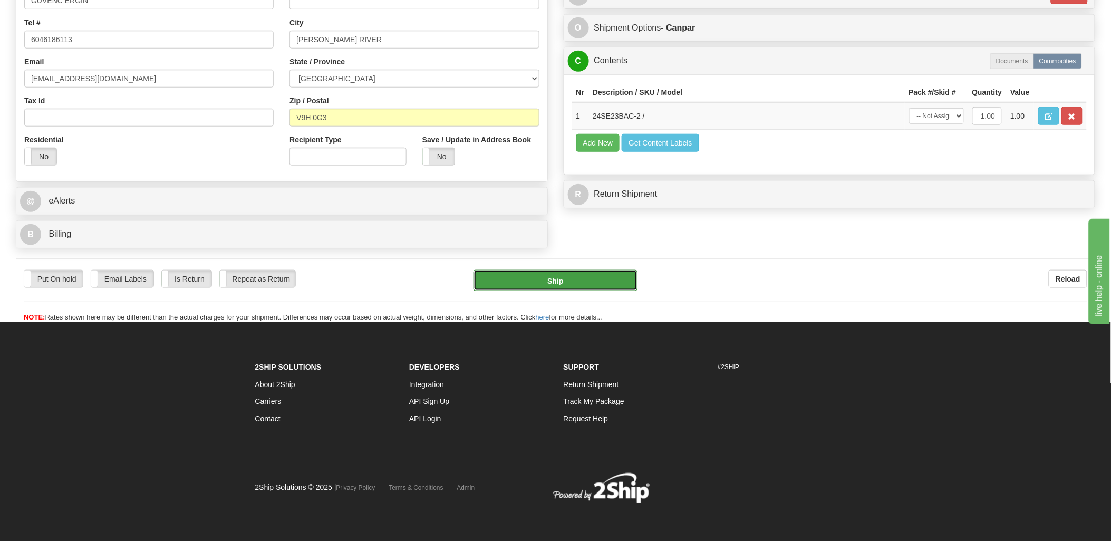
click at [510, 273] on button "Ship" at bounding box center [556, 280] width 164 height 21
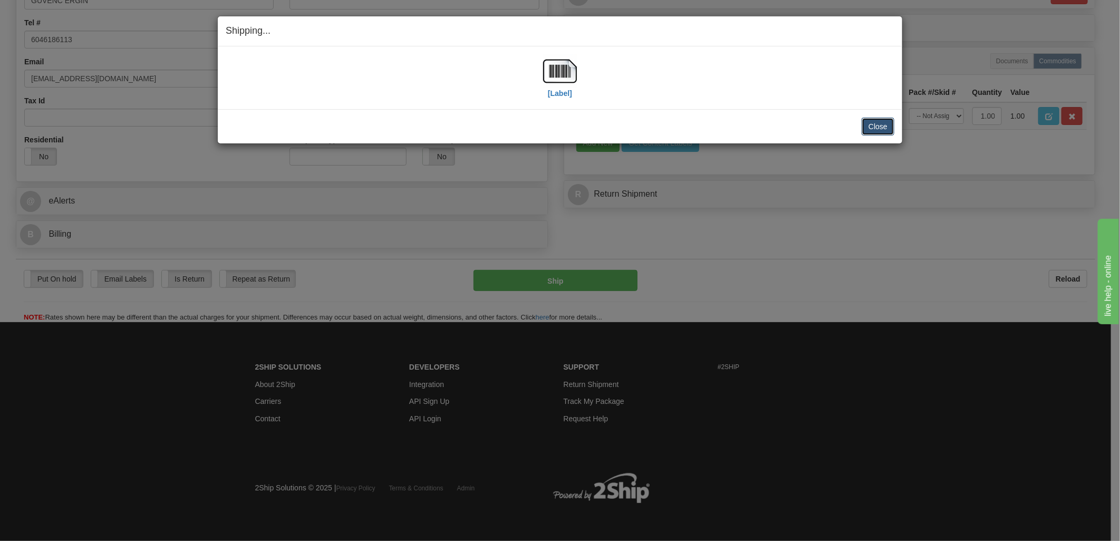
click at [872, 125] on button "Close" at bounding box center [878, 127] width 33 height 18
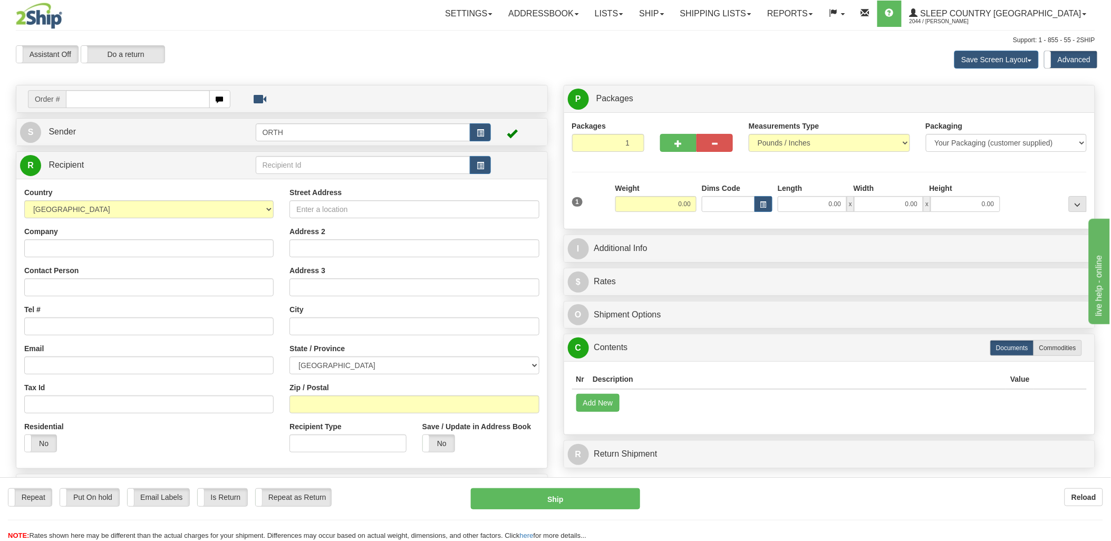
click at [91, 97] on div "Toggle navigation Settings Shipping Preferences Fields Preferences New" at bounding box center [555, 297] width 1111 height 594
click at [94, 98] on input "text" at bounding box center [137, 99] width 143 height 18
type input "9000i"
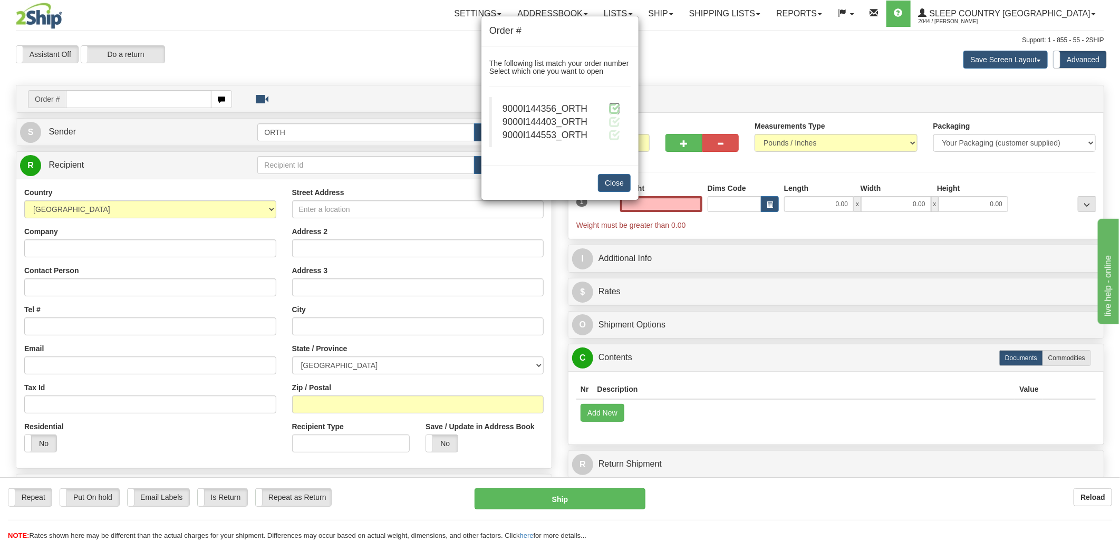
type input "0.00"
click at [612, 108] on span at bounding box center [614, 108] width 11 height 11
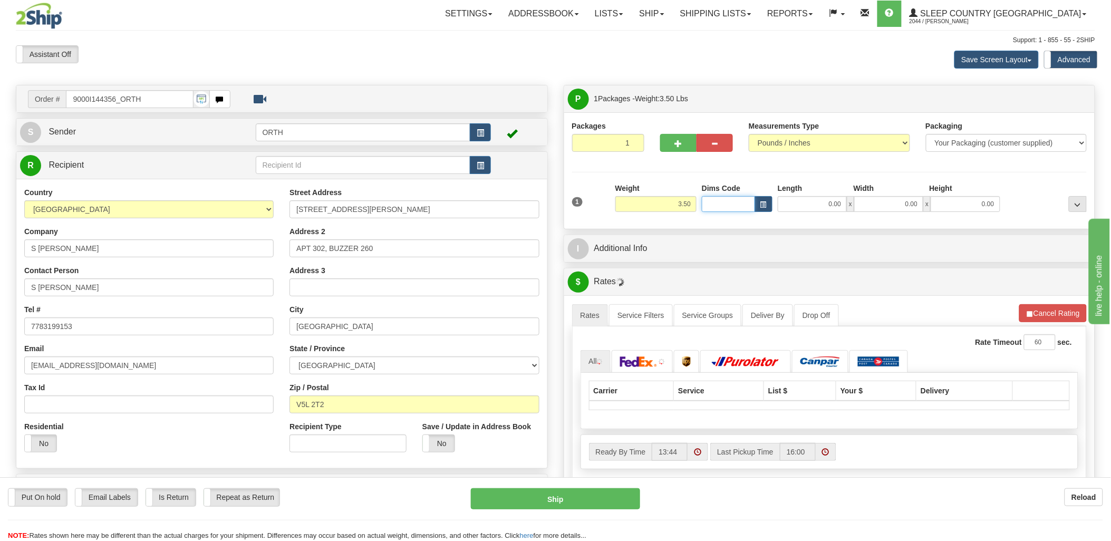
click at [716, 200] on input "Dims Code" at bounding box center [728, 204] width 53 height 16
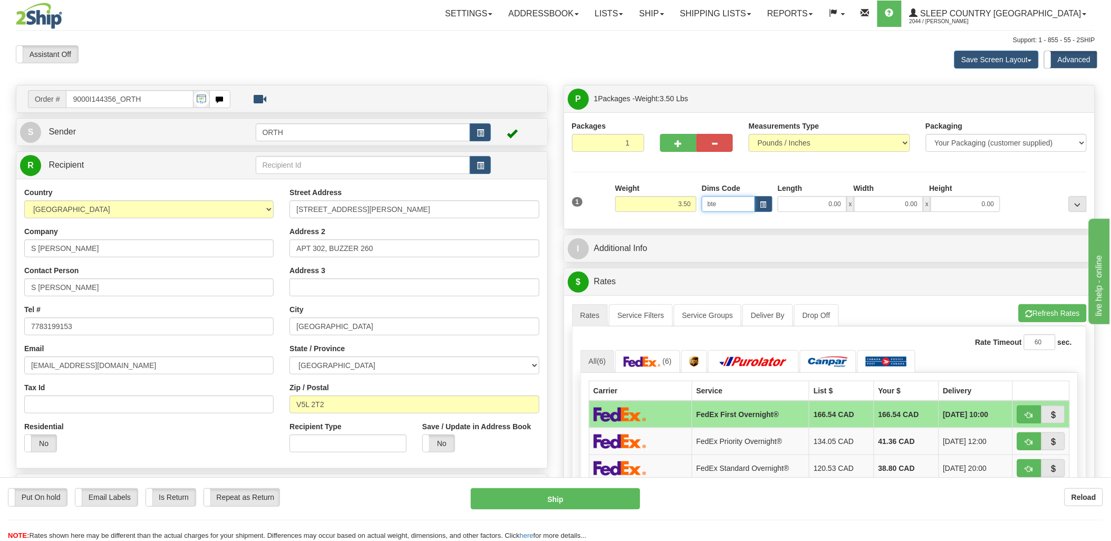
type input "bte"
click button "Delete" at bounding box center [0, 0] width 0 height 0
type input "15.00"
type input "5.00"
type input "25.00"
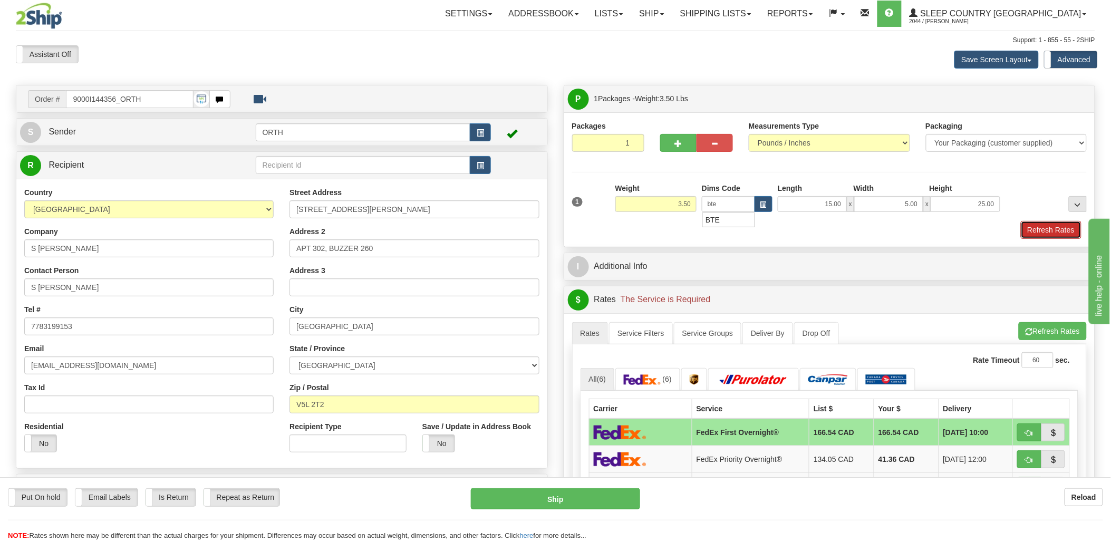
click at [1065, 225] on button "Refresh Rates" at bounding box center [1051, 230] width 61 height 18
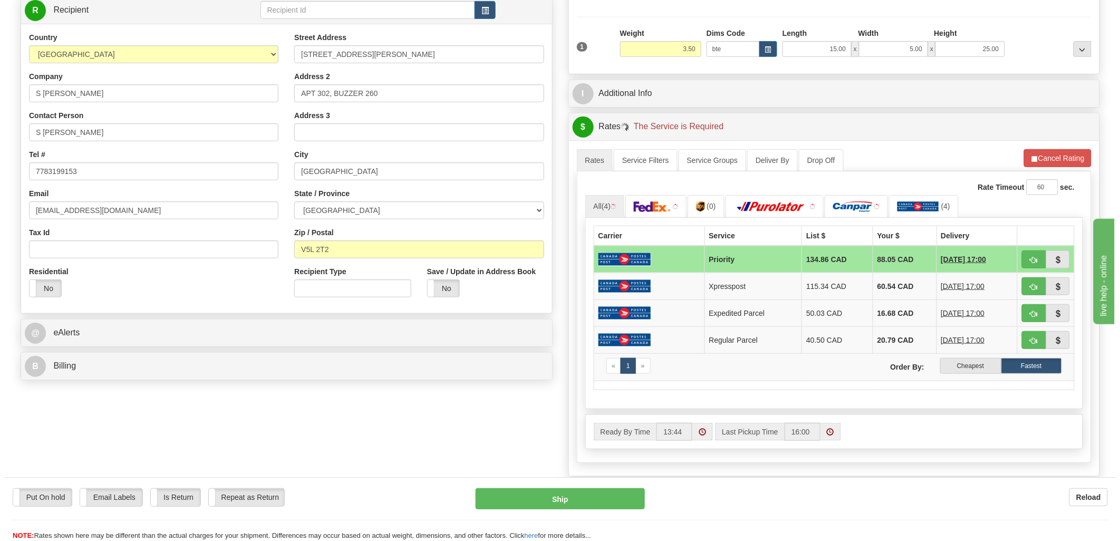
scroll to position [176, 0]
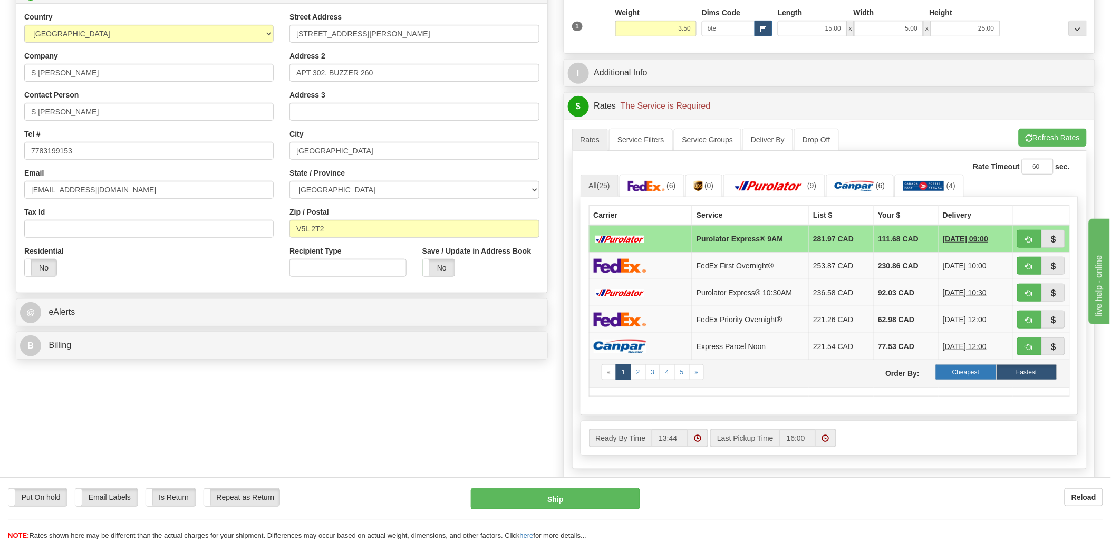
click at [971, 371] on label "Cheapest" at bounding box center [965, 372] width 61 height 16
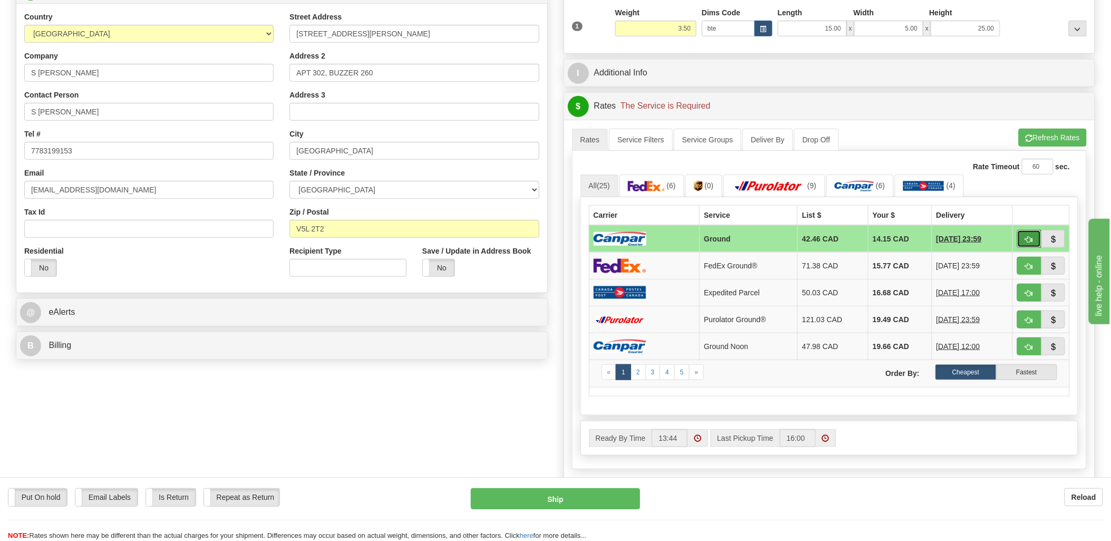
click at [1039, 240] on button "button" at bounding box center [1029, 239] width 24 height 18
type input "1"
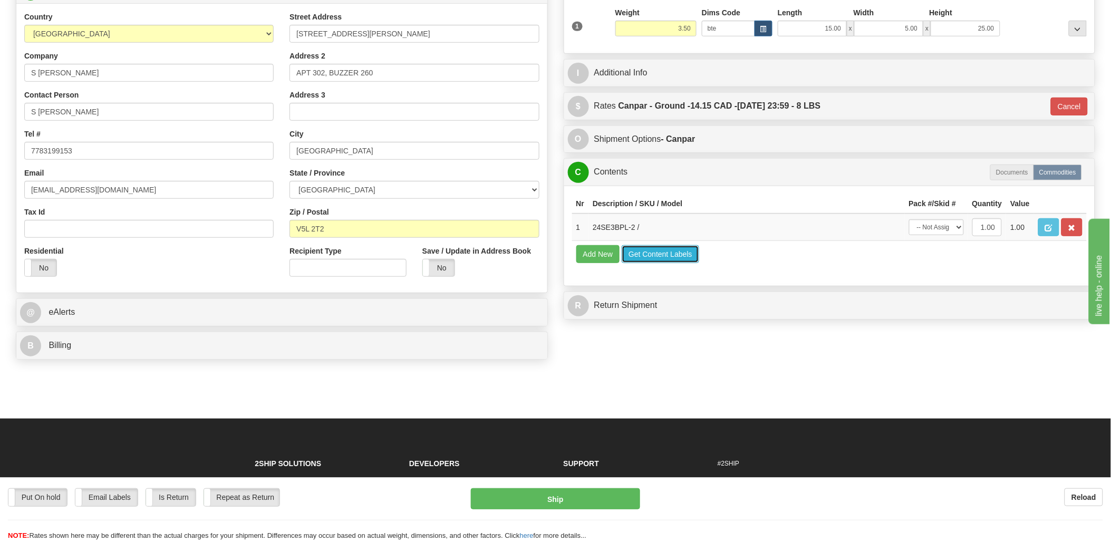
click at [668, 263] on button "Get Content Labels" at bounding box center [661, 254] width 78 height 18
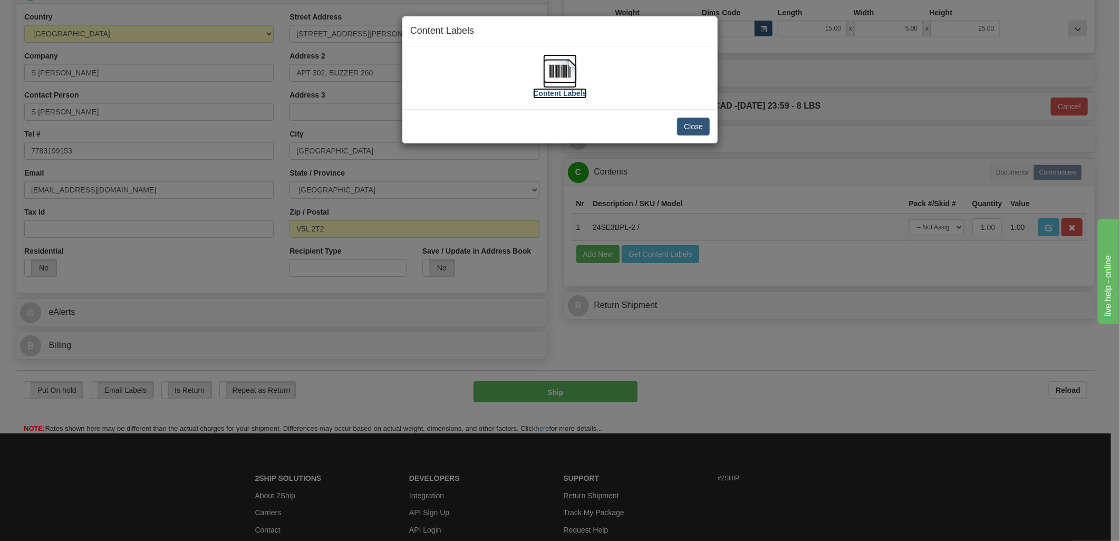
click at [551, 75] on img at bounding box center [560, 71] width 34 height 34
click at [694, 129] on button "Close" at bounding box center [693, 127] width 33 height 18
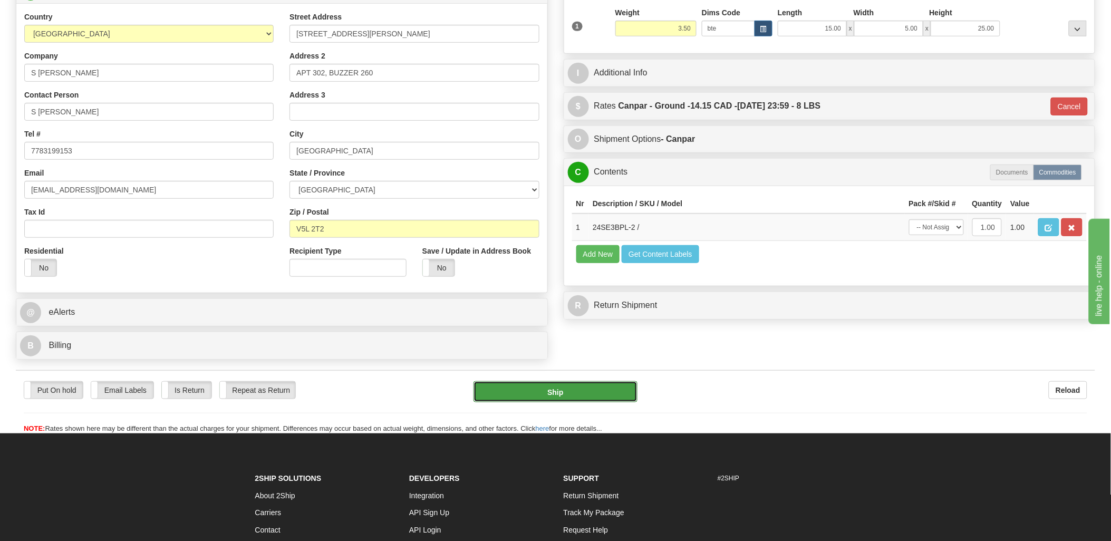
click at [573, 393] on button "Ship" at bounding box center [556, 391] width 164 height 21
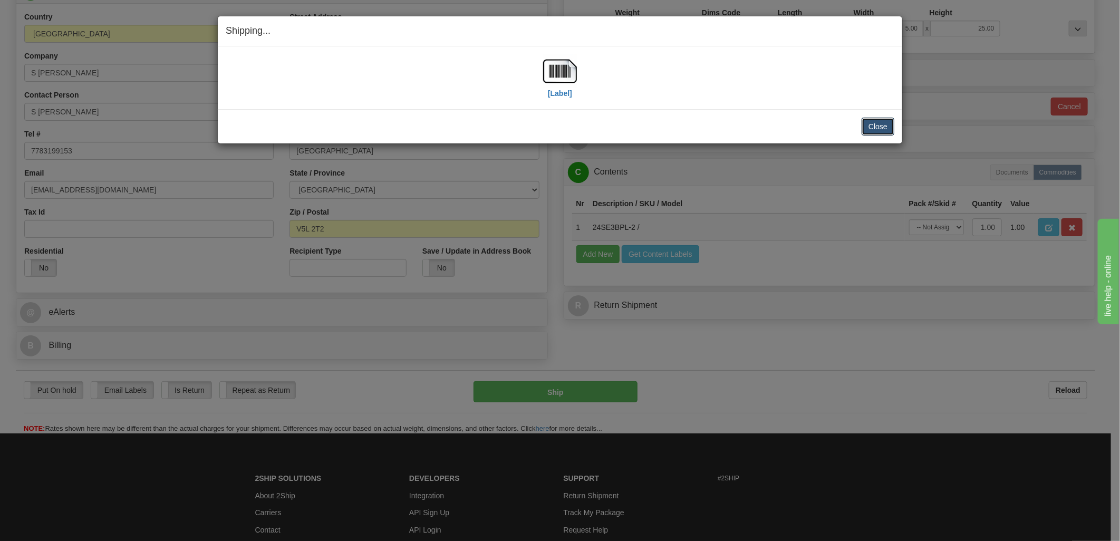
drag, startPoint x: 881, startPoint y: 122, endPoint x: 842, endPoint y: 117, distance: 38.9
click at [881, 123] on button "Close" at bounding box center [878, 127] width 33 height 18
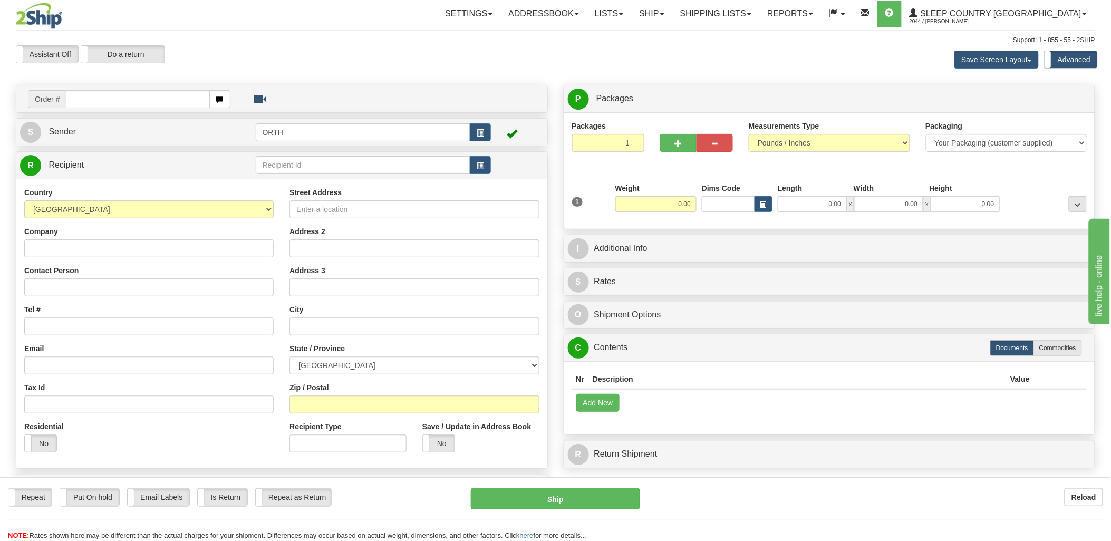
click at [150, 98] on input "text" at bounding box center [137, 99] width 143 height 18
drag, startPoint x: 150, startPoint y: 98, endPoint x: 449, endPoint y: 97, distance: 298.4
click at [151, 98] on input "text" at bounding box center [137, 99] width 143 height 18
type input "9000i14"
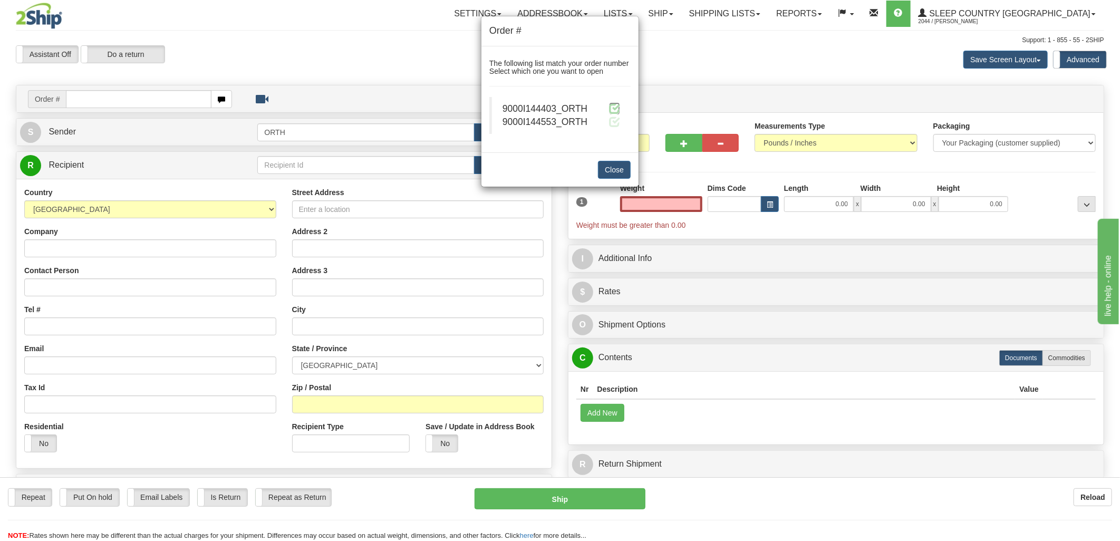
type input "0.00"
click at [614, 104] on span at bounding box center [614, 108] width 11 height 11
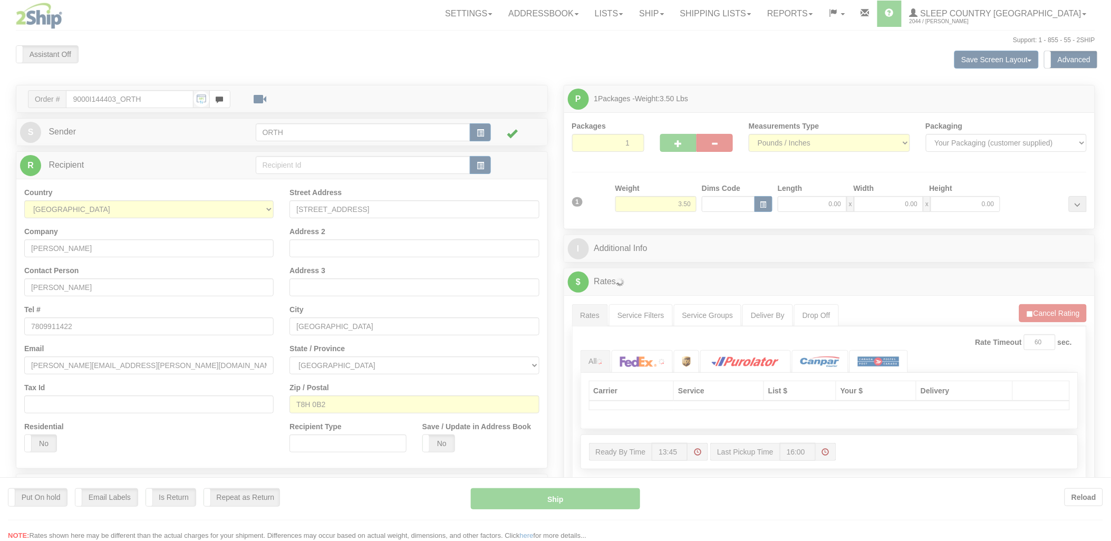
click at [714, 206] on div at bounding box center [555, 270] width 1111 height 541
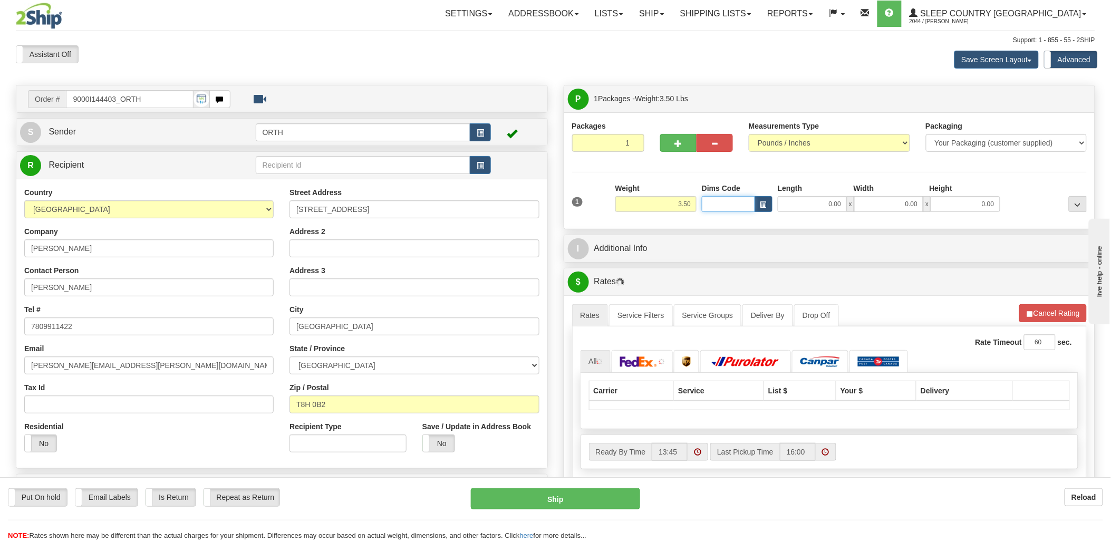
click at [714, 206] on input "Dims Code" at bounding box center [728, 204] width 53 height 16
type input "bte"
click button "Delete" at bounding box center [0, 0] width 0 height 0
type input "15.00"
type input "5.00"
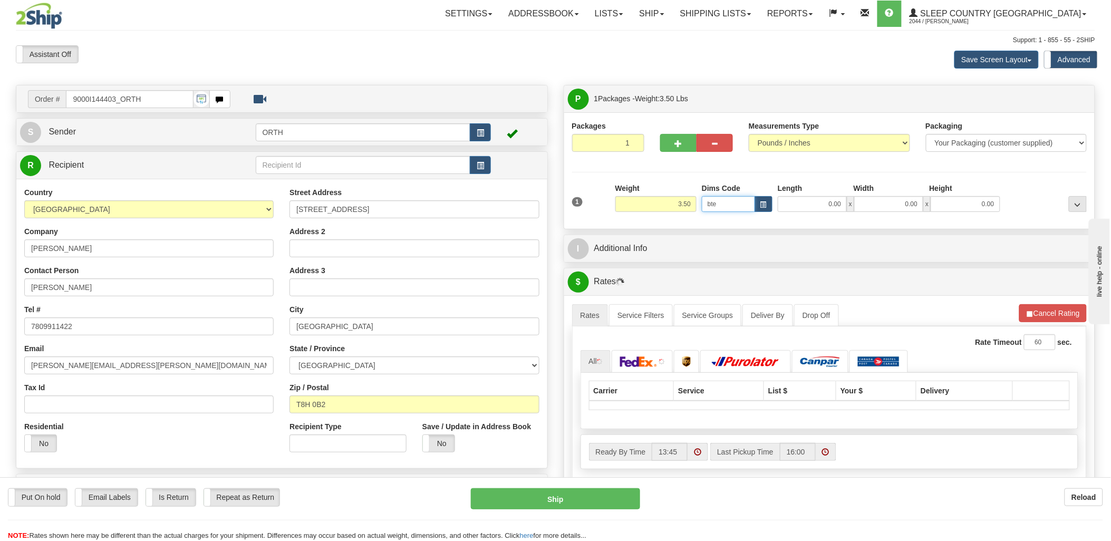
type input "25.00"
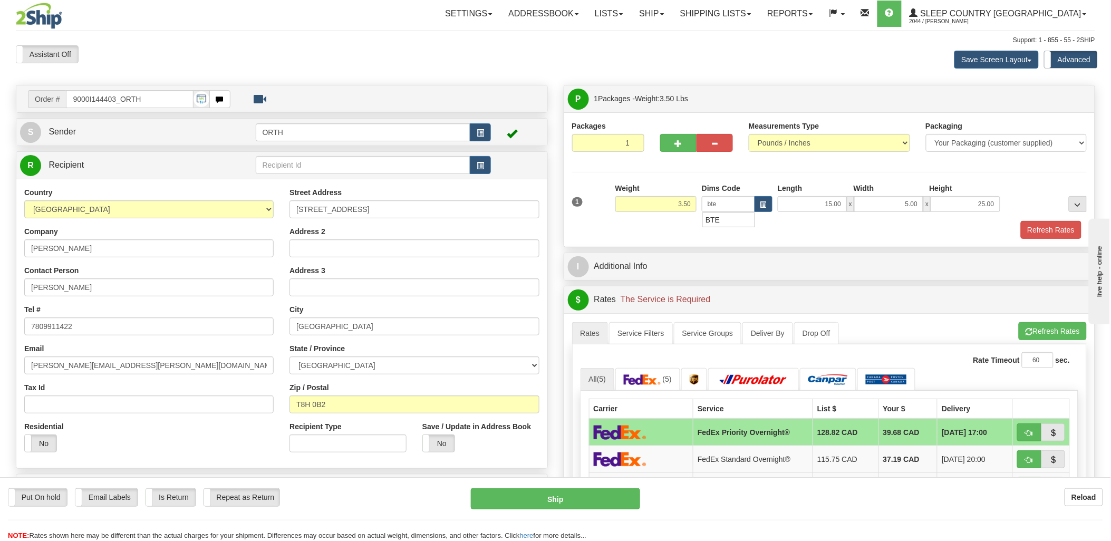
click at [1046, 220] on div "Packaging Your Packaging (customer supplied) Envelope (carrier supplied) Pack (…" at bounding box center [851, 220] width 477 height 1
click at [1048, 230] on button "Refresh Rates" at bounding box center [1051, 230] width 61 height 18
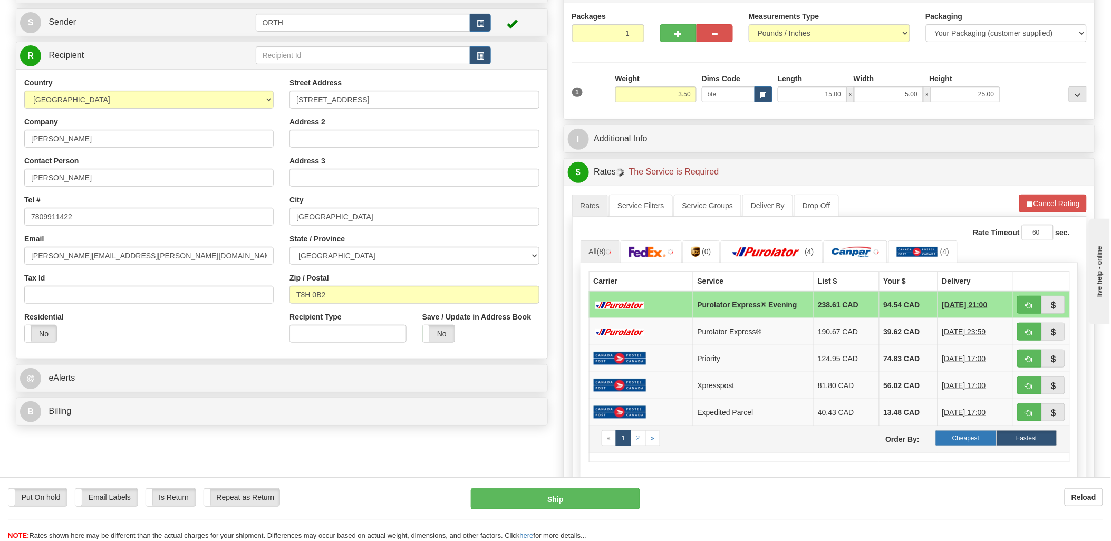
scroll to position [117, 0]
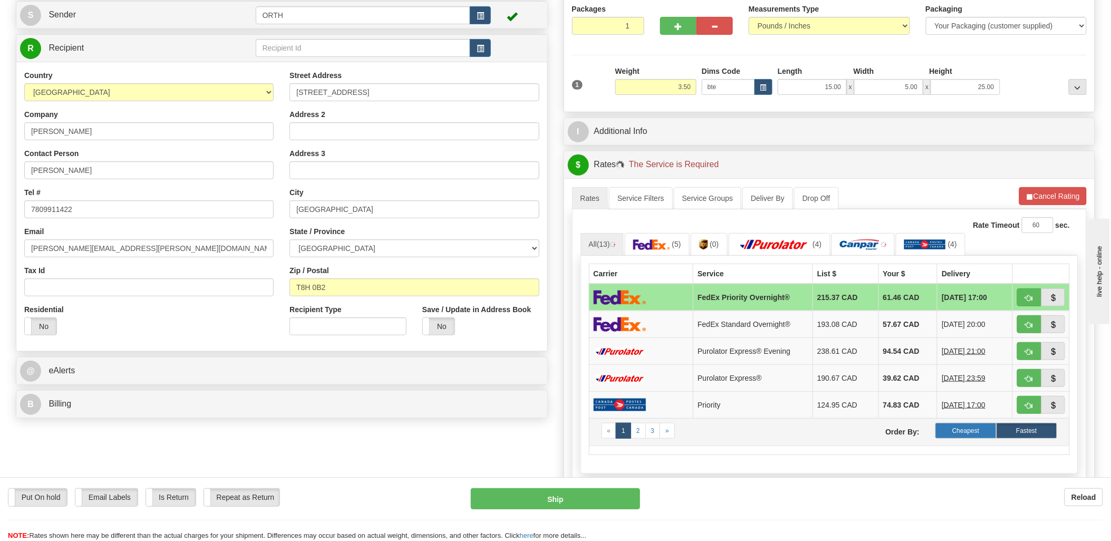
click at [973, 430] on label "Cheapest" at bounding box center [965, 431] width 61 height 16
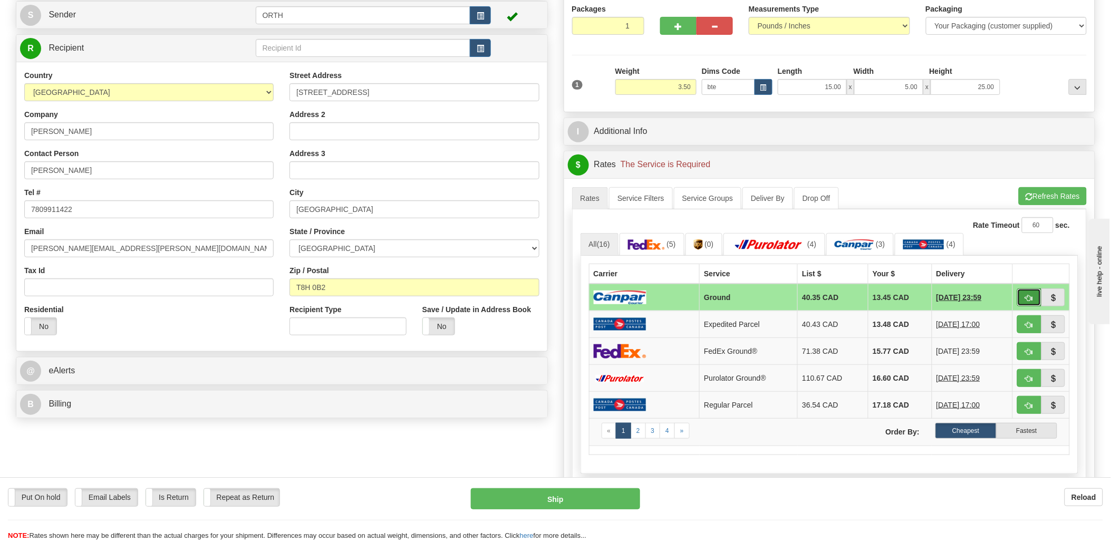
click at [1033, 299] on button "button" at bounding box center [1029, 297] width 24 height 18
type input "1"
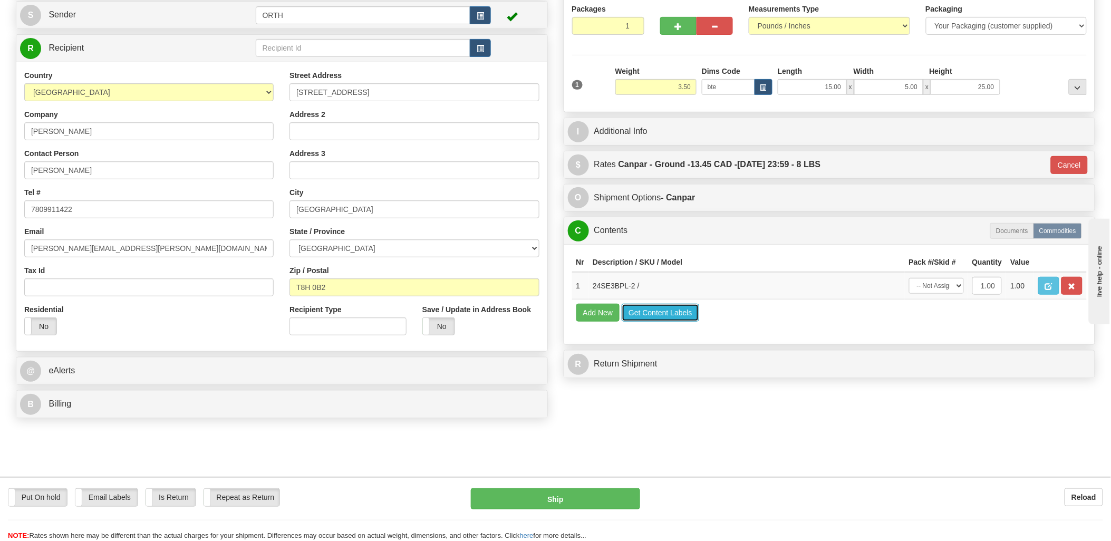
click at [672, 322] on button "Get Content Labels" at bounding box center [661, 313] width 78 height 18
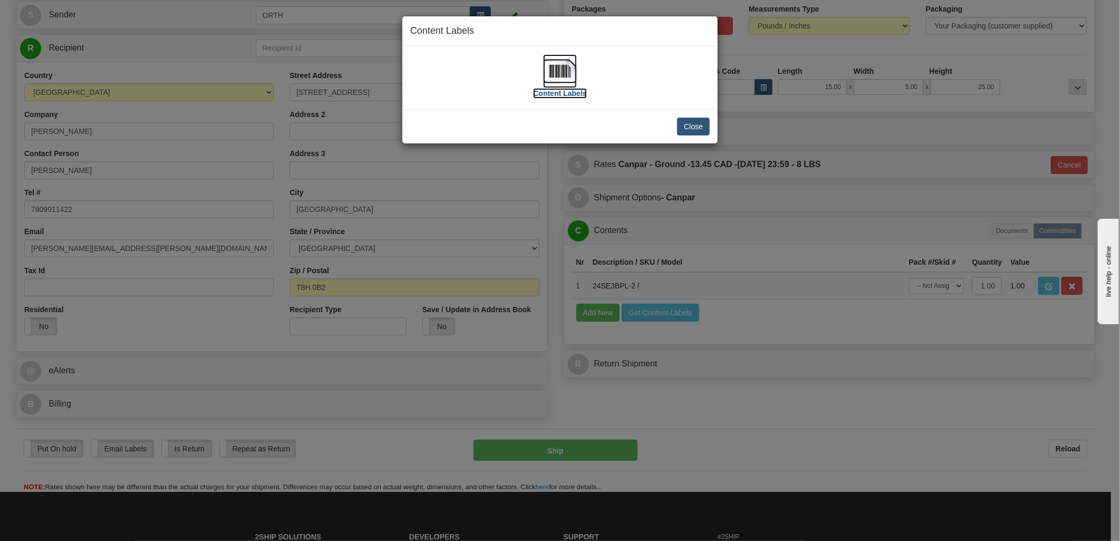
click at [561, 78] on img at bounding box center [560, 71] width 34 height 34
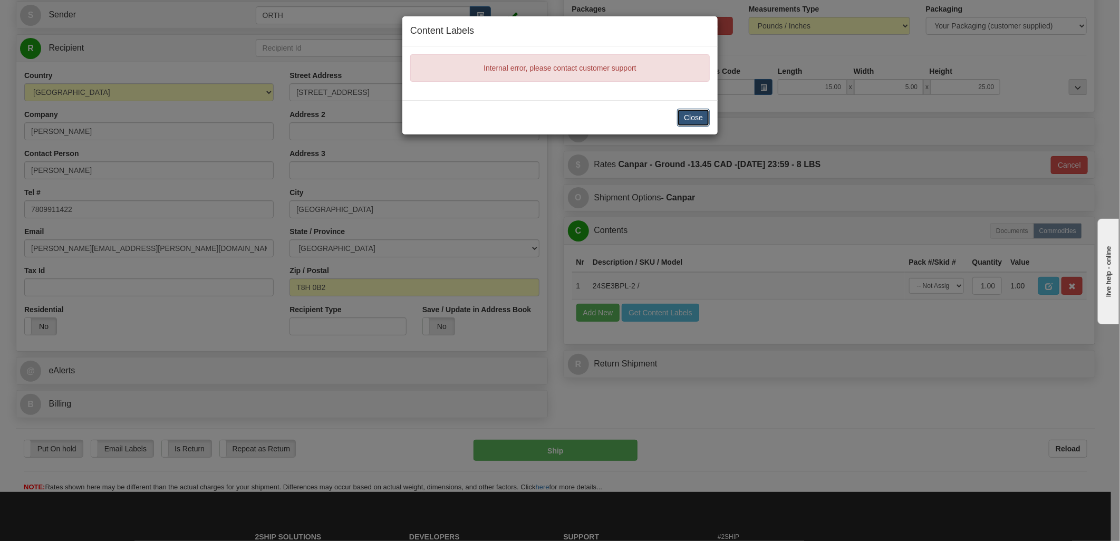
click at [691, 119] on button "Close" at bounding box center [693, 118] width 33 height 18
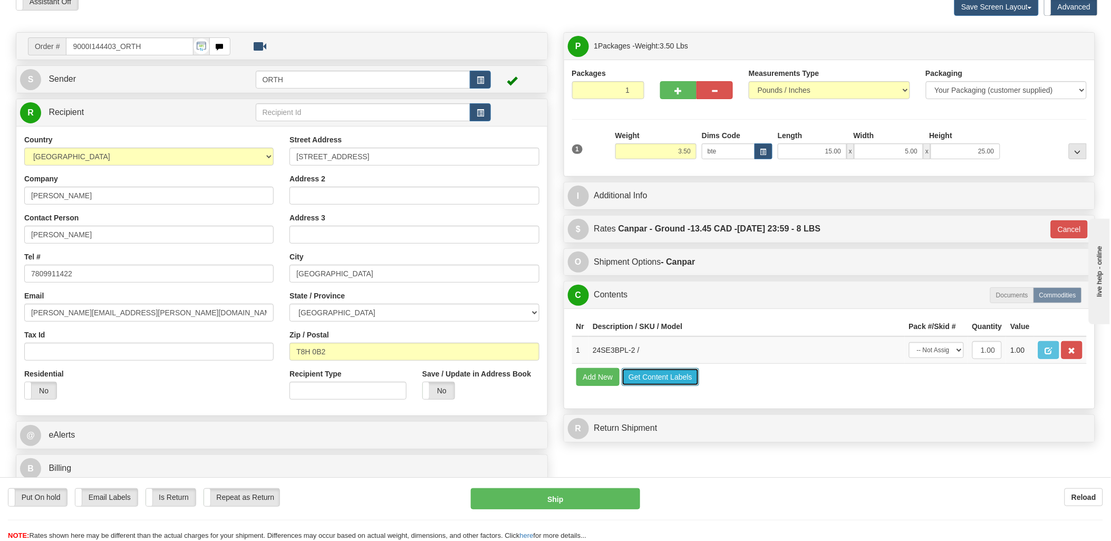
scroll to position [0, 0]
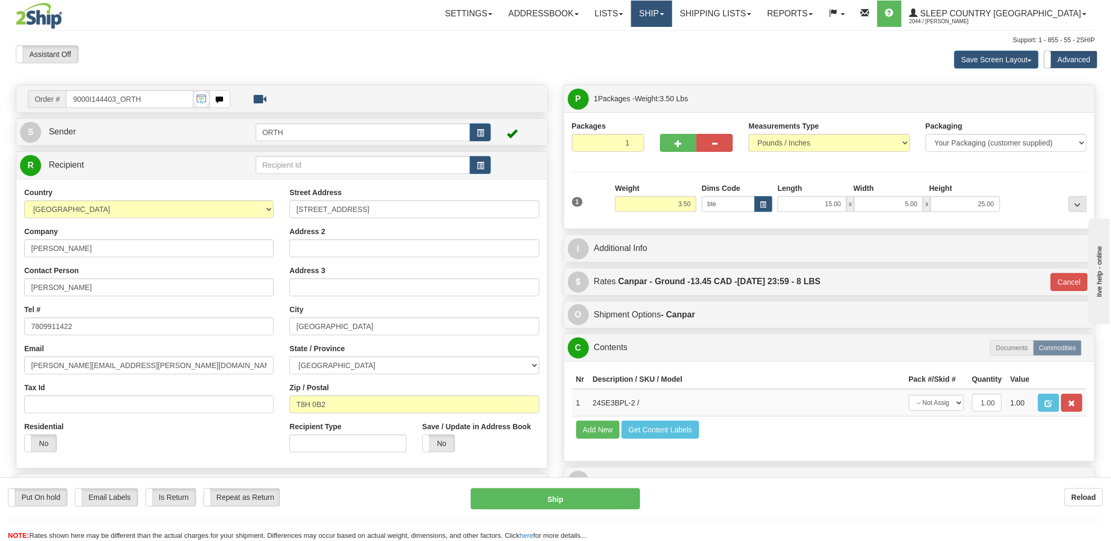
click at [672, 14] on link "Ship" at bounding box center [651, 14] width 41 height 26
click at [627, 35] on span "Ship Screen" at bounding box center [607, 37] width 40 height 8
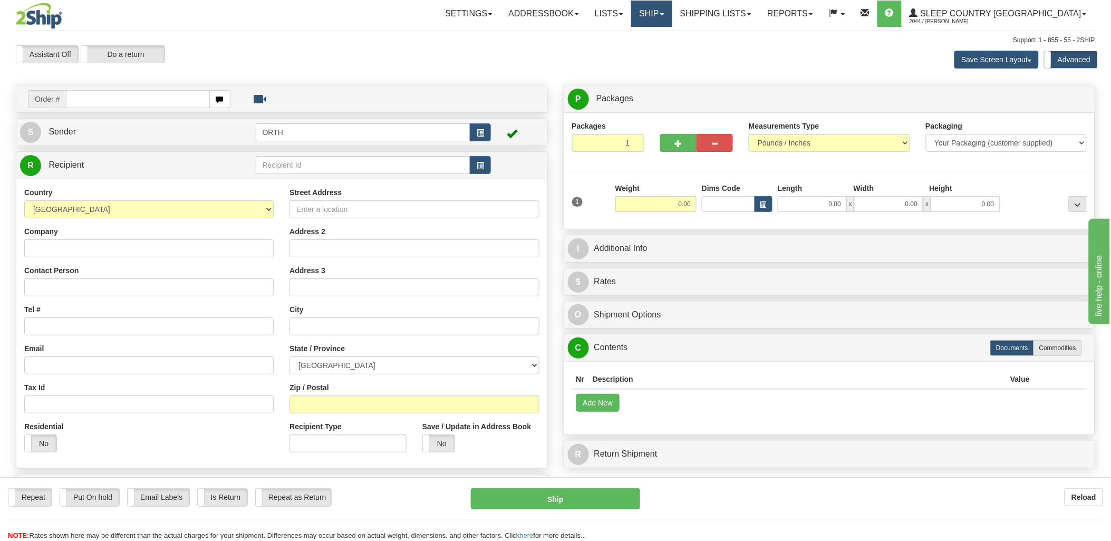
click at [672, 12] on link "Ship" at bounding box center [651, 14] width 41 height 26
click at [746, 13] on link "Shipping lists" at bounding box center [715, 14] width 87 height 26
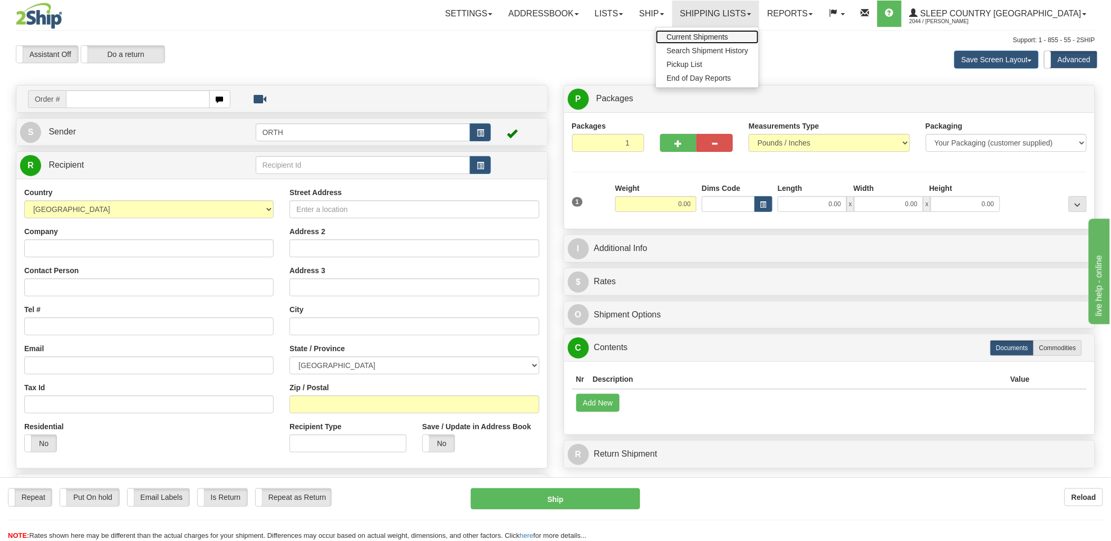
click at [753, 32] on link "Current Shipments" at bounding box center [707, 37] width 103 height 14
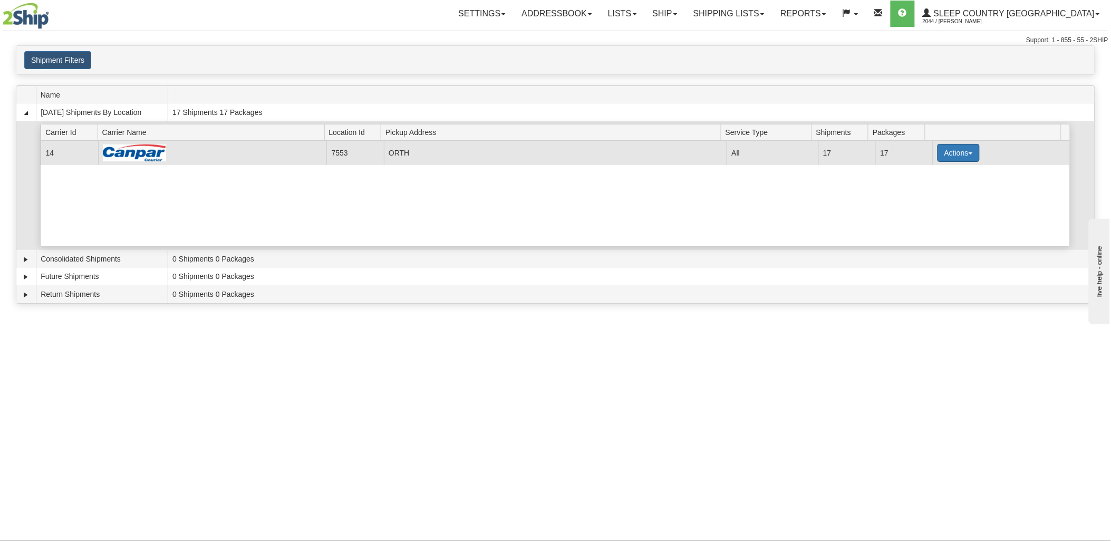
click at [938, 151] on button "Actions" at bounding box center [959, 153] width 42 height 18
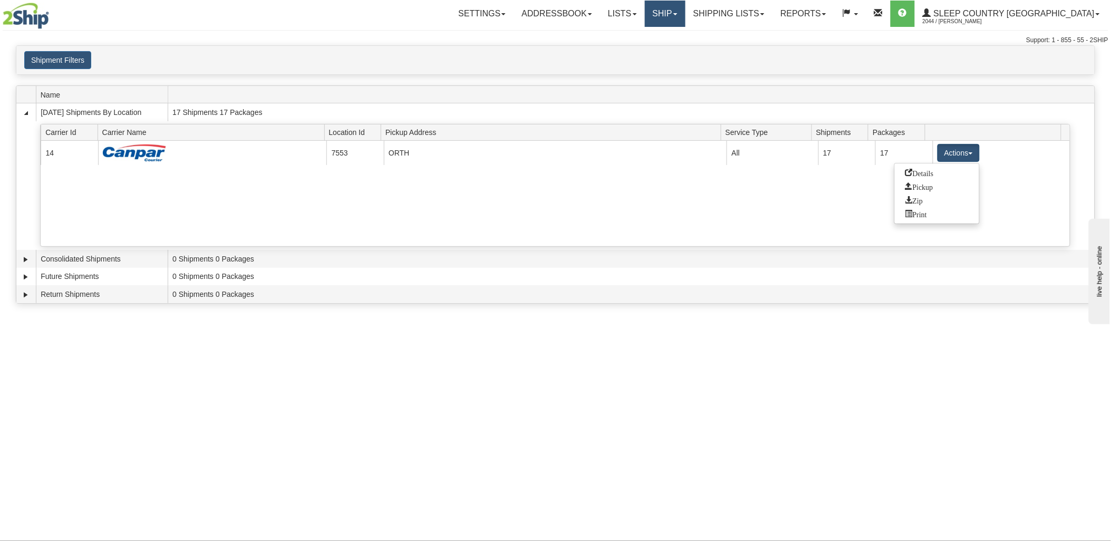
click at [685, 7] on link "Ship" at bounding box center [665, 14] width 41 height 26
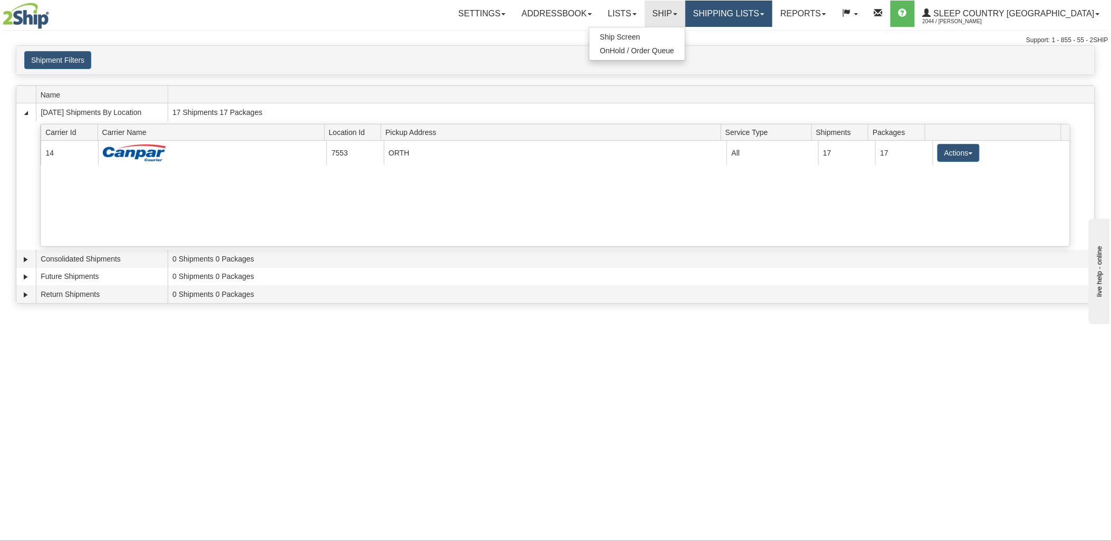
click at [772, 6] on link "Shipping lists" at bounding box center [728, 14] width 87 height 26
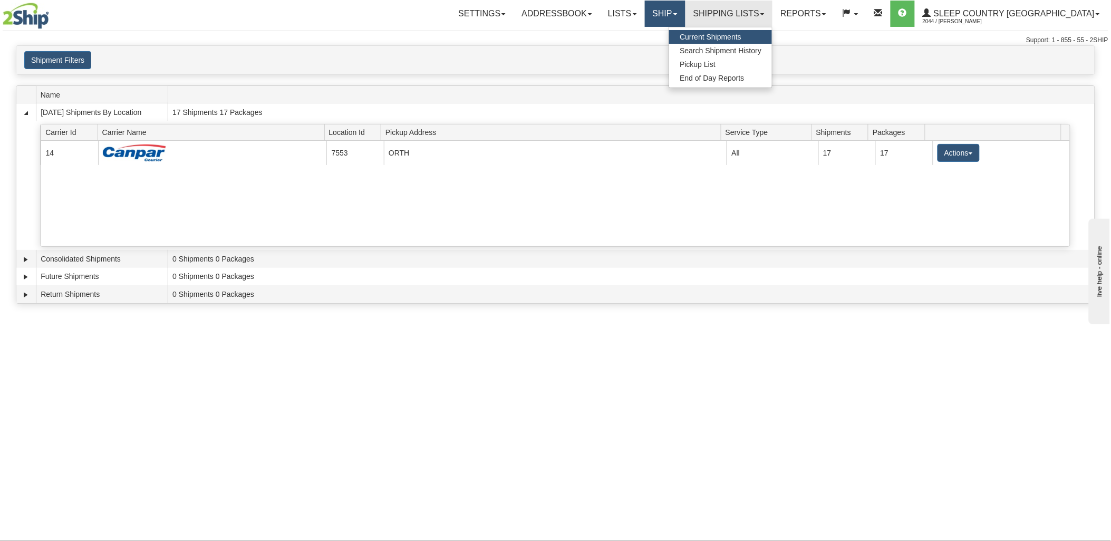
click at [685, 15] on link "Ship" at bounding box center [665, 14] width 41 height 26
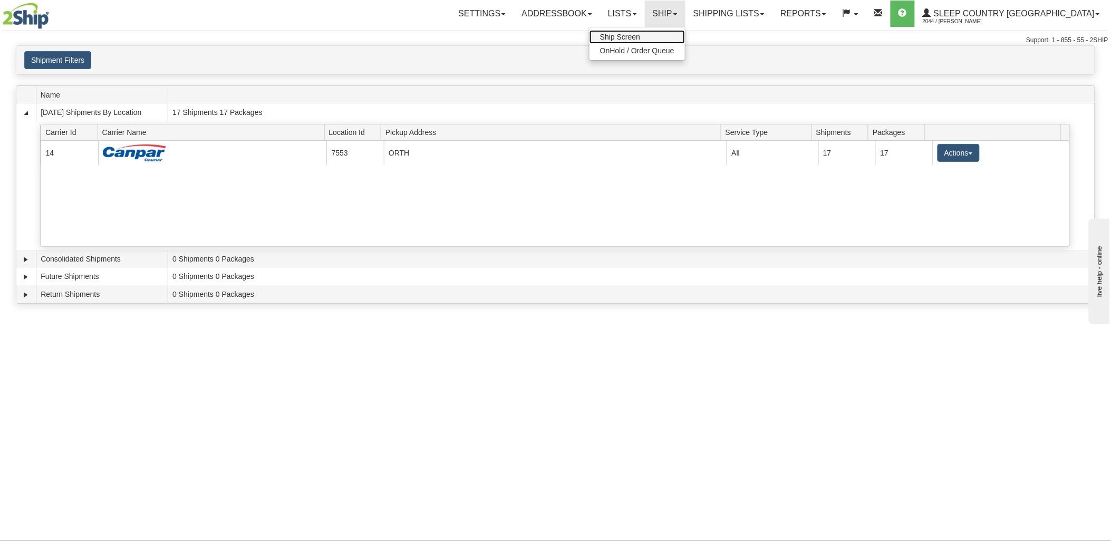
click at [685, 33] on link "Ship Screen" at bounding box center [637, 37] width 95 height 14
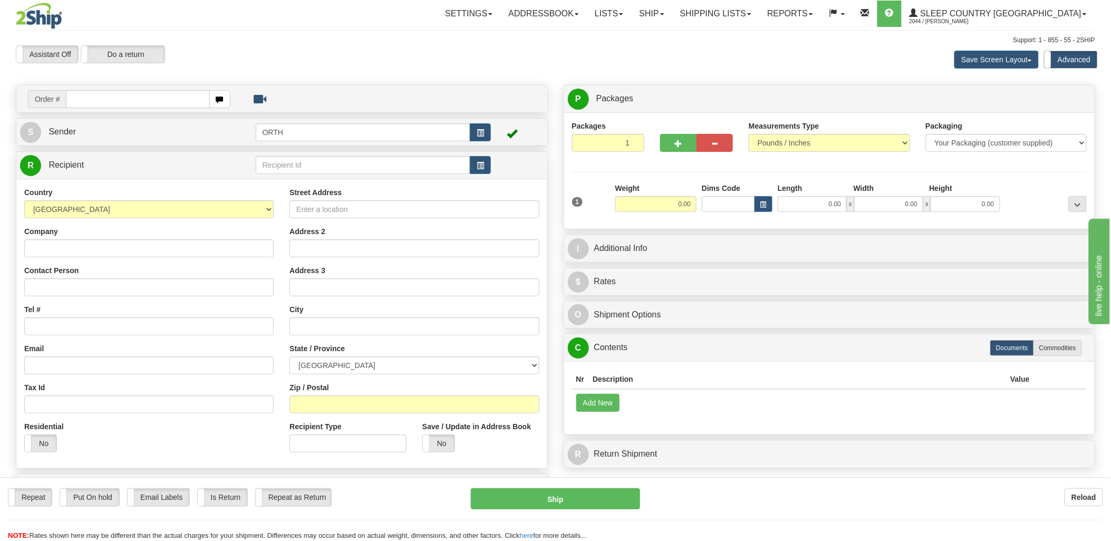
click at [108, 98] on input "text" at bounding box center [137, 99] width 143 height 18
type input "9000i"
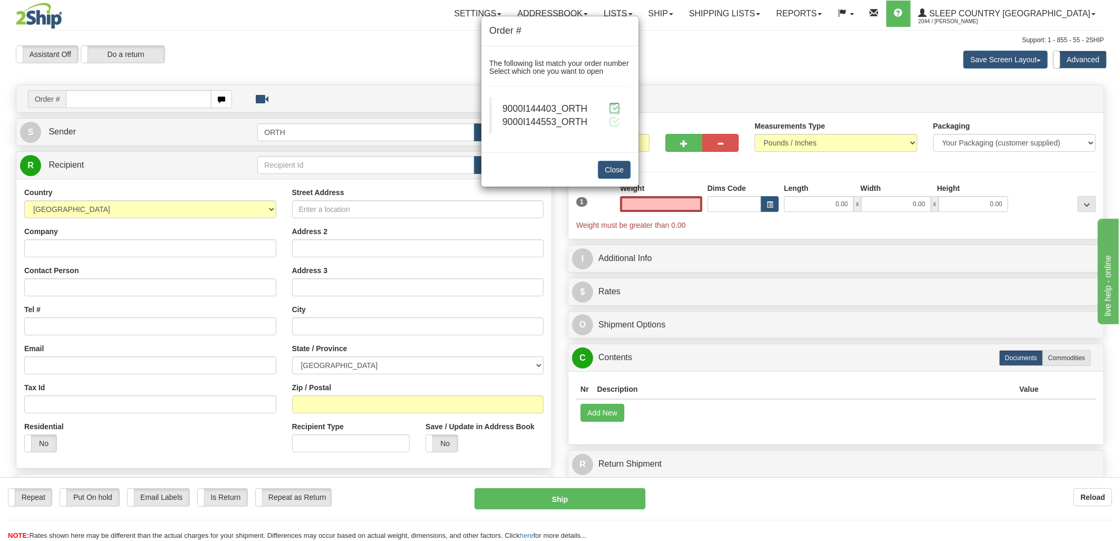
type input "0.00"
click at [613, 109] on span at bounding box center [614, 108] width 11 height 11
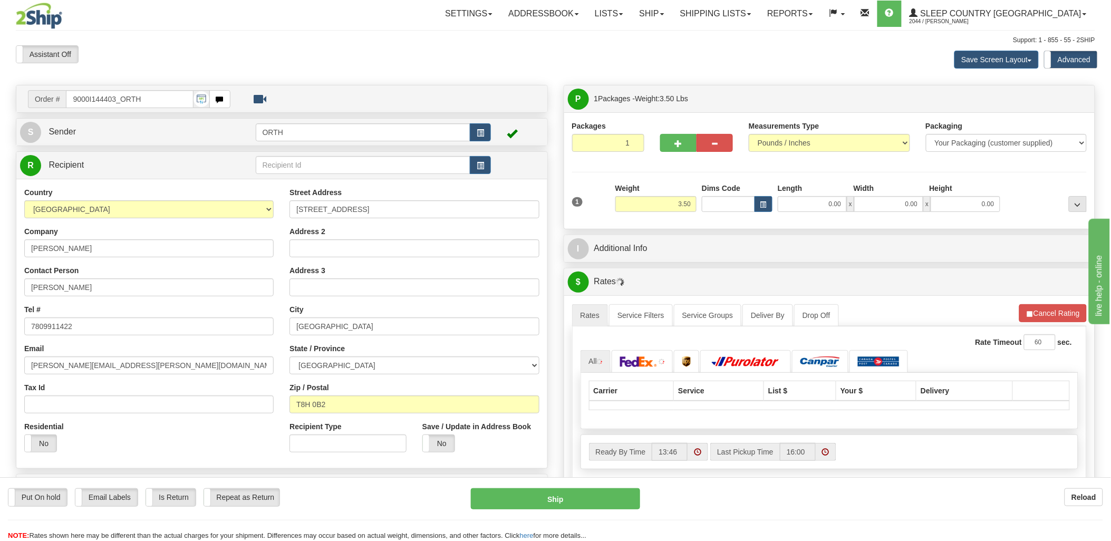
click at [729, 213] on div "1 Weight 3.50 Dims Code 0.00" at bounding box center [829, 201] width 520 height 37
click at [729, 206] on input "Dims Code" at bounding box center [728, 204] width 53 height 16
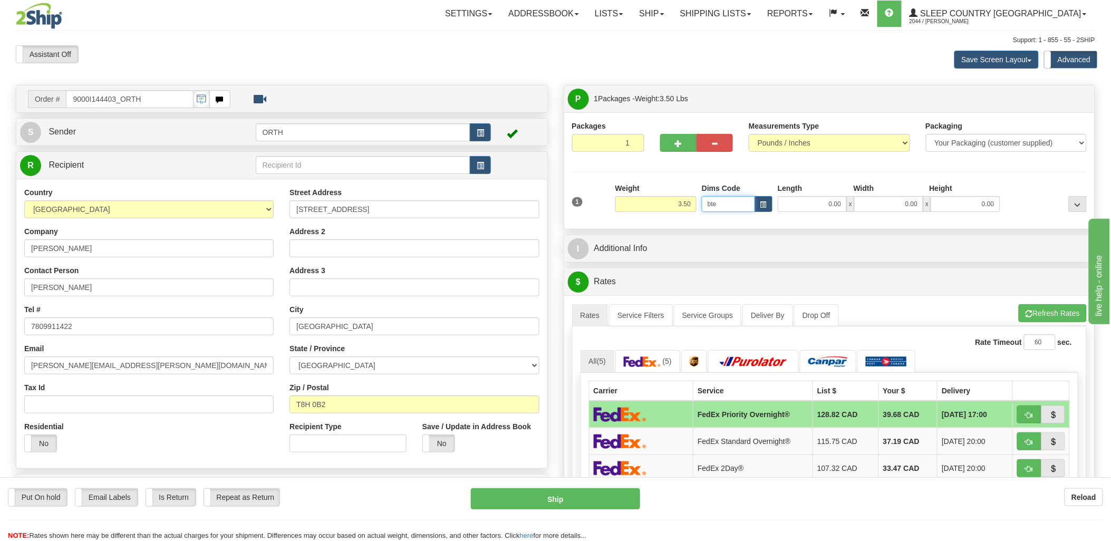
type input "bte"
click button "Delete" at bounding box center [0, 0] width 0 height 0
type input "15.00"
type input "5.00"
type input "25.00"
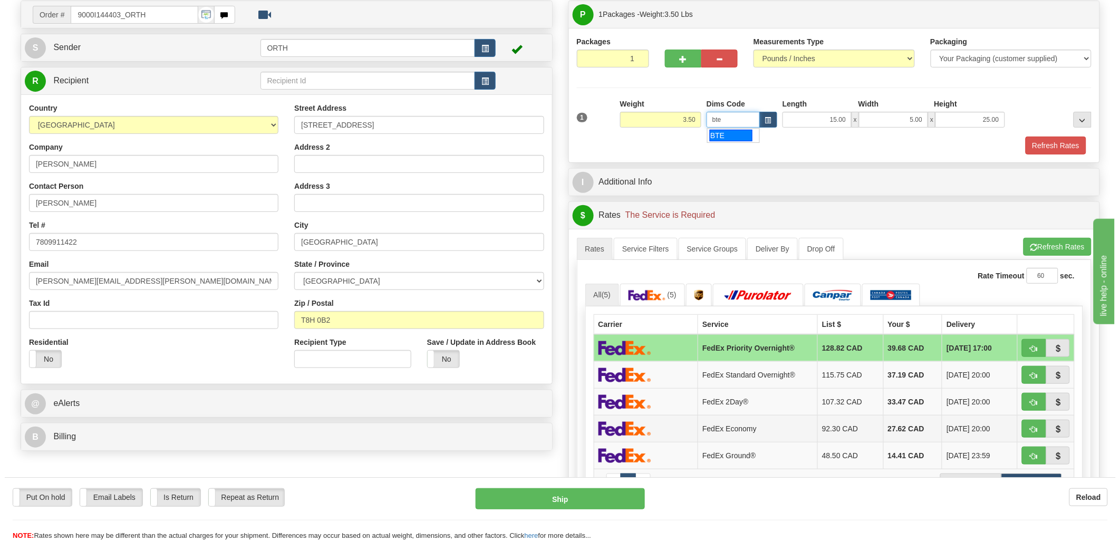
scroll to position [176, 0]
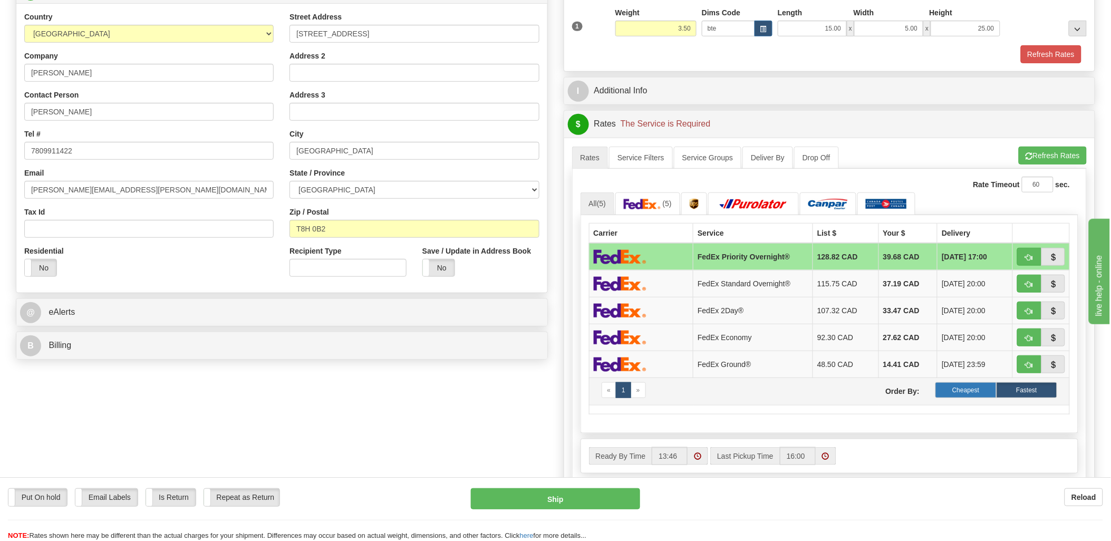
click at [964, 386] on label "Cheapest" at bounding box center [965, 390] width 61 height 16
click at [961, 391] on label "Cheapest" at bounding box center [965, 390] width 61 height 16
click at [833, 198] on link at bounding box center [828, 203] width 56 height 23
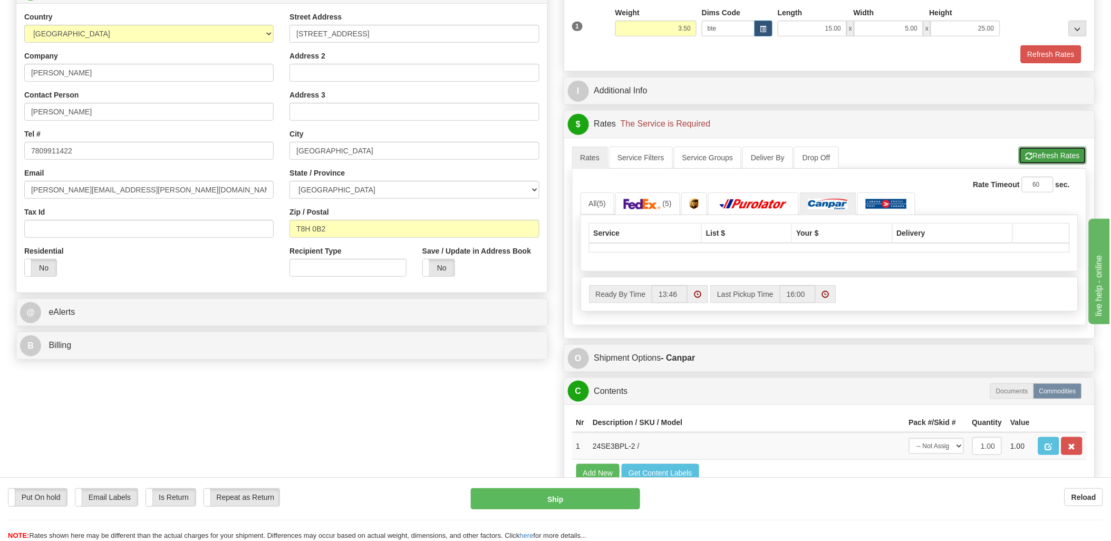
click at [1060, 157] on button "Refresh Rates" at bounding box center [1053, 156] width 68 height 18
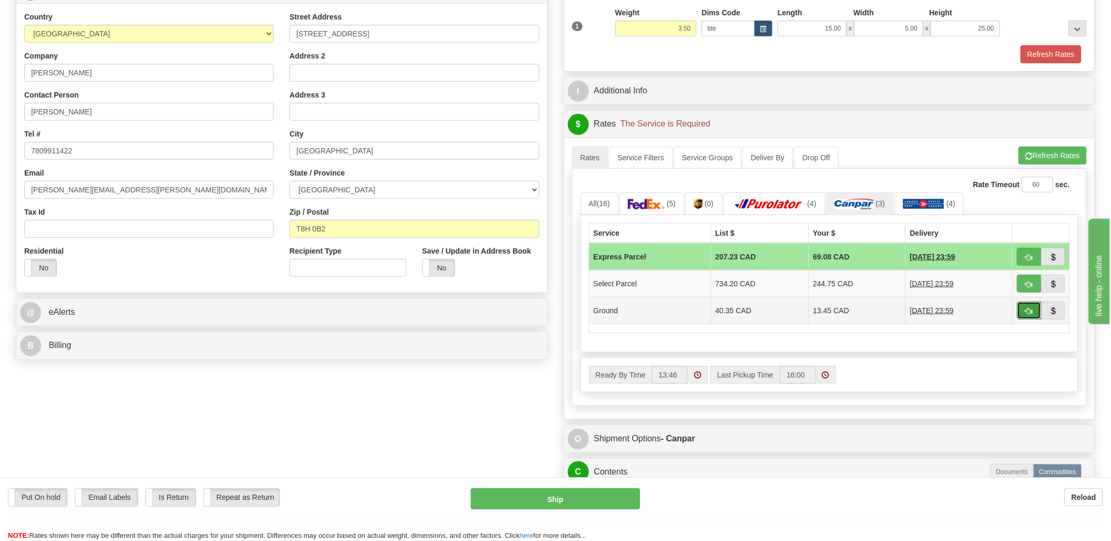
click at [1031, 311] on span "button" at bounding box center [1029, 311] width 7 height 7
type input "1"
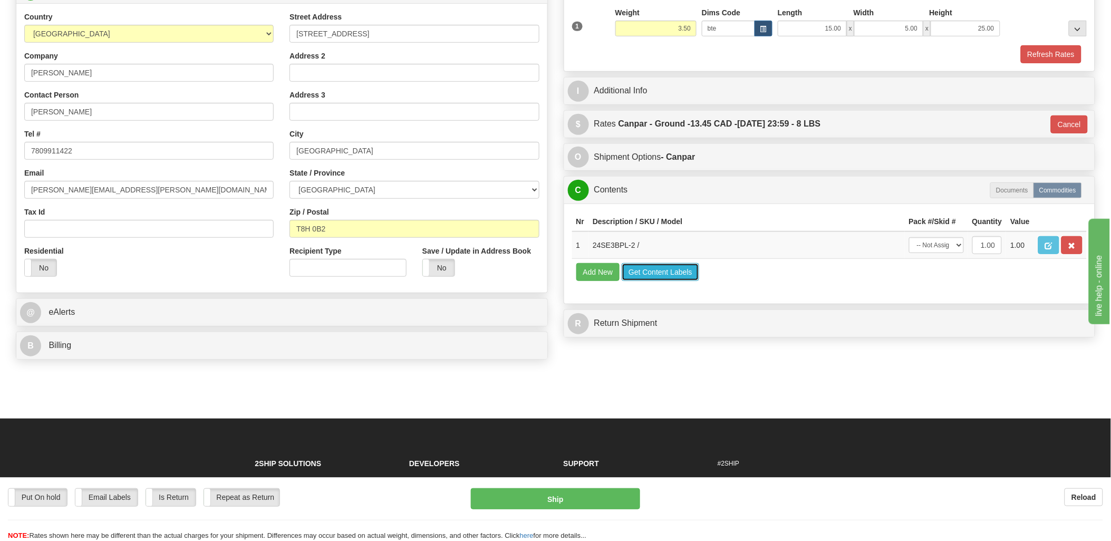
click at [654, 281] on button "Get Content Labels" at bounding box center [661, 272] width 78 height 18
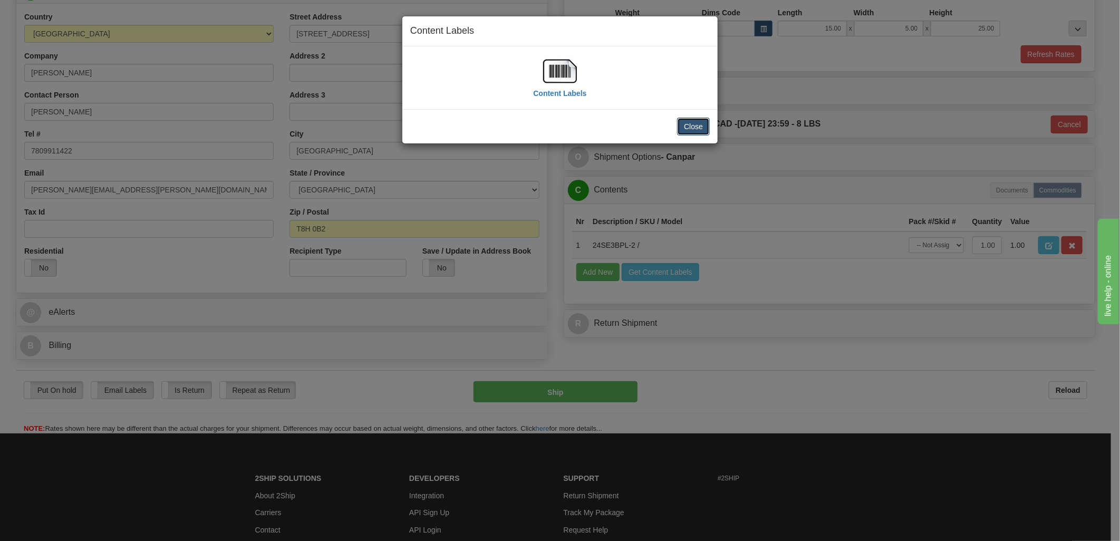
click at [699, 120] on button "Close" at bounding box center [693, 127] width 33 height 18
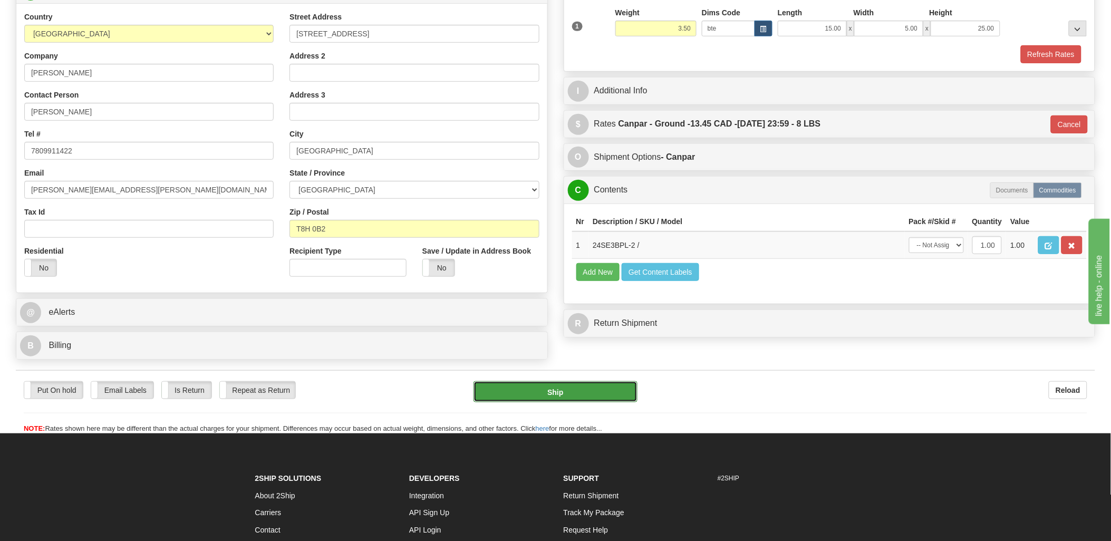
click at [610, 388] on button "Ship" at bounding box center [556, 391] width 164 height 21
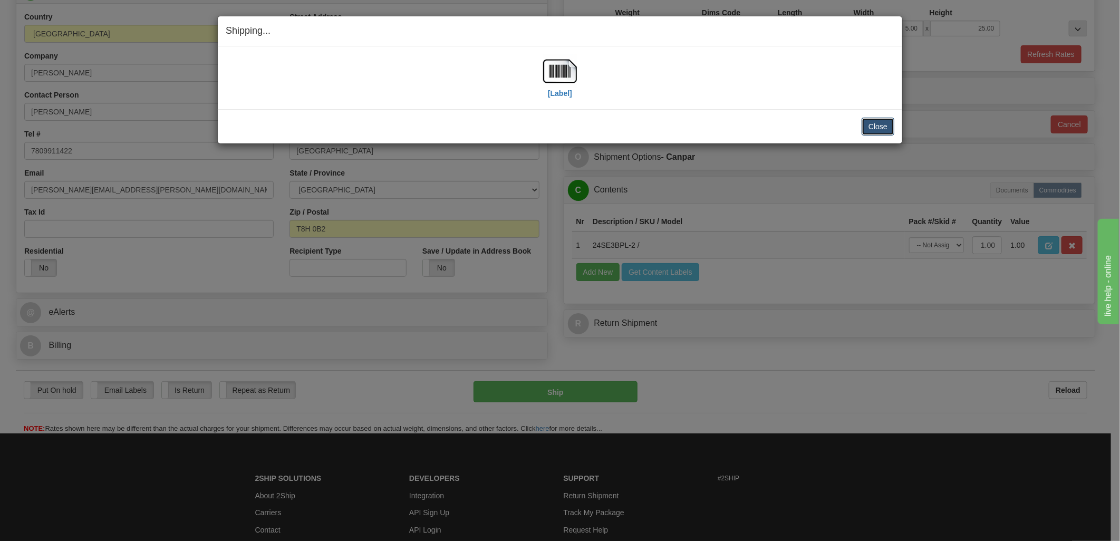
click at [883, 121] on button "Close" at bounding box center [878, 127] width 33 height 18
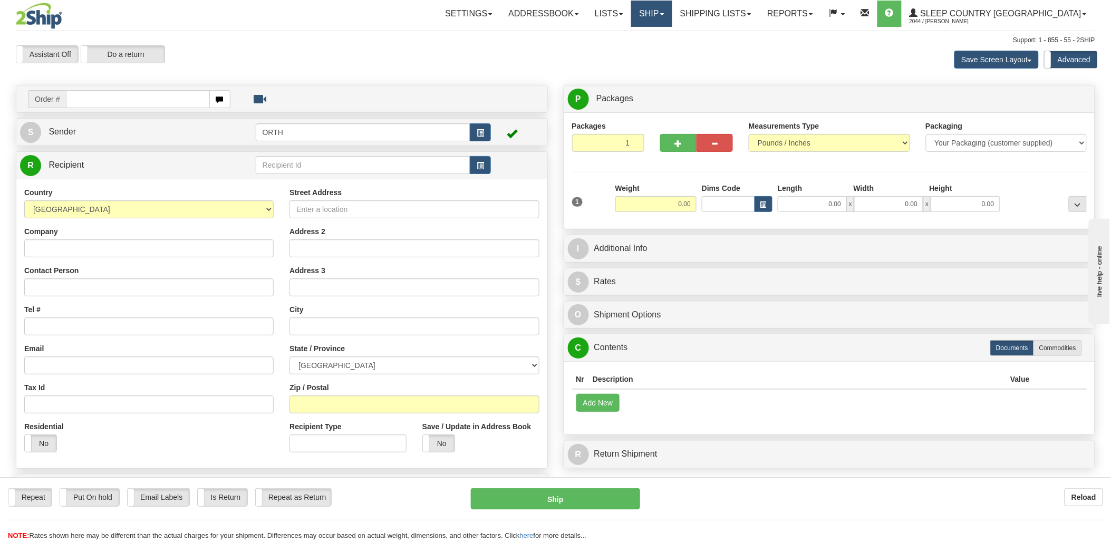
click at [672, 16] on link "Ship" at bounding box center [651, 14] width 41 height 26
click at [759, 19] on link "Shipping lists" at bounding box center [715, 14] width 87 height 26
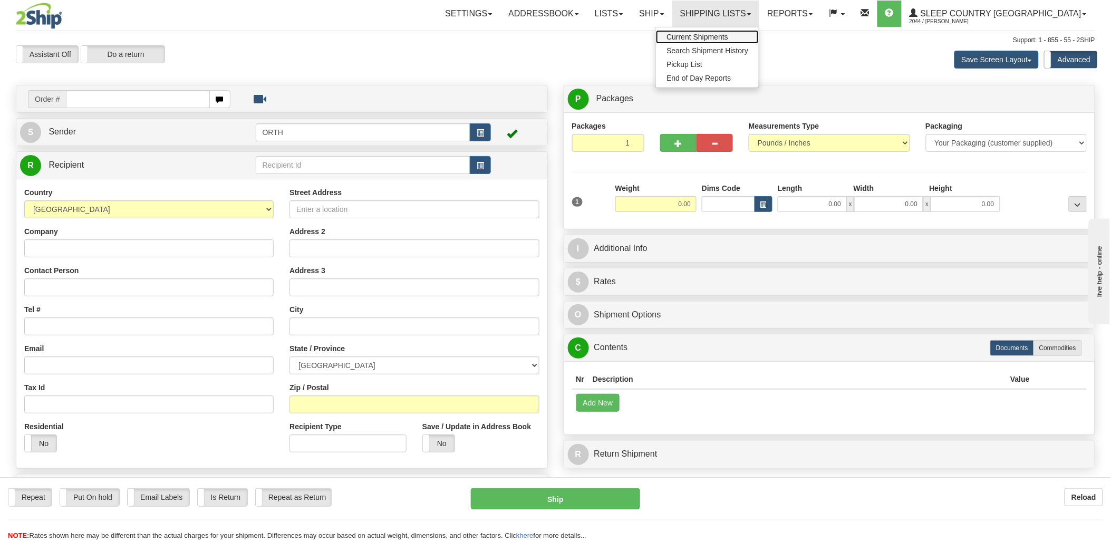
click at [728, 34] on span "Current Shipments" at bounding box center [697, 37] width 62 height 8
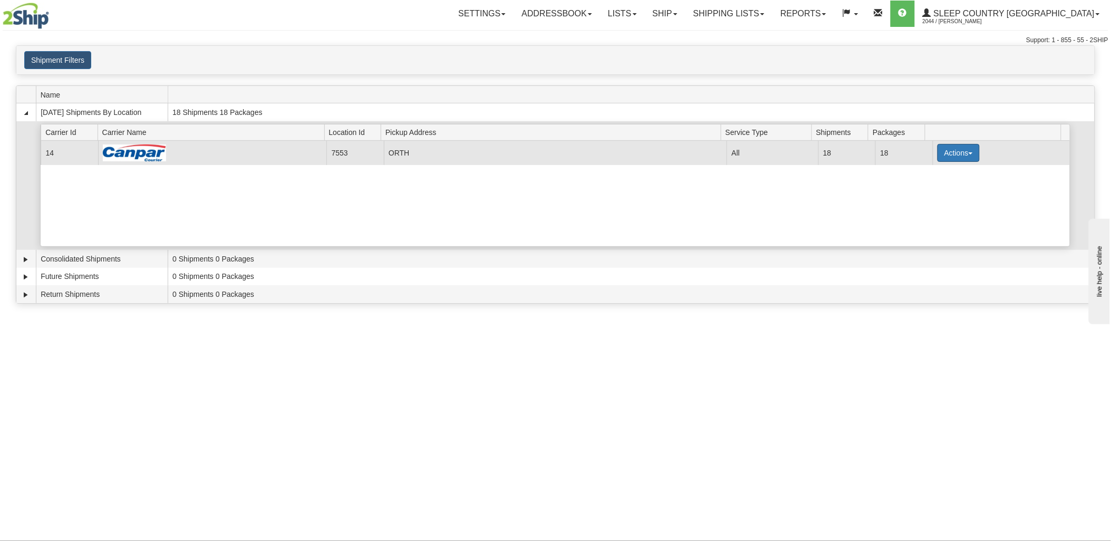
click at [953, 151] on button "Actions" at bounding box center [959, 153] width 42 height 18
click at [930, 211] on link "Print" at bounding box center [937, 214] width 84 height 14
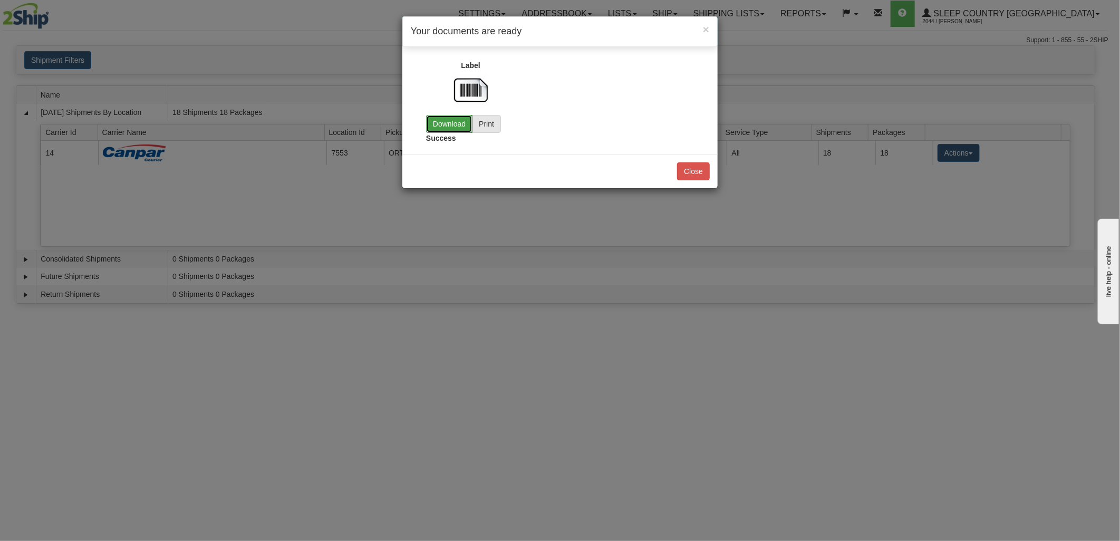
click at [457, 120] on link "Download" at bounding box center [449, 124] width 46 height 18
